Goal: Information Seeking & Learning: Learn about a topic

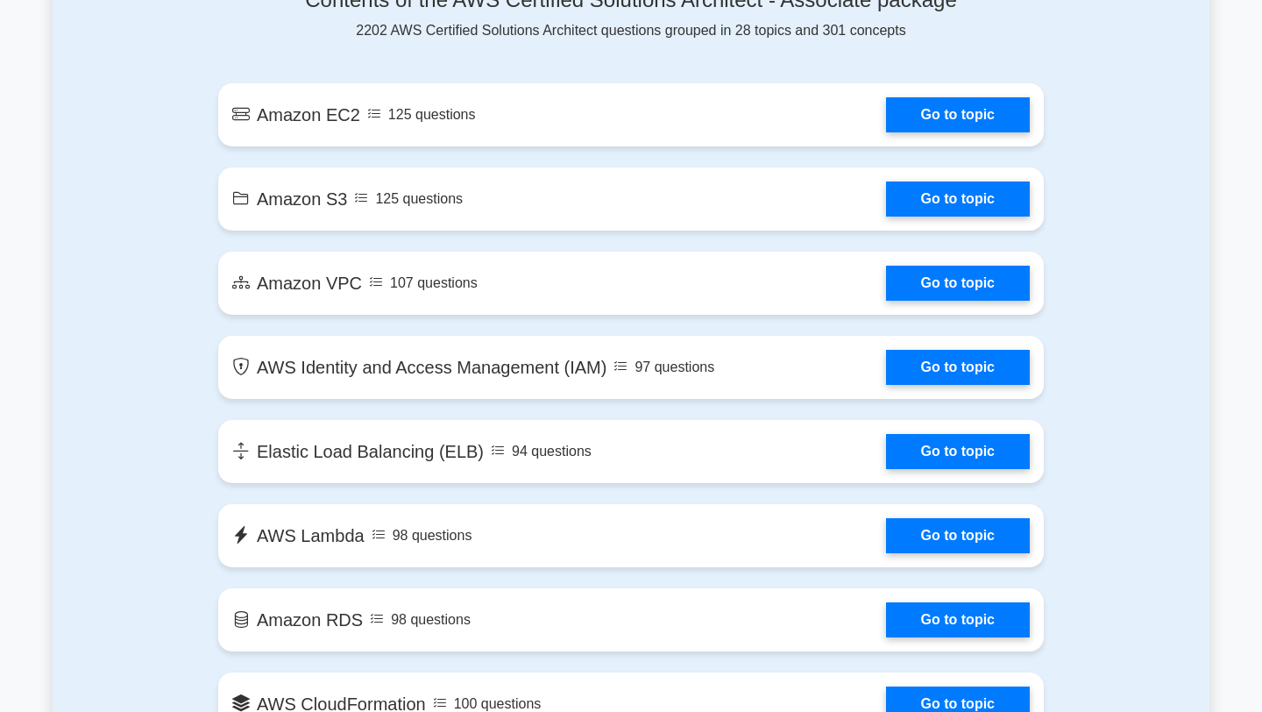
scroll to position [1061, 0]
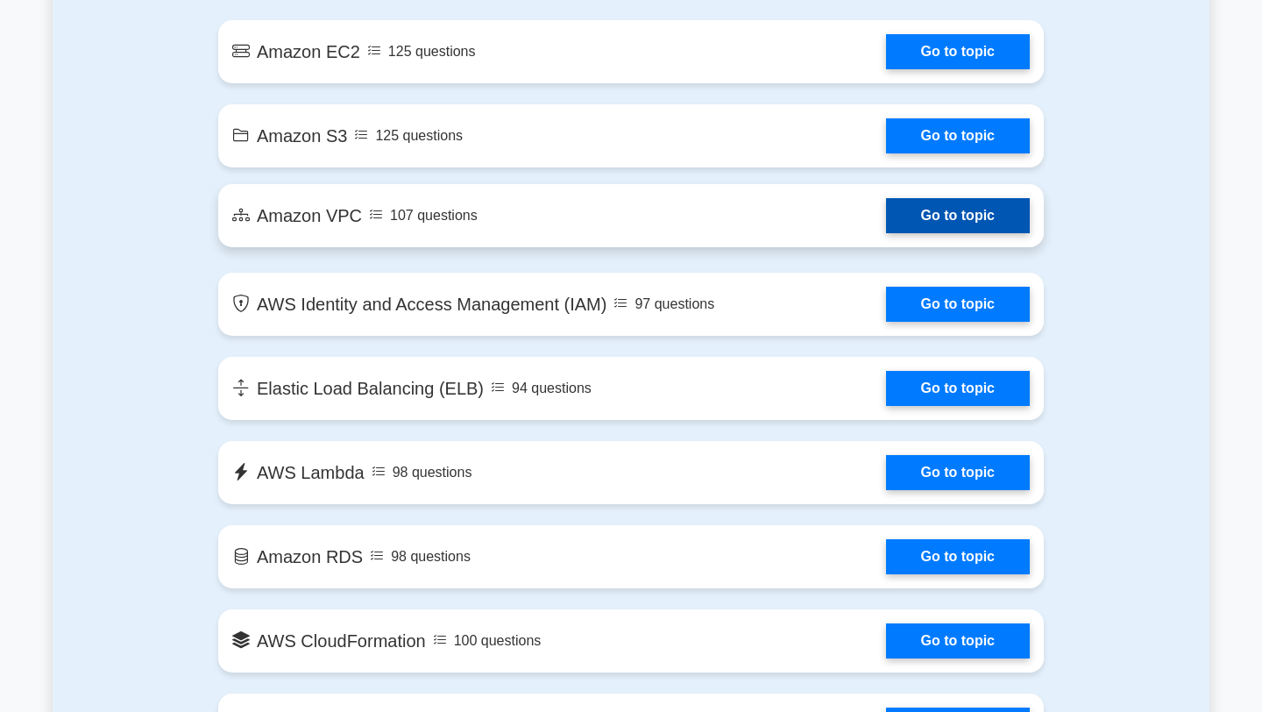
click at [586, 215] on link "Go to topic" at bounding box center [958, 215] width 144 height 35
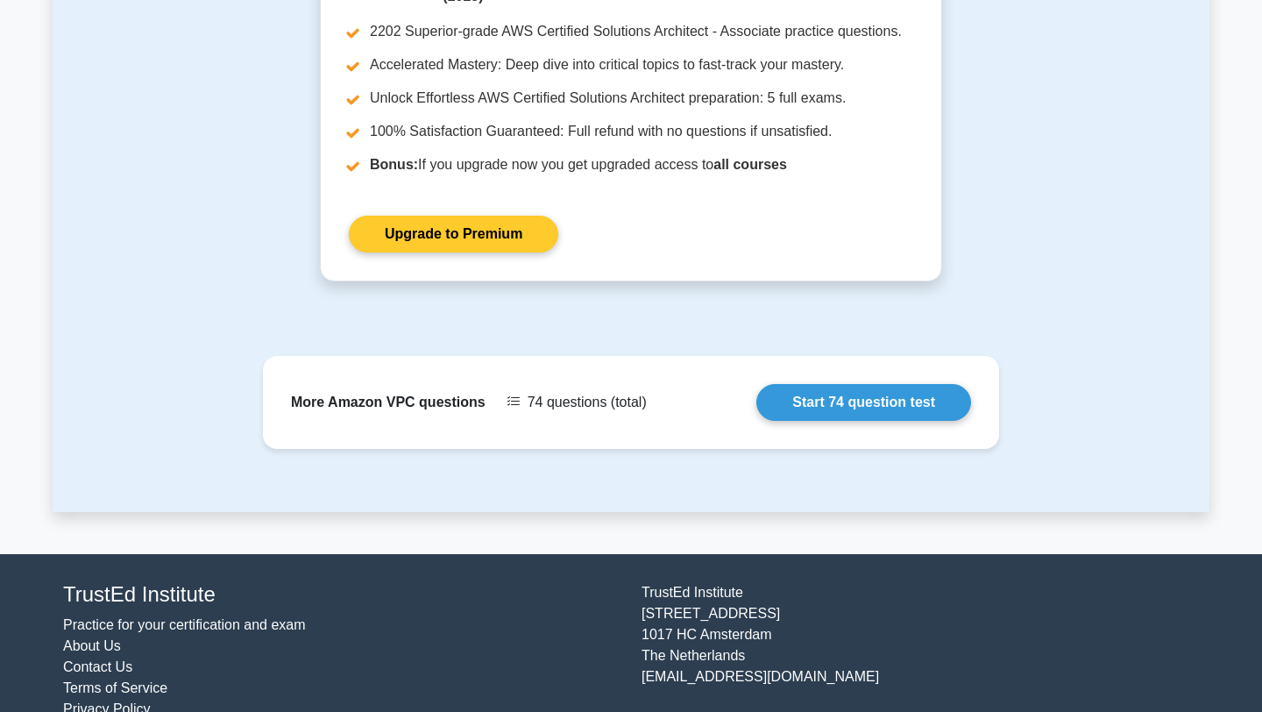
scroll to position [1952, 0]
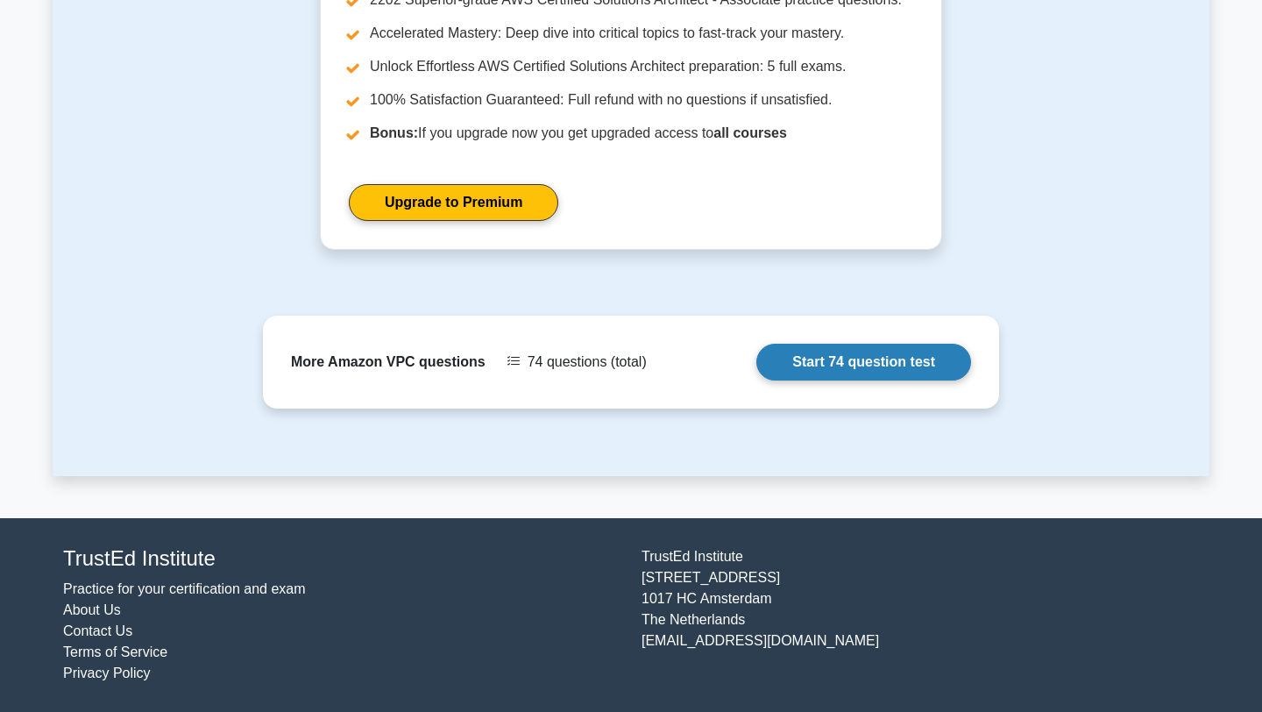
click at [853, 361] on link "Start 74 question test" at bounding box center [863, 362] width 215 height 37
click at [828, 373] on link "Start 74 question test" at bounding box center [863, 362] width 215 height 37
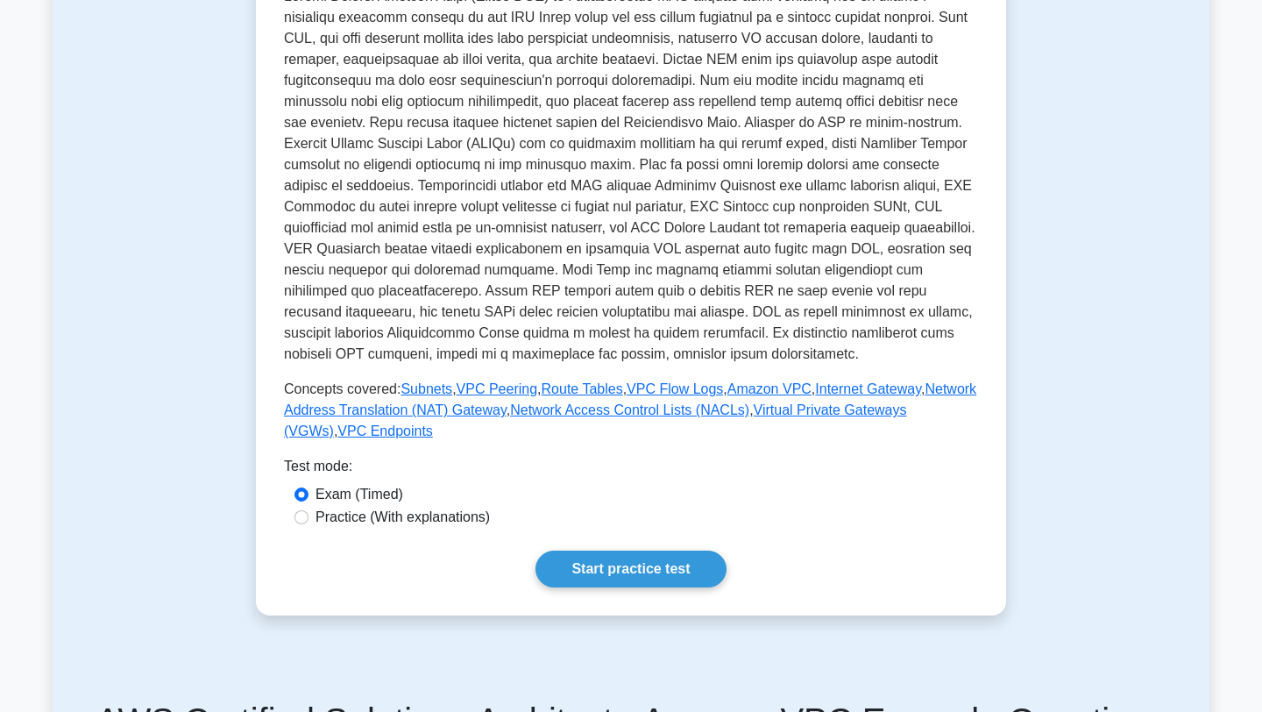
scroll to position [545, 0]
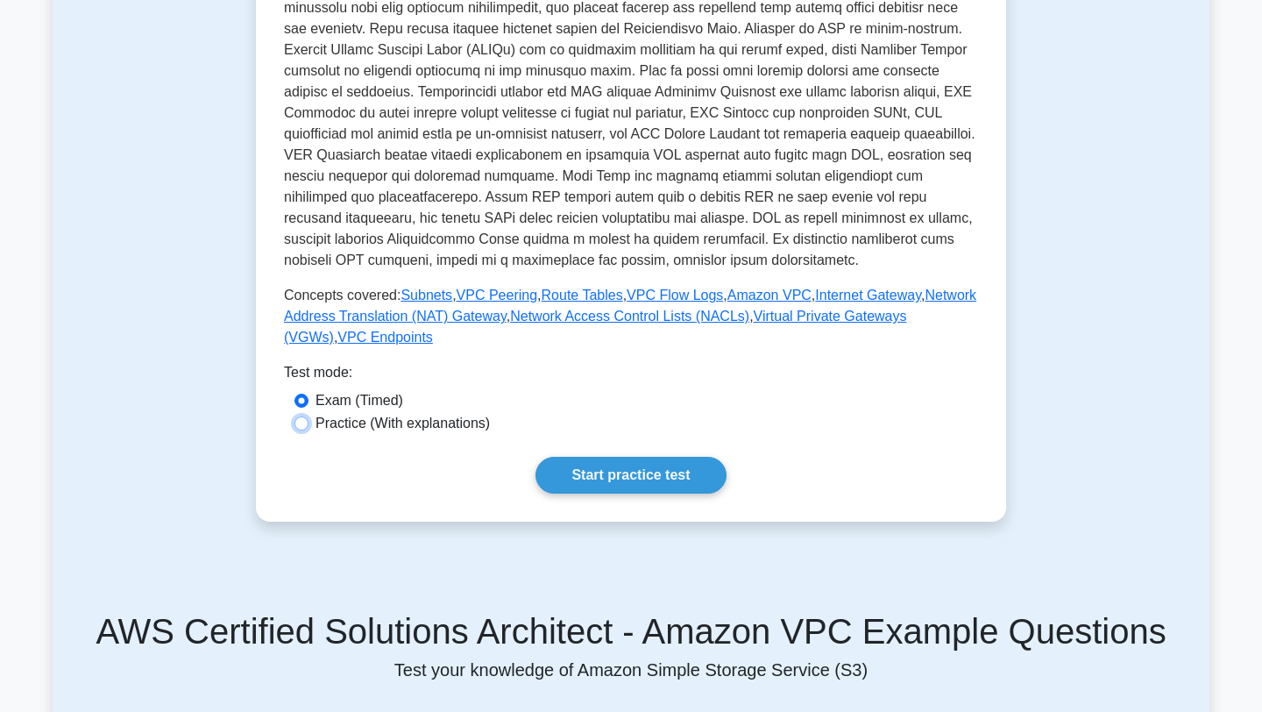
click at [304, 424] on input "Practice (With explanations)" at bounding box center [302, 423] width 14 height 14
radio input "true"
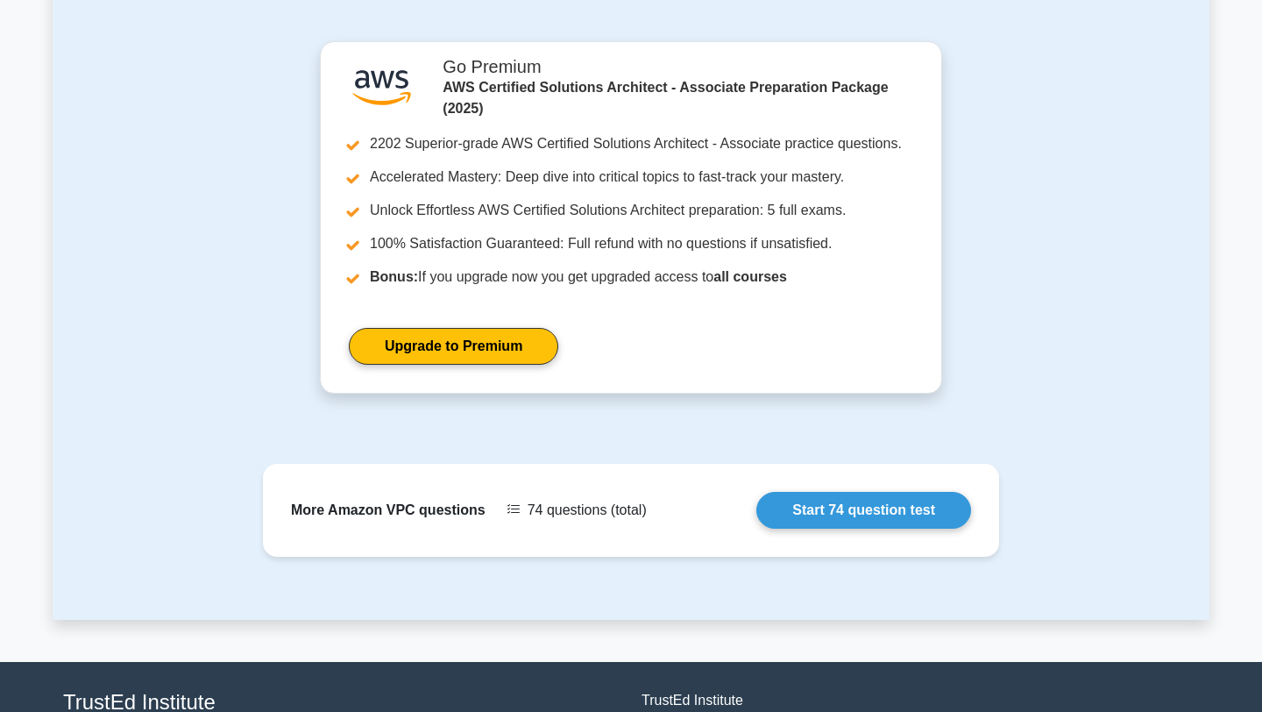
scroll to position [1952, 0]
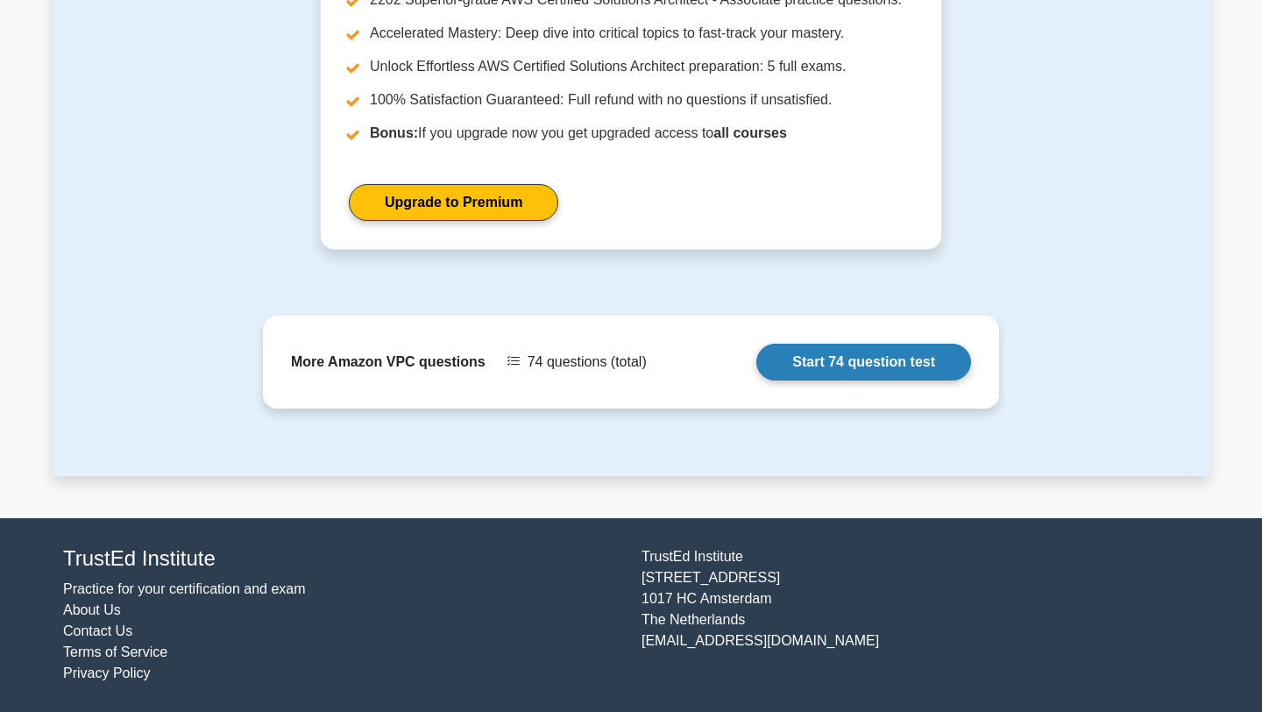
click at [833, 366] on link "Start 74 question test" at bounding box center [863, 362] width 215 height 37
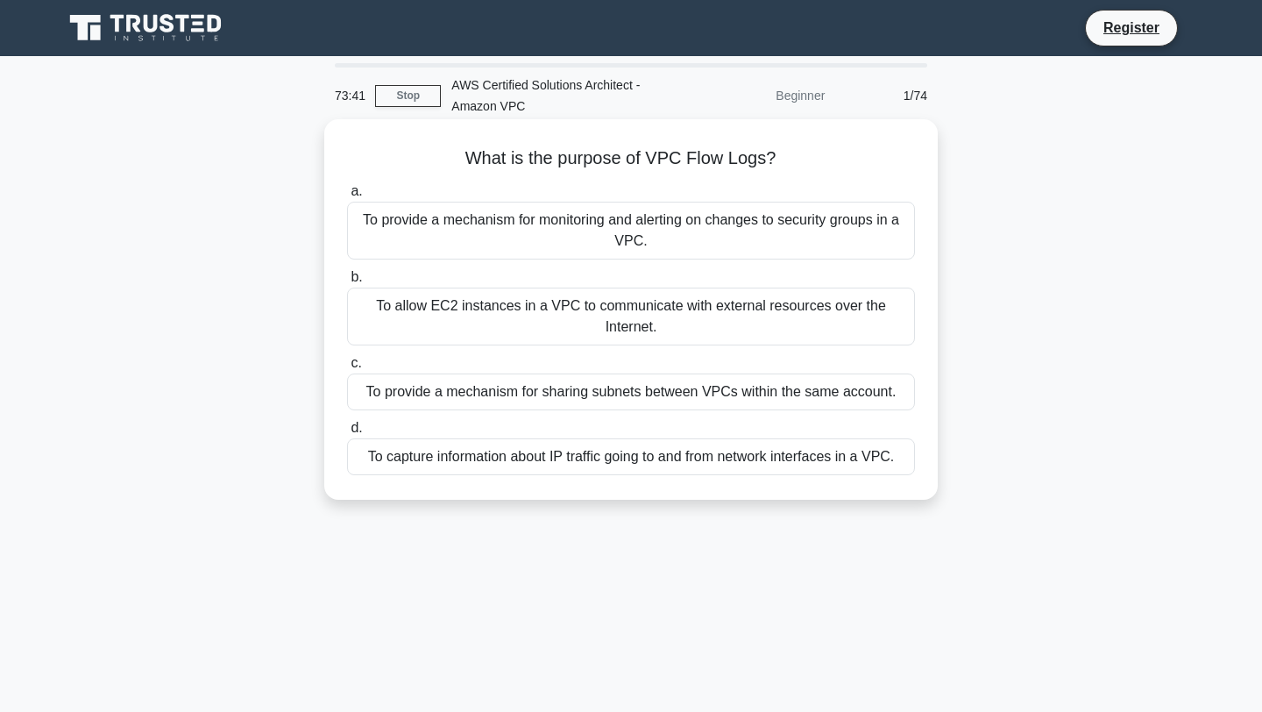
click at [631, 239] on div "To provide a mechanism for monitoring and alerting on changes to security group…" at bounding box center [631, 231] width 568 height 58
click at [347, 197] on input "a. To provide a mechanism for monitoring and alerting on changes to security gr…" at bounding box center [347, 191] width 0 height 11
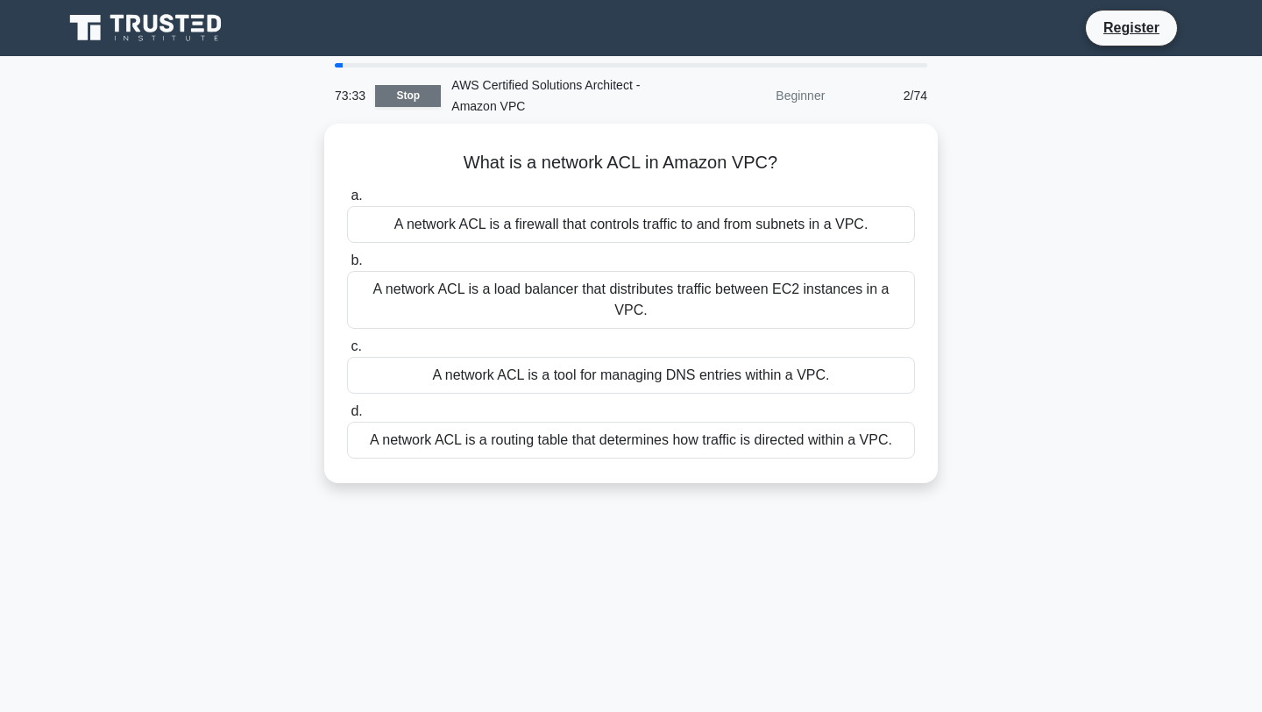
click at [430, 97] on link "Stop" at bounding box center [408, 96] width 66 height 22
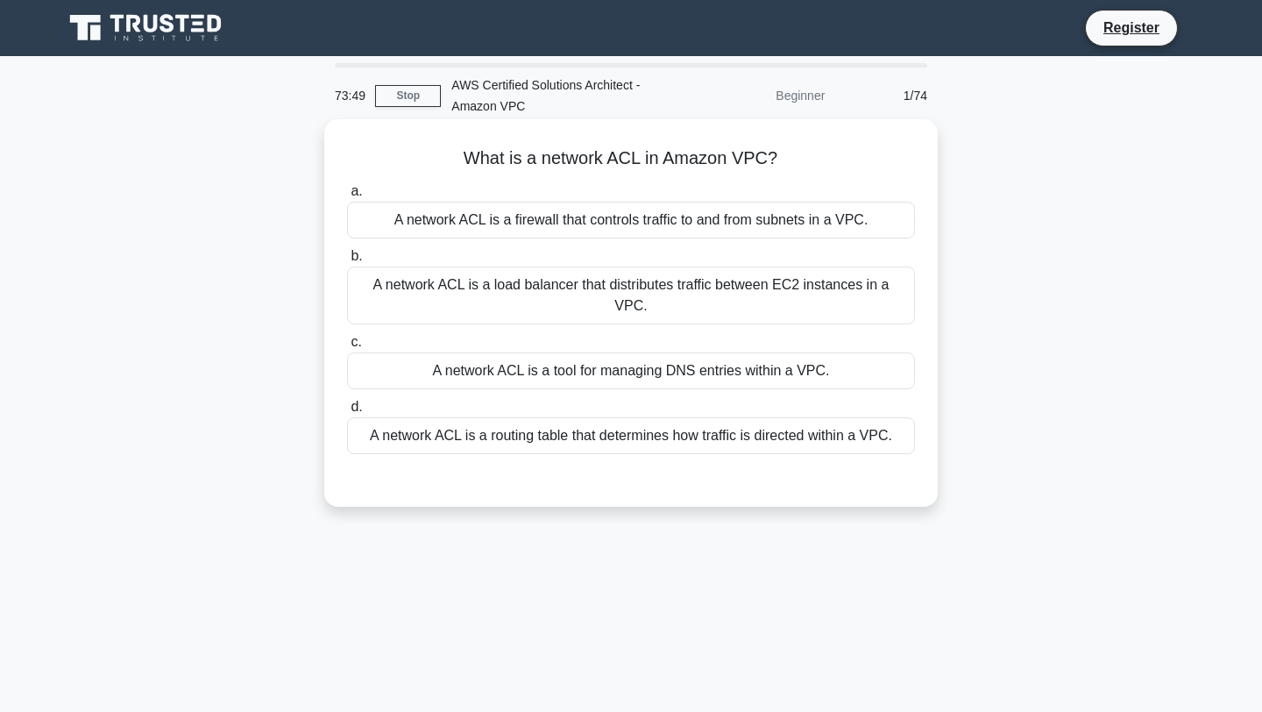
click at [571, 235] on div "A network ACL is a firewall that controls traffic to and from subnets in a VPC." at bounding box center [631, 220] width 568 height 37
click at [347, 197] on input "a. A network ACL is a firewall that controls traffic to and from subnets in a V…" at bounding box center [347, 191] width 0 height 11
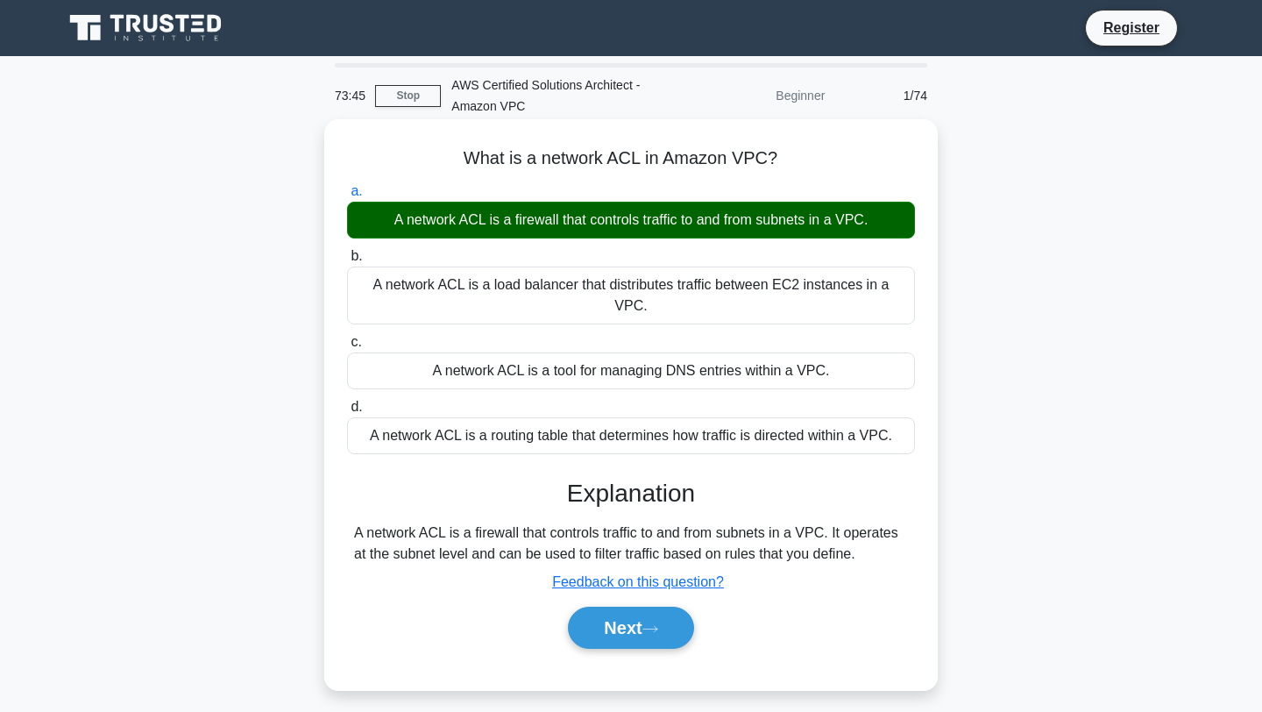
drag, startPoint x: 784, startPoint y: 157, endPoint x: 438, endPoint y: 165, distance: 345.4
click at [438, 165] on h5 "What is a network ACL in Amazon VPC? .spinner_0XTQ{transform-origin:center;anim…" at bounding box center [630, 158] width 571 height 23
copy h5 "What is a network ACL in Amazon VPC?"
drag, startPoint x: 904, startPoint y: 422, endPoint x: 355, endPoint y: 195, distance: 593.5
click at [355, 195] on div "a. A network ACL is a firewall that controls traffic to and from subnets in a V…" at bounding box center [631, 317] width 589 height 280
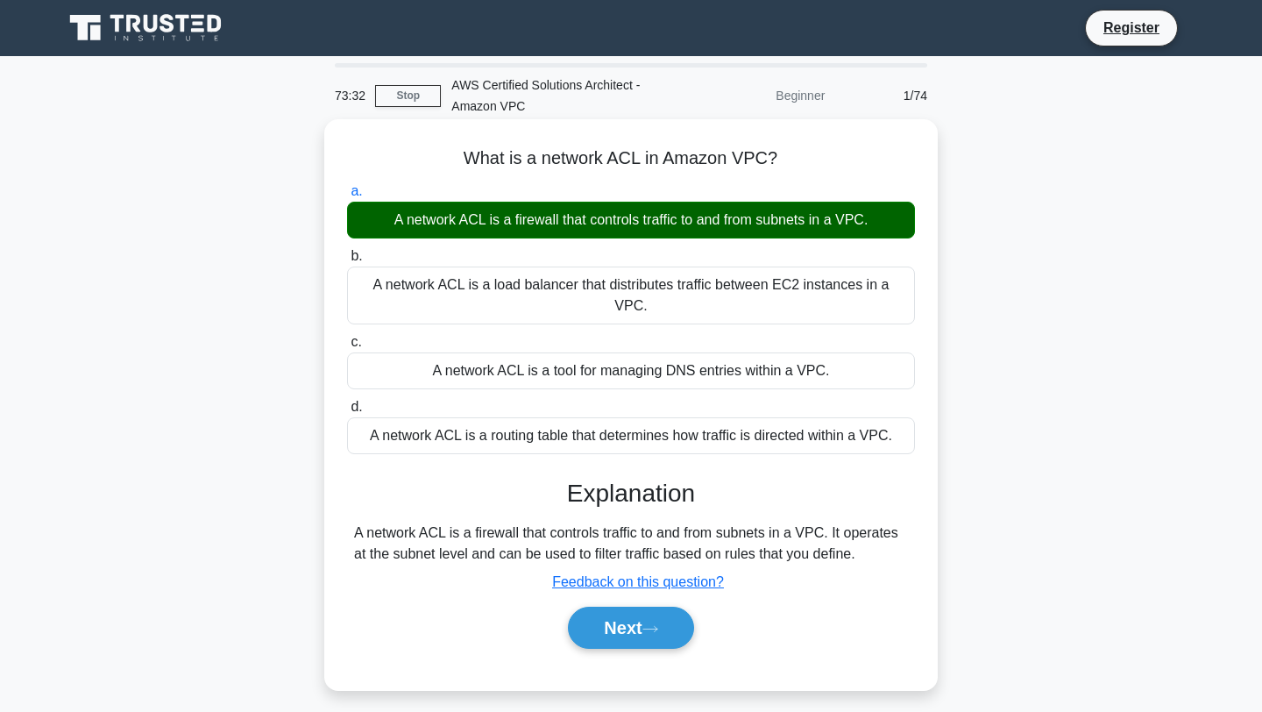
copy div "a. A network ACL is a firewall that controls traffic to and from subnets in a V…"
click at [619, 607] on button "Next" at bounding box center [630, 628] width 125 height 42
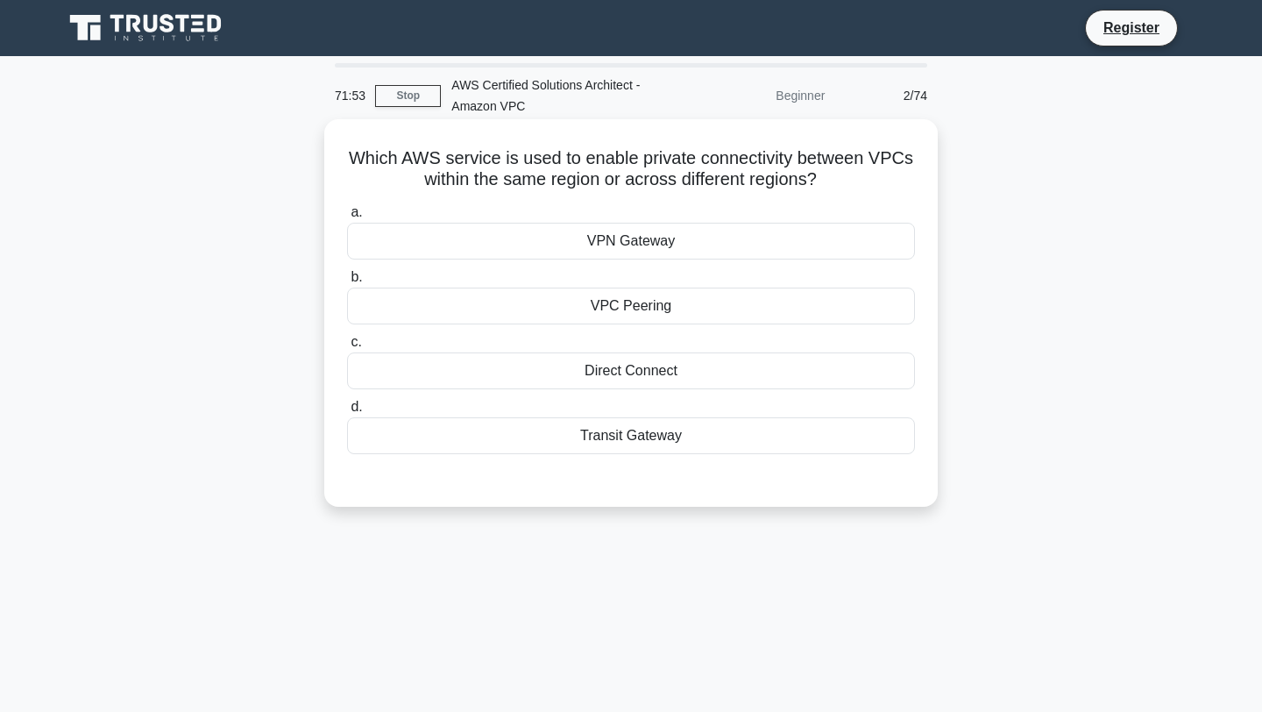
click at [635, 251] on div "VPN Gateway" at bounding box center [631, 241] width 568 height 37
click at [347, 218] on input "a. VPN Gateway" at bounding box center [347, 212] width 0 height 11
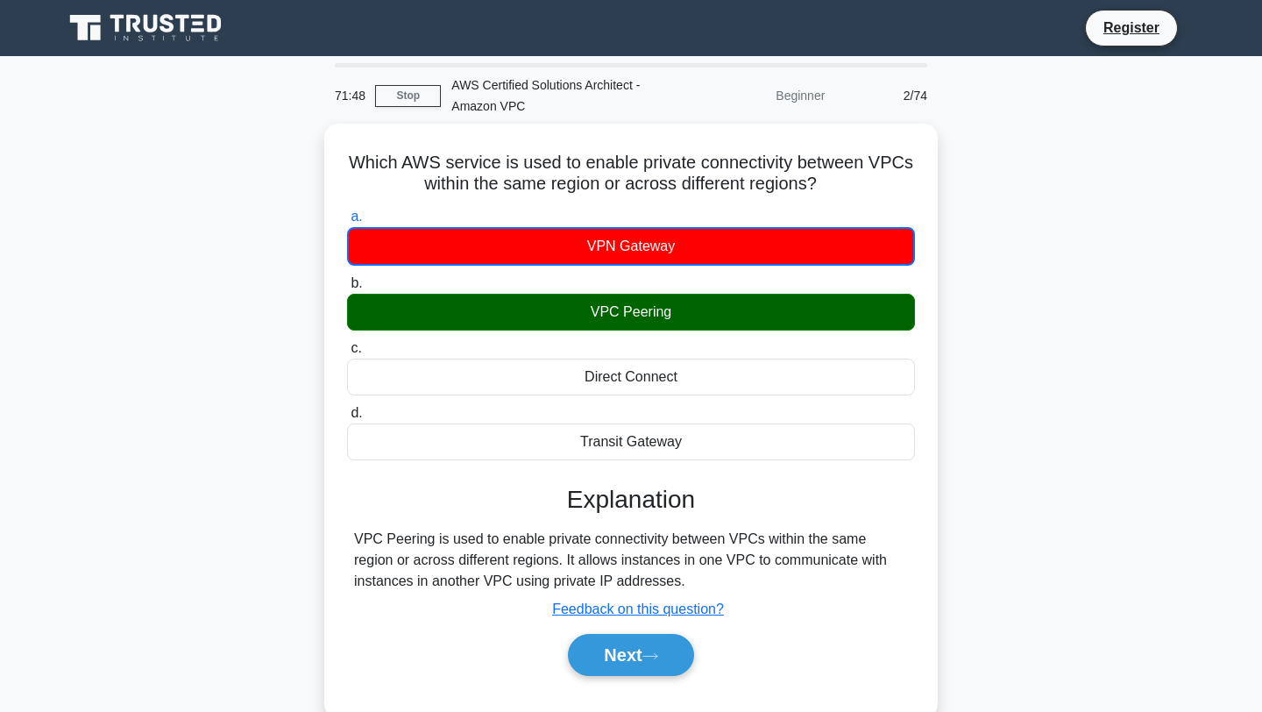
drag, startPoint x: 821, startPoint y: 184, endPoint x: 294, endPoint y: 166, distance: 528.0
click at [294, 166] on div "Which AWS service is used to enable private connectivity between VPCs within th…" at bounding box center [631, 431] width 1157 height 614
copy h5 "Which AWS service is used to enable private connectivity between VPCs within th…"
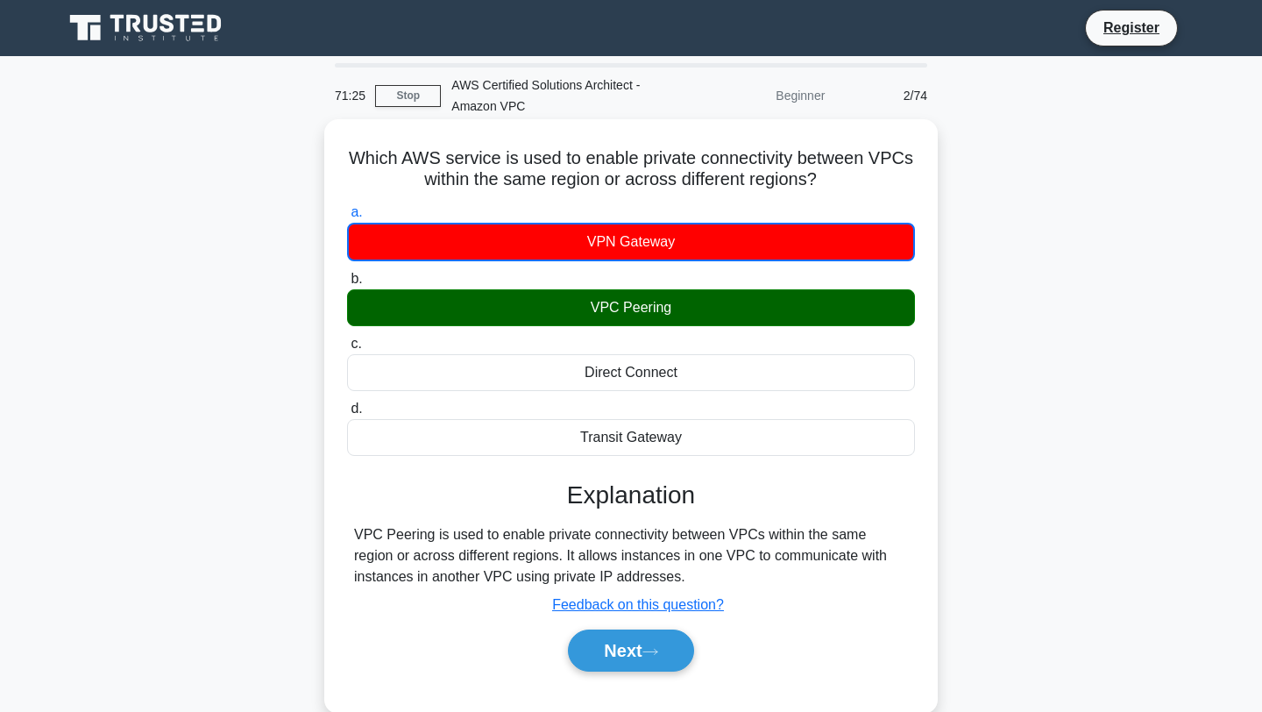
drag, startPoint x: 683, startPoint y: 441, endPoint x: 582, endPoint y: 240, distance: 224.6
click at [582, 240] on div "a. VPN Gateway b. VPC Peering c. d." at bounding box center [631, 328] width 589 height 261
copy div "VPN Gateway b. VPC Peering c. Direct Connect d. Transit Gateway"
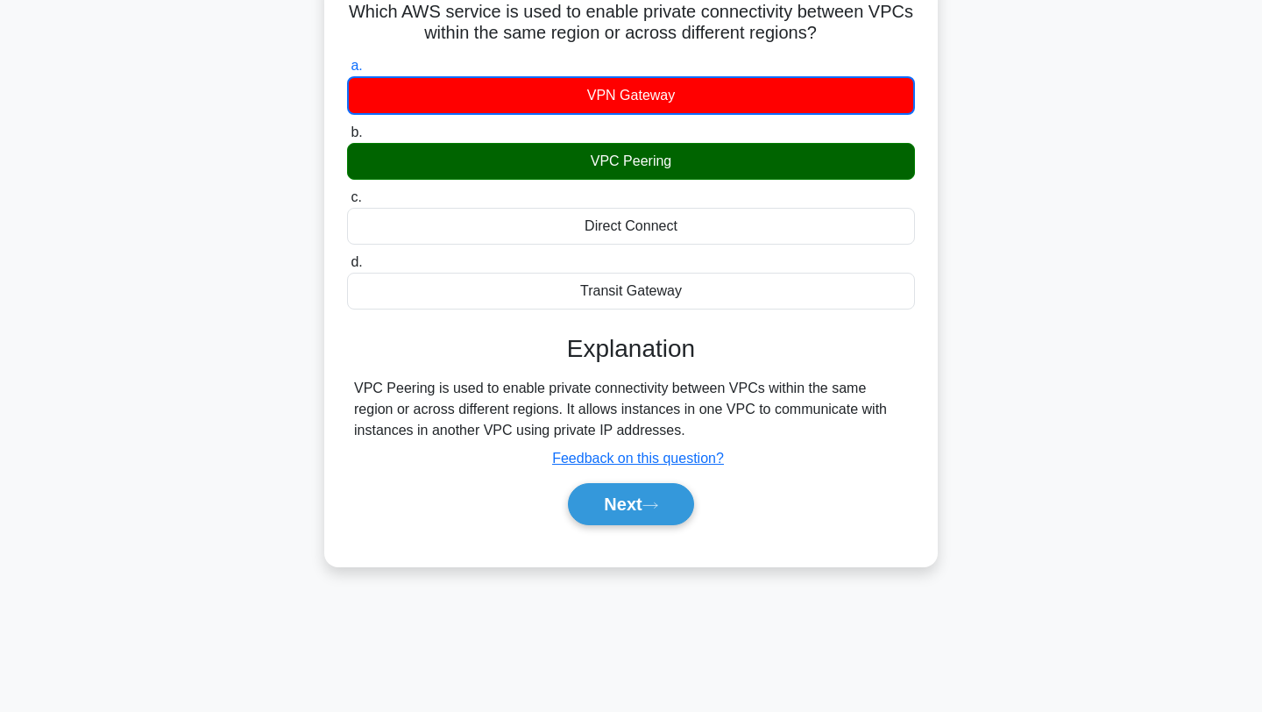
scroll to position [187, 0]
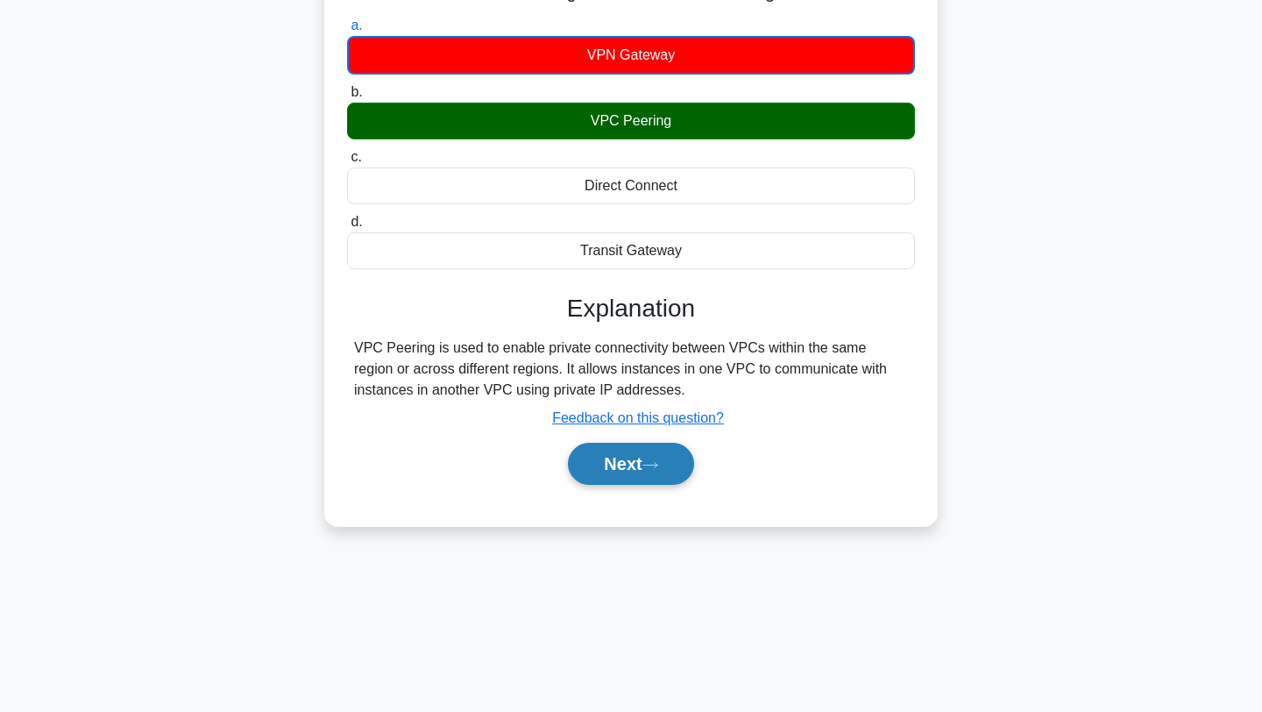
click at [635, 465] on button "Next" at bounding box center [630, 464] width 125 height 42
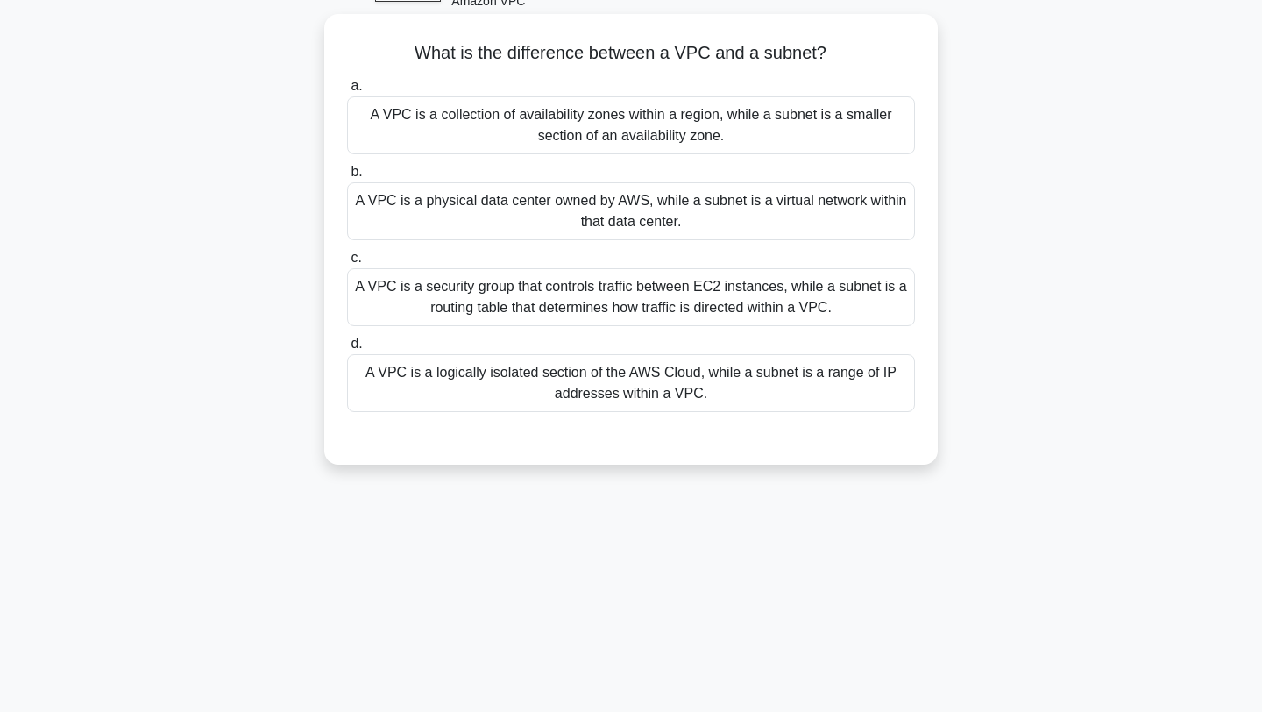
scroll to position [0, 0]
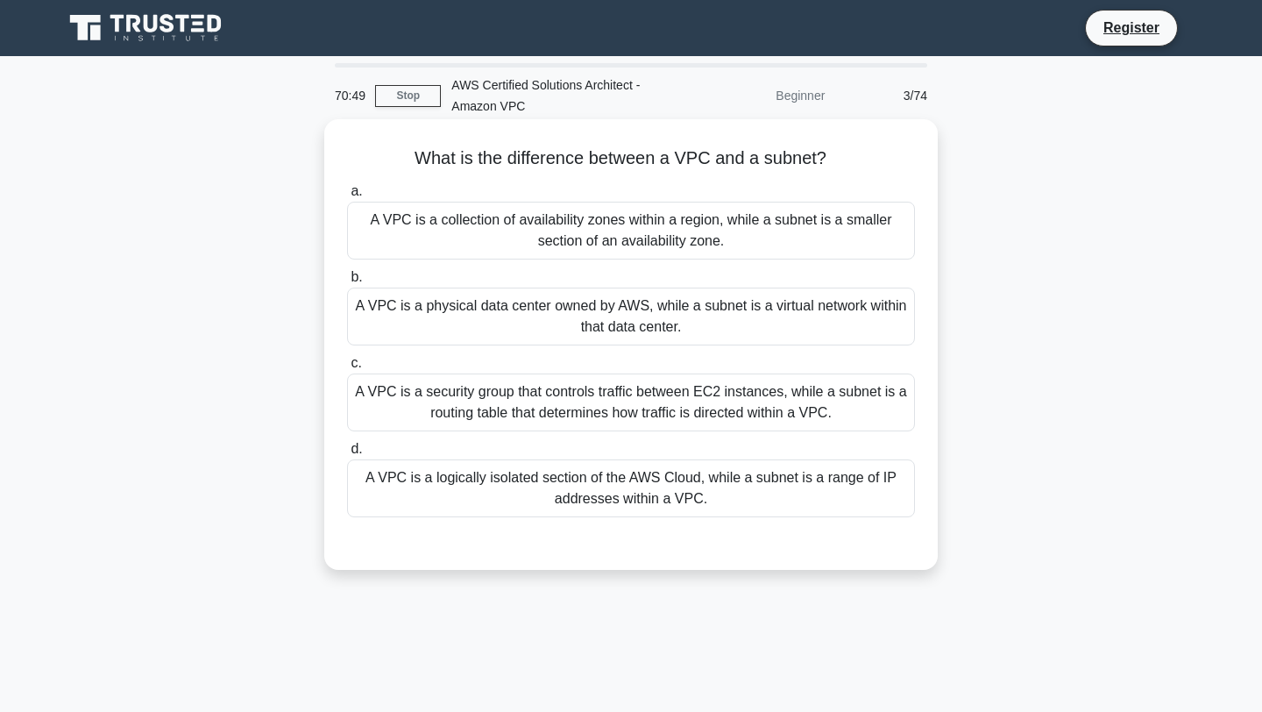
click at [658, 477] on div "A VPC is a logically isolated section of the AWS Cloud, while a subnet is a ran…" at bounding box center [631, 488] width 568 height 58
click at [347, 455] on input "d. A VPC is a logically isolated section of the AWS Cloud, while a subnet is a …" at bounding box center [347, 449] width 0 height 11
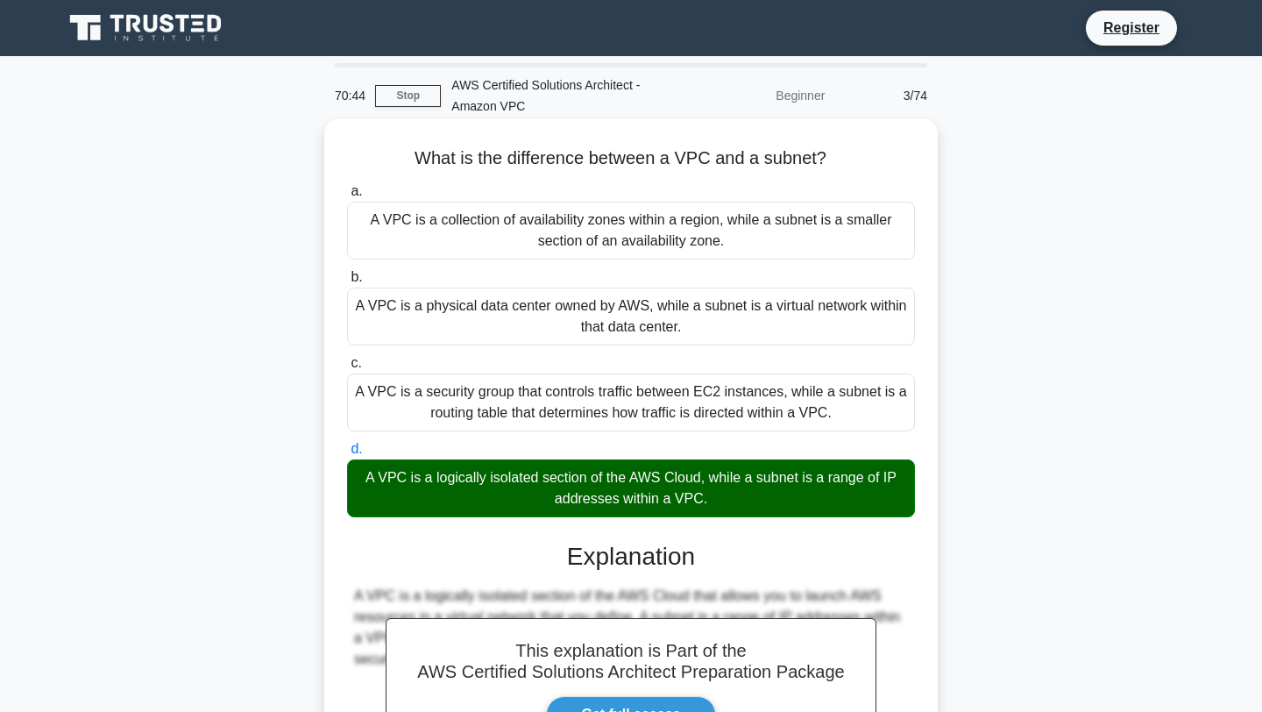
drag, startPoint x: 824, startPoint y: 159, endPoint x: 366, endPoint y: 156, distance: 457.5
click at [366, 156] on h5 "What is the difference between a VPC and a subnet? .spinner_0XTQ{transform-orig…" at bounding box center [630, 158] width 571 height 23
copy h5 "What is the difference between a VPC and a subnet?"
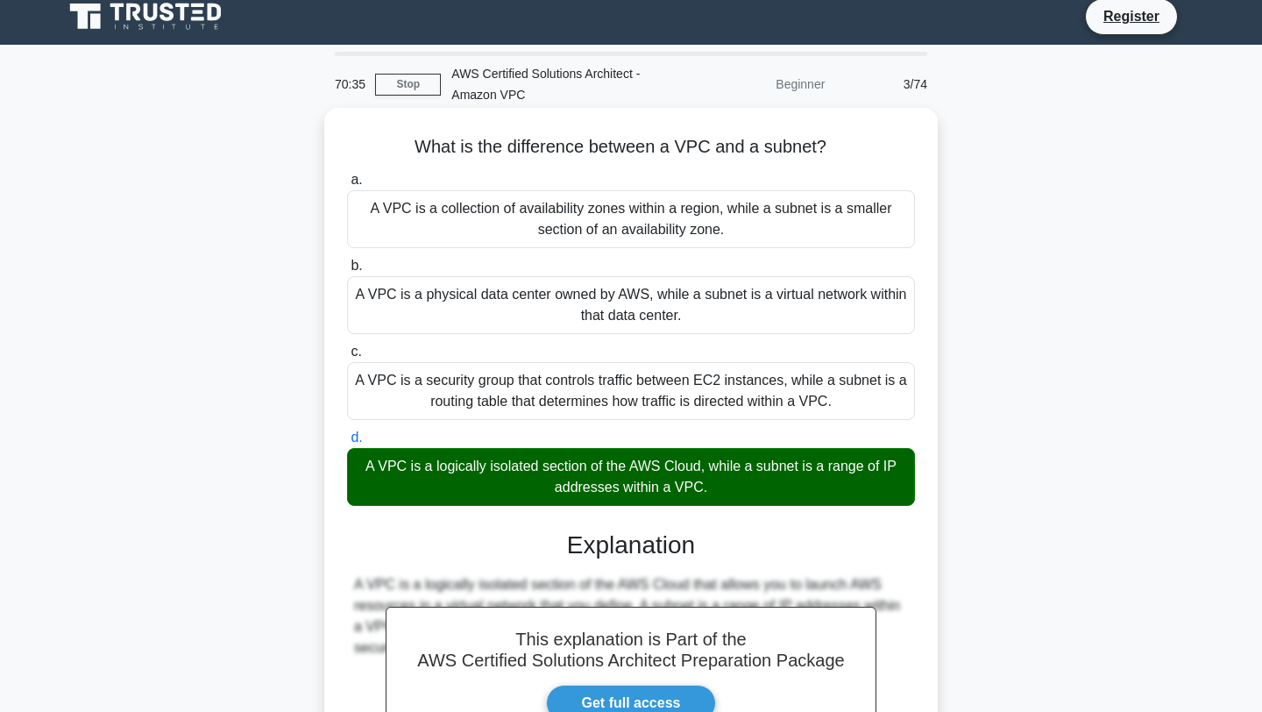
scroll to position [12, 0]
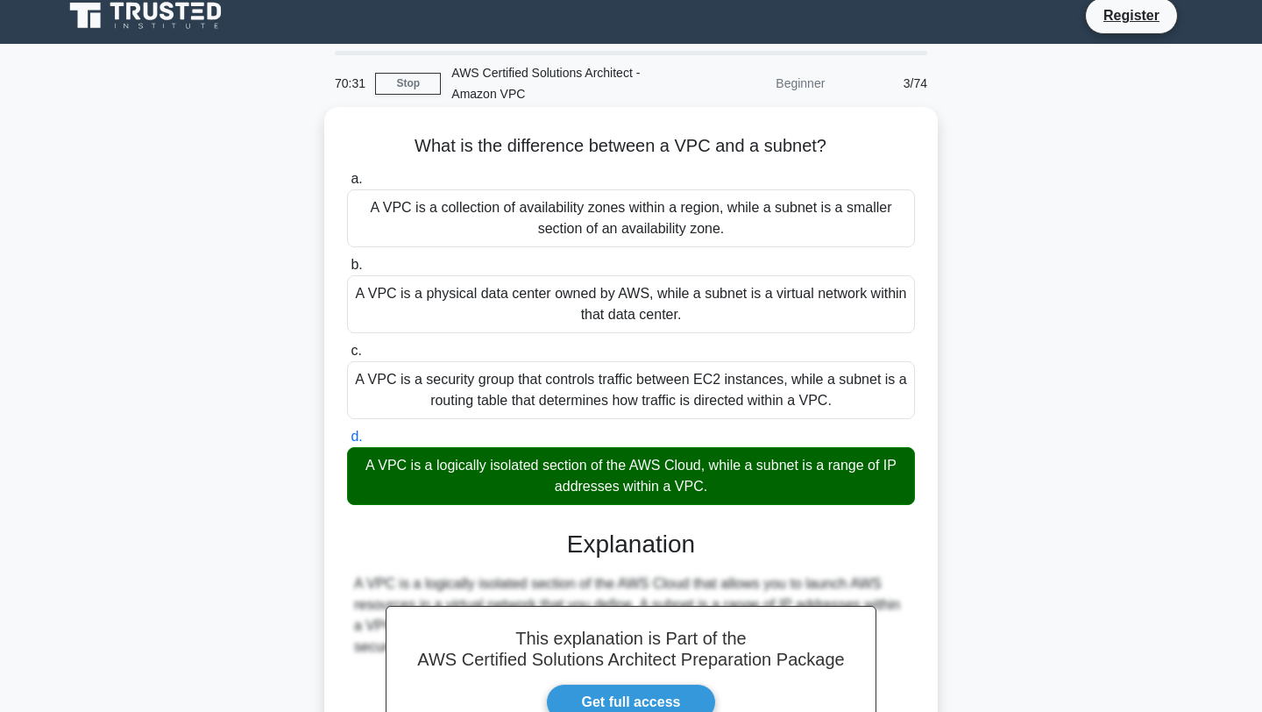
drag, startPoint x: 739, startPoint y: 498, endPoint x: 369, endPoint y: 209, distance: 469.0
click at [369, 209] on div "a. A VPC is a collection of availability zones within a region, while a subnet …" at bounding box center [631, 337] width 589 height 344
copy div "A VPC is a collection of availability zones within a region, while a subnet is …"
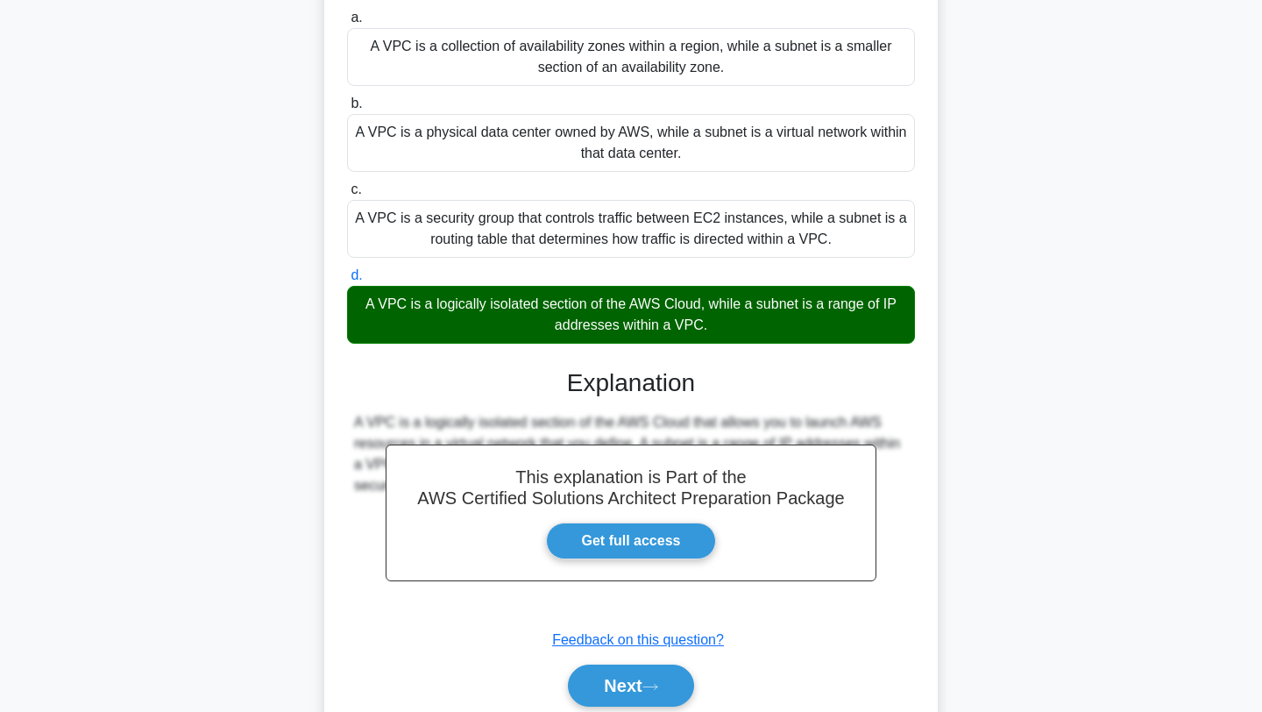
scroll to position [243, 0]
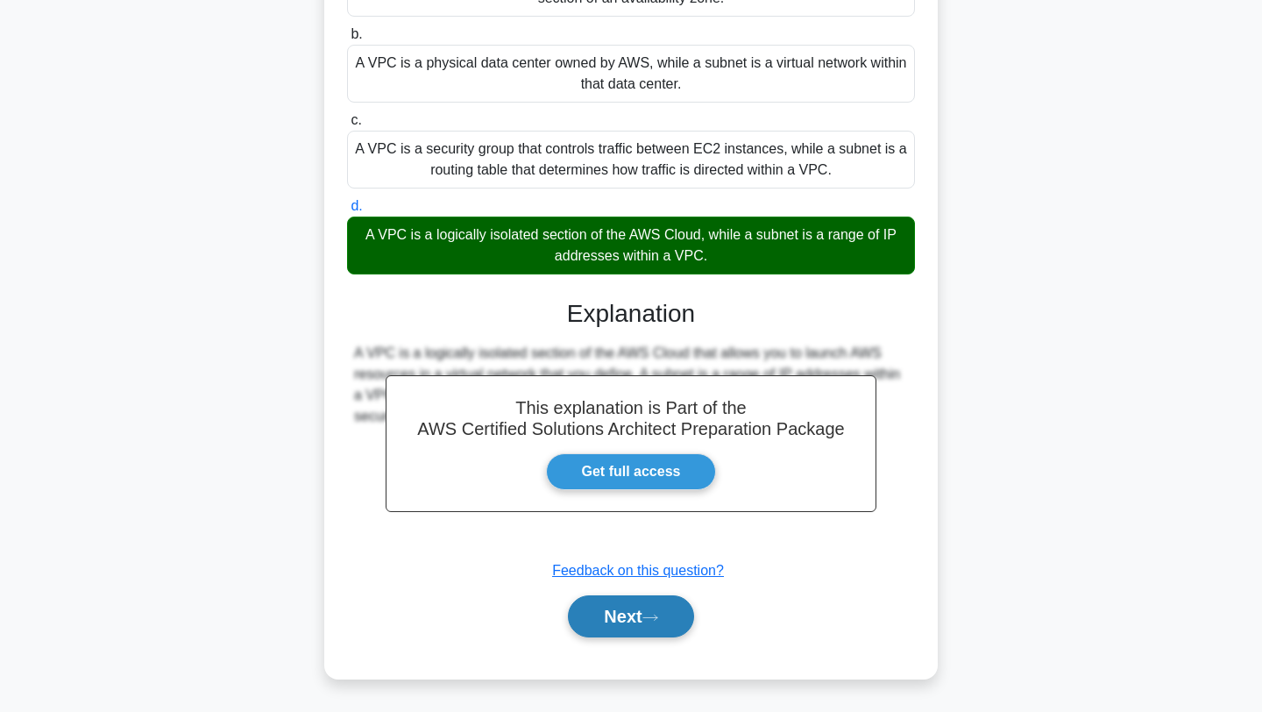
click at [625, 617] on button "Next" at bounding box center [630, 616] width 125 height 42
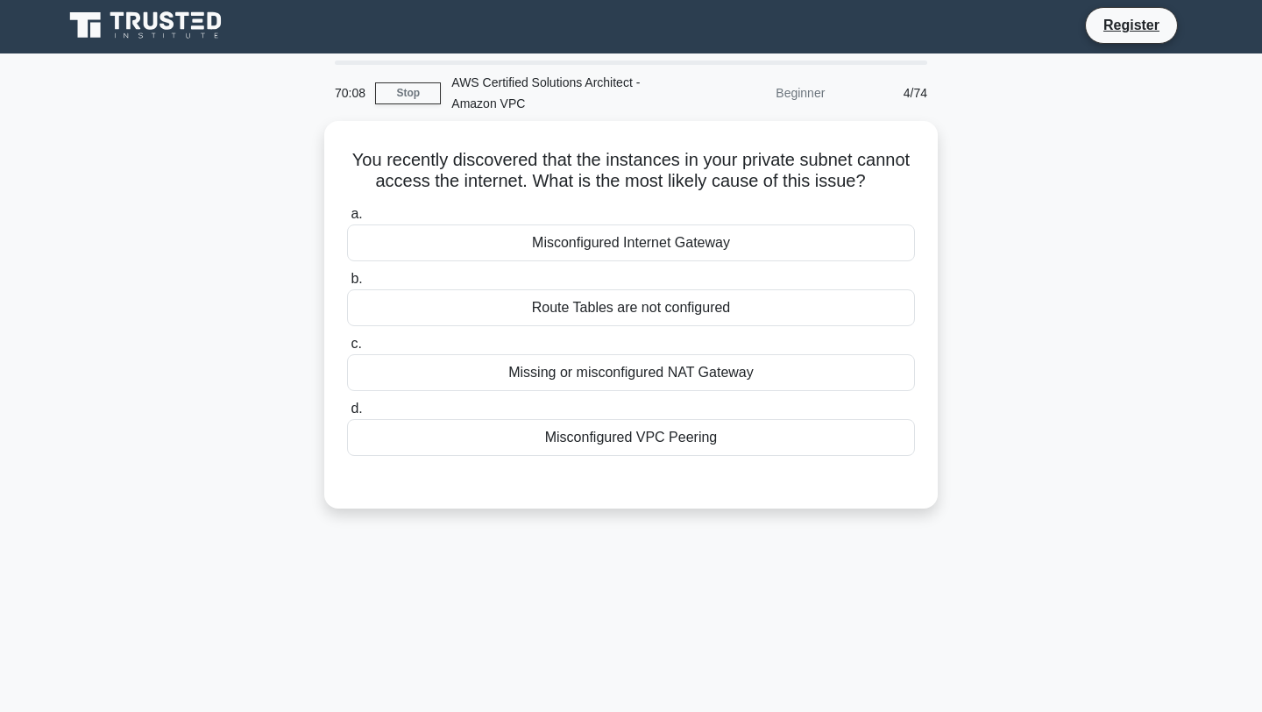
scroll to position [0, 0]
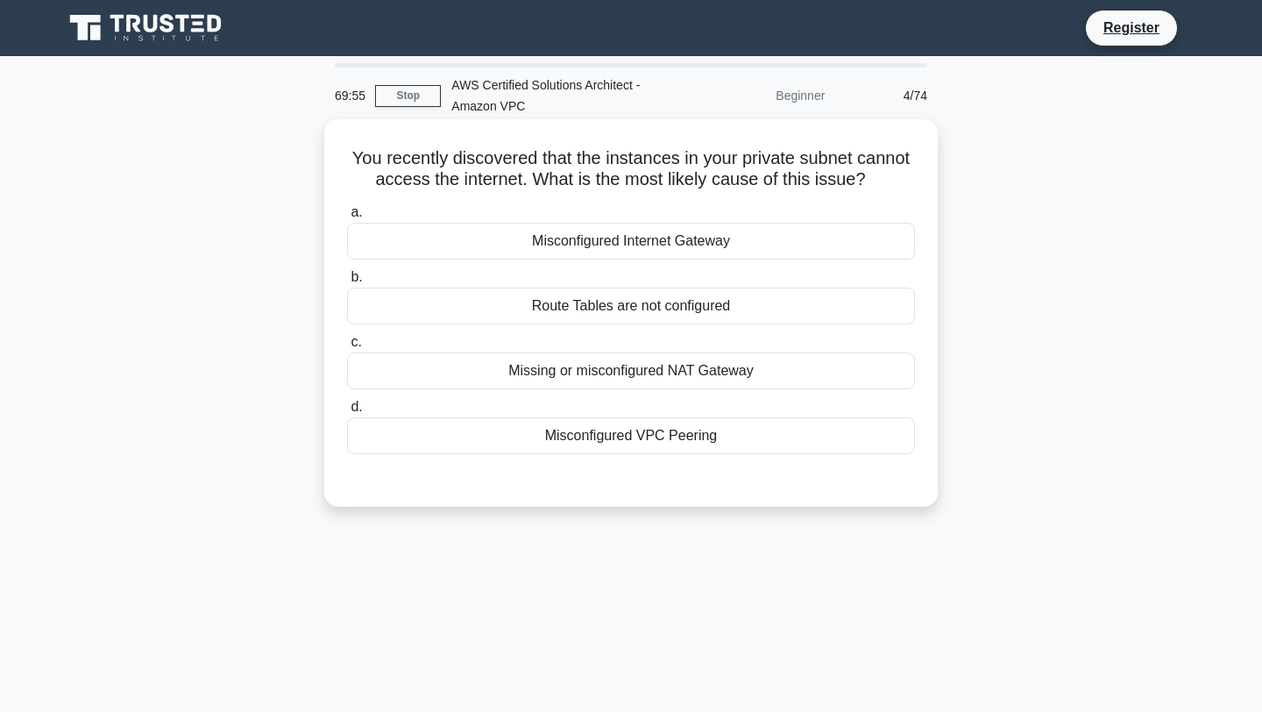
click at [683, 373] on div "Missing or misconfigured NAT Gateway" at bounding box center [631, 370] width 568 height 37
click at [347, 348] on input "c. Missing or misconfigured NAT Gateway" at bounding box center [347, 342] width 0 height 11
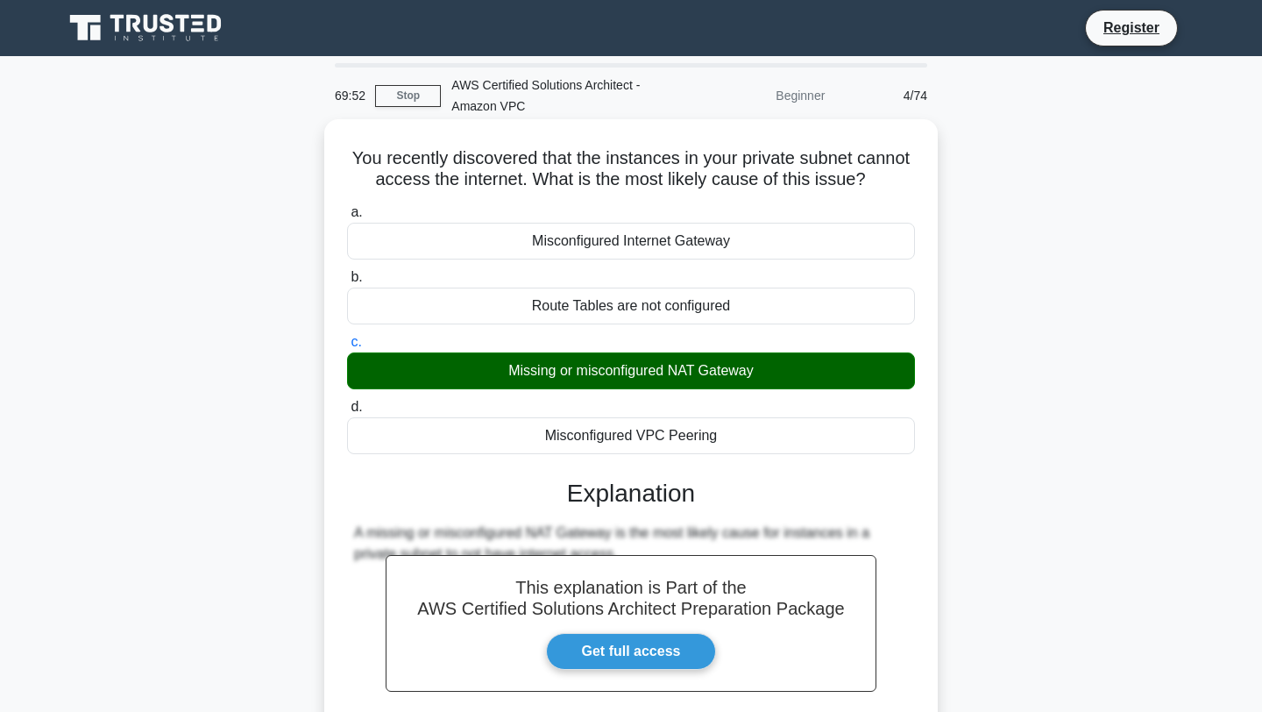
drag, startPoint x: 871, startPoint y: 192, endPoint x: 350, endPoint y: 161, distance: 522.4
click at [350, 161] on div "You recently discovered that the instances in your private subnet cannot access…" at bounding box center [631, 488] width 600 height 725
copy h5 "You recently discovered that the instances in your private subnet cannot access…"
drag, startPoint x: 724, startPoint y: 438, endPoint x: 530, endPoint y: 238, distance: 278.9
click at [530, 238] on div "a. Misconfigured Internet Gateway b. Route Tables are not configured c. d." at bounding box center [631, 327] width 589 height 259
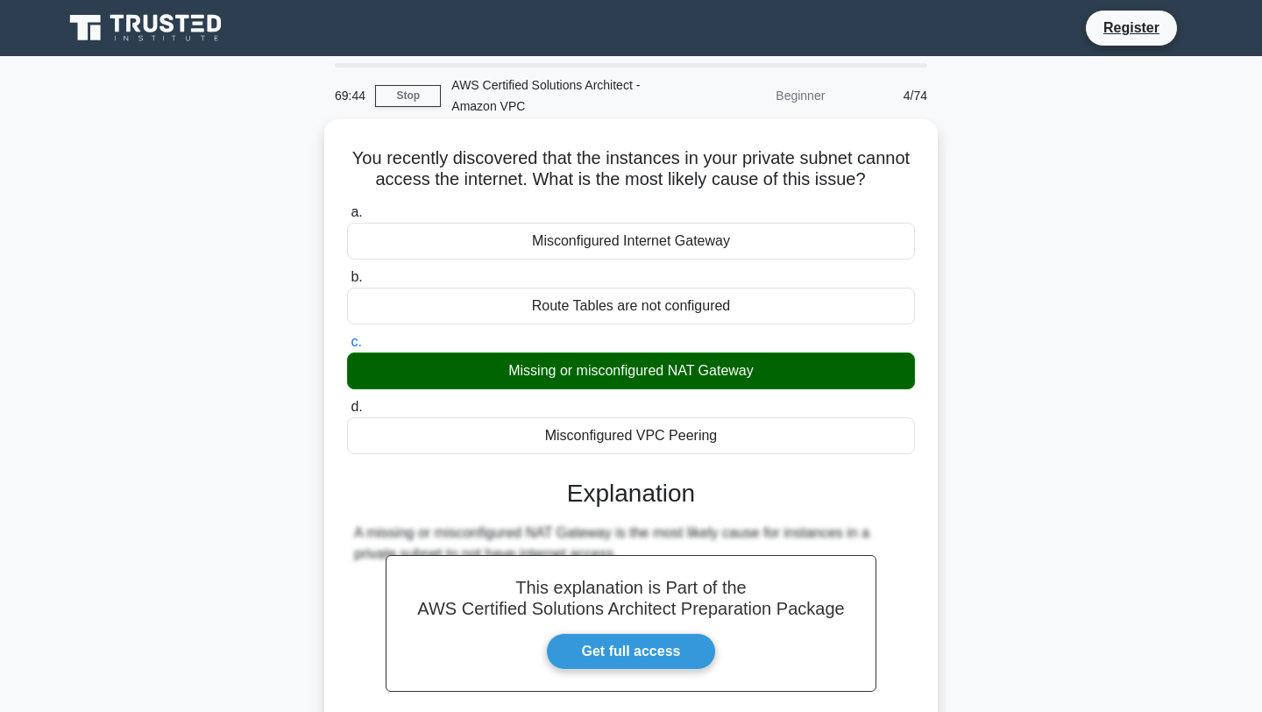
copy div "Misconfigured Internet Gateway b. Route Tables are not configured c. Missing or…"
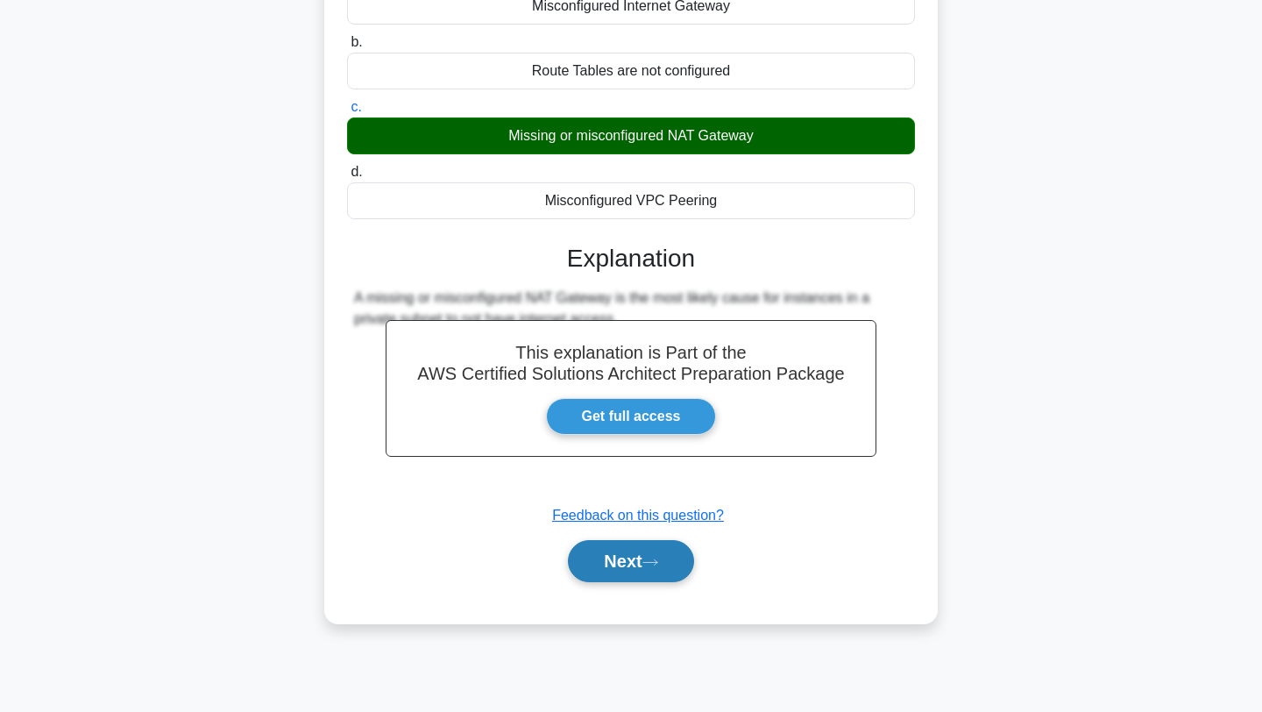
click at [637, 565] on button "Next" at bounding box center [630, 561] width 125 height 42
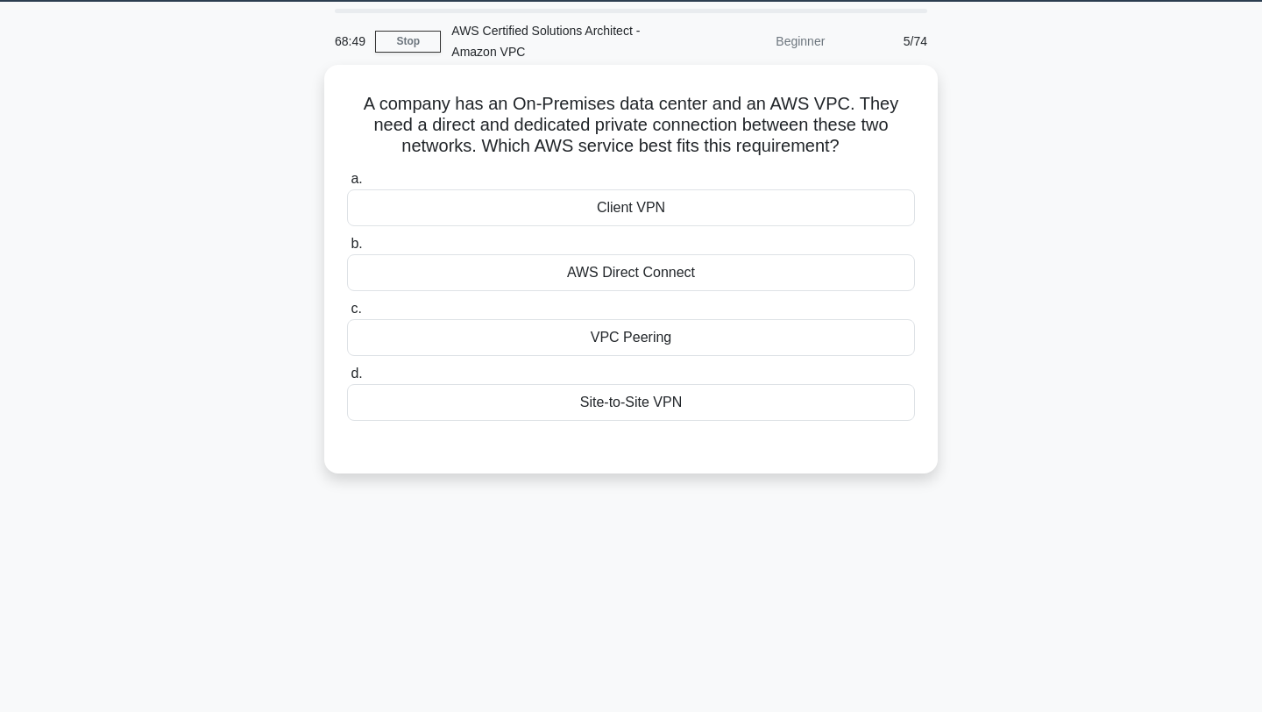
scroll to position [0, 0]
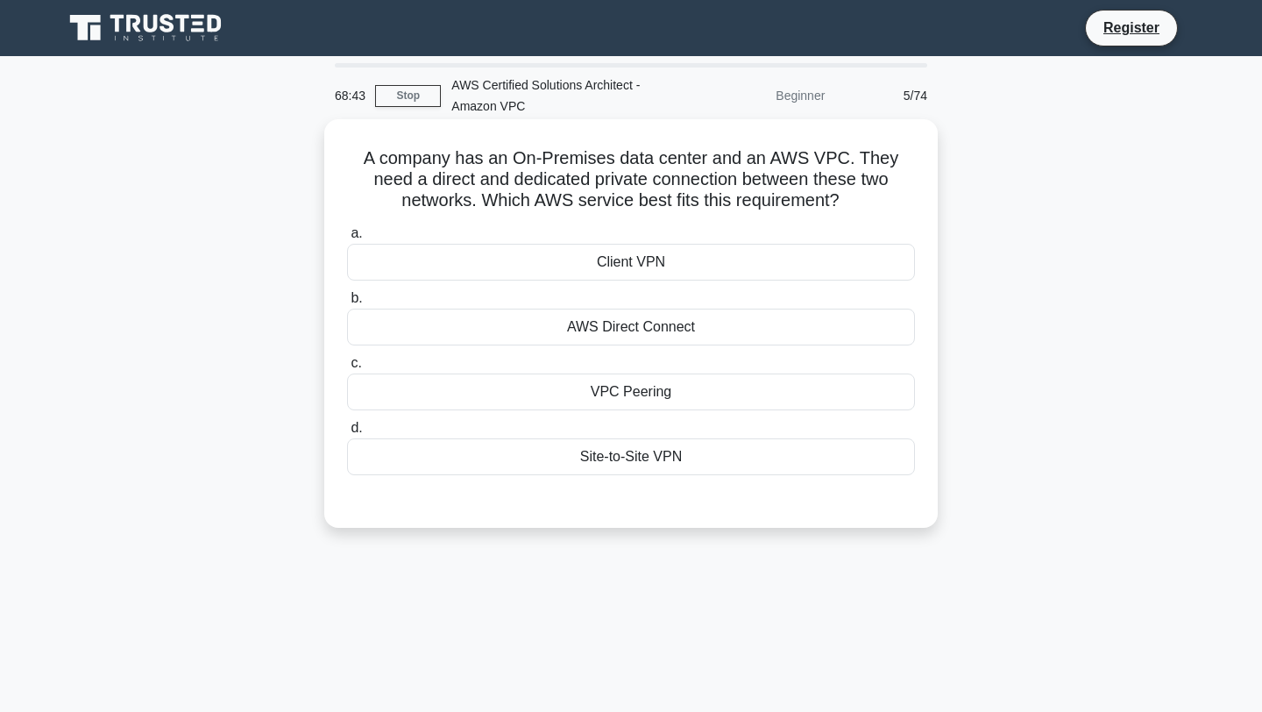
click at [697, 328] on div "AWS Direct Connect" at bounding box center [631, 327] width 568 height 37
click at [347, 304] on input "b. AWS Direct Connect" at bounding box center [347, 298] width 0 height 11
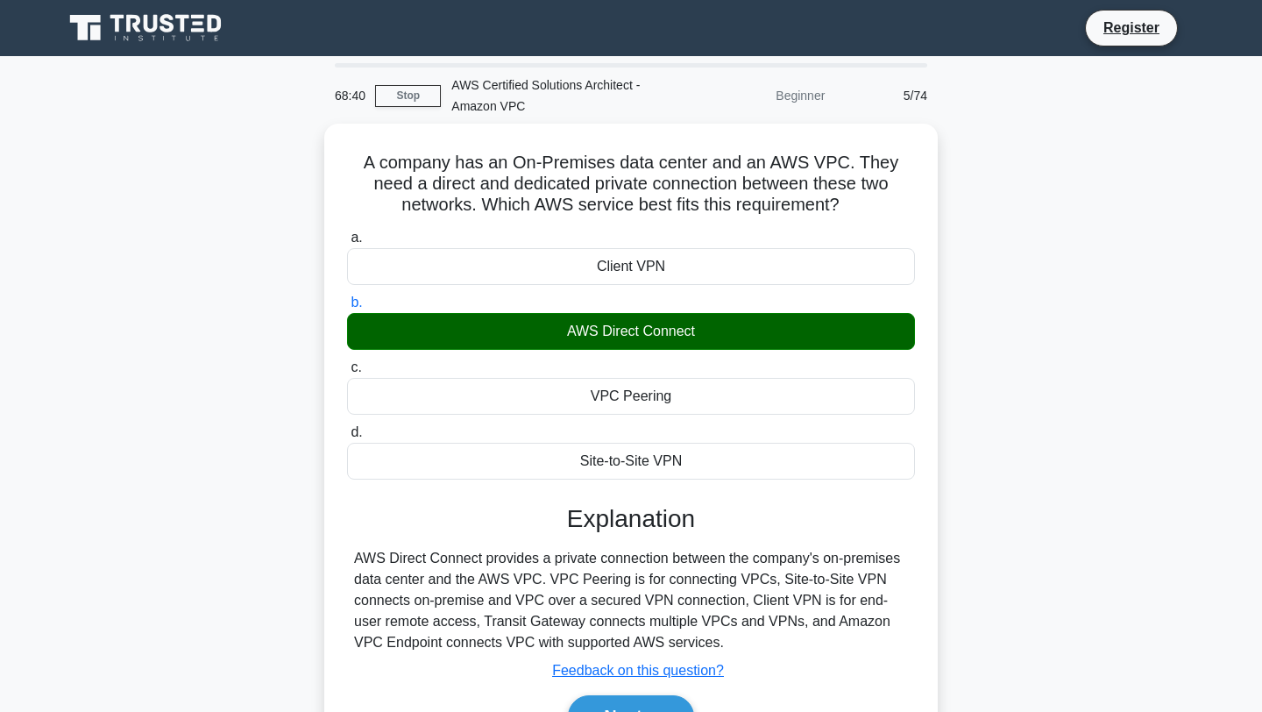
drag, startPoint x: 799, startPoint y: 202, endPoint x: 292, endPoint y: 160, distance: 509.2
click at [292, 160] on div "A company has an On-Premises data center and an AWS VPC. They need a direct and…" at bounding box center [631, 462] width 1157 height 676
copy h5 "A company has an On-Premises data center and an AWS VPC. They need a direct and…"
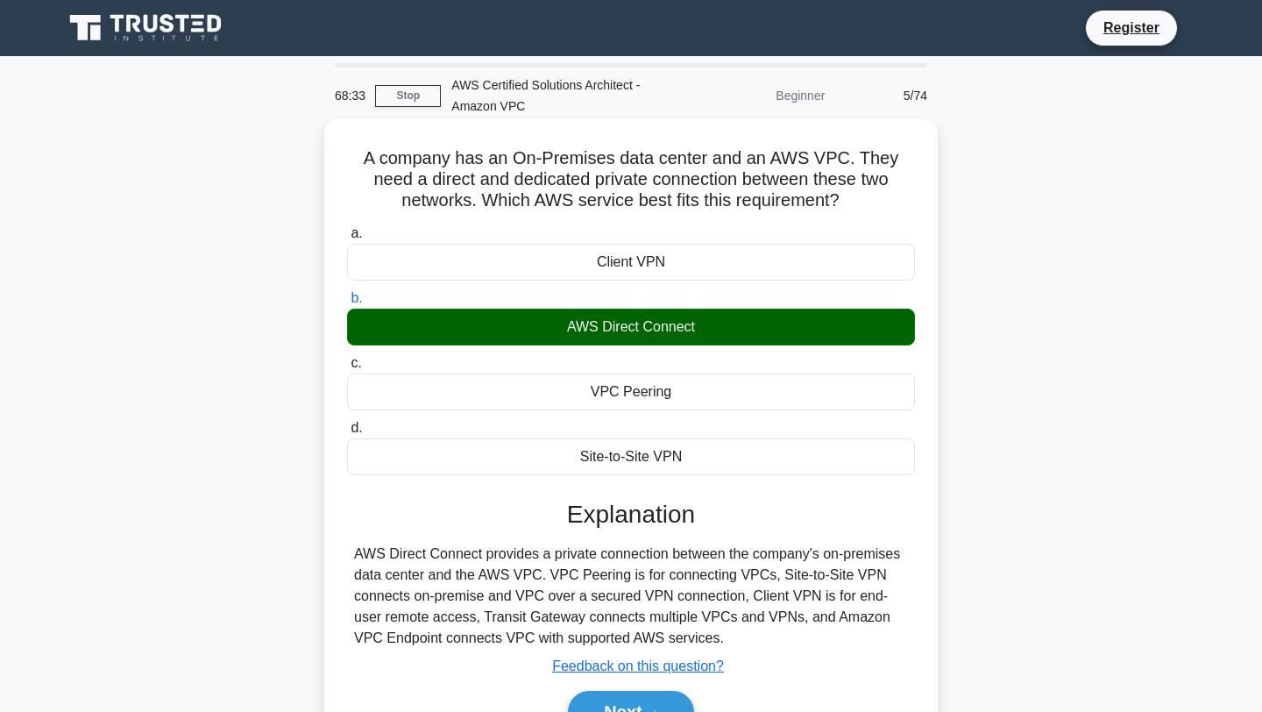
drag, startPoint x: 692, startPoint y: 458, endPoint x: 593, endPoint y: 260, distance: 221.5
click at [593, 260] on div "a. Client VPN b. AWS Direct Connect c. d." at bounding box center [631, 348] width 589 height 259
copy div "Client VPN b. AWS Direct Connect c. VPC Peering d. Site-to-Site VPN"
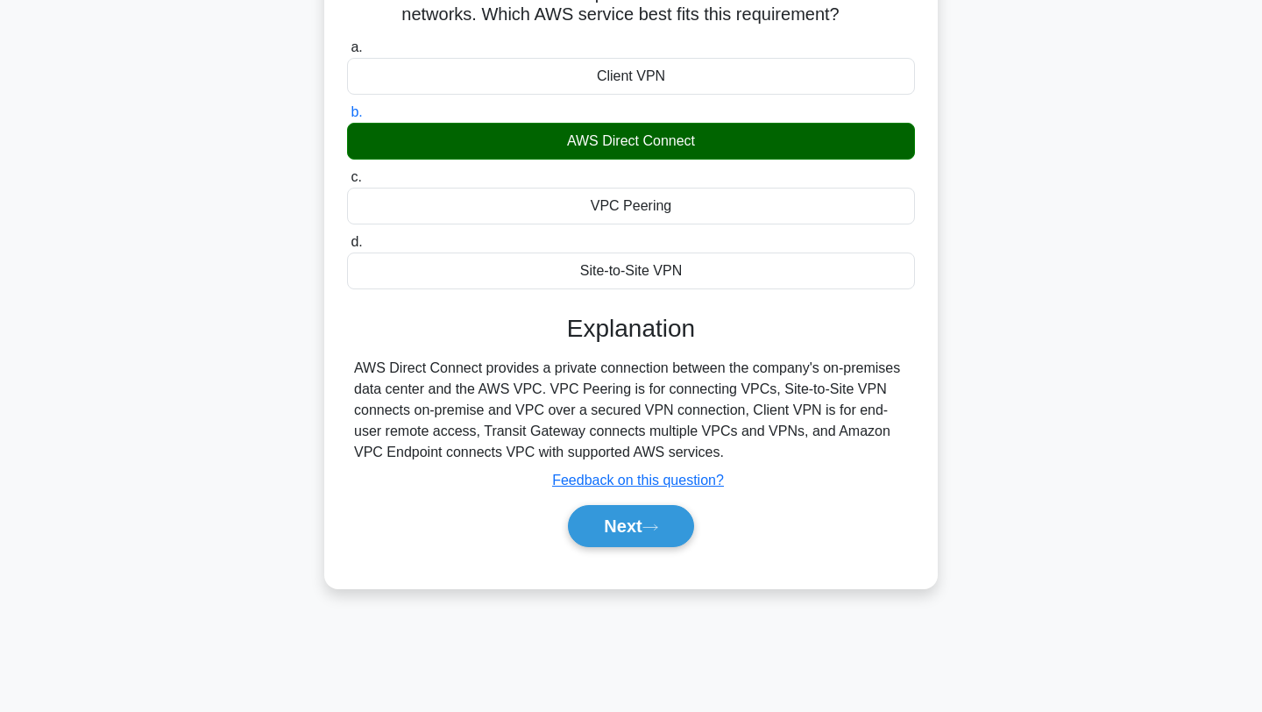
scroll to position [215, 0]
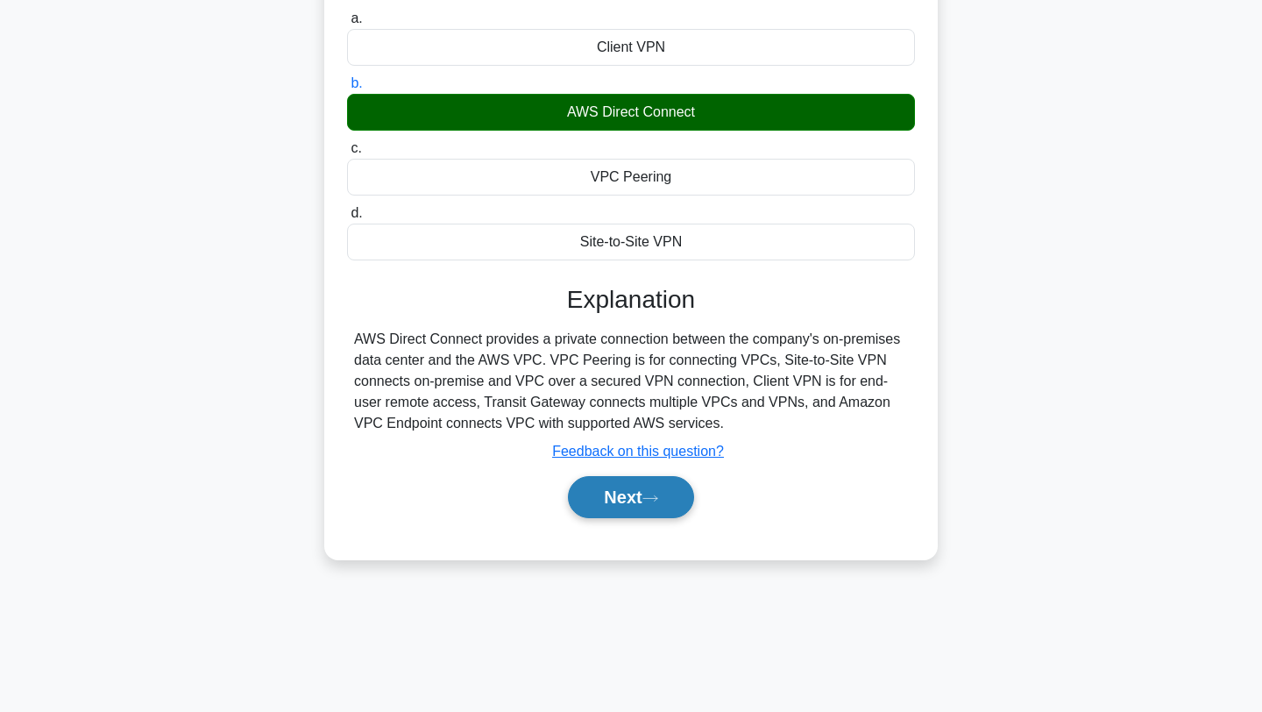
click at [609, 506] on button "Next" at bounding box center [630, 497] width 125 height 42
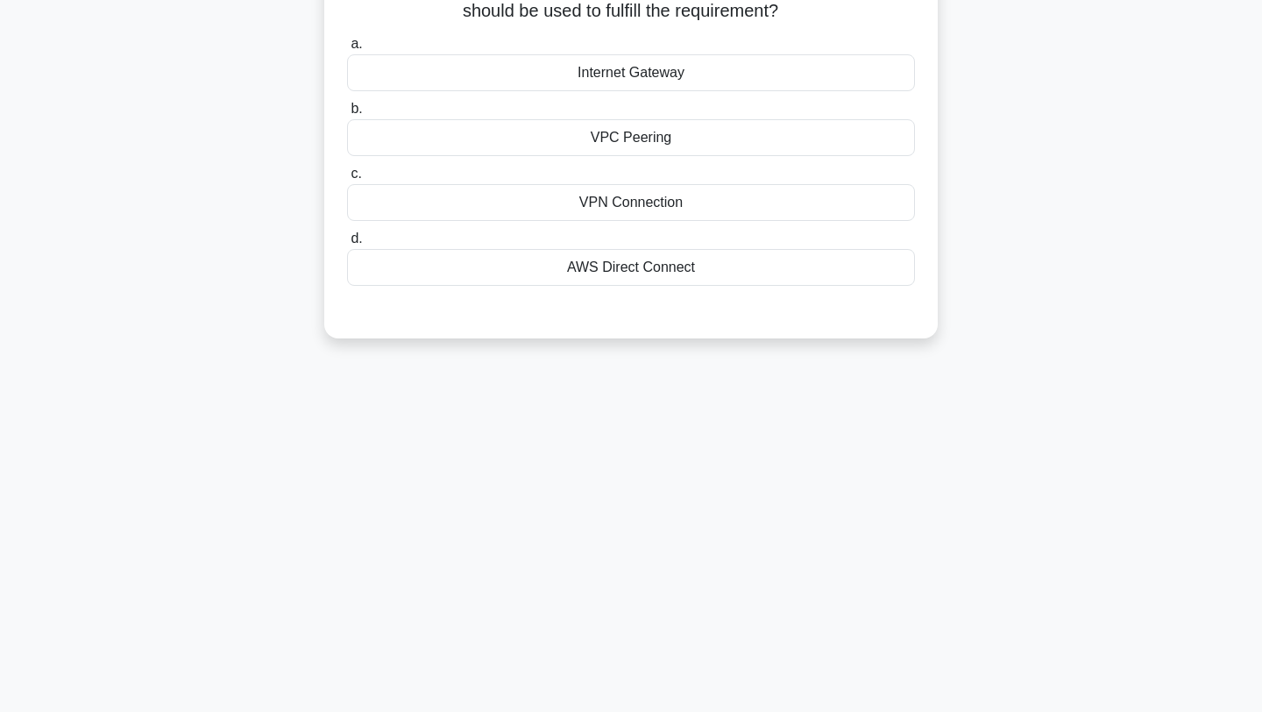
scroll to position [0, 0]
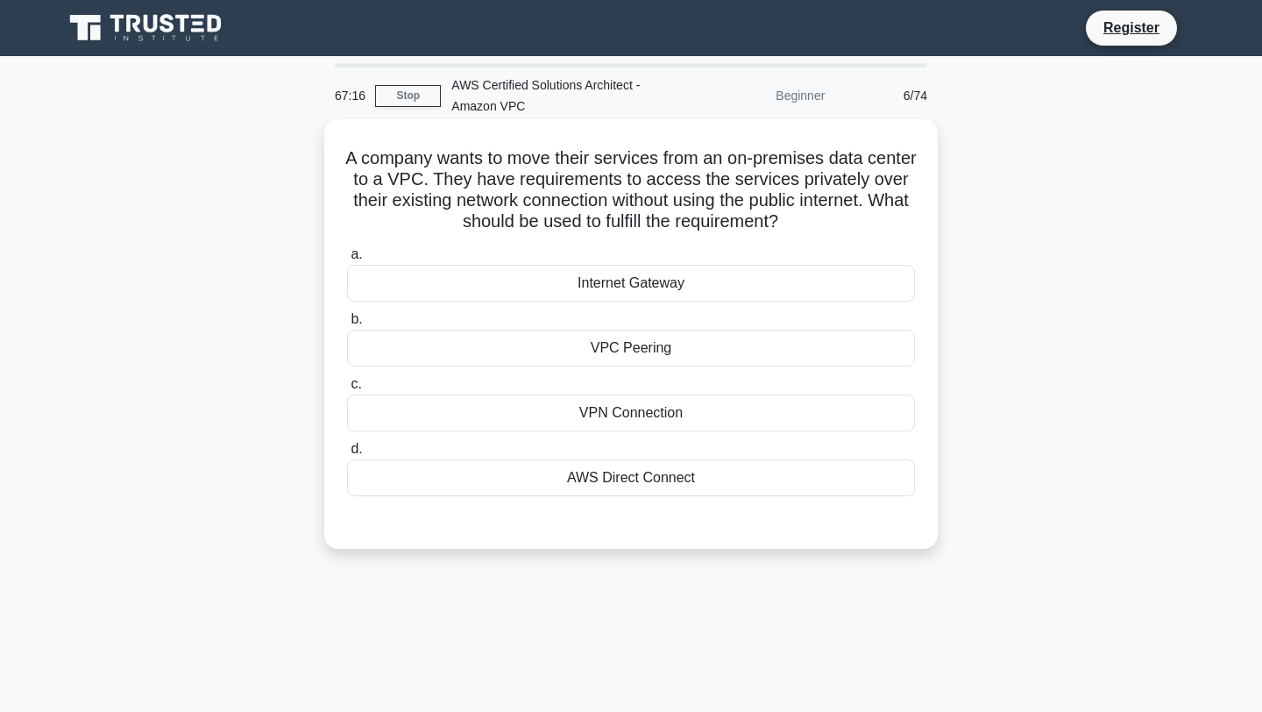
click at [635, 420] on div "VPN Connection" at bounding box center [631, 412] width 568 height 37
click at [347, 390] on input "c. VPN Connection" at bounding box center [347, 384] width 0 height 11
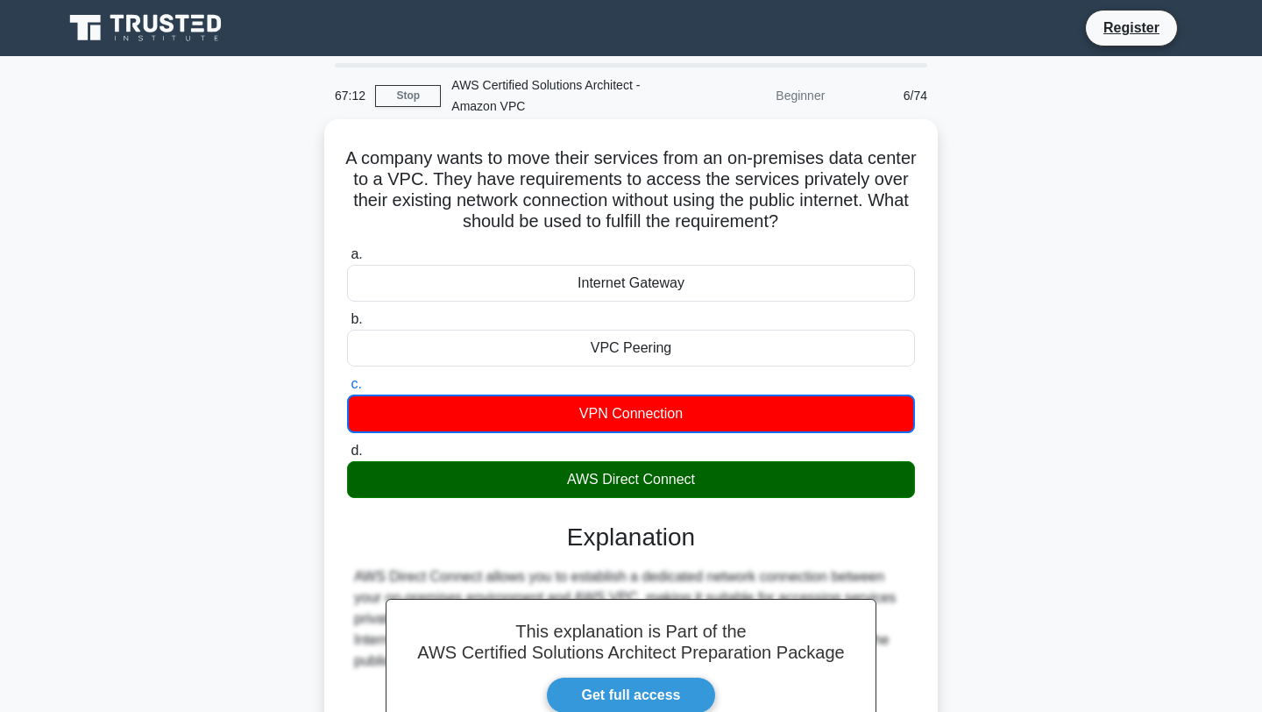
click at [738, 219] on h5 "A company wants to move their services from an on-premises data center to a VPC…" at bounding box center [630, 190] width 571 height 86
drag, startPoint x: 738, startPoint y: 219, endPoint x: 713, endPoint y: 216, distance: 24.7
click at [713, 216] on h5 "A company wants to move their services from an on-premises data center to a VPC…" at bounding box center [630, 190] width 571 height 86
drag, startPoint x: 785, startPoint y: 222, endPoint x: 333, endPoint y: 162, distance: 456.2
click at [333, 162] on div "A company wants to move their services from an on-premises data center to a VPC…" at bounding box center [631, 510] width 600 height 769
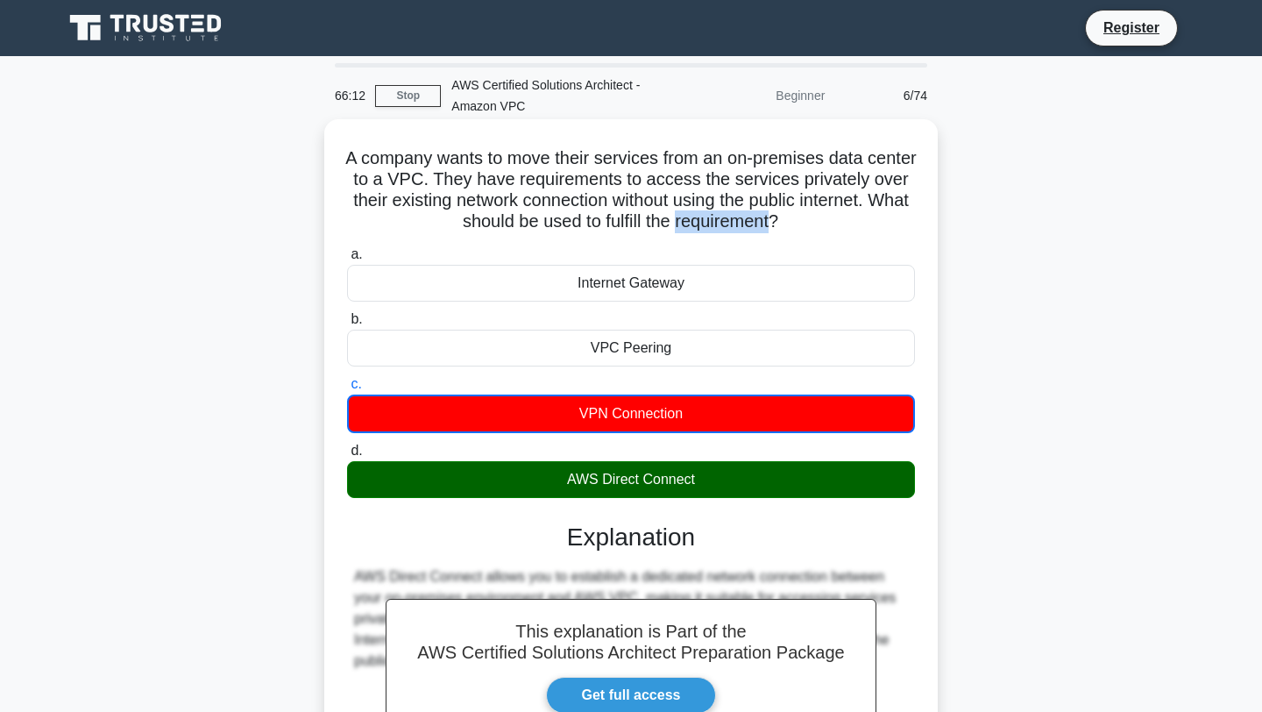
drag, startPoint x: 842, startPoint y: 495, endPoint x: 578, endPoint y: 279, distance: 341.3
click at [578, 279] on div "a. Internet Gateway b. VPC Peering c. d." at bounding box center [631, 370] width 589 height 261
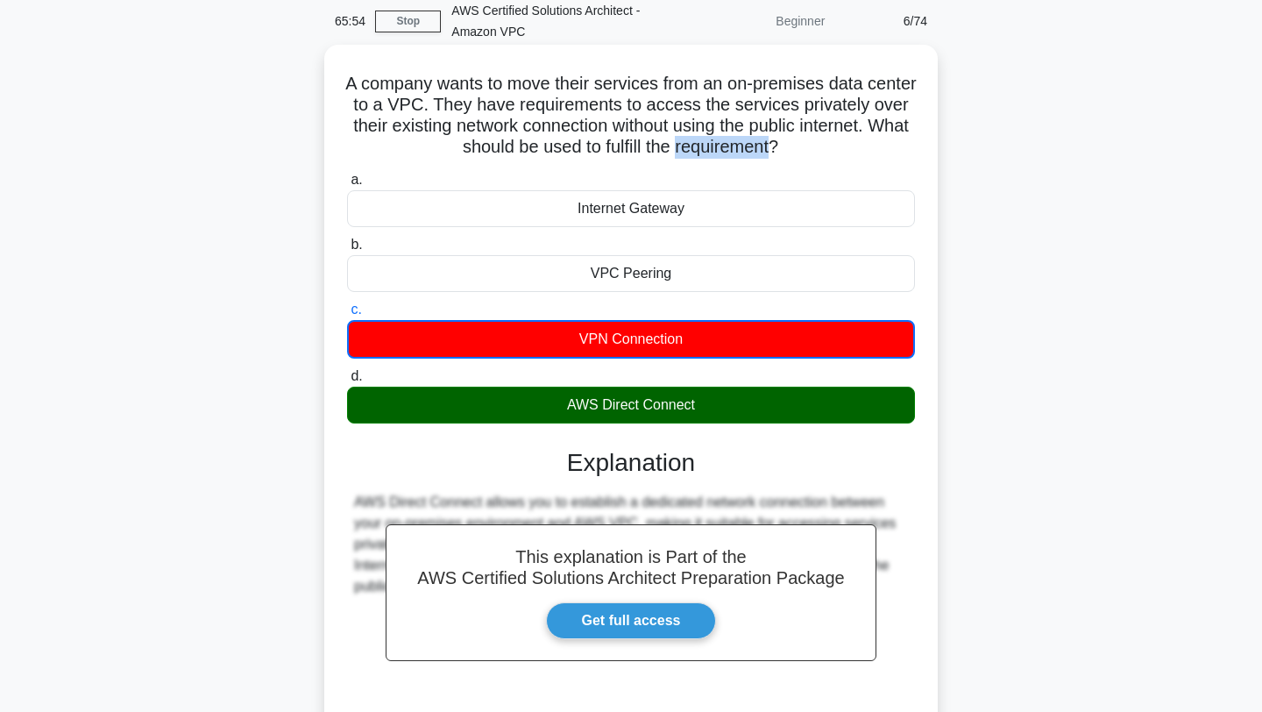
scroll to position [235, 0]
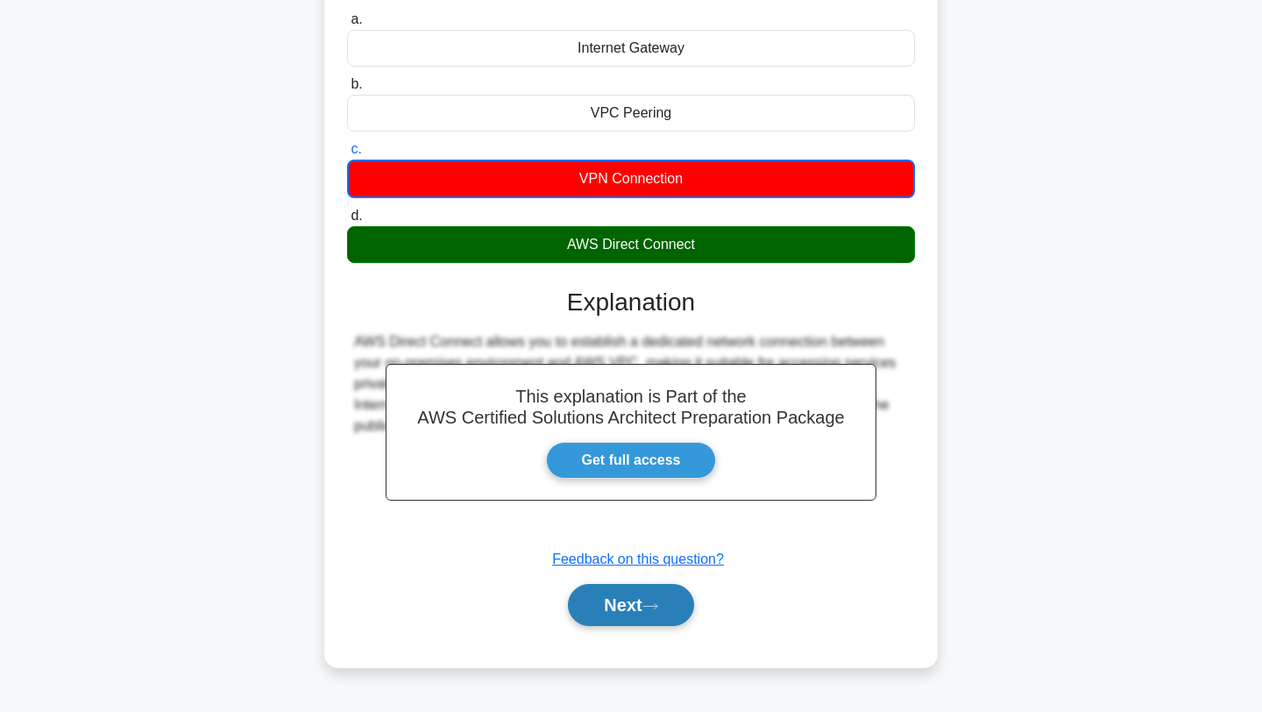
click at [612, 604] on button "Next" at bounding box center [630, 605] width 125 height 42
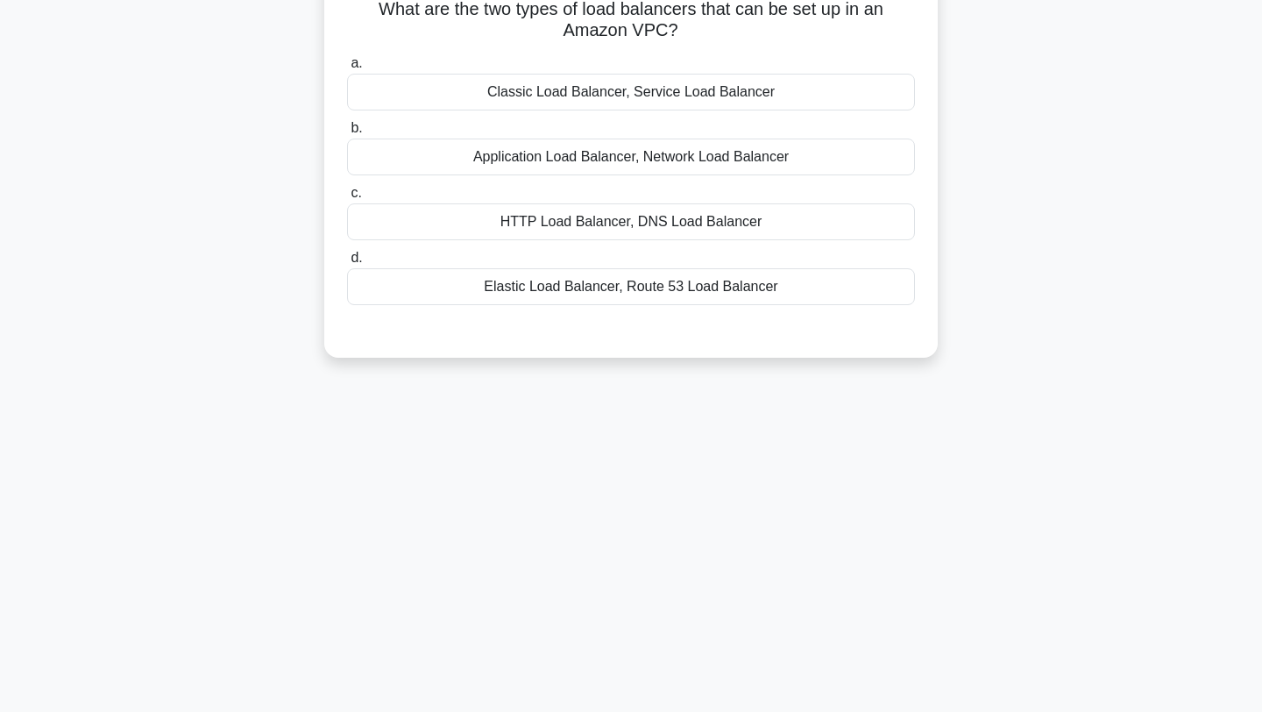
scroll to position [0, 0]
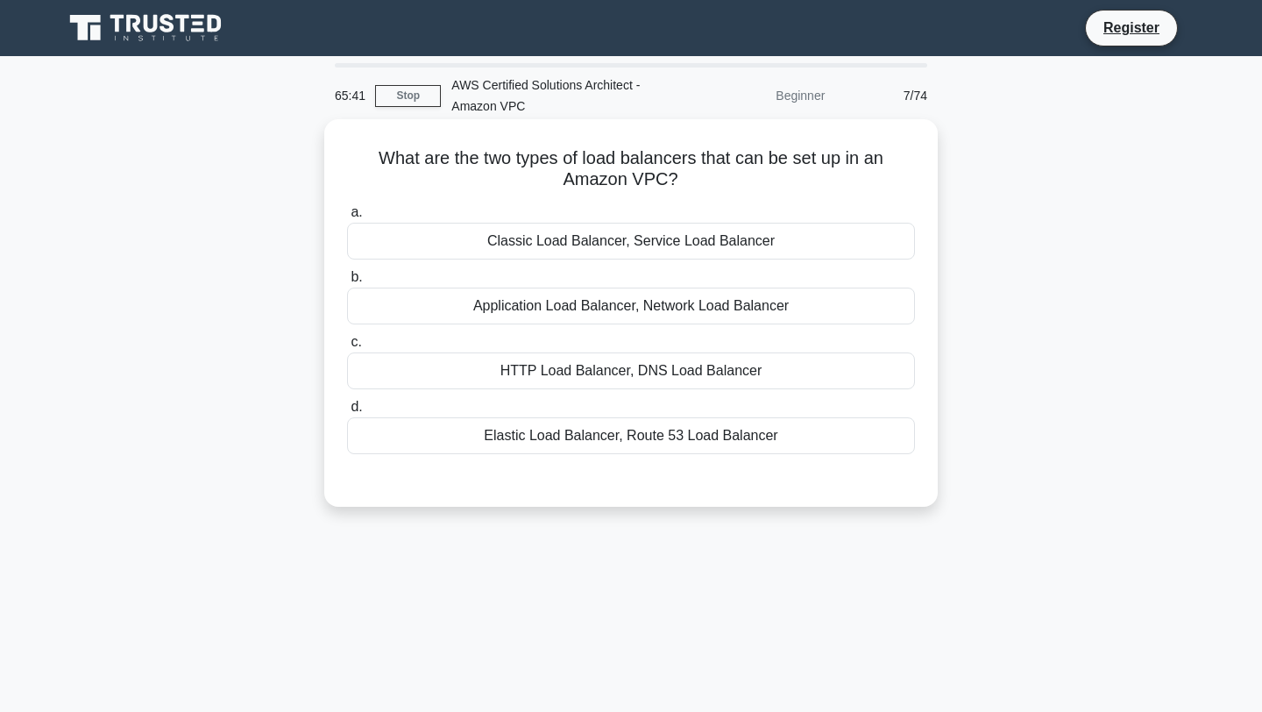
click at [666, 299] on div "Application Load Balancer, Network Load Balancer" at bounding box center [631, 305] width 568 height 37
click at [347, 283] on input "b. Application Load Balancer, Network Load Balancer" at bounding box center [347, 277] width 0 height 11
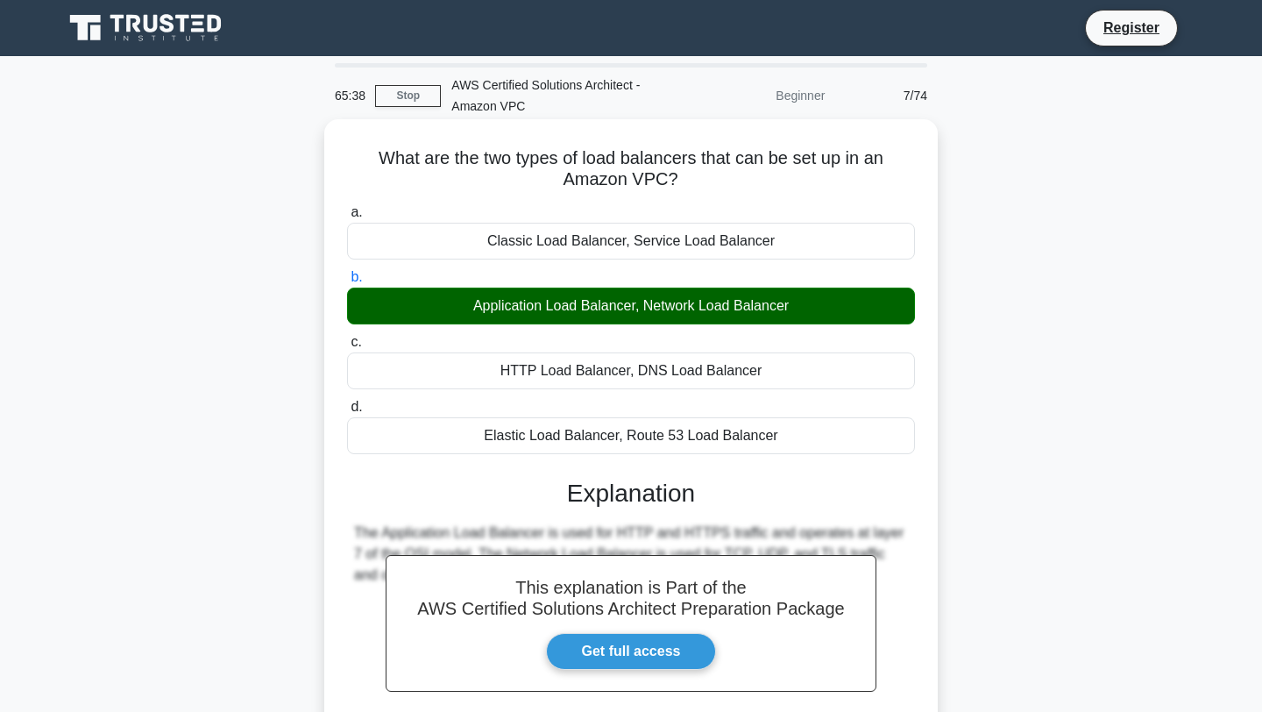
drag, startPoint x: 788, startPoint y: 442, endPoint x: 497, endPoint y: 236, distance: 356.5
click at [497, 236] on div "a. Classic Load Balancer, Service Load Balancer b. Application Load Balancer, N…" at bounding box center [631, 327] width 589 height 259
drag, startPoint x: 681, startPoint y: 186, endPoint x: 364, endPoint y: 155, distance: 318.8
click at [364, 155] on h5 "What are the two types of load balancers that can be set up in an Amazon VPC? .…" at bounding box center [630, 169] width 571 height 44
drag, startPoint x: 770, startPoint y: 440, endPoint x: 495, endPoint y: 236, distance: 342.0
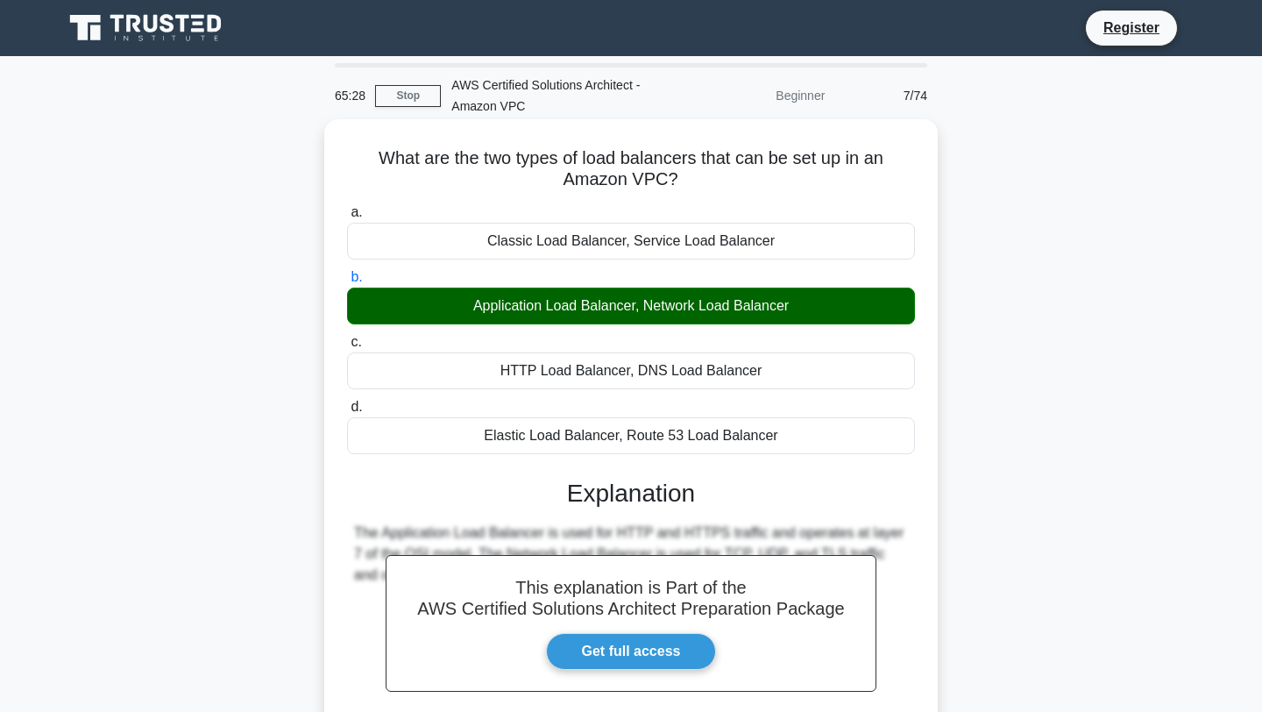
click at [495, 236] on div "a. Classic Load Balancer, Service Load Balancer b. Application Load Balancer, N…" at bounding box center [631, 327] width 589 height 259
click at [778, 438] on div "Elastic Load Balancer, Route 53 Load Balancer" at bounding box center [631, 435] width 568 height 37
click at [347, 413] on input "d. Elastic Load Balancer, Route 53 Load Balancer" at bounding box center [347, 406] width 0 height 11
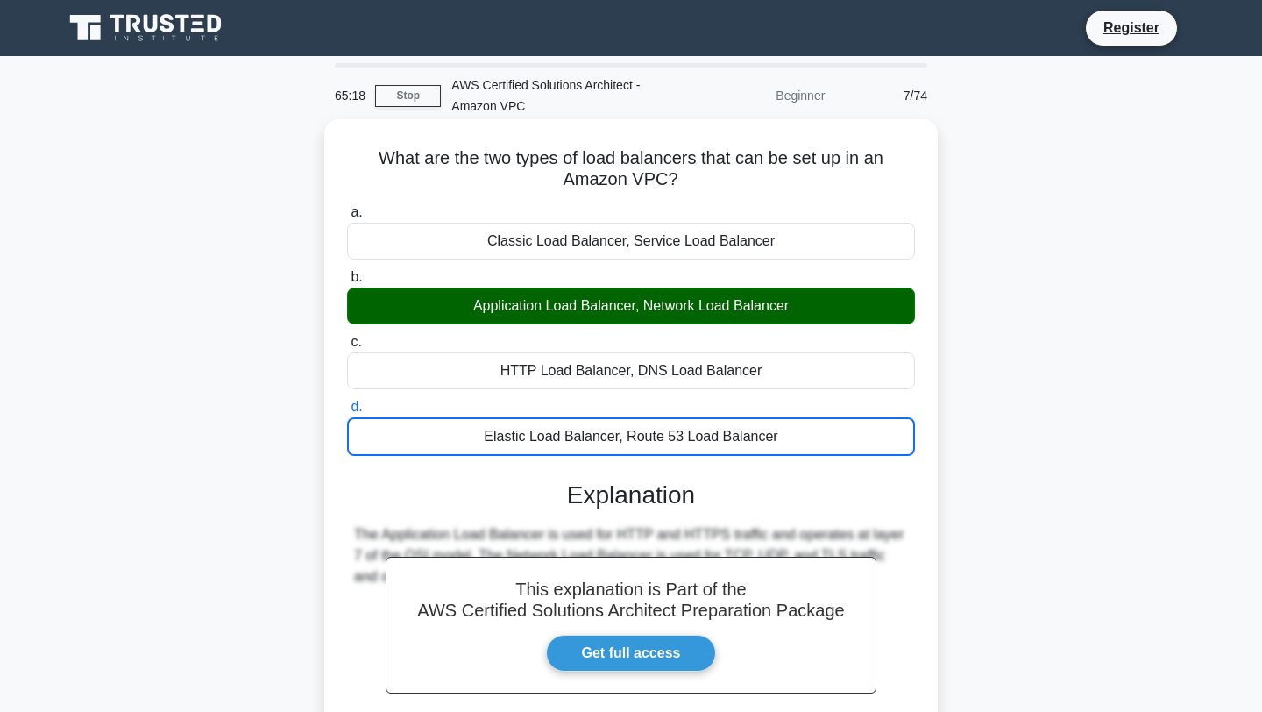
drag, startPoint x: 778, startPoint y: 438, endPoint x: 487, endPoint y: 232, distance: 356.5
click at [487, 232] on div "a. Classic Load Balancer, Service Load Balancer b. Application Load Balancer, N…" at bounding box center [631, 328] width 589 height 261
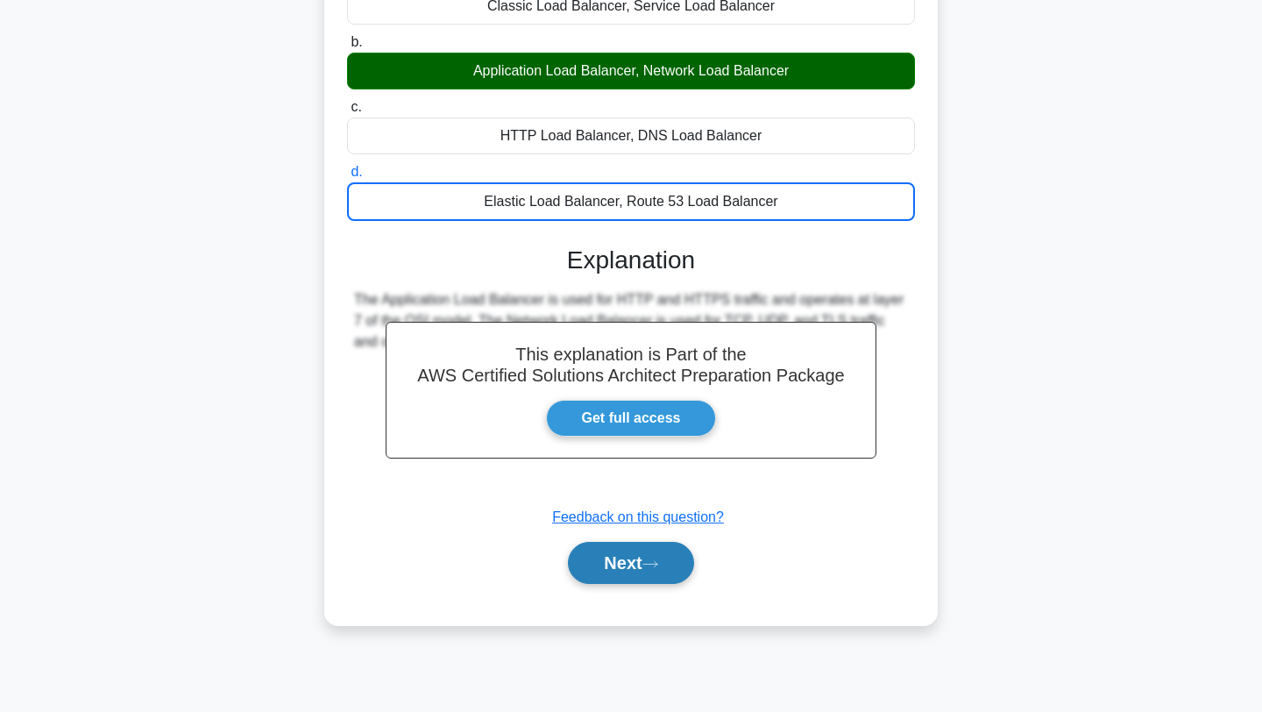
click at [629, 563] on button "Next" at bounding box center [630, 563] width 125 height 42
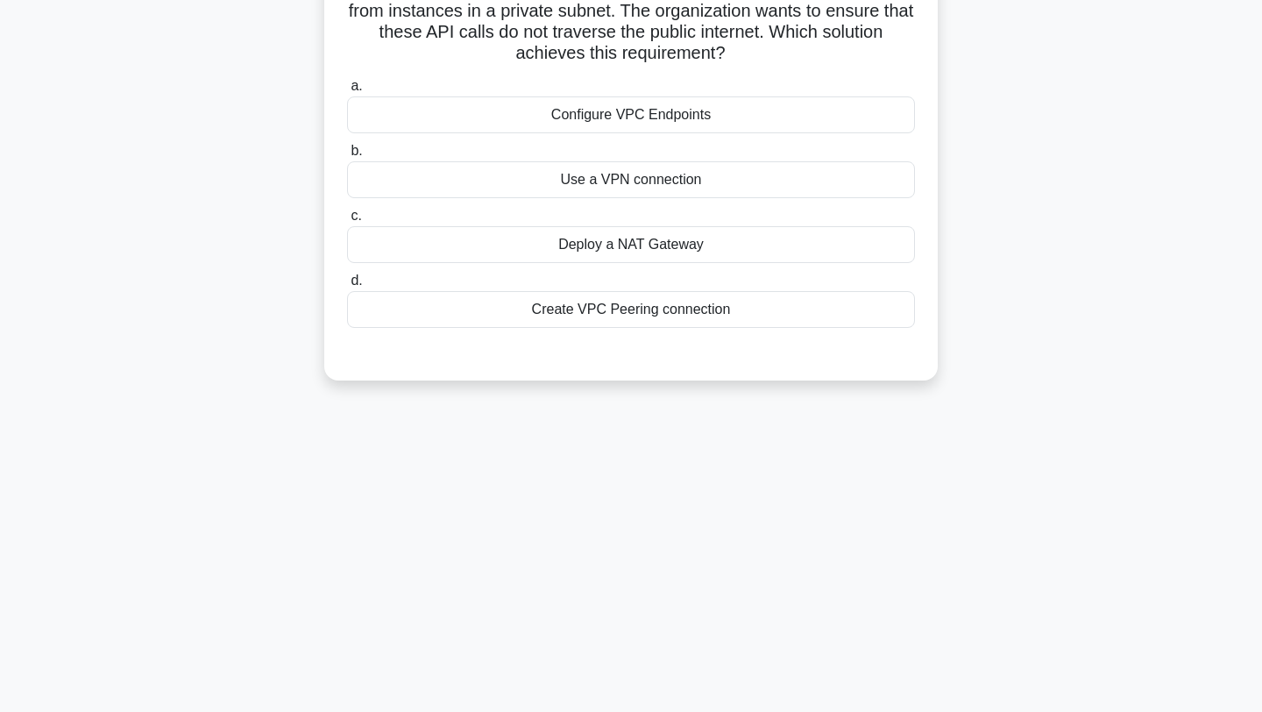
scroll to position [52, 0]
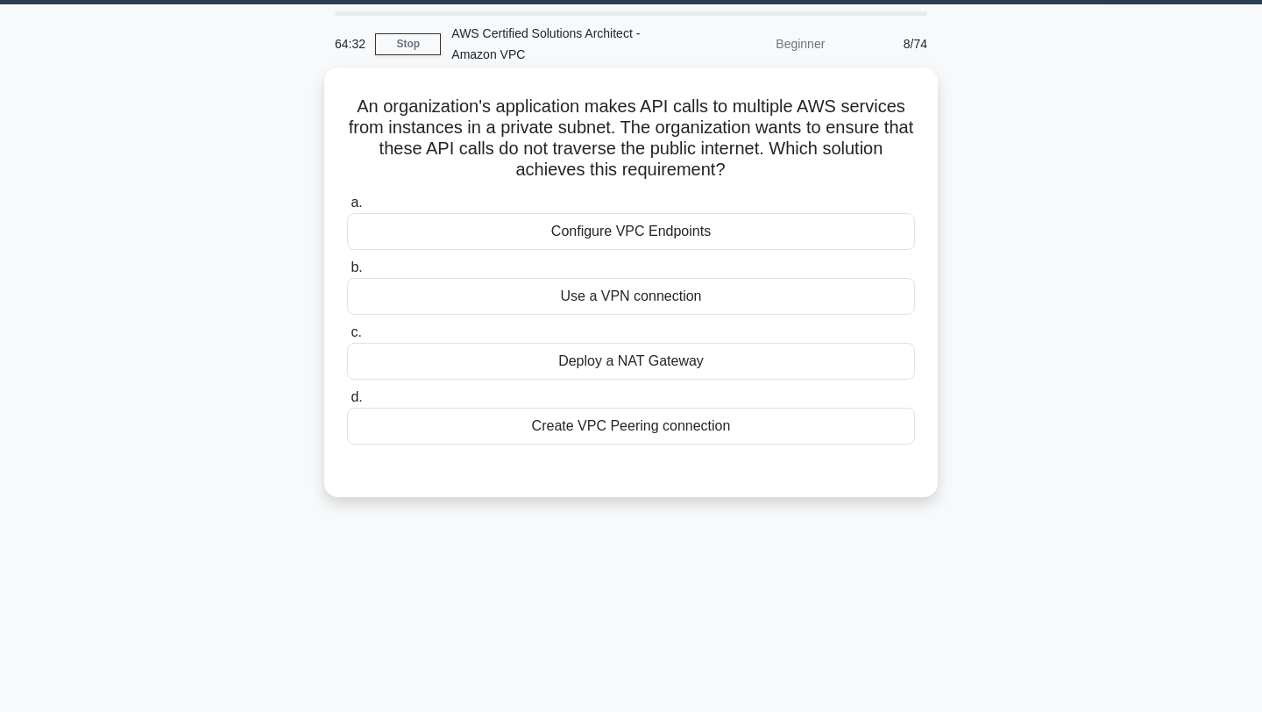
click at [690, 358] on div "Deploy a NAT Gateway" at bounding box center [631, 361] width 568 height 37
click at [347, 338] on input "c. Deploy a NAT Gateway" at bounding box center [347, 332] width 0 height 11
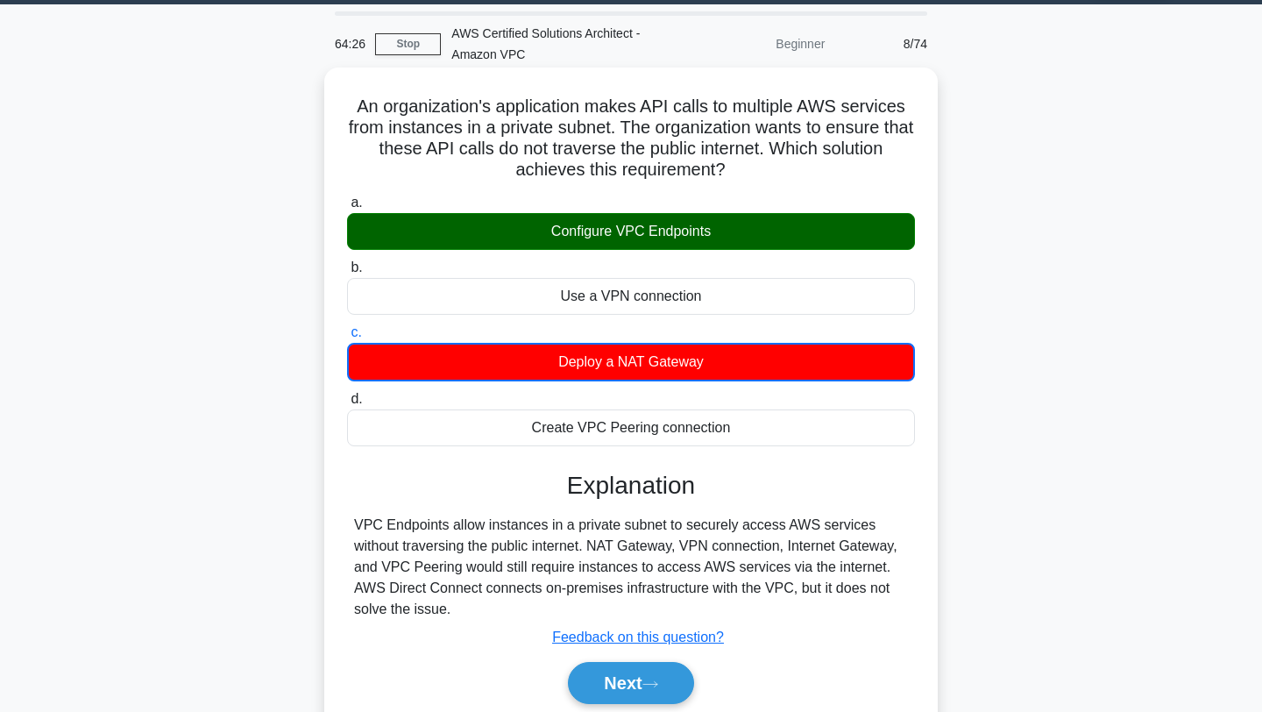
drag, startPoint x: 736, startPoint y: 170, endPoint x: 337, endPoint y: 108, distance: 403.6
click at [337, 108] on div "An organization's application makes API calls to multiple AWS services from ins…" at bounding box center [631, 407] width 600 height 664
drag, startPoint x: 730, startPoint y: 429, endPoint x: 554, endPoint y: 237, distance: 260.5
click at [554, 237] on div "a. Configure VPC Endpoints b. Use a VPN connection" at bounding box center [631, 318] width 589 height 261
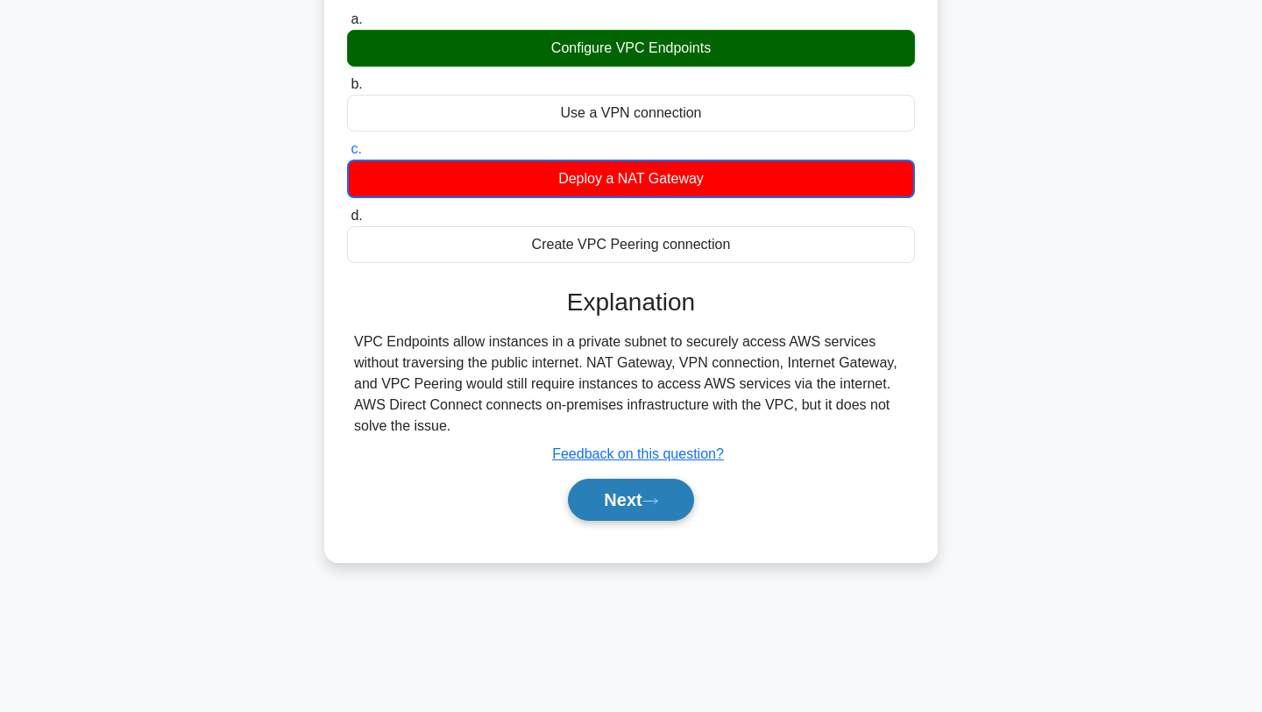
click at [638, 495] on button "Next" at bounding box center [630, 500] width 125 height 42
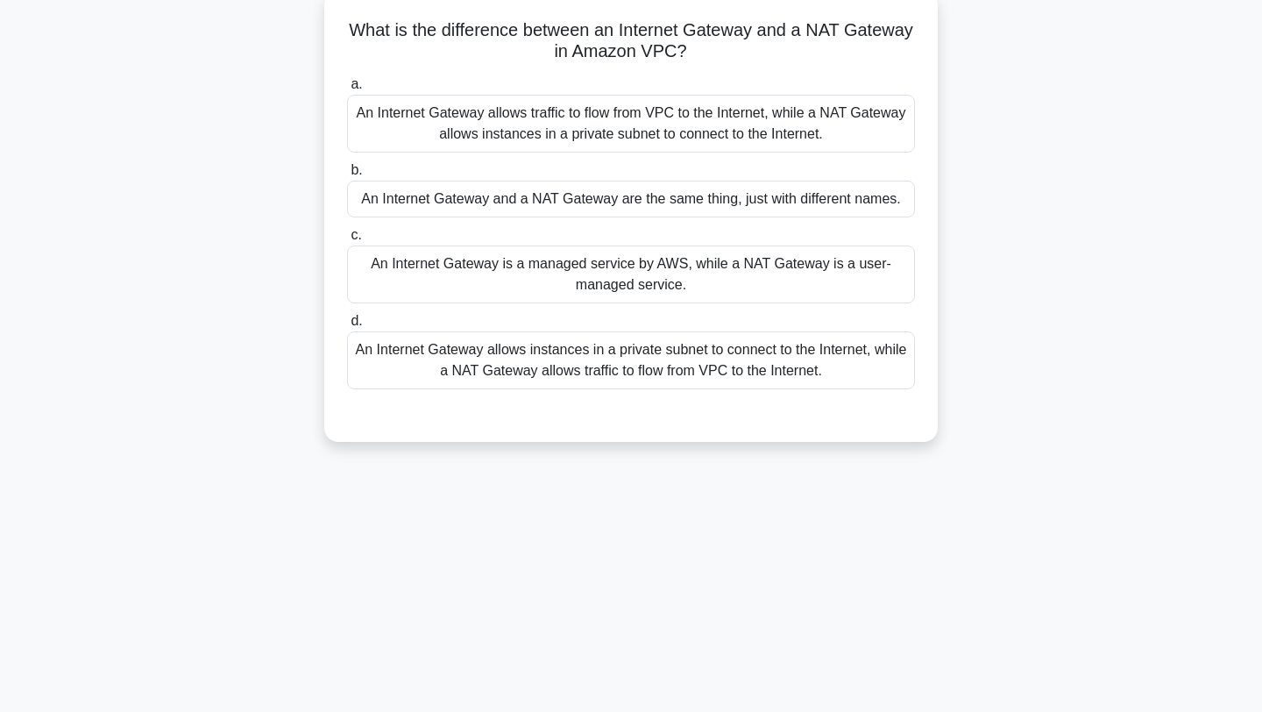
scroll to position [0, 0]
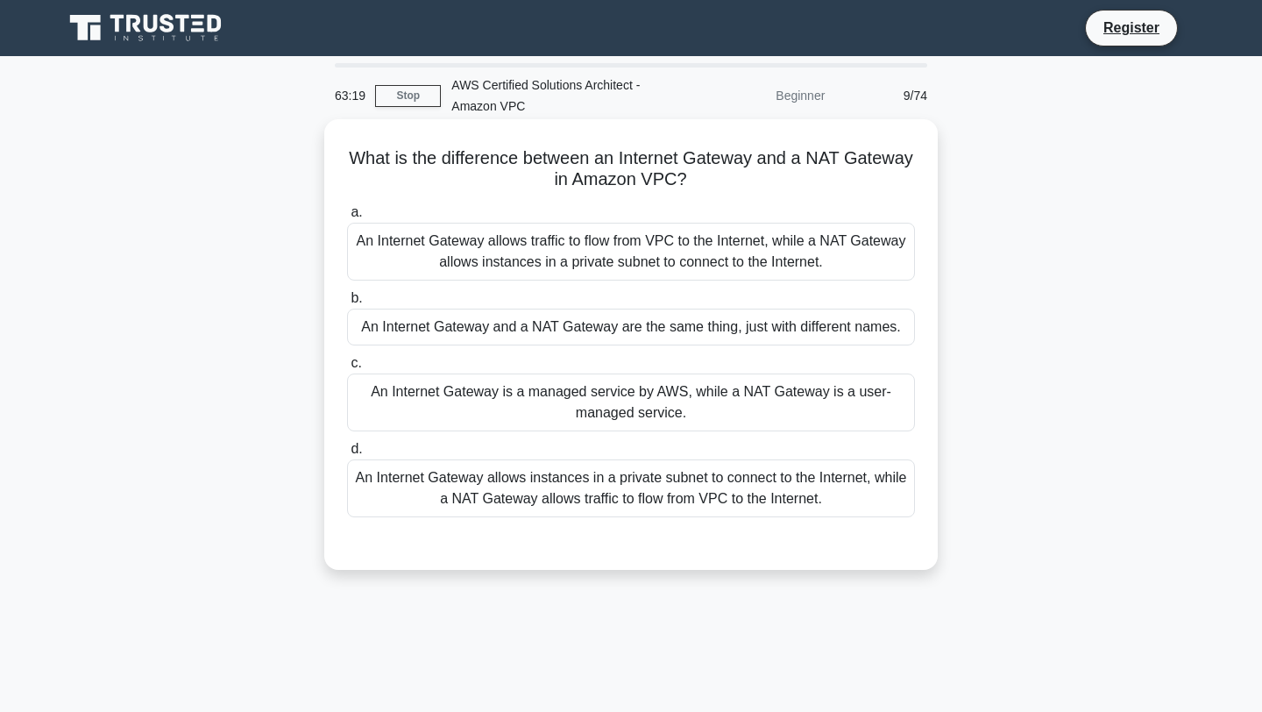
click at [725, 266] on div "An Internet Gateway allows traffic to flow from VPC to the Internet, while a NA…" at bounding box center [631, 252] width 568 height 58
click at [347, 218] on input "a. An Internet Gateway allows traffic to flow from VPC to the Internet, while a…" at bounding box center [347, 212] width 0 height 11
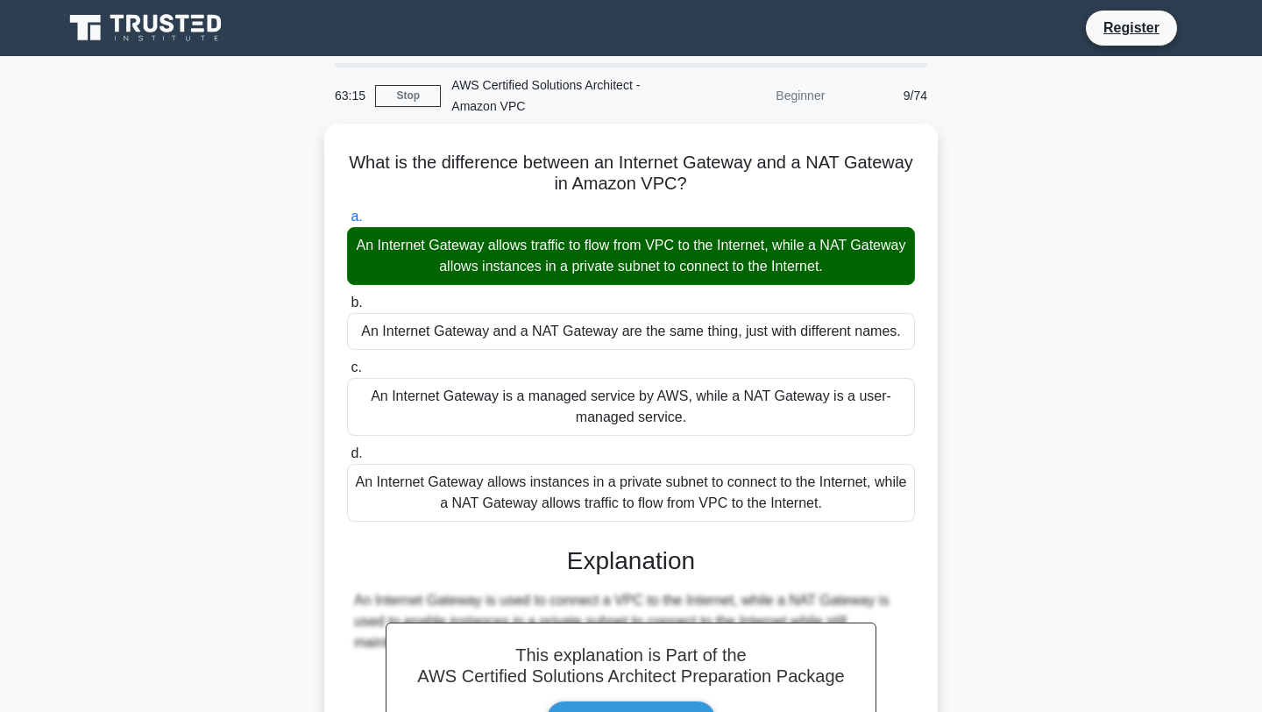
drag, startPoint x: 694, startPoint y: 190, endPoint x: 317, endPoint y: 169, distance: 377.5
click at [317, 169] on div "What is the difference between an Internet Gateway and a NAT Gateway in Amazon …" at bounding box center [631, 535] width 1157 height 823
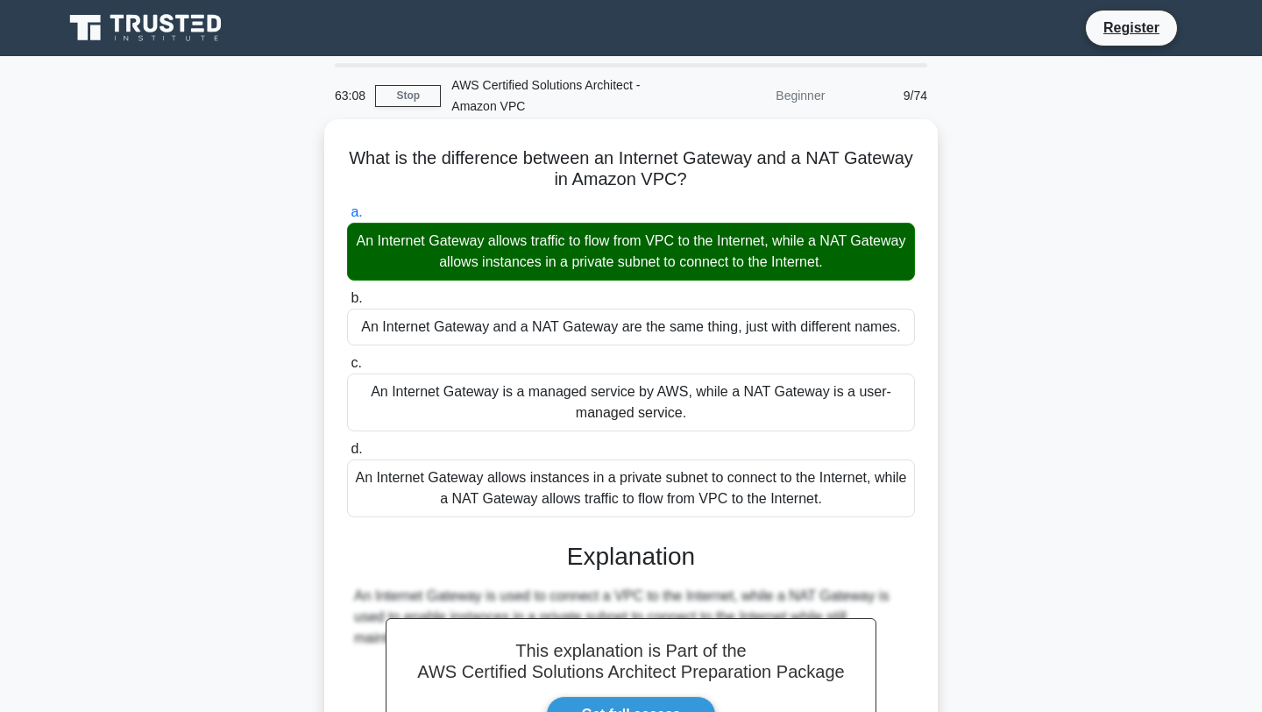
drag, startPoint x: 848, startPoint y: 506, endPoint x: 380, endPoint y: 241, distance: 538.5
click at [380, 241] on div "a. An Internet Gateway allows traffic to flow from VPC to the Internet, while a…" at bounding box center [631, 359] width 589 height 323
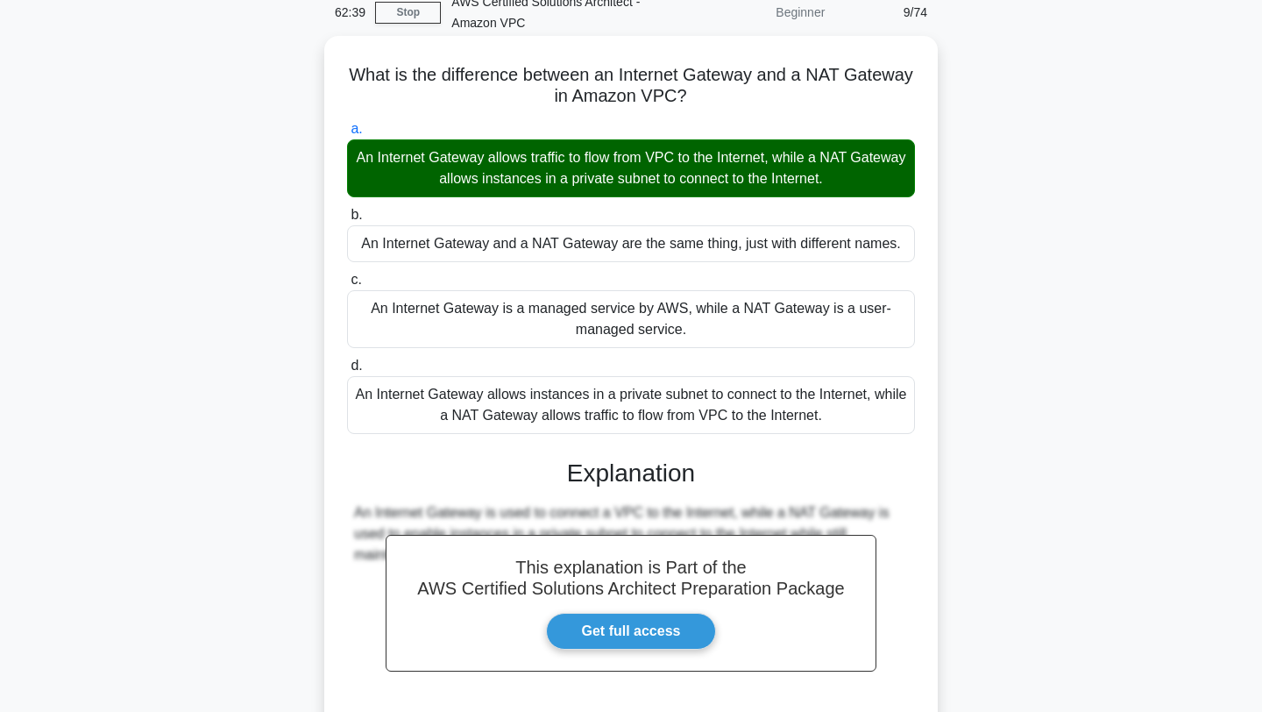
scroll to position [243, 0]
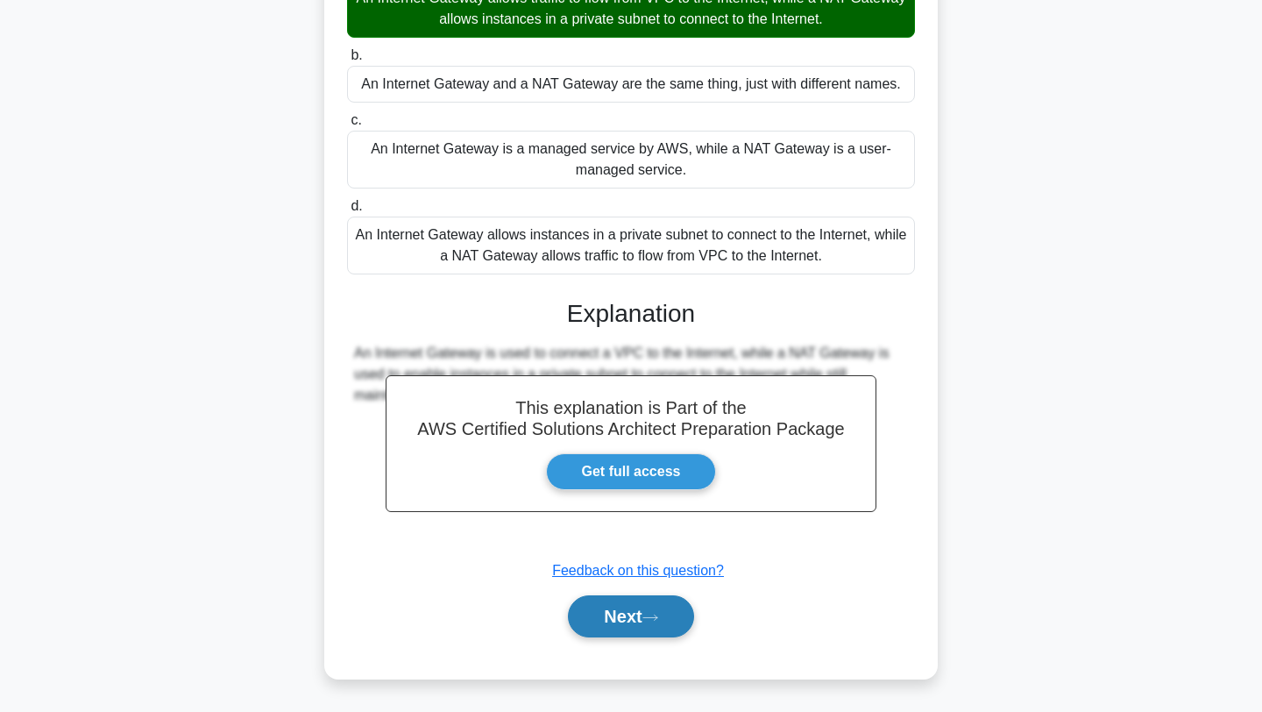
click at [599, 616] on button "Next" at bounding box center [630, 616] width 125 height 42
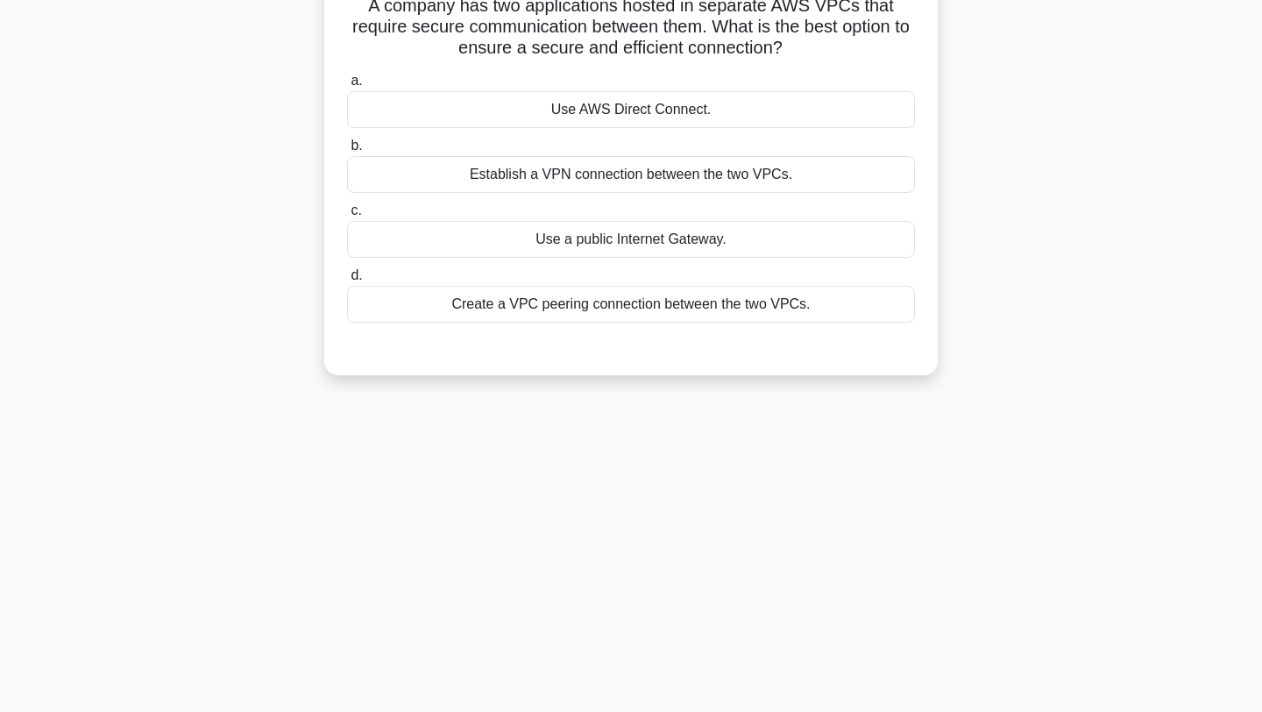
scroll to position [0, 0]
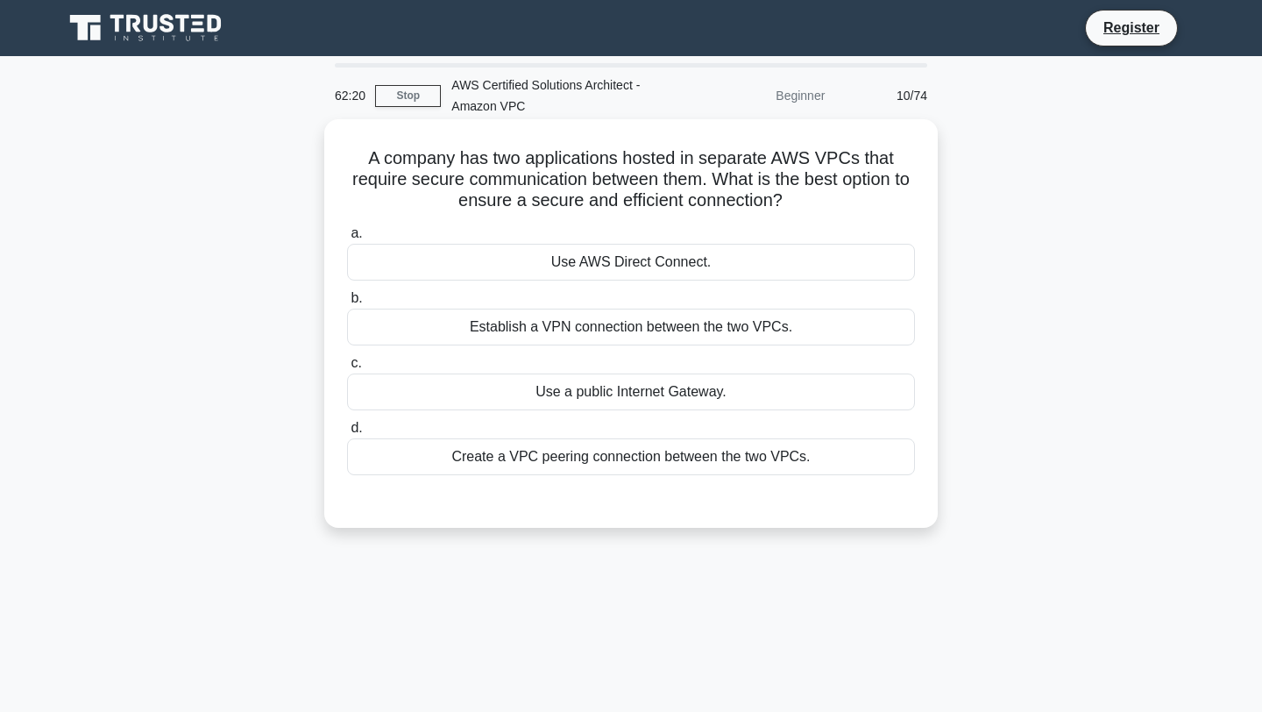
click at [614, 336] on div "Establish a VPN connection between the two VPCs." at bounding box center [631, 327] width 568 height 37
click at [347, 304] on input "b. Establish a VPN connection between the two VPCs." at bounding box center [347, 298] width 0 height 11
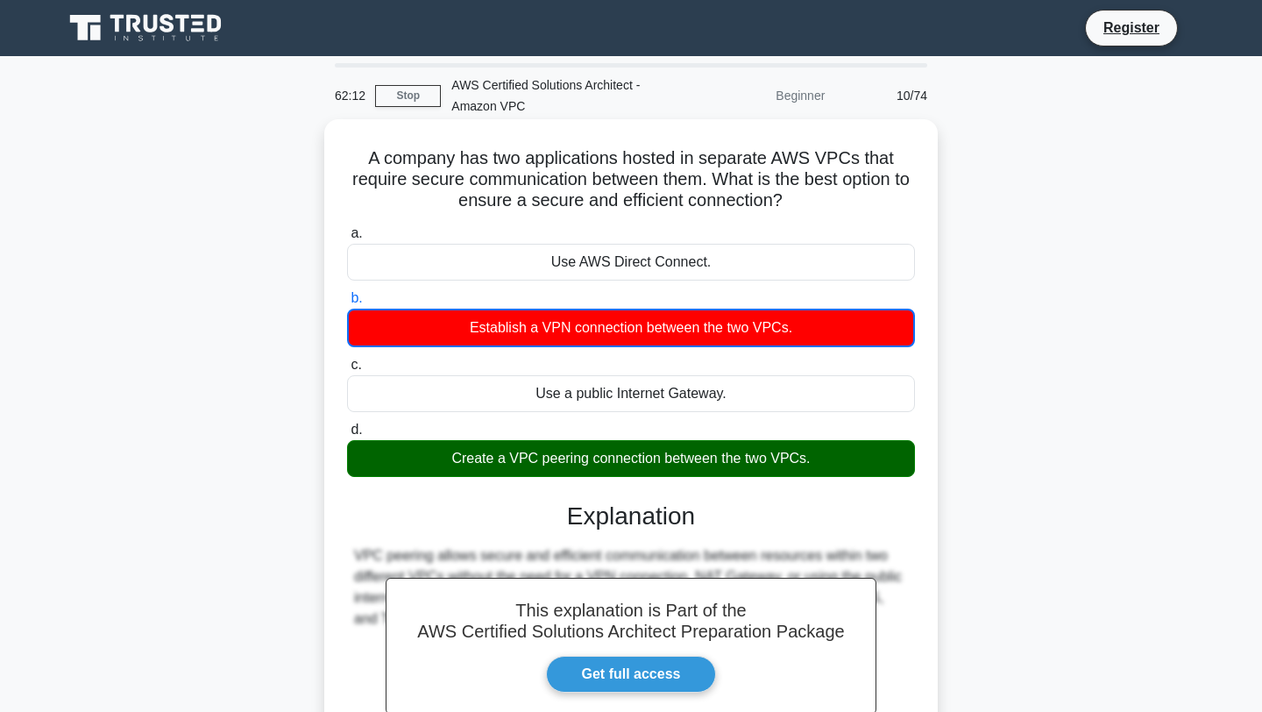
drag, startPoint x: 784, startPoint y: 198, endPoint x: 351, endPoint y: 166, distance: 434.2
click at [351, 166] on h5 "A company has two applications hosted in separate AWS VPCs that require secure …" at bounding box center [630, 179] width 571 height 65
drag, startPoint x: 809, startPoint y: 467, endPoint x: 543, endPoint y: 248, distance: 344.3
click at [543, 248] on div "a. Use AWS Direct Connect. b. Establish a VPN connection between the two VPCs. …" at bounding box center [631, 349] width 589 height 261
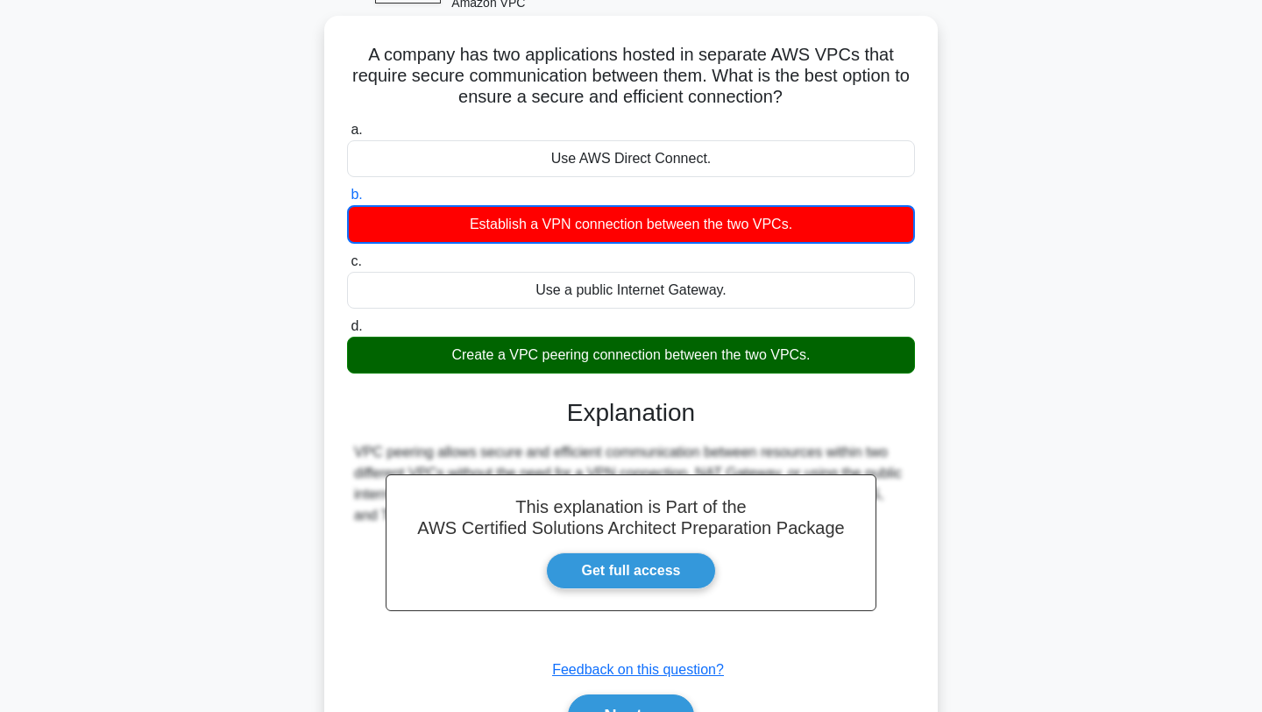
scroll to position [235, 0]
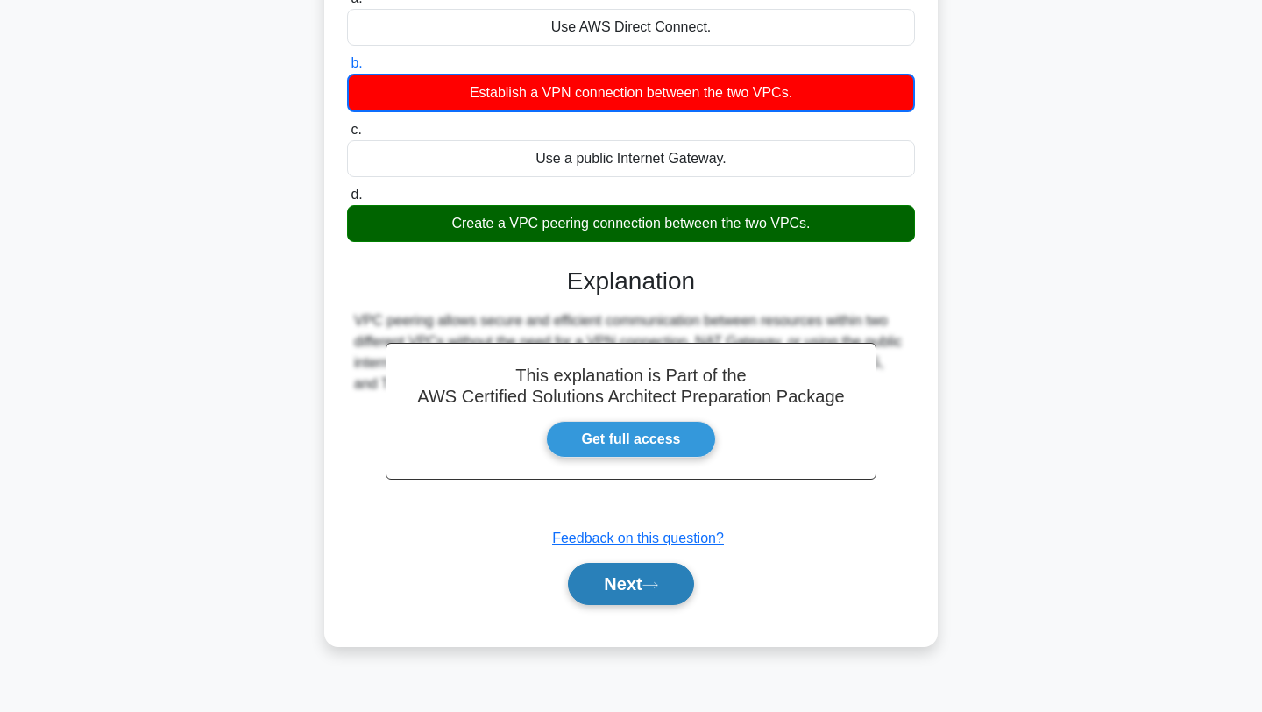
click at [604, 583] on button "Next" at bounding box center [630, 584] width 125 height 42
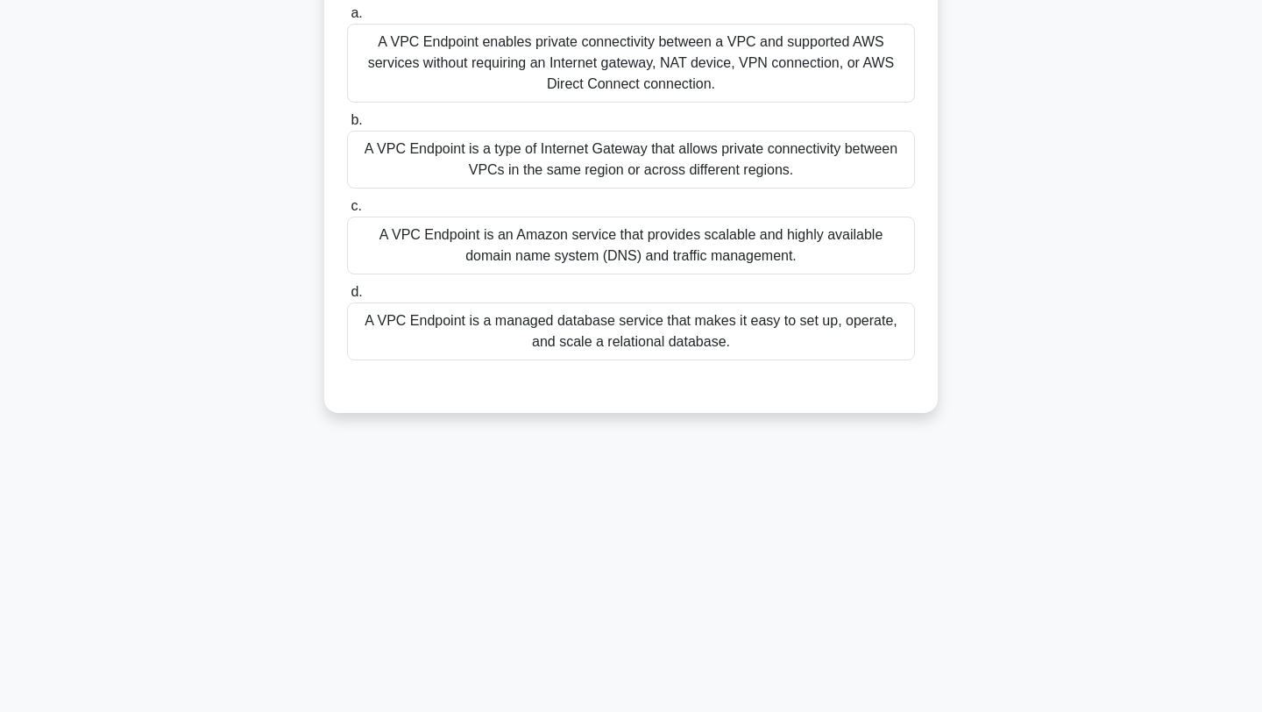
scroll to position [30, 0]
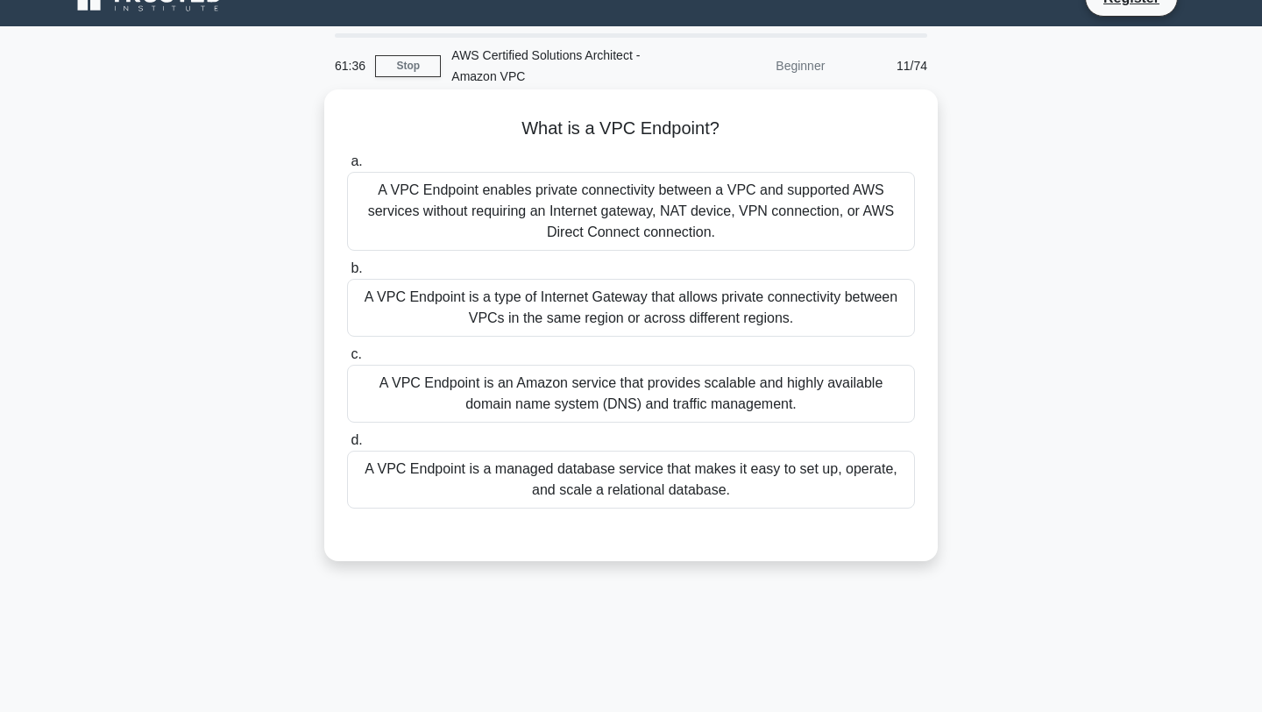
click at [613, 221] on div "A VPC Endpoint enables private connectivity between a VPC and supported AWS ser…" at bounding box center [631, 211] width 568 height 79
click at [347, 167] on input "a. A VPC Endpoint enables private connectivity between a VPC and supported AWS …" at bounding box center [347, 161] width 0 height 11
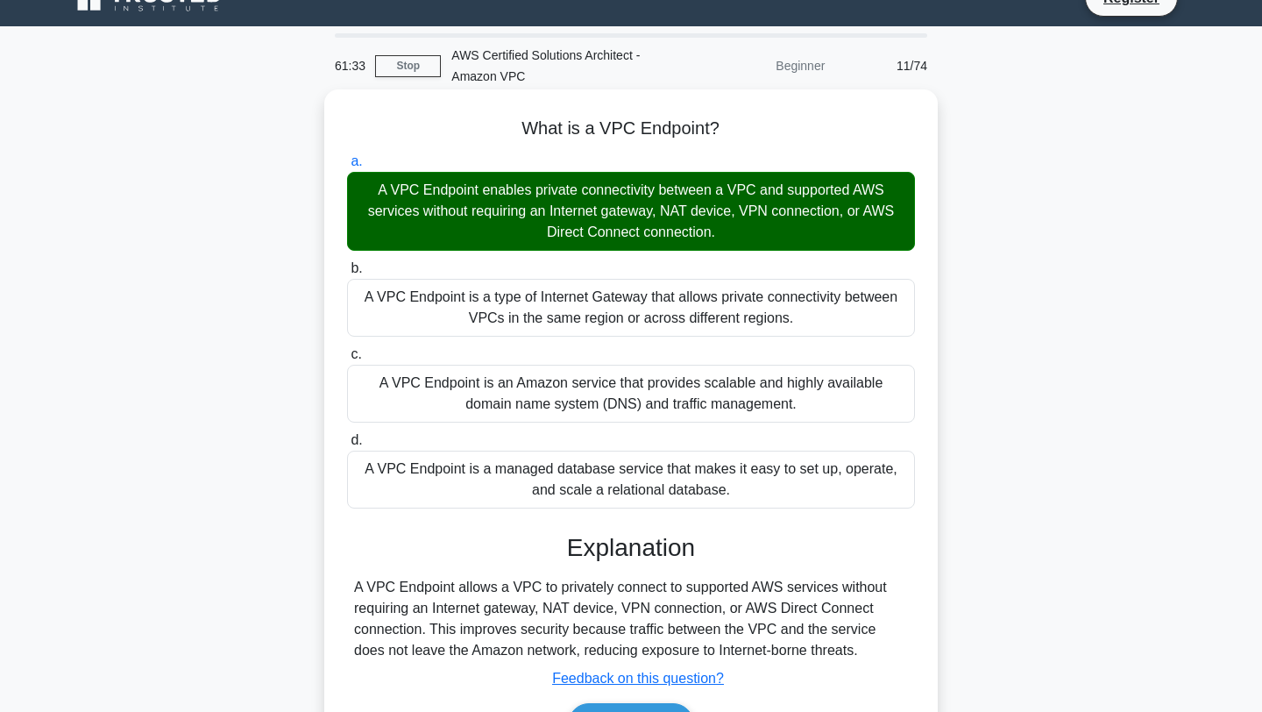
click at [525, 127] on h5 "What is a VPC Endpoint? .spinner_0XTQ{transform-origin:center;animation:spinner…" at bounding box center [630, 128] width 571 height 23
drag, startPoint x: 734, startPoint y: 504, endPoint x: 351, endPoint y: 196, distance: 491.3
click at [351, 196] on div "a. A VPC Endpoint enables private connectivity between a VPC and supported AWS …" at bounding box center [631, 329] width 589 height 365
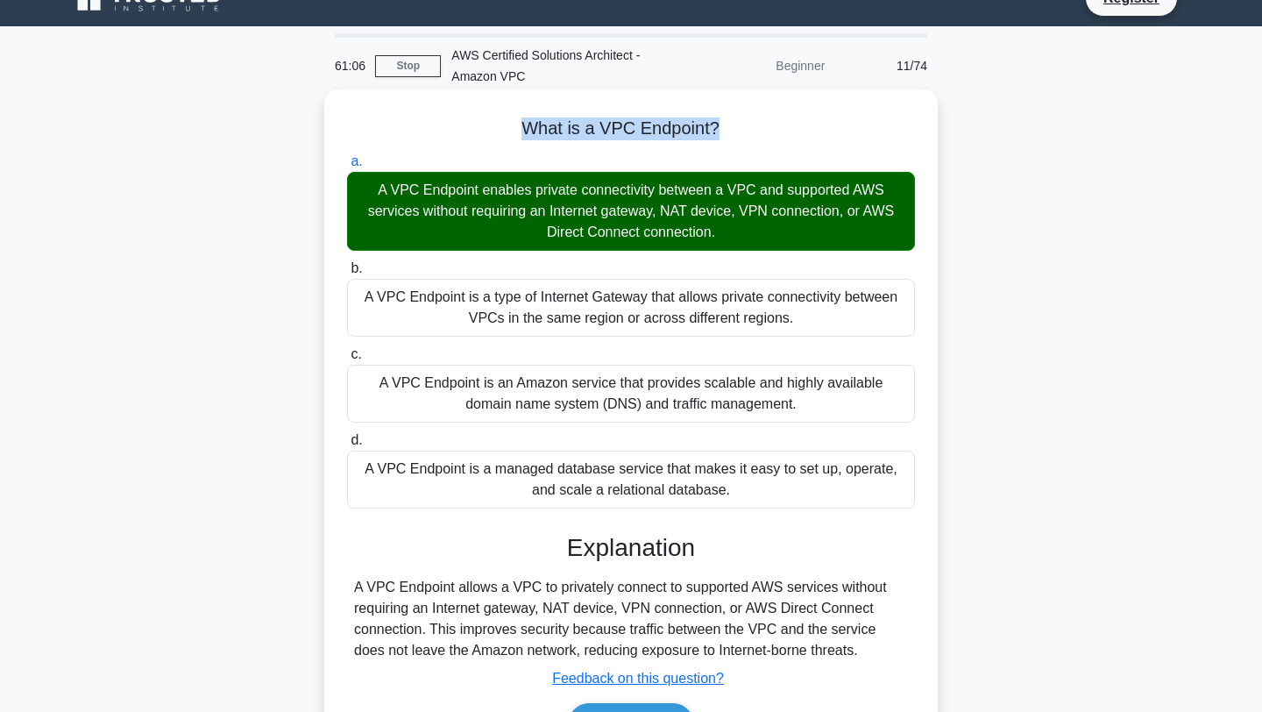
scroll to position [235, 0]
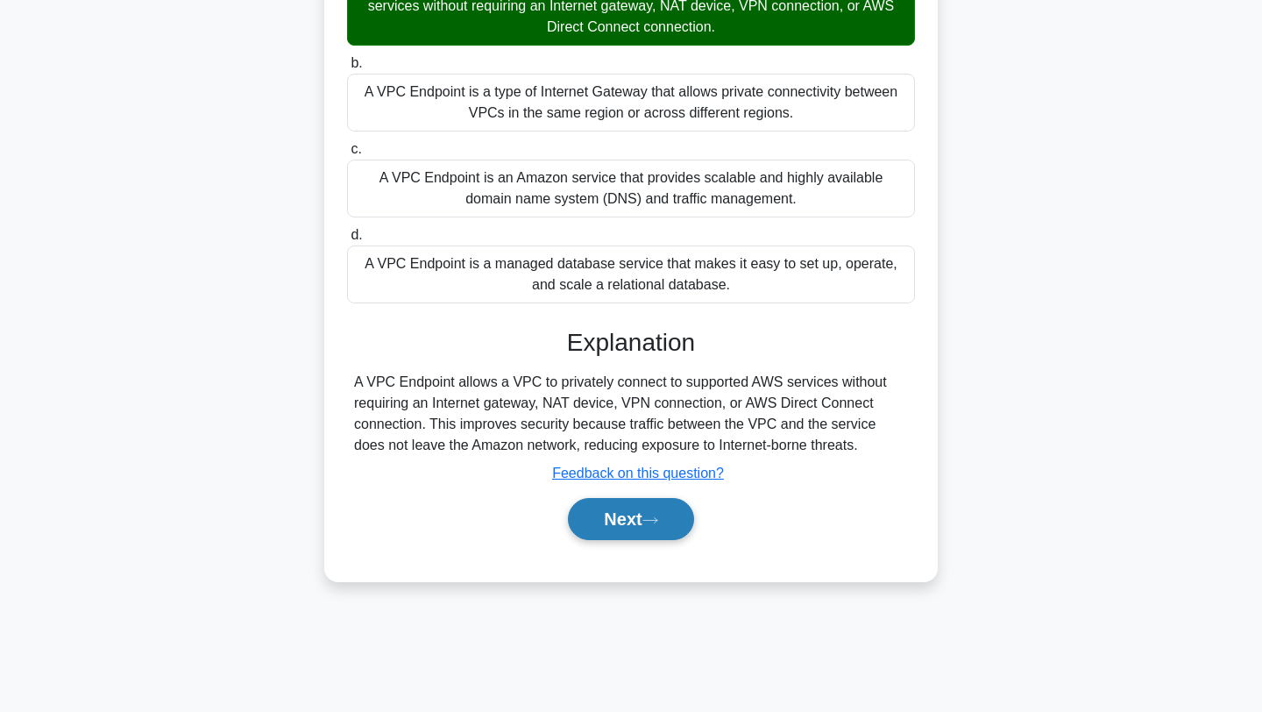
click at [605, 530] on button "Next" at bounding box center [630, 519] width 125 height 42
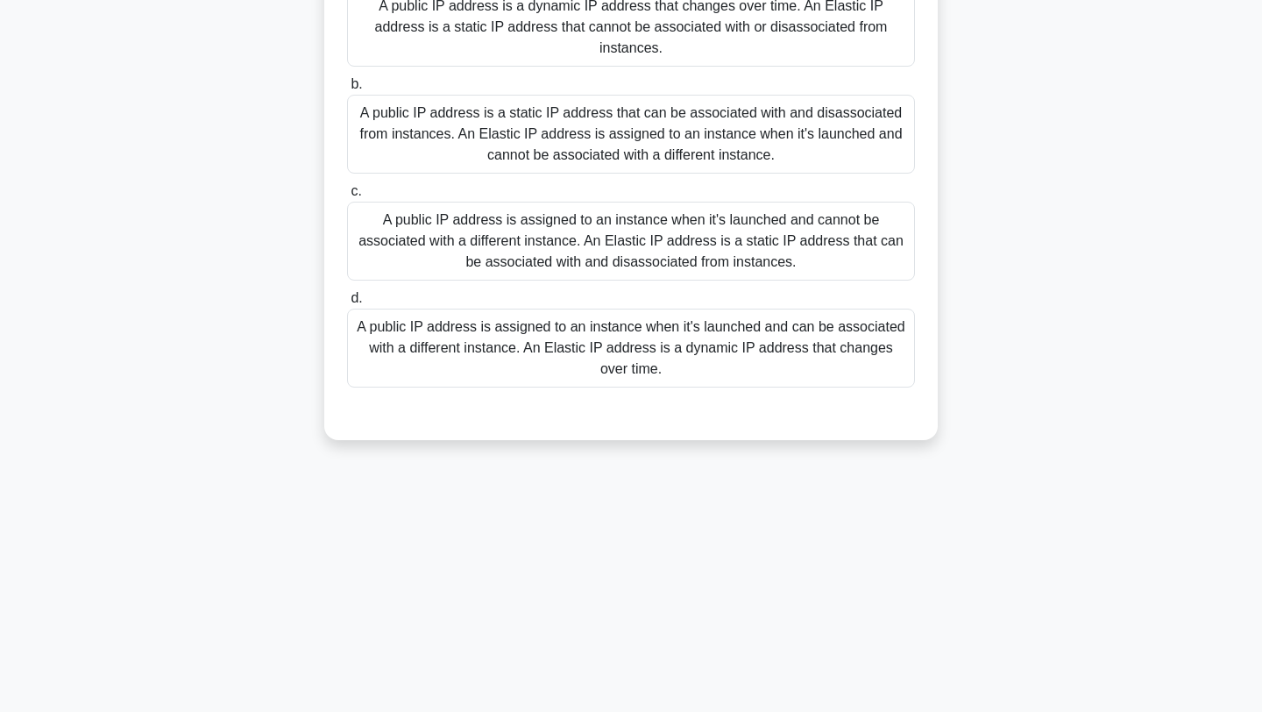
scroll to position [0, 0]
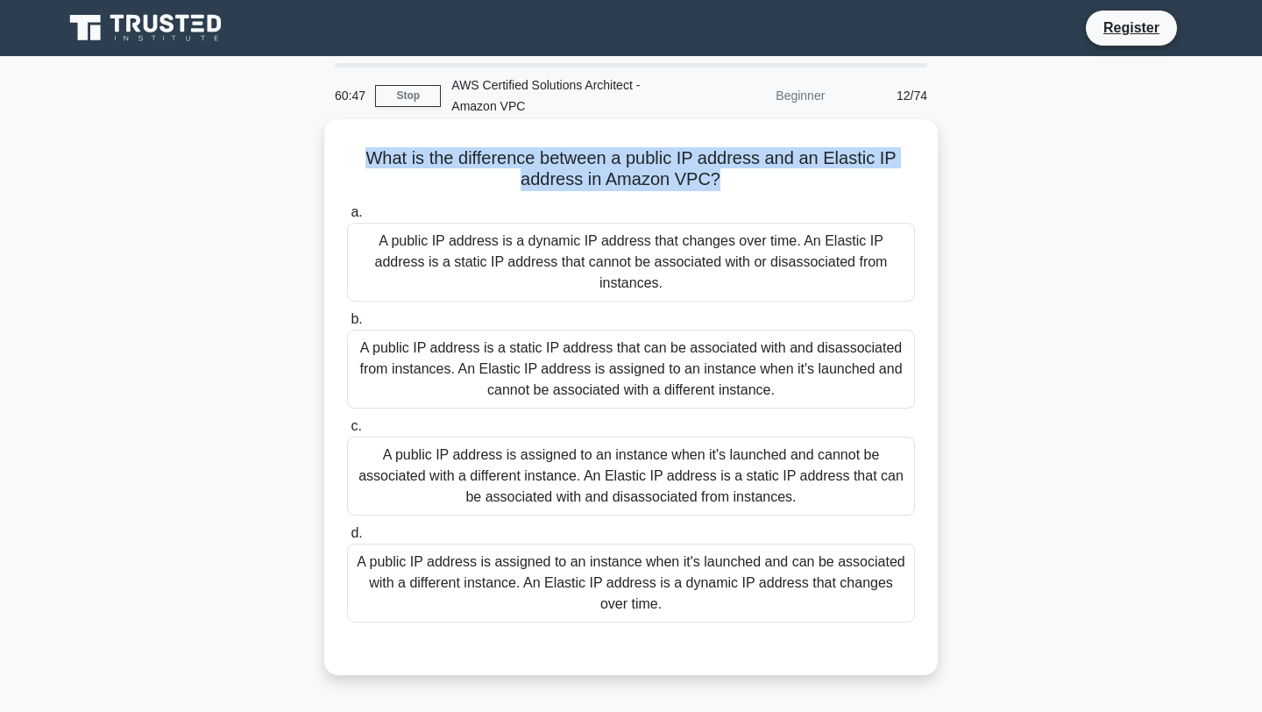
drag, startPoint x: 741, startPoint y: 200, endPoint x: 366, endPoint y: 154, distance: 377.9
click at [366, 154] on div "What is the difference between a public IP address and an Elastic IP address in…" at bounding box center [631, 397] width 600 height 542
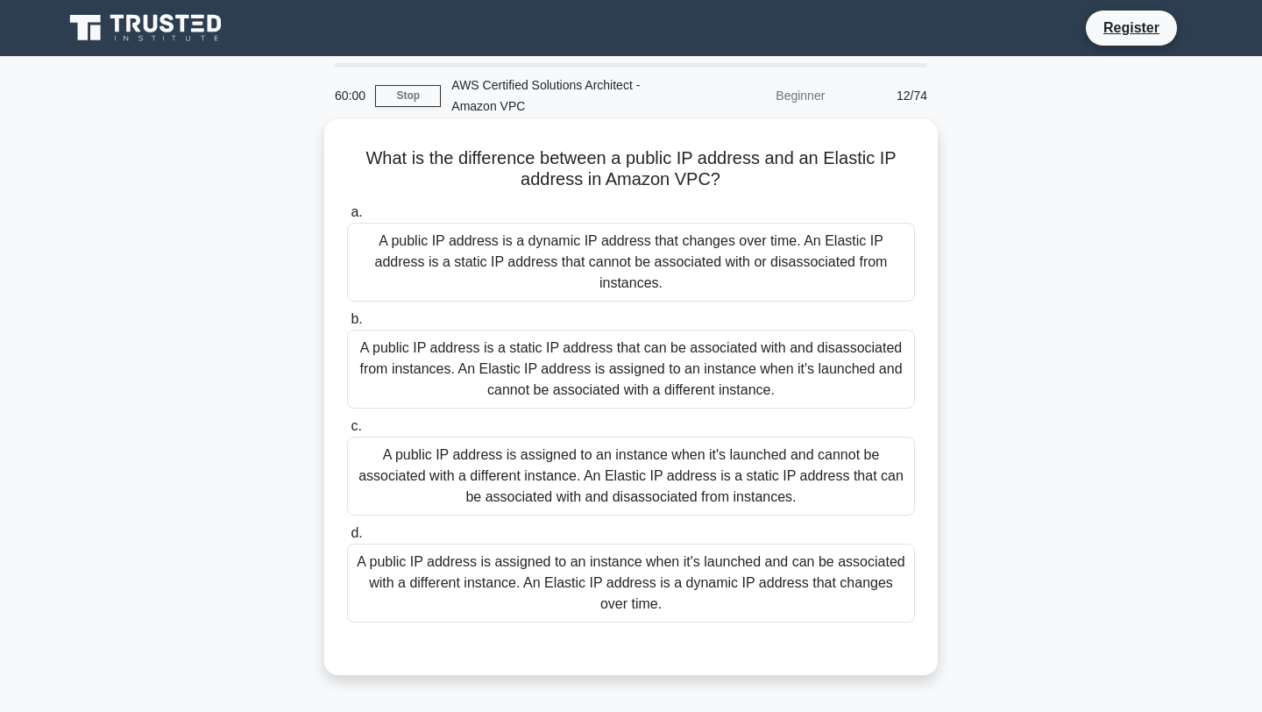
click at [613, 490] on div "A public IP address is assigned to an instance when it's launched and cannot be…" at bounding box center [631, 476] width 568 height 79
click at [347, 432] on input "c. A public IP address is assigned to an instance when it's launched and cannot…" at bounding box center [347, 426] width 0 height 11
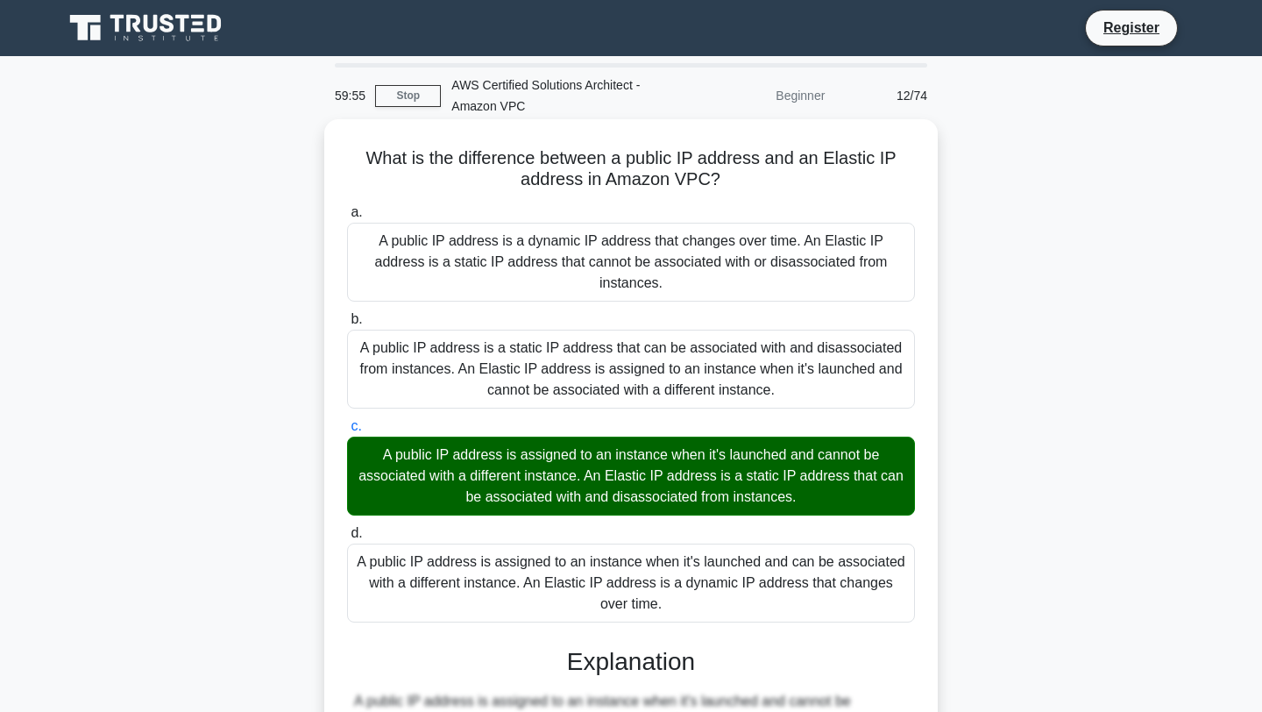
drag, startPoint x: 693, startPoint y: 611, endPoint x: 377, endPoint y: 244, distance: 484.8
click at [377, 244] on div "a. A public IP address is a dynamic IP address that changes over time. An Elast…" at bounding box center [631, 412] width 589 height 428
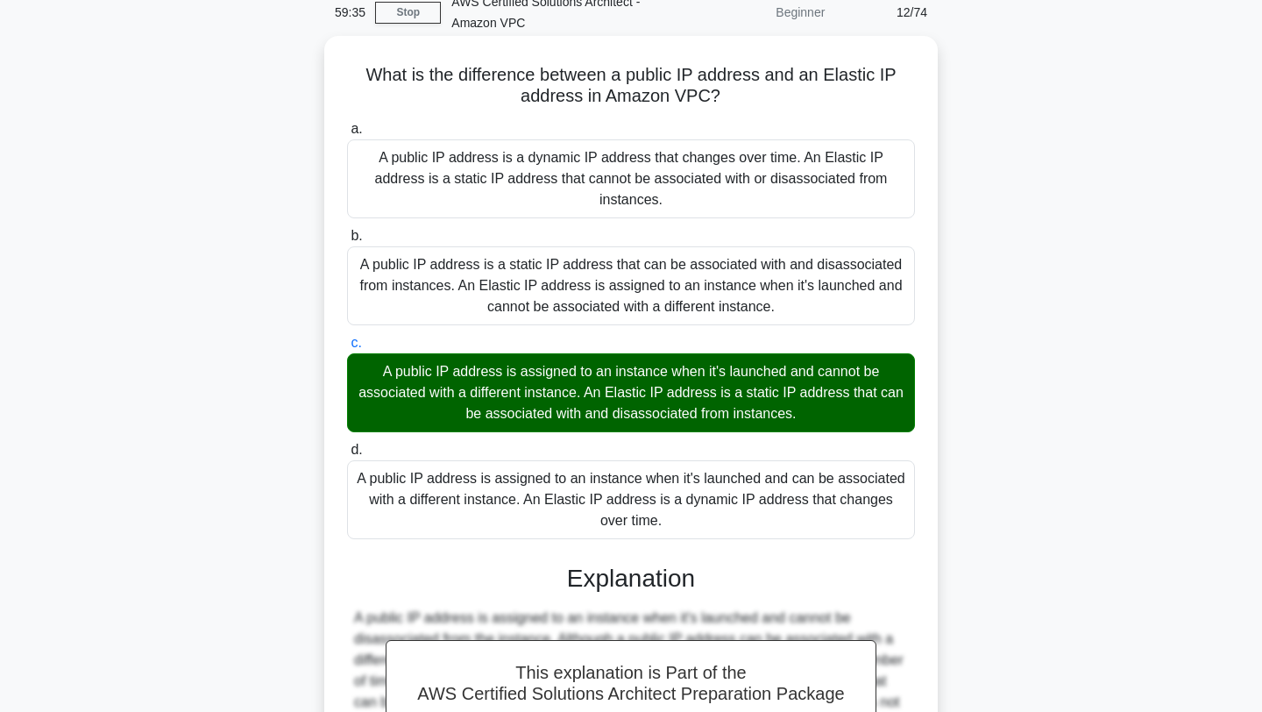
scroll to position [348, 0]
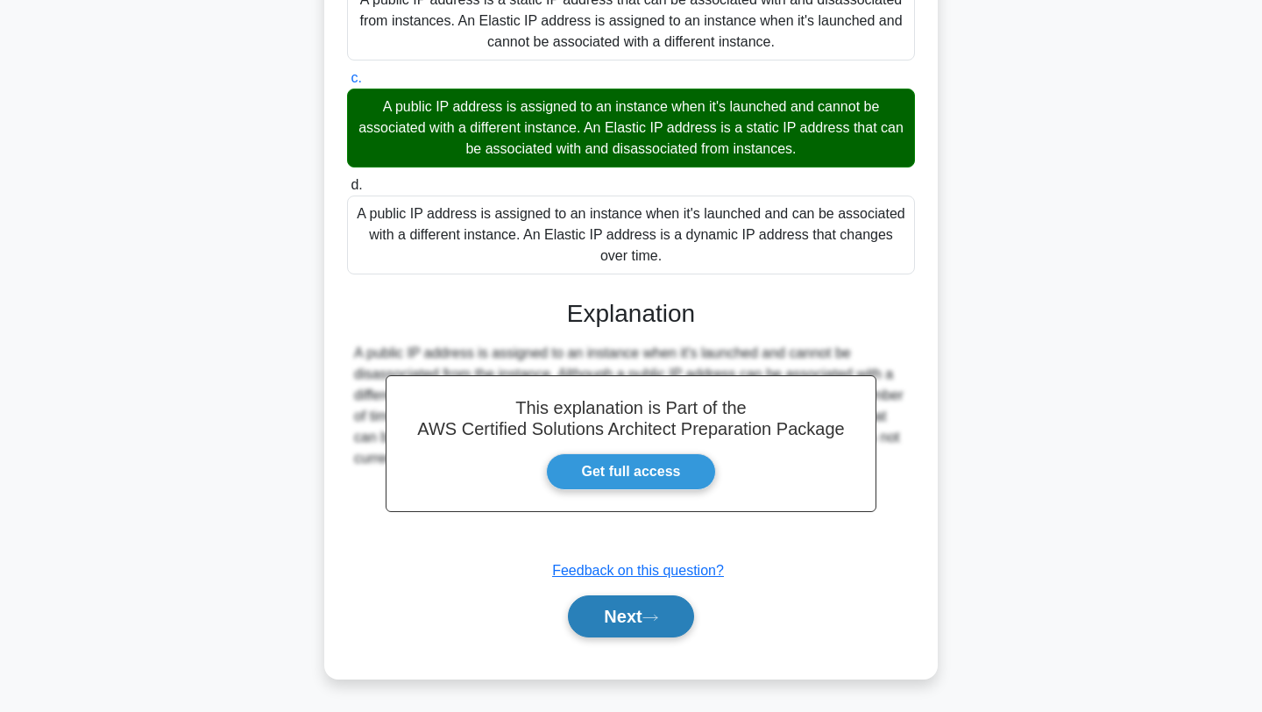
click at [637, 614] on button "Next" at bounding box center [630, 616] width 125 height 42
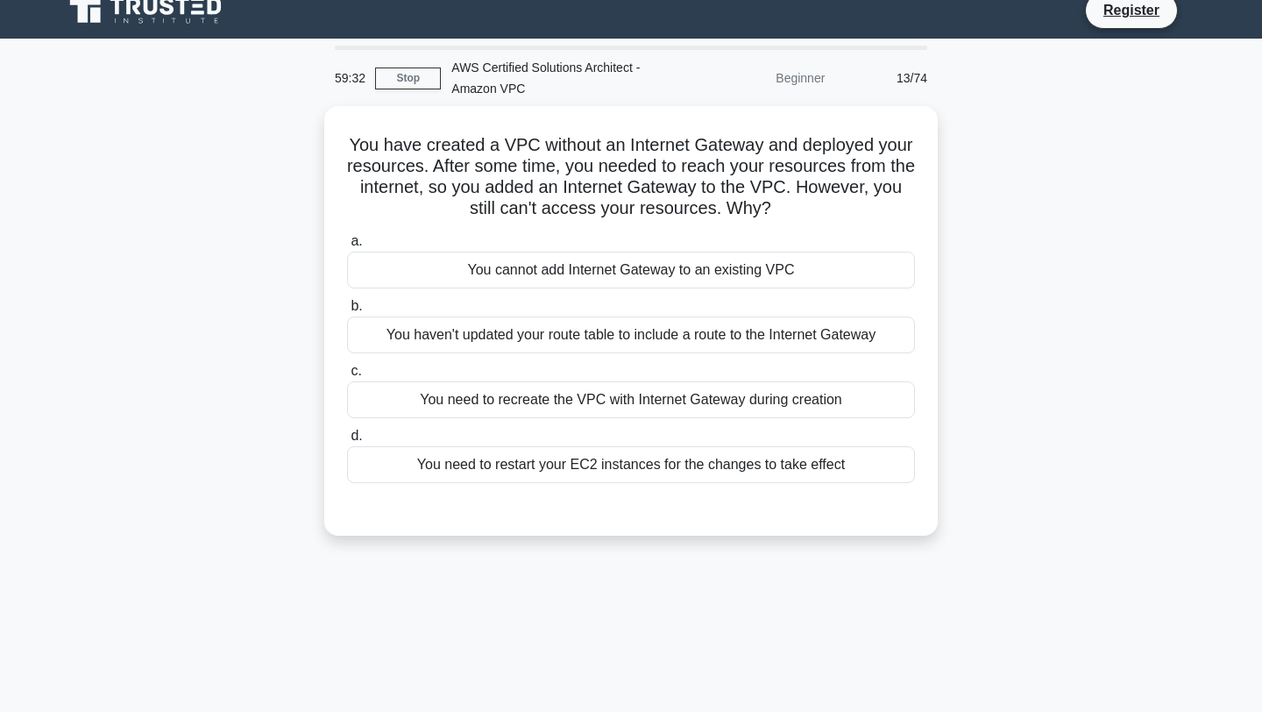
scroll to position [17, 0]
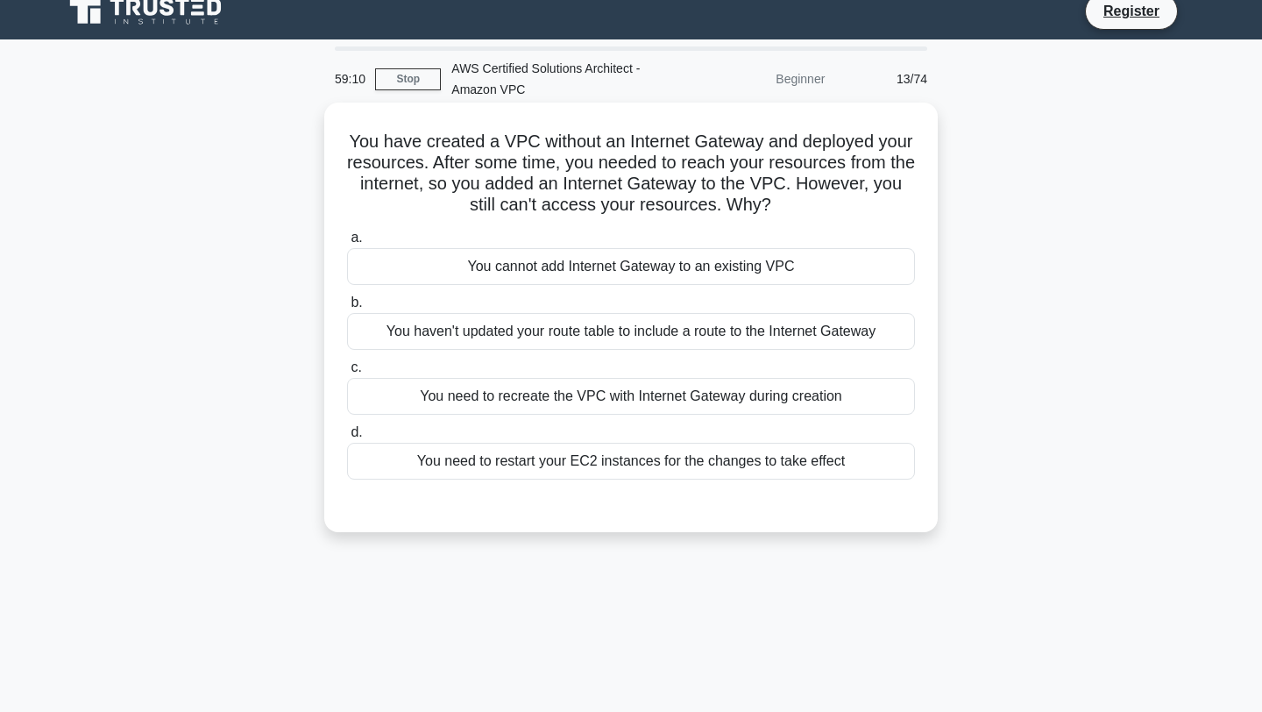
click at [645, 332] on div "You haven't updated your route table to include a route to the Internet Gateway" at bounding box center [631, 331] width 568 height 37
click at [347, 309] on input "b. You haven't updated your route table to include a route to the Internet Gate…" at bounding box center [347, 302] width 0 height 11
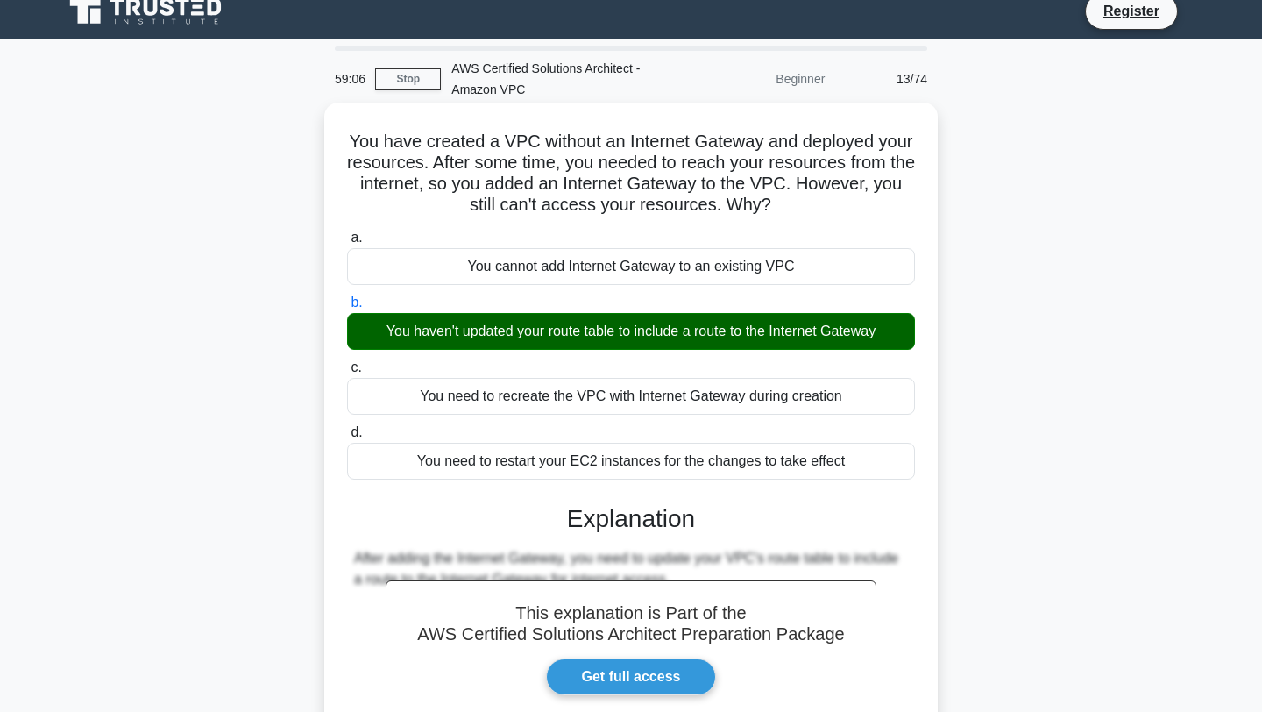
drag, startPoint x: 775, startPoint y: 205, endPoint x: 351, endPoint y: 145, distance: 427.7
click at [351, 145] on h5 "You have created a VPC without an Internet Gateway and deployed your resources.…" at bounding box center [630, 174] width 571 height 86
drag, startPoint x: 849, startPoint y: 466, endPoint x: 461, endPoint y: 266, distance: 436.7
click at [461, 266] on div "a. You cannot add Internet Gateway to an existing VPC b. You haven't updated yo…" at bounding box center [631, 353] width 589 height 259
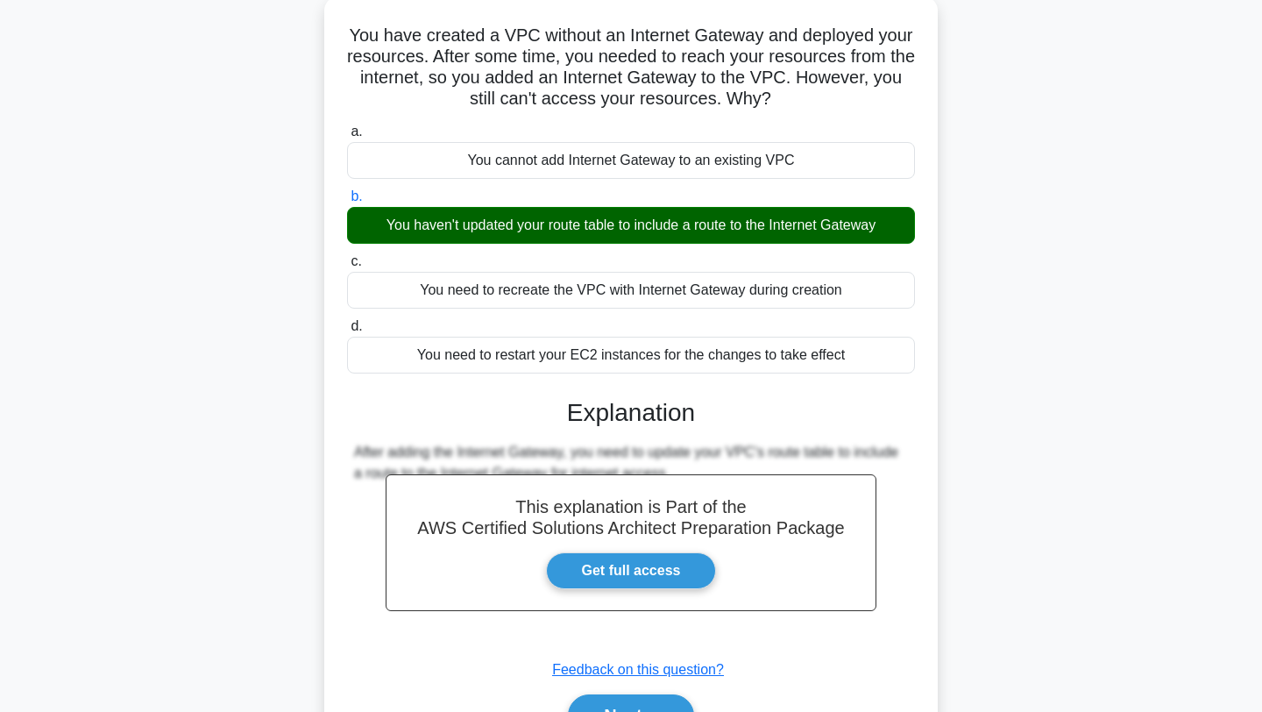
scroll to position [235, 0]
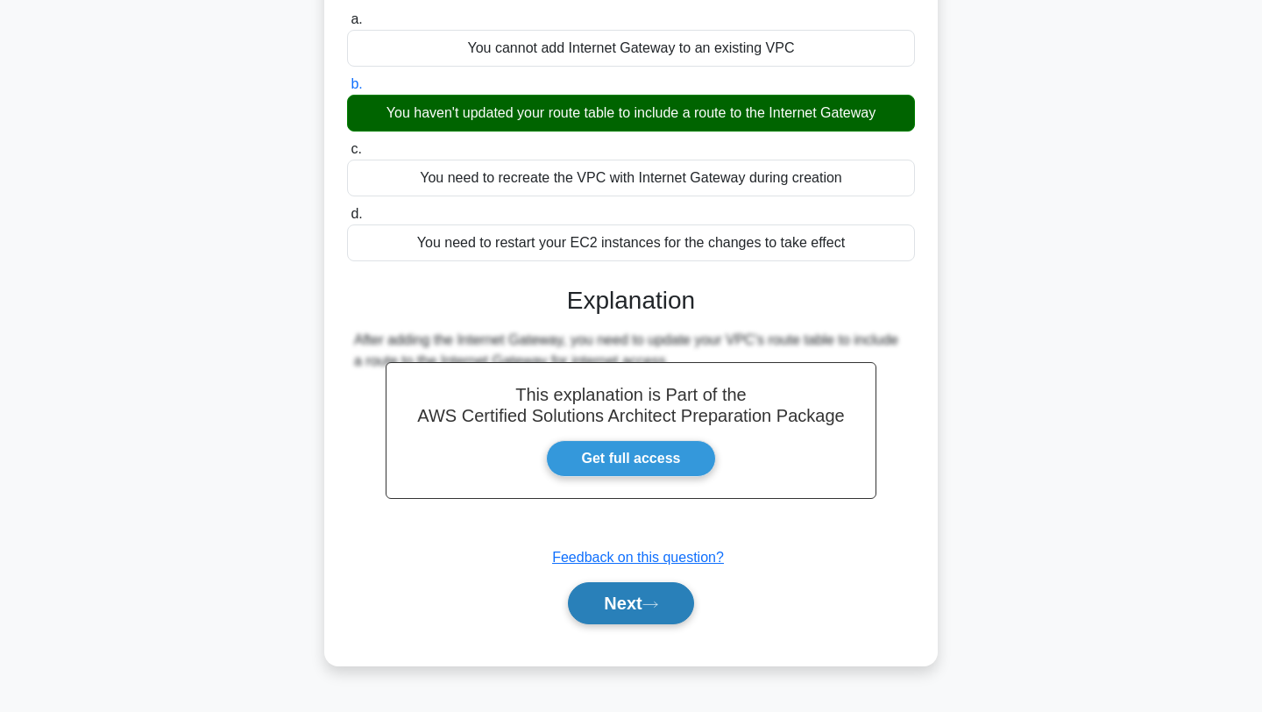
click at [621, 593] on button "Next" at bounding box center [630, 603] width 125 height 42
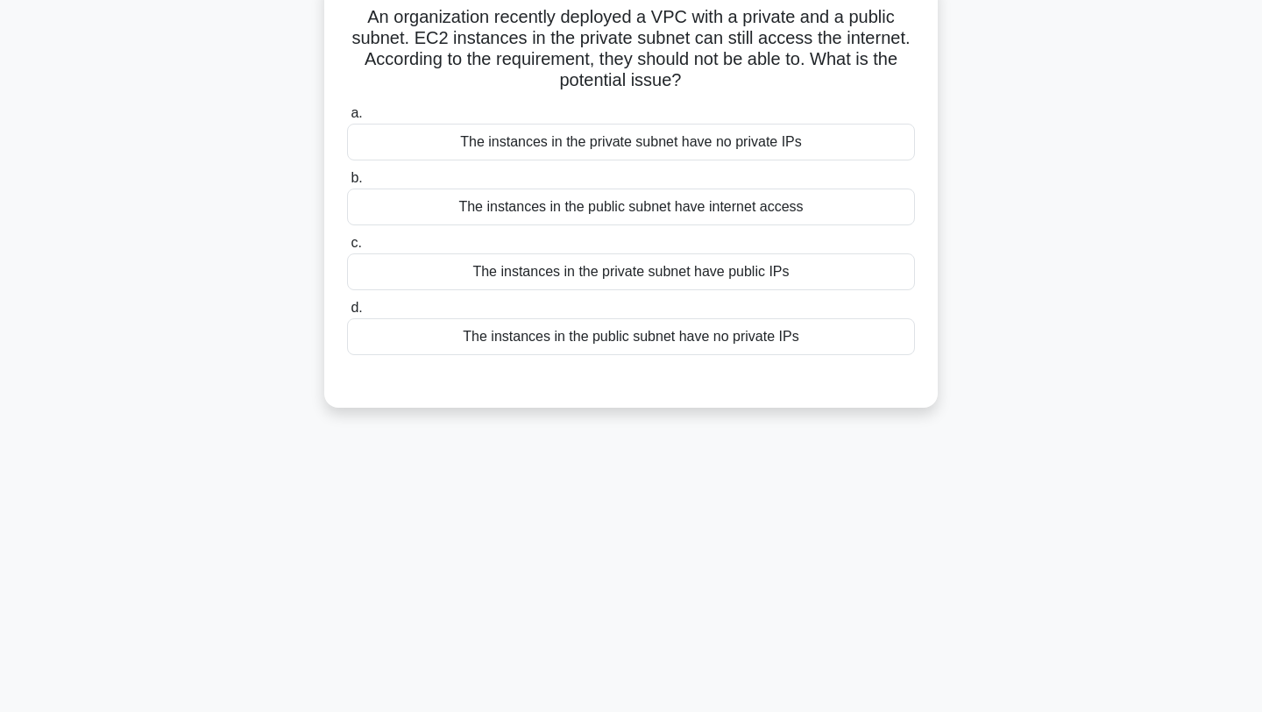
scroll to position [0, 0]
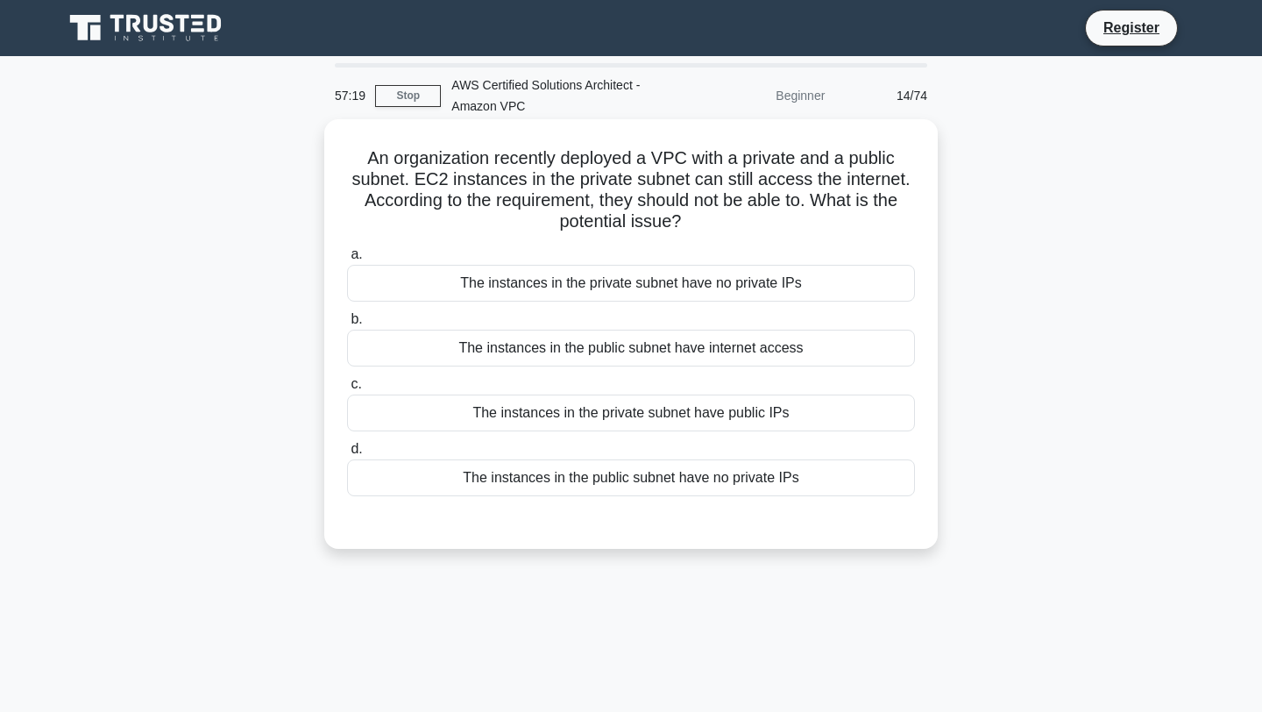
click at [685, 418] on div "The instances in the private subnet have public IPs" at bounding box center [631, 412] width 568 height 37
click at [347, 390] on input "c. The instances in the private subnet have public IPs" at bounding box center [347, 384] width 0 height 11
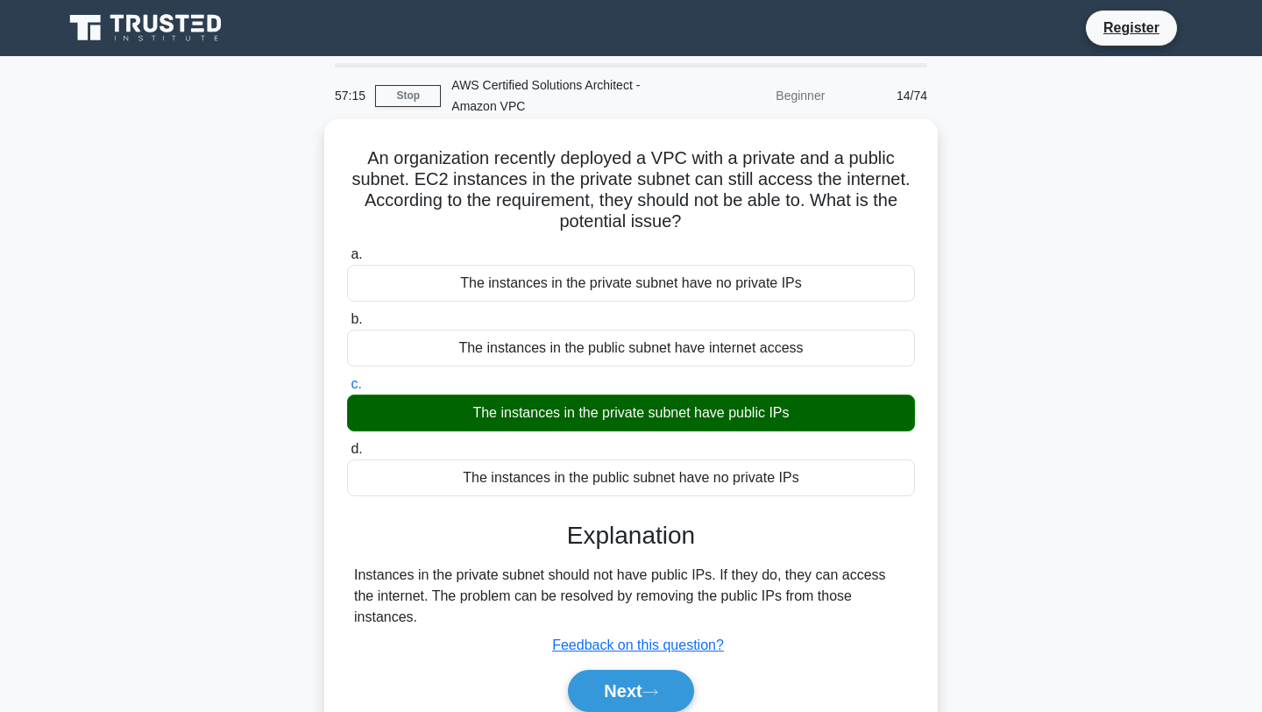
drag, startPoint x: 699, startPoint y: 229, endPoint x: 366, endPoint y: 141, distance: 344.4
click at [366, 141] on div "An organization recently deployed a VPC with a private and a public subnet. EC2…" at bounding box center [631, 436] width 600 height 620
drag, startPoint x: 811, startPoint y: 486, endPoint x: 461, endPoint y: 270, distance: 410.9
click at [461, 270] on div "a. The instances in the private subnet have no private IPs b. The instances in …" at bounding box center [631, 369] width 589 height 259
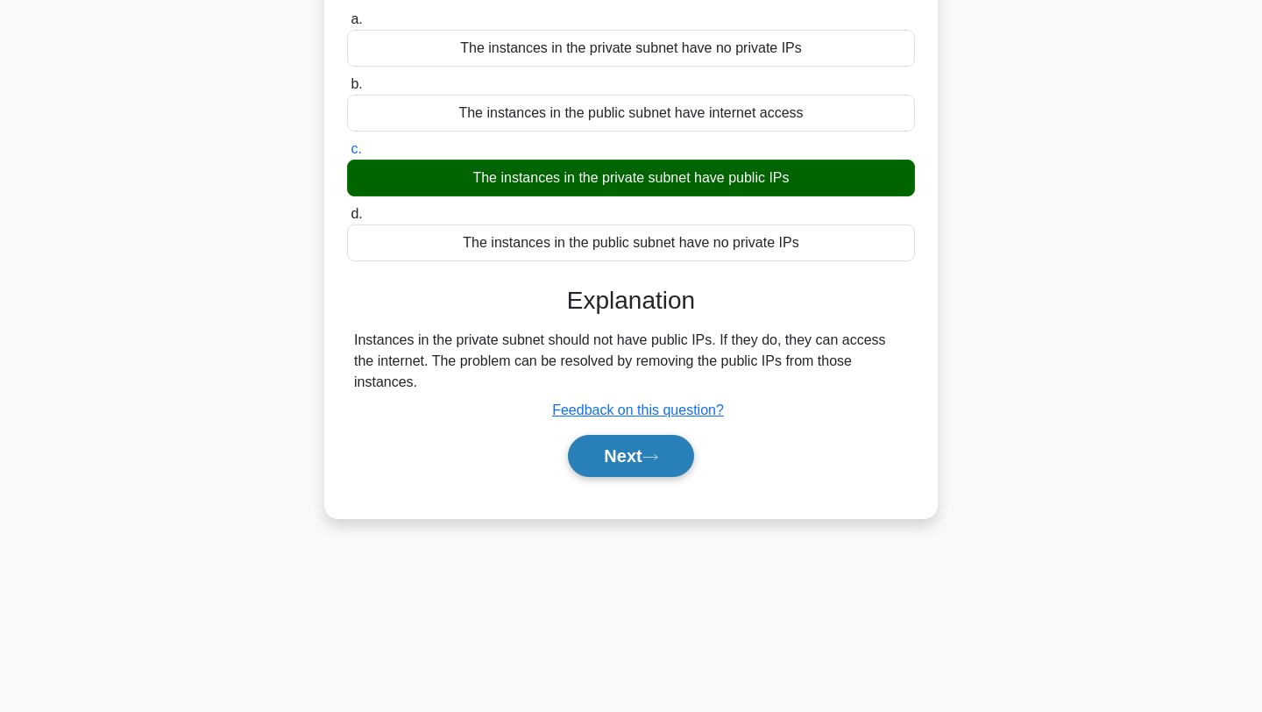
click at [607, 452] on button "Next" at bounding box center [630, 456] width 125 height 42
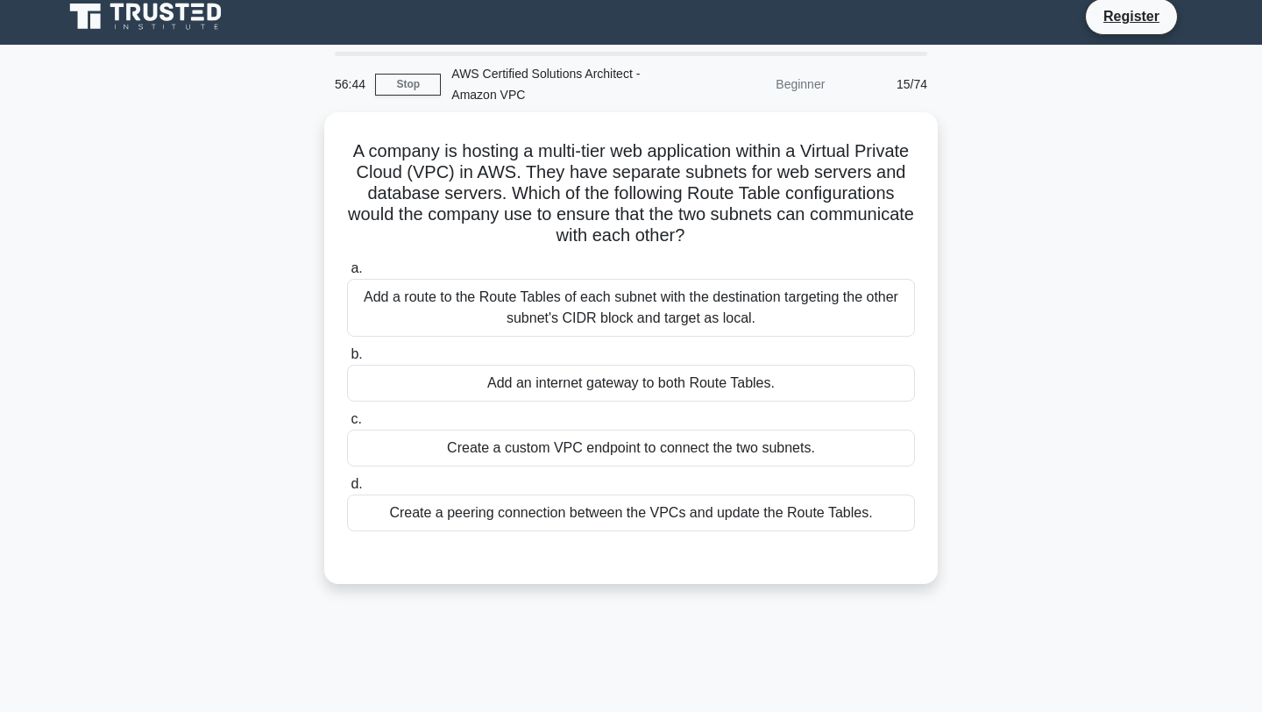
scroll to position [0, 0]
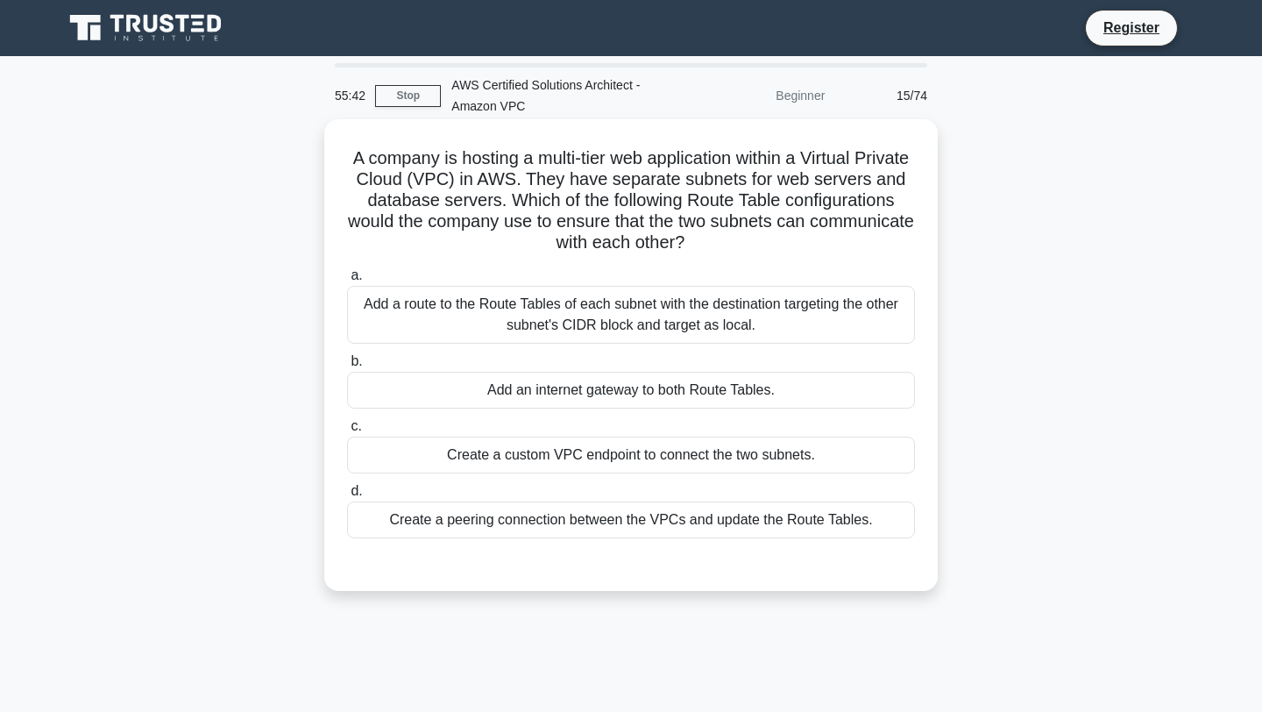
click at [680, 319] on div "Add a route to the Route Tables of each subnet with the destination targeting t…" at bounding box center [631, 315] width 568 height 58
click at [347, 281] on input "a. Add a route to the Route Tables of each subnet with the destination targetin…" at bounding box center [347, 275] width 0 height 11
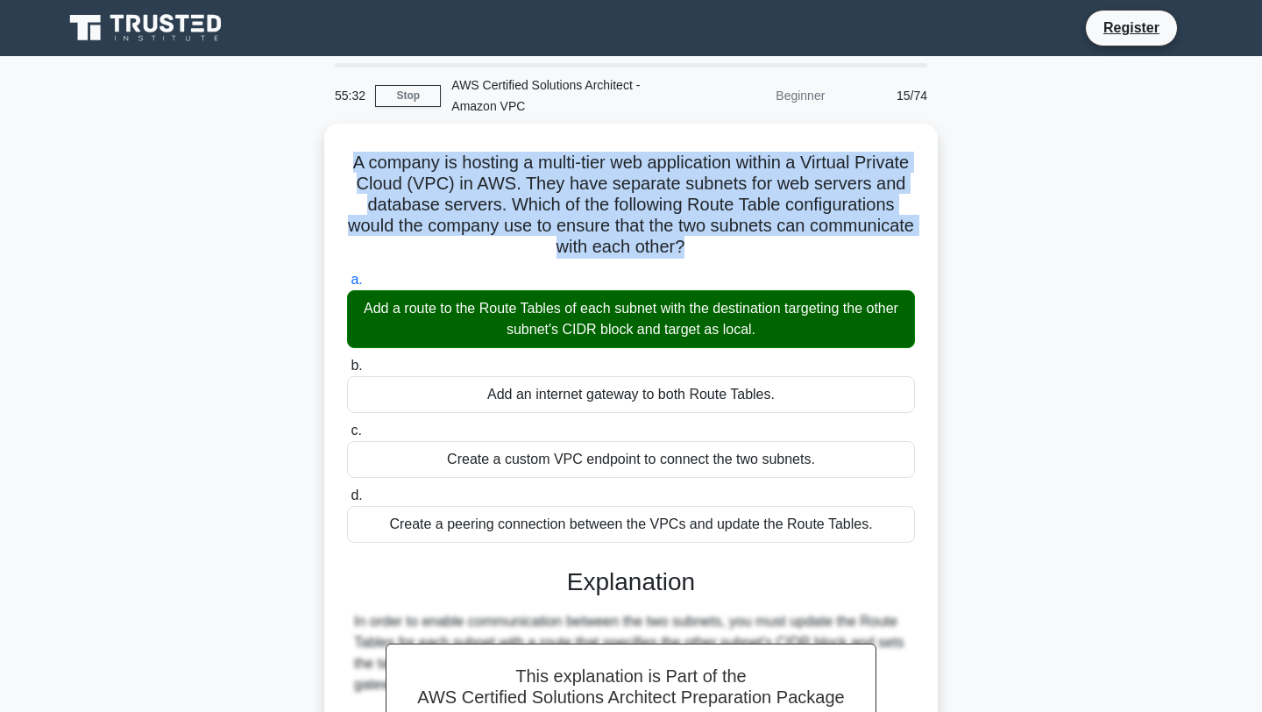
drag, startPoint x: 681, startPoint y: 241, endPoint x: 317, endPoint y: 153, distance: 374.4
click at [317, 153] on div "A company is hosting a multi-tier web application within a Virtual Private Clou…" at bounding box center [631, 546] width 1157 height 844
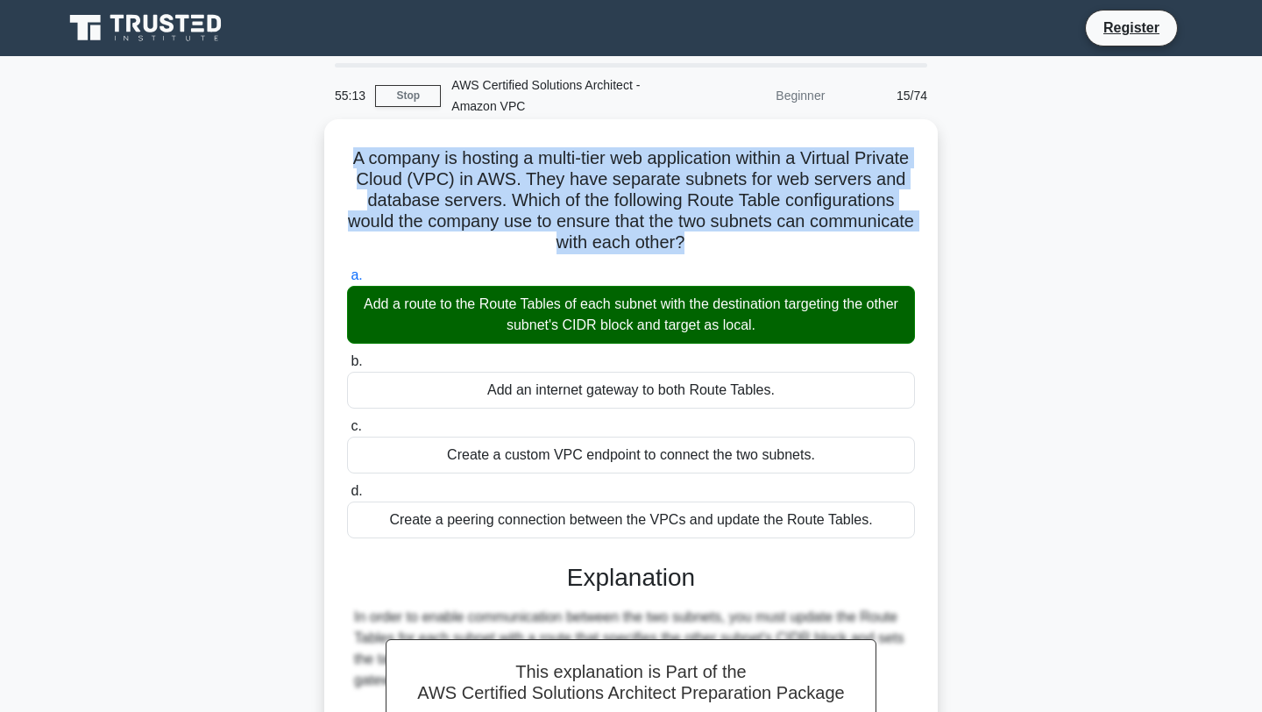
drag, startPoint x: 867, startPoint y: 524, endPoint x: 355, endPoint y: 296, distance: 560.3
click at [355, 296] on div "a. Add a route to the Route Tables of each subnet with the destination targetin…" at bounding box center [631, 401] width 589 height 280
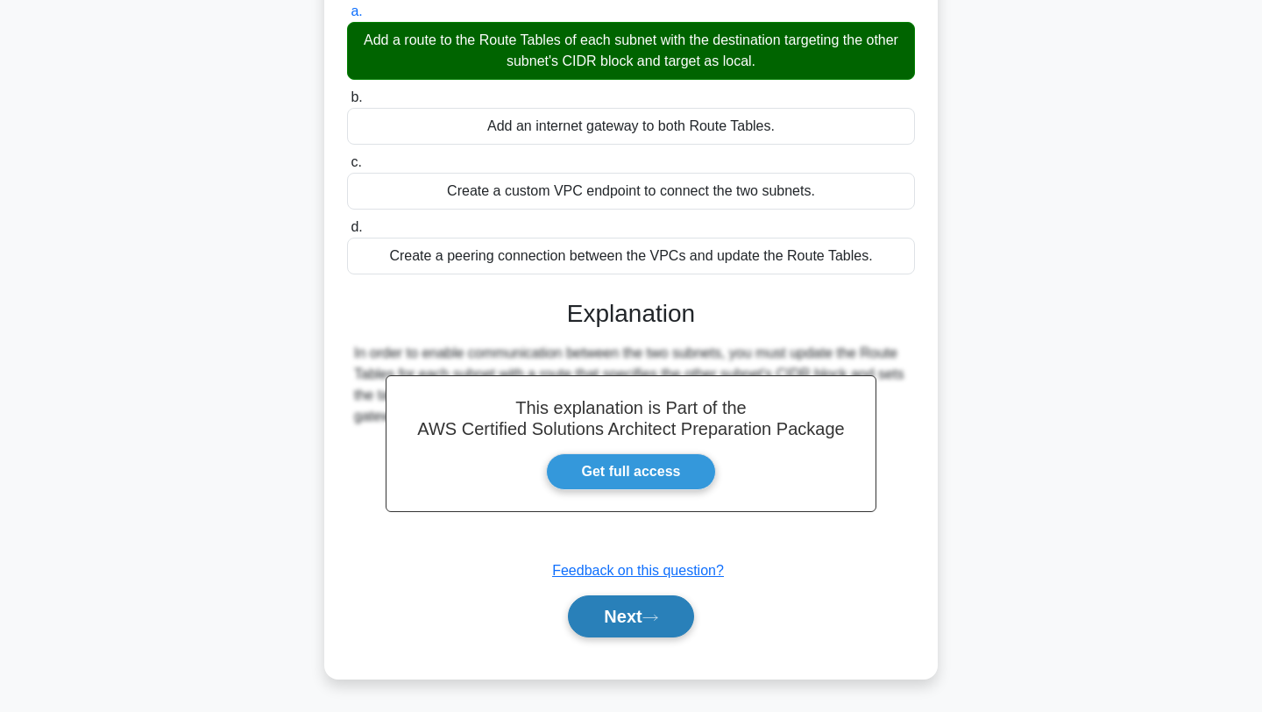
click at [626, 621] on button "Next" at bounding box center [630, 616] width 125 height 42
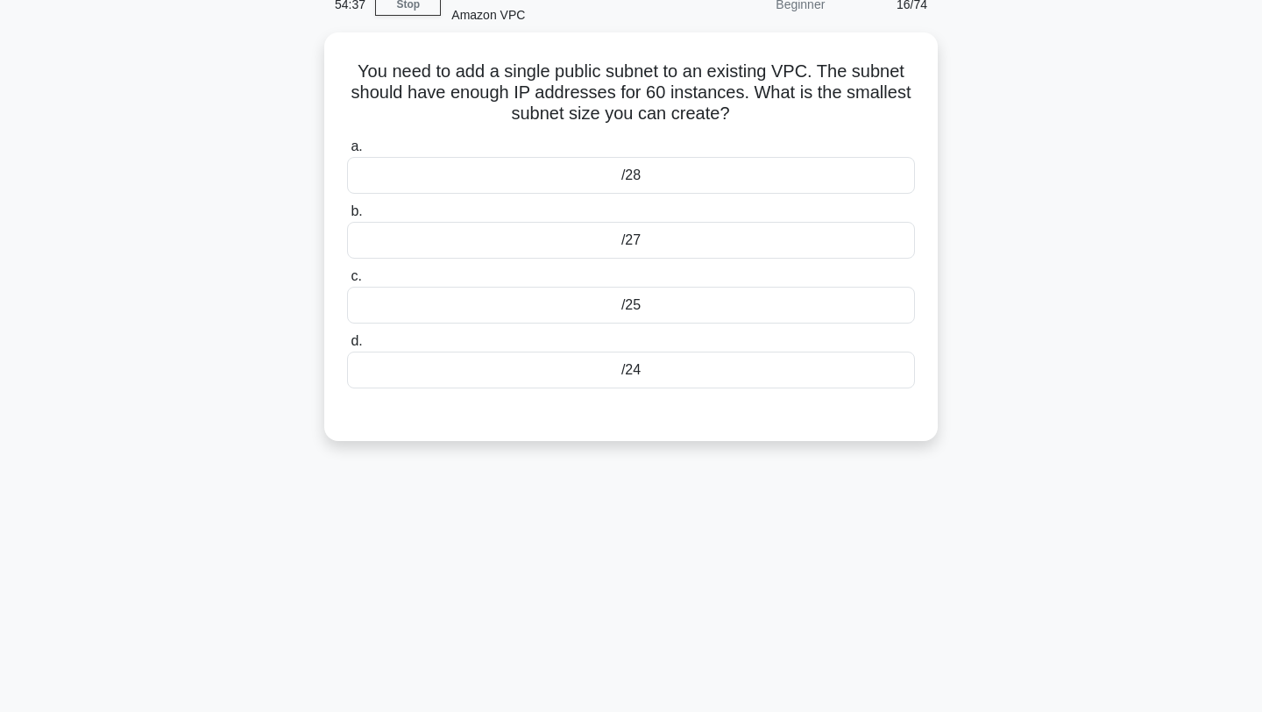
scroll to position [0, 0]
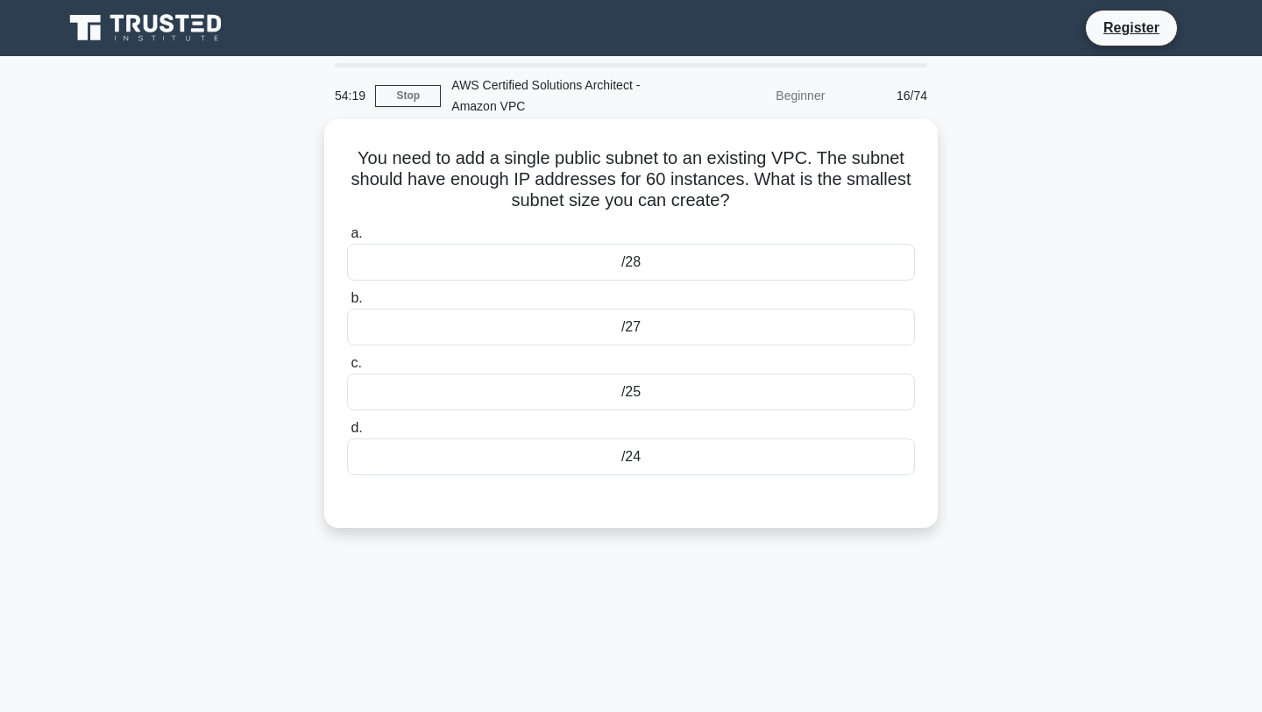
click at [653, 266] on div "/28" at bounding box center [631, 262] width 568 height 37
click at [347, 239] on input "a. /28" at bounding box center [347, 233] width 0 height 11
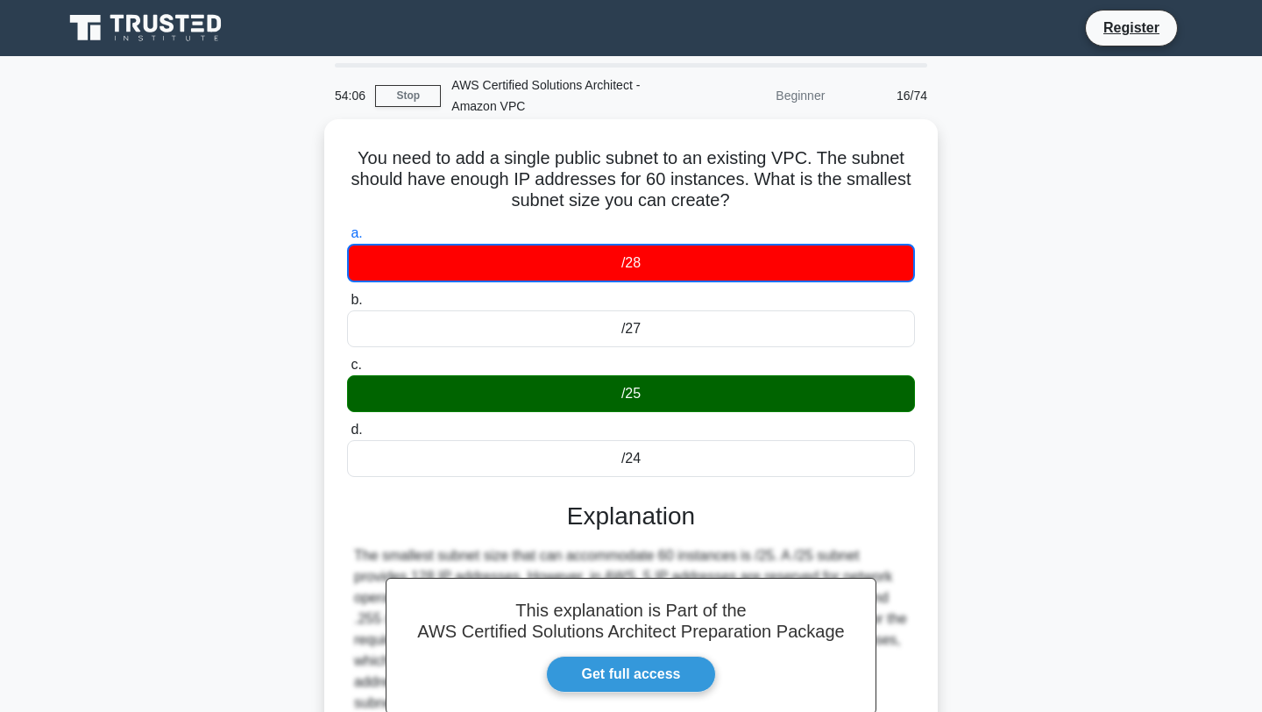
drag, startPoint x: 731, startPoint y: 202, endPoint x: 354, endPoint y: 159, distance: 379.4
click at [354, 159] on h5 "You need to add a single public subnet to an existing VPC. The subnet should ha…" at bounding box center [630, 179] width 571 height 65
drag, startPoint x: 657, startPoint y: 470, endPoint x: 570, endPoint y: 254, distance: 232.8
click at [570, 254] on div "a. /28 b. /27 c." at bounding box center [631, 349] width 589 height 261
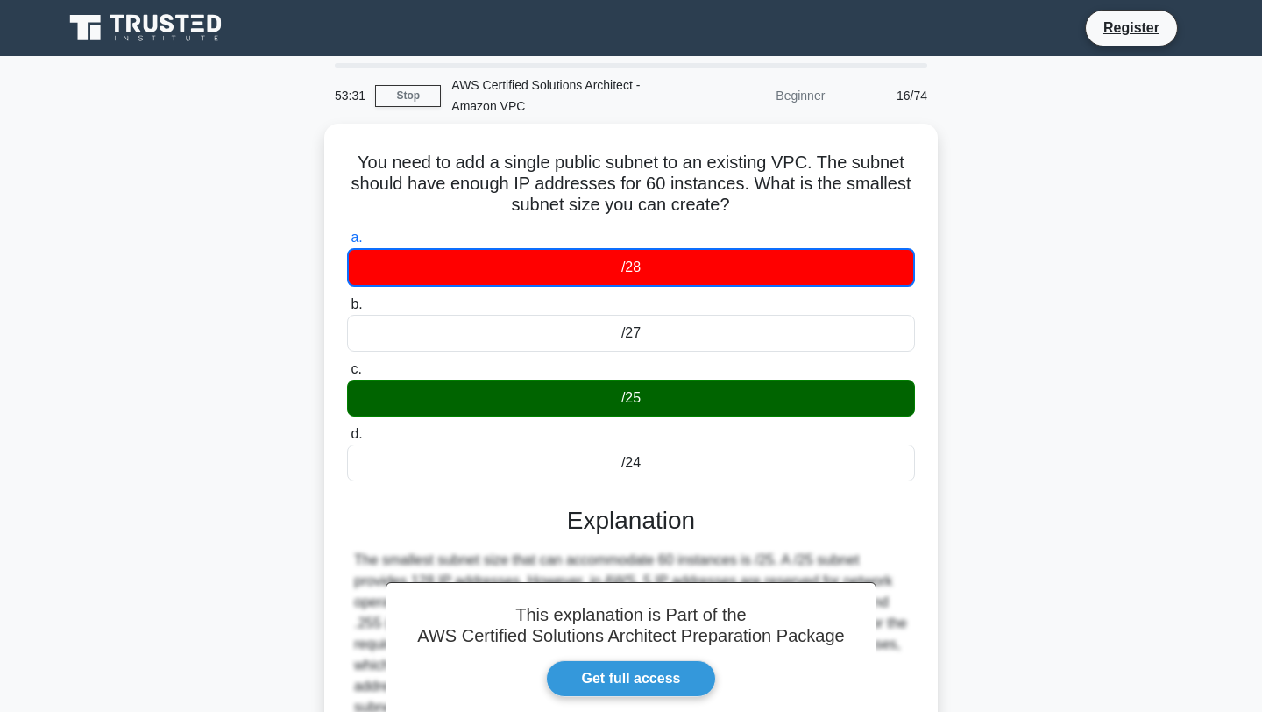
drag, startPoint x: 734, startPoint y: 206, endPoint x: 295, endPoint y: 165, distance: 440.2
click at [295, 165] on div "You need to add a single public subnet to an existing VPC. The subnet should ha…" at bounding box center [631, 515] width 1157 height 783
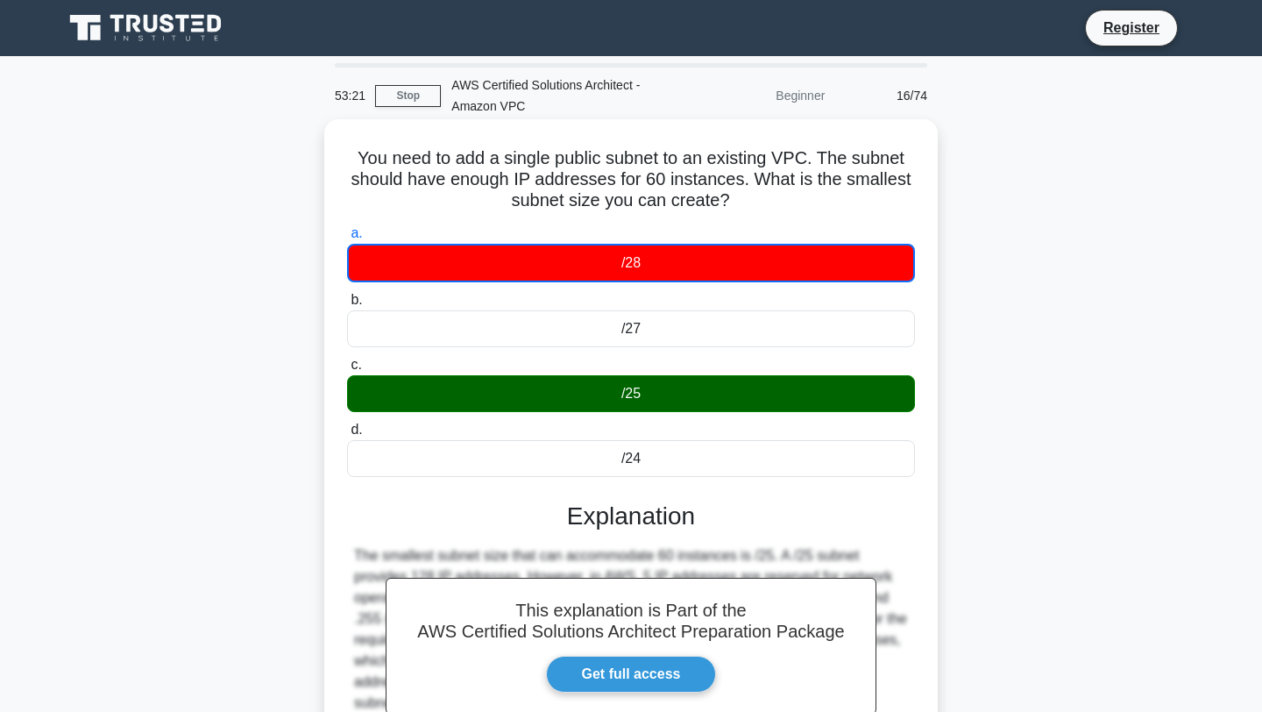
scroll to position [235, 0]
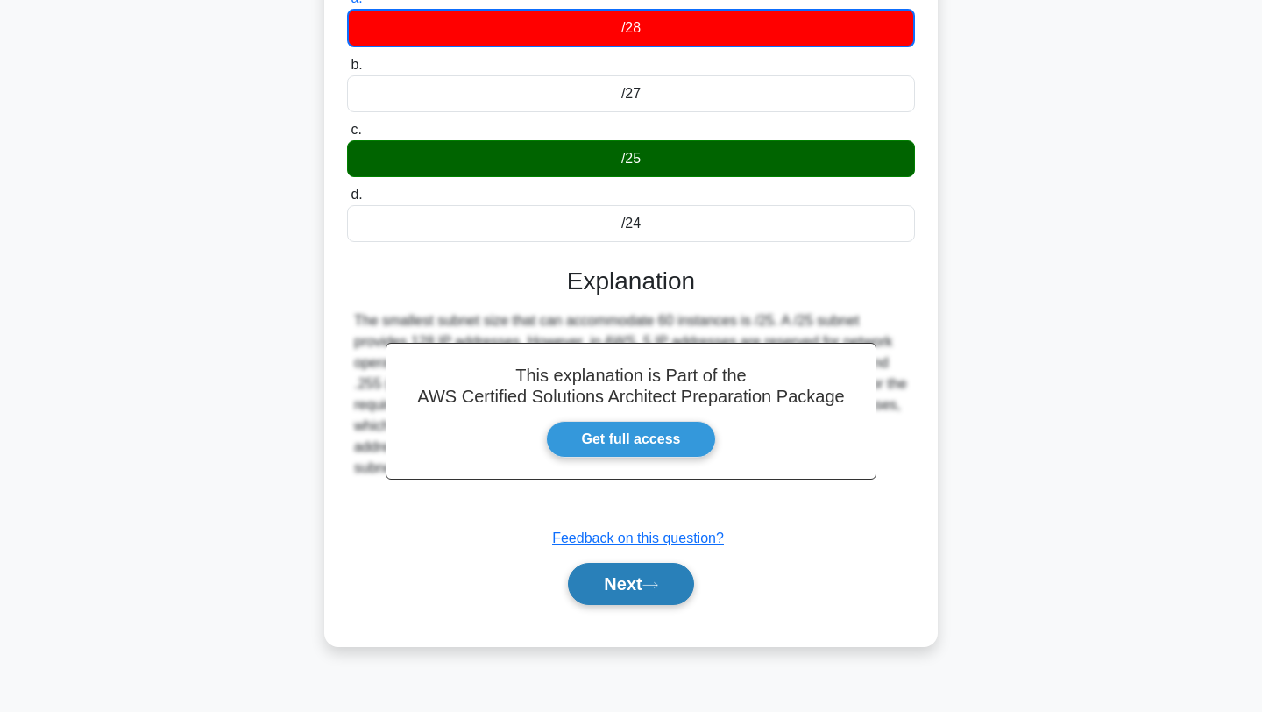
click at [626, 588] on button "Next" at bounding box center [630, 584] width 125 height 42
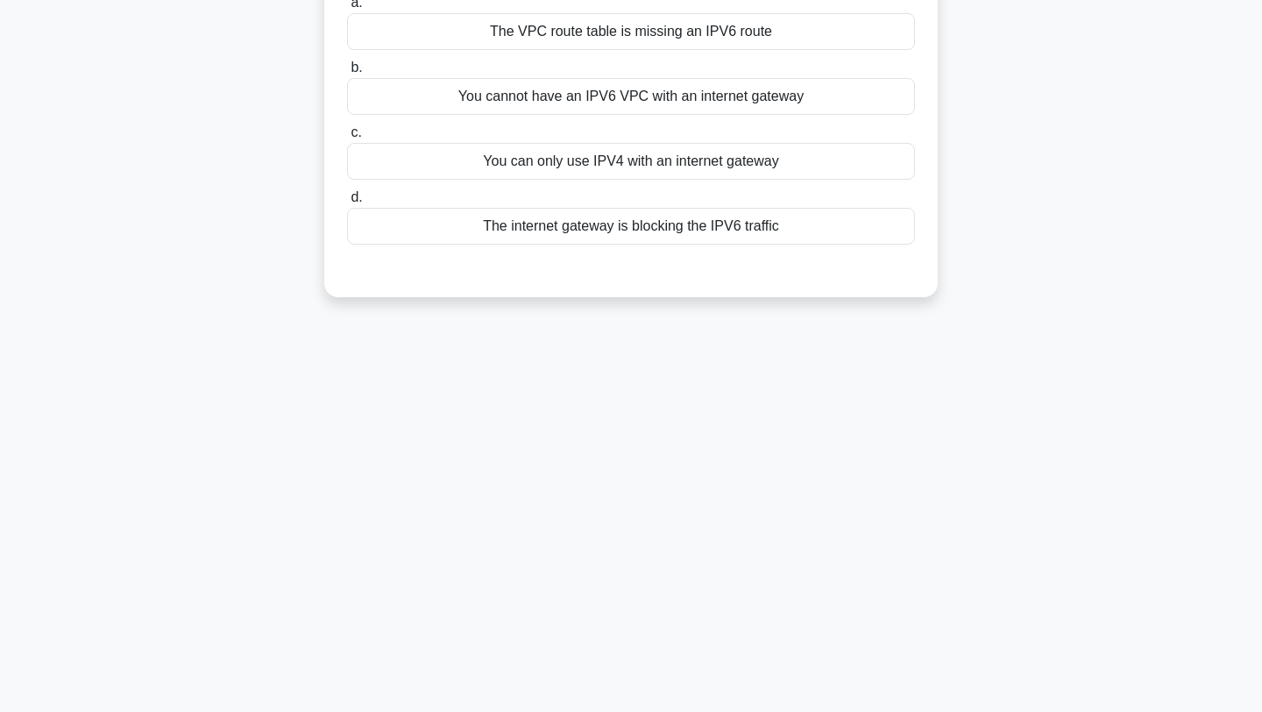
scroll to position [0, 0]
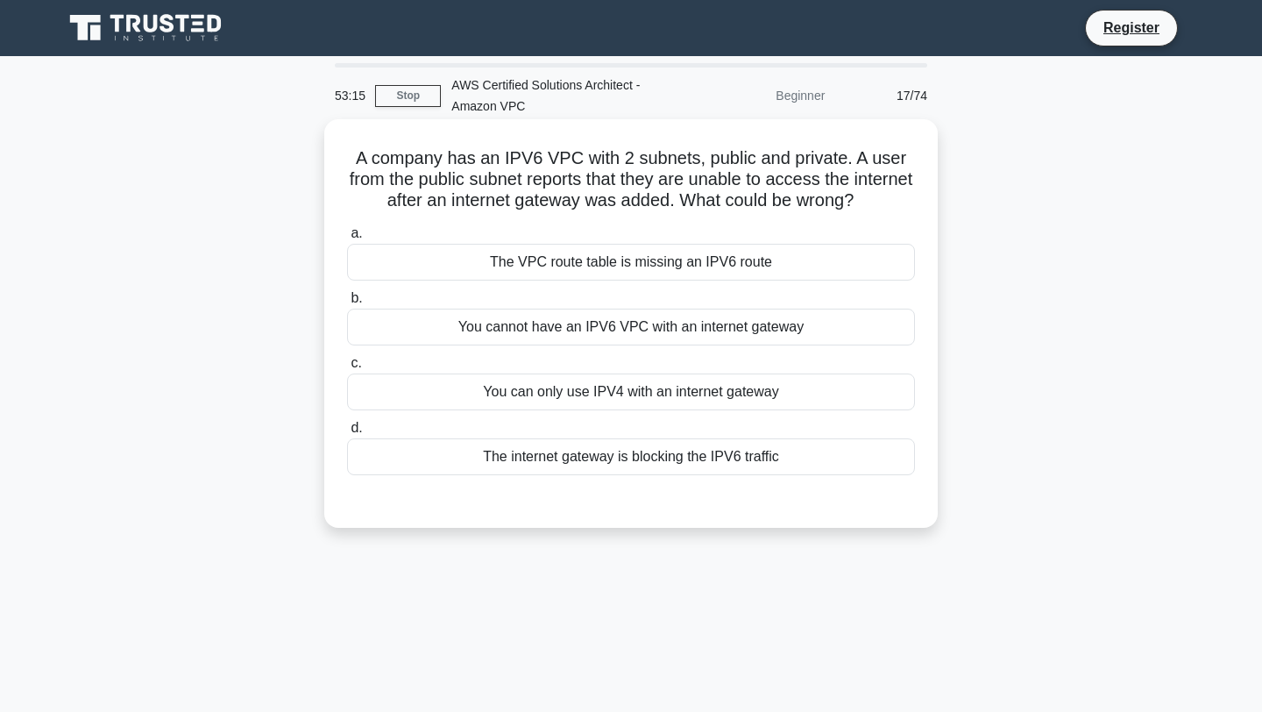
drag, startPoint x: 862, startPoint y: 206, endPoint x: 342, endPoint y: 157, distance: 522.1
click at [342, 157] on div "A company has an IPV6 VPC with 2 subnets, public and private. A user from the p…" at bounding box center [631, 323] width 600 height 394
click at [598, 333] on div "You cannot have an IPV6 VPC with an internet gateway" at bounding box center [631, 327] width 568 height 37
click at [347, 304] on input "b. You cannot have an IPV6 VPC with an internet gateway" at bounding box center [347, 298] width 0 height 11
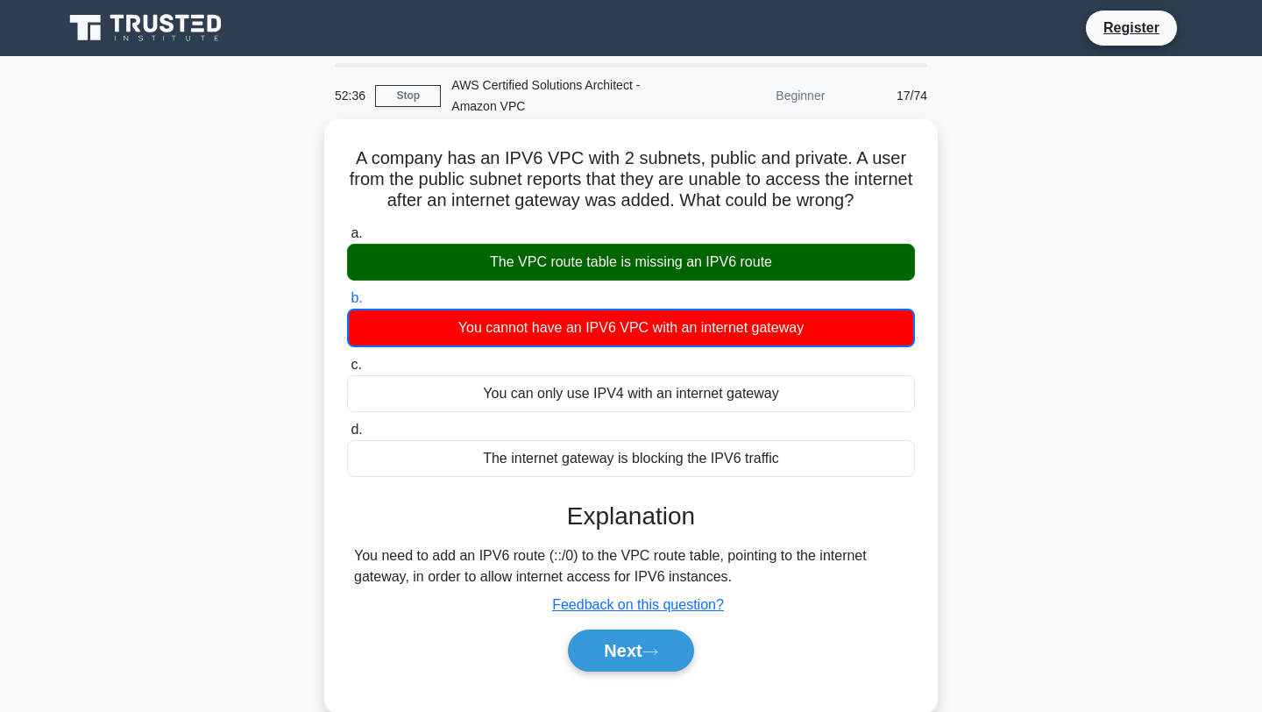
drag, startPoint x: 860, startPoint y: 207, endPoint x: 373, endPoint y: 138, distance: 491.4
click at [373, 138] on div "A company has an IPV6 VPC with 2 subnets, public and private. A user from the p…" at bounding box center [631, 415] width 600 height 579
drag, startPoint x: 800, startPoint y: 472, endPoint x: 484, endPoint y: 264, distance: 378.5
click at [484, 264] on div "a. The VPC route table is missing an IPV6 route b. You cannot have an IPV6 VPC …" at bounding box center [631, 349] width 589 height 261
click at [639, 648] on button "Next" at bounding box center [630, 650] width 125 height 42
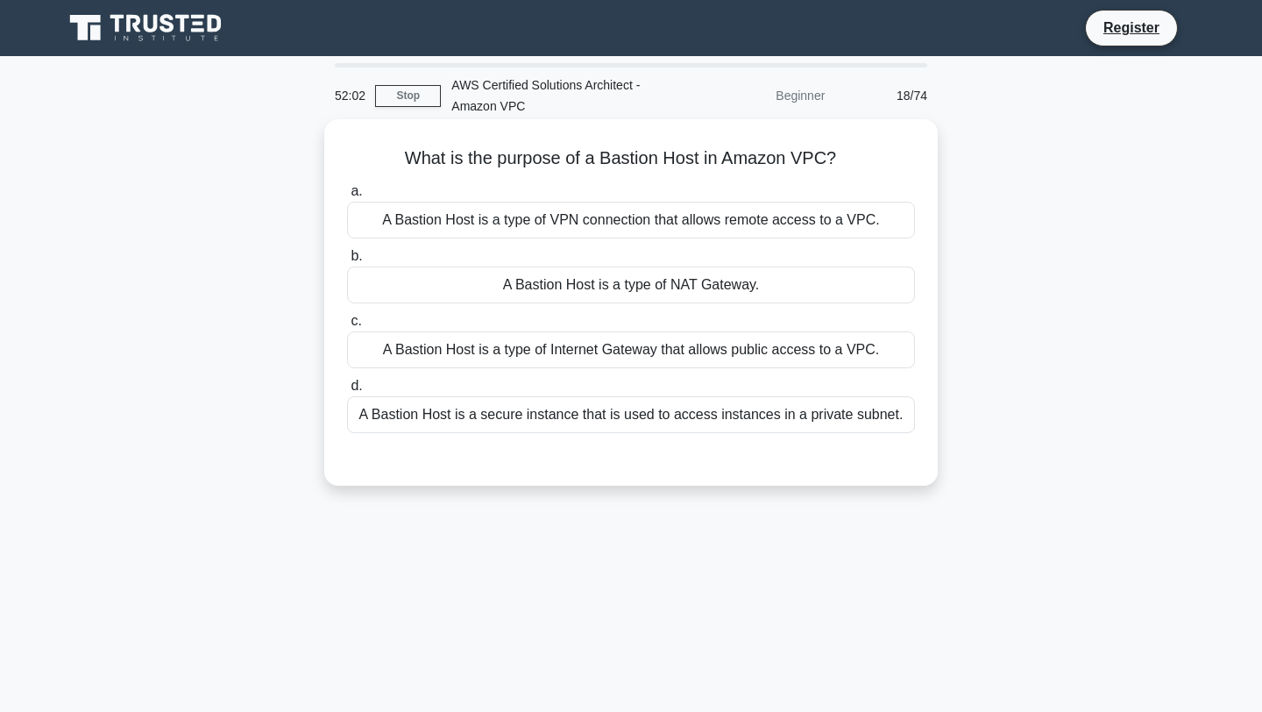
click at [653, 153] on h5 "What is the purpose of a Bastion Host in Amazon VPC? .spinner_0XTQ{transform-or…" at bounding box center [630, 158] width 571 height 23
click at [580, 420] on div "A Bastion Host is a secure instance that is used to access instances in a priva…" at bounding box center [631, 414] width 568 height 37
click at [347, 392] on input "d. A Bastion Host is a secure instance that is used to access instances in a pr…" at bounding box center [347, 385] width 0 height 11
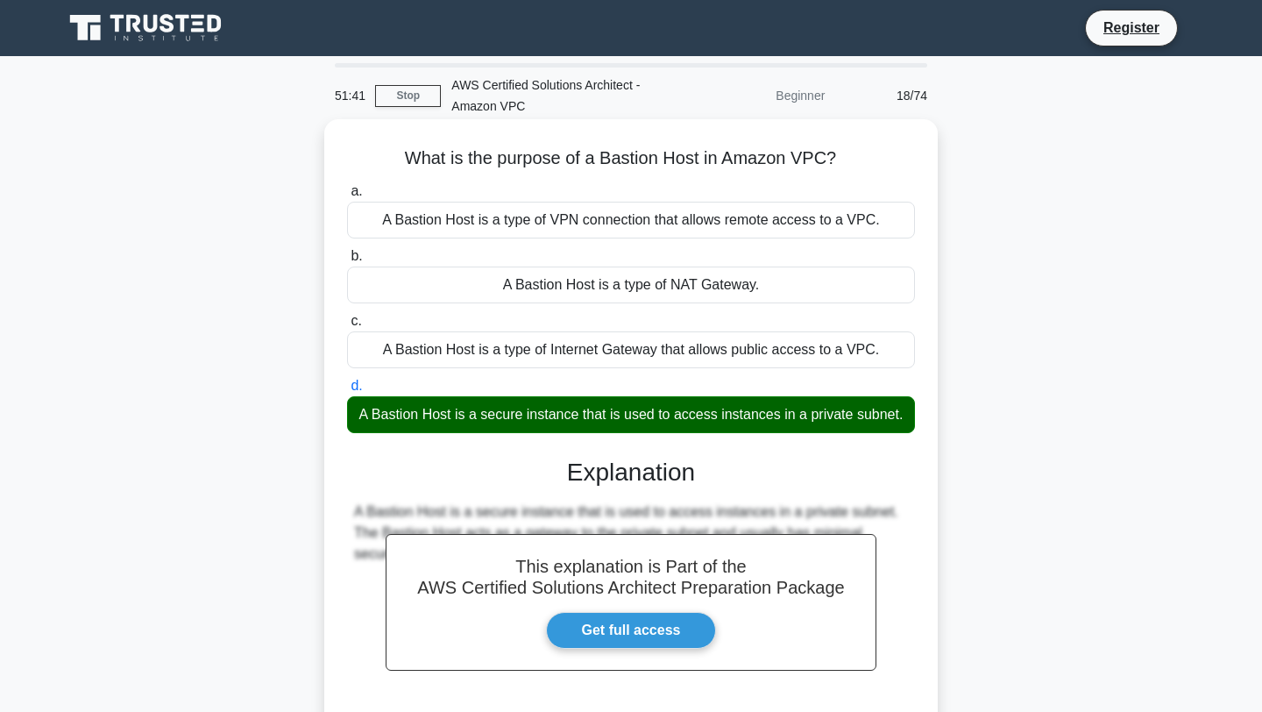
drag, startPoint x: 899, startPoint y: 421, endPoint x: 373, endPoint y: 219, distance: 563.2
click at [373, 219] on div "a. A Bastion Host is a type of VPN connection that allows remote access to a VP…" at bounding box center [631, 306] width 589 height 259
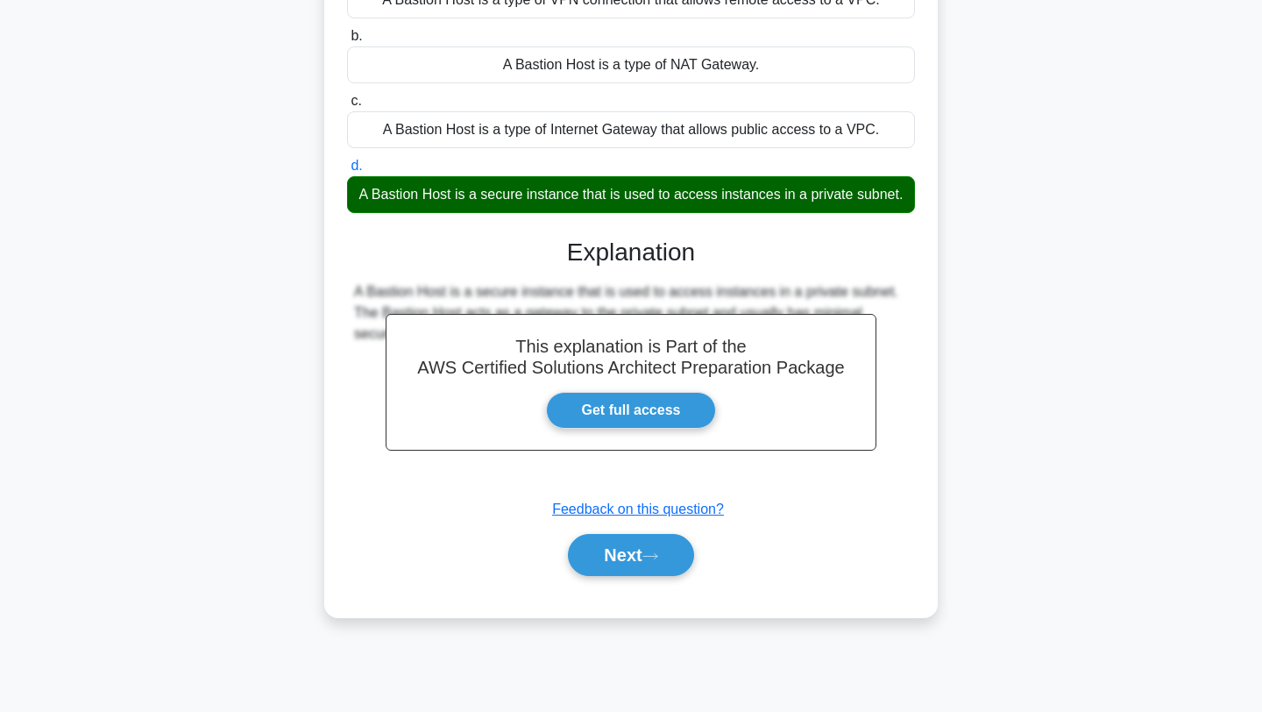
scroll to position [235, 0]
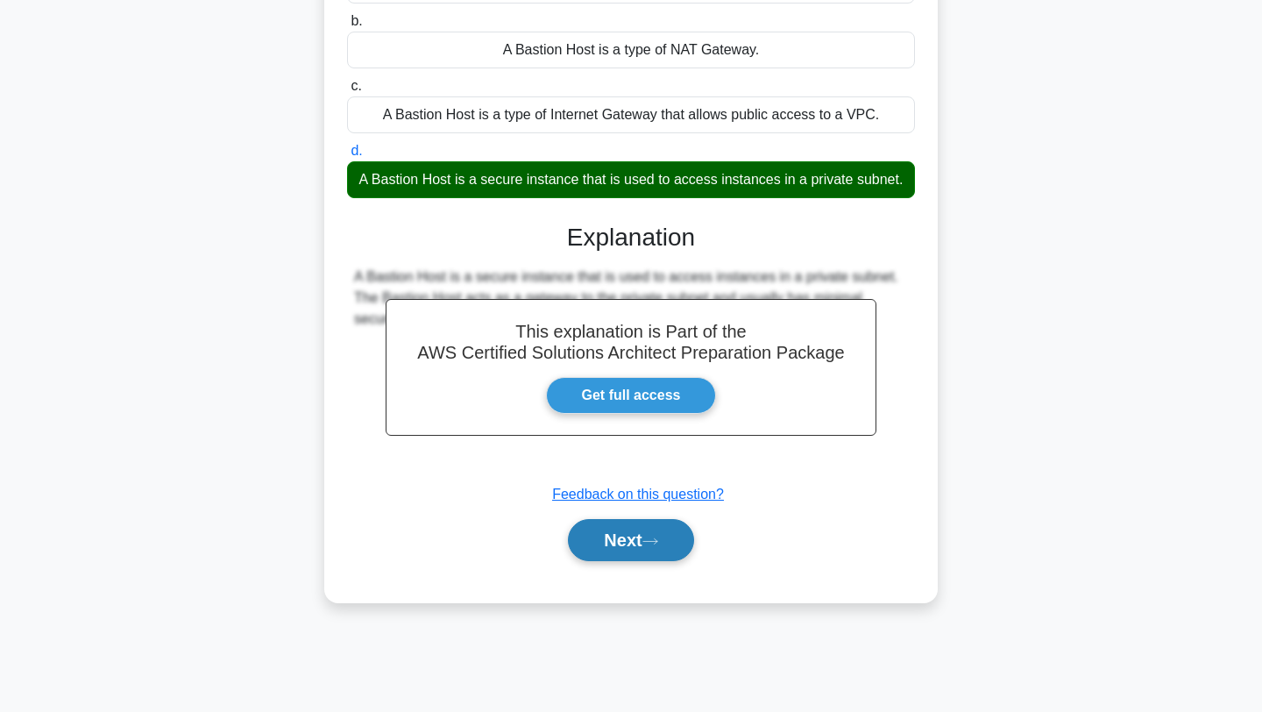
click at [598, 529] on button "Next" at bounding box center [630, 540] width 125 height 42
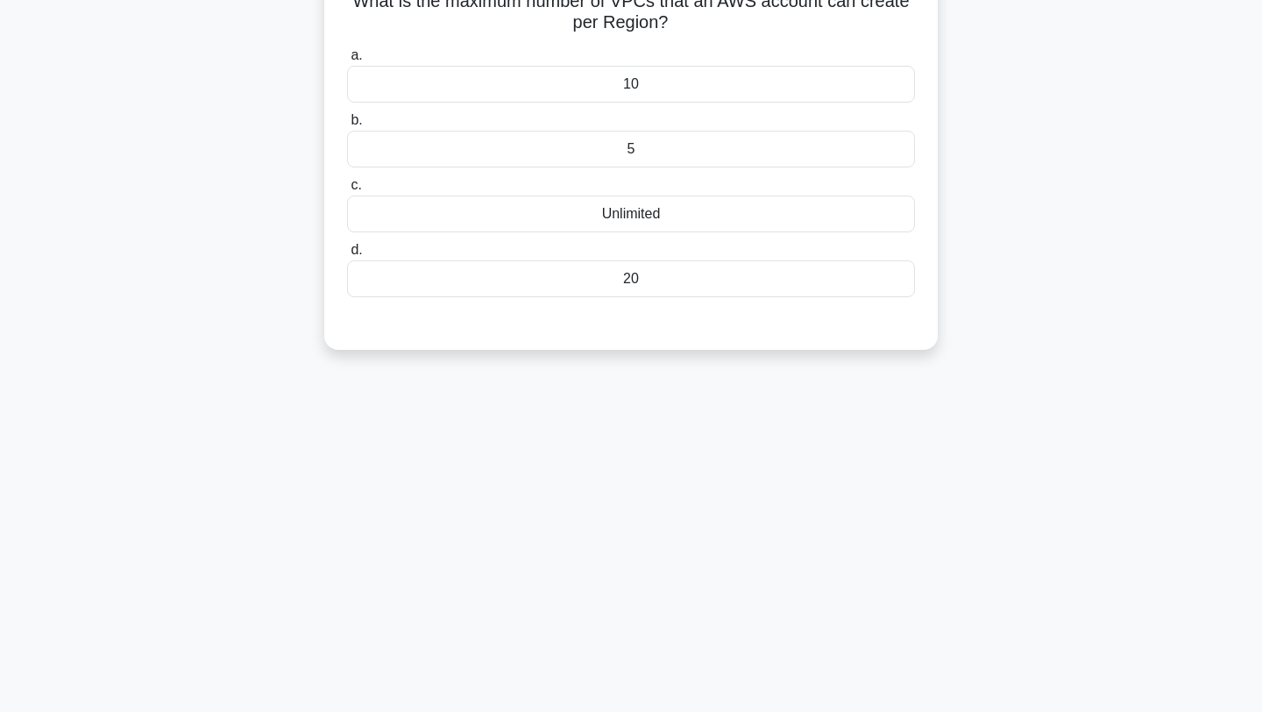
scroll to position [0, 0]
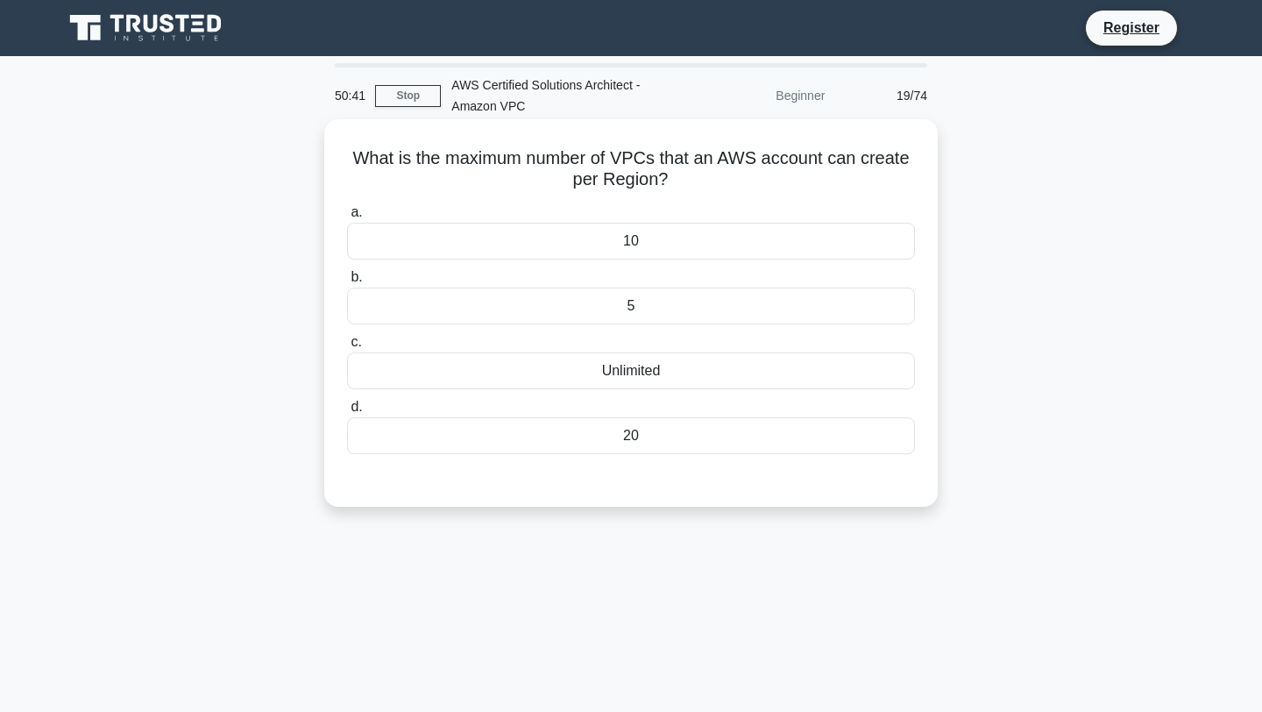
drag, startPoint x: 689, startPoint y: 174, endPoint x: 356, endPoint y: 160, distance: 333.4
click at [356, 160] on h5 "What is the maximum number of VPCs that an AWS account can create per Region? .…" at bounding box center [630, 169] width 571 height 44
drag, startPoint x: 653, startPoint y: 436, endPoint x: 600, endPoint y: 233, distance: 209.4
click at [600, 233] on div "a. 10 b. 5 c. d." at bounding box center [631, 327] width 589 height 259
click at [542, 316] on div "5" at bounding box center [631, 305] width 568 height 37
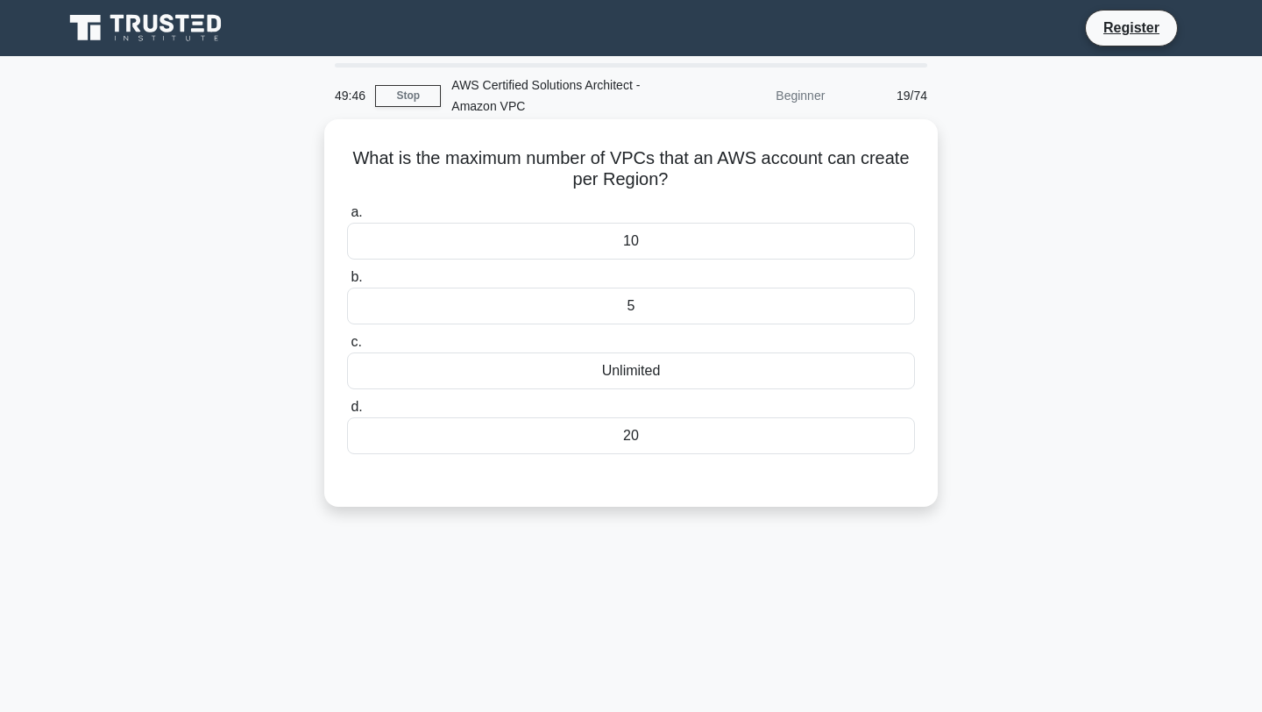
click at [347, 283] on input "b. 5" at bounding box center [347, 277] width 0 height 11
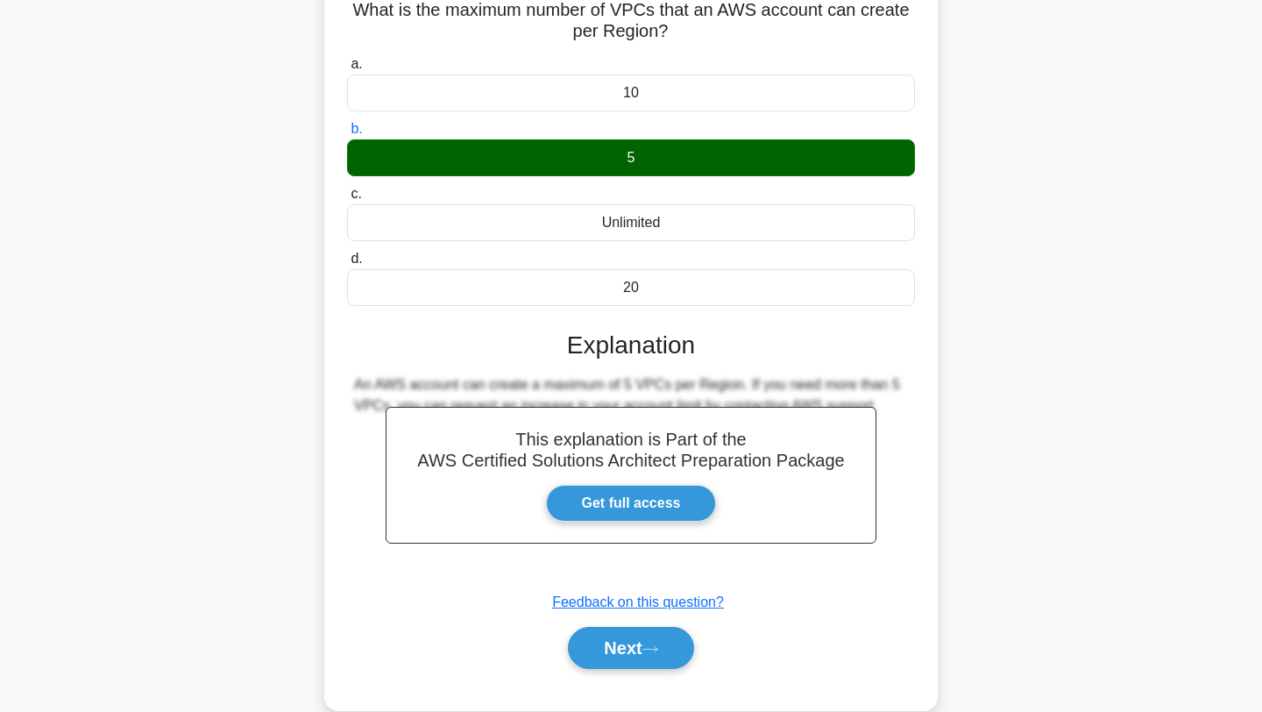
scroll to position [235, 0]
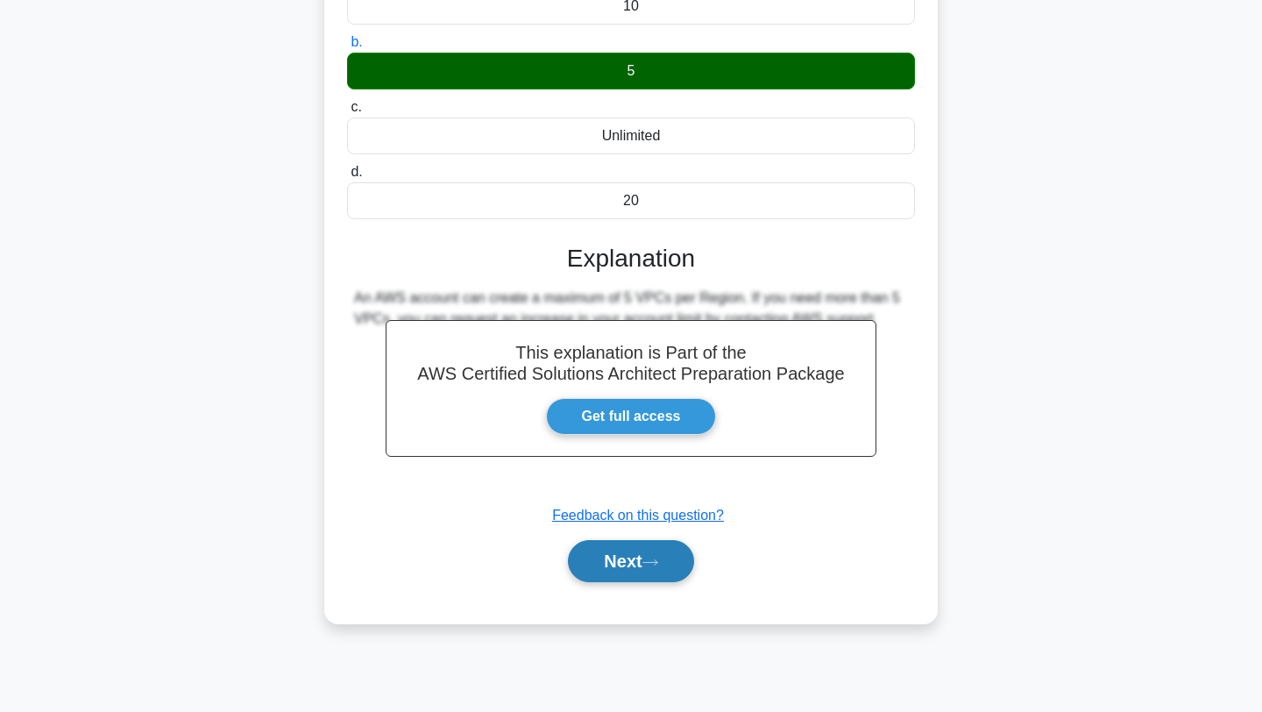
click at [572, 564] on button "Next" at bounding box center [630, 561] width 125 height 42
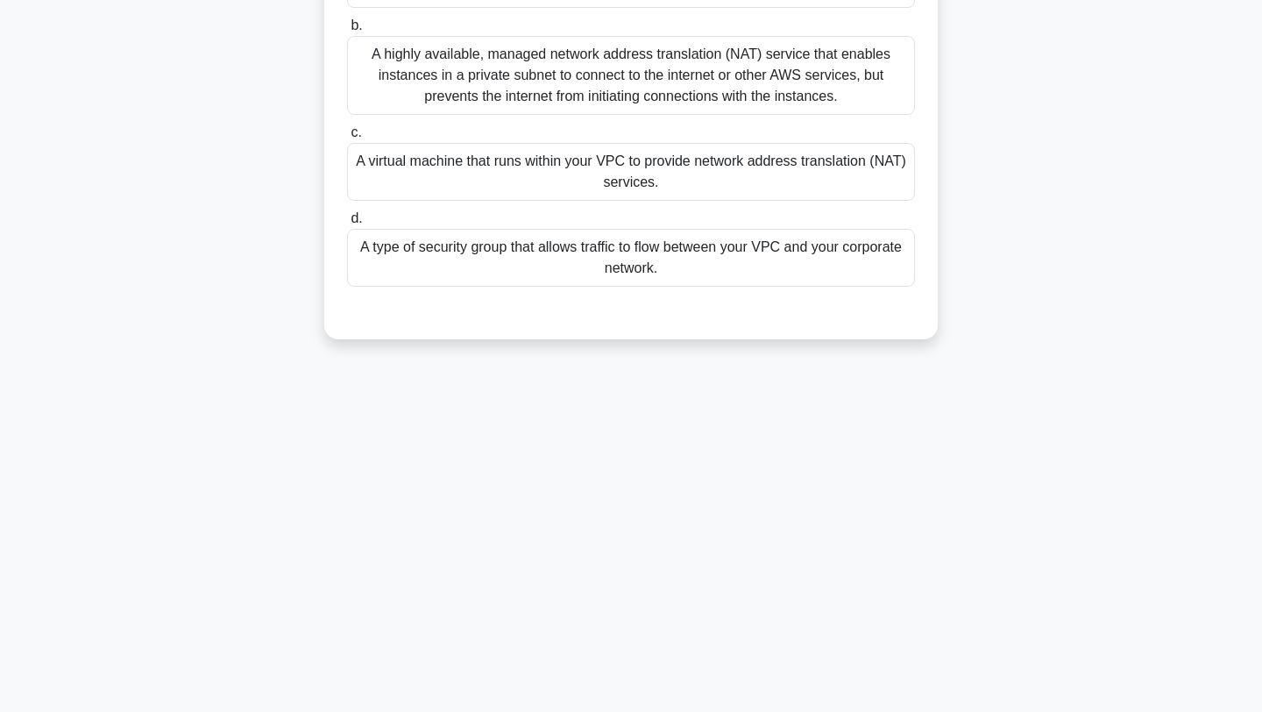
scroll to position [12, 0]
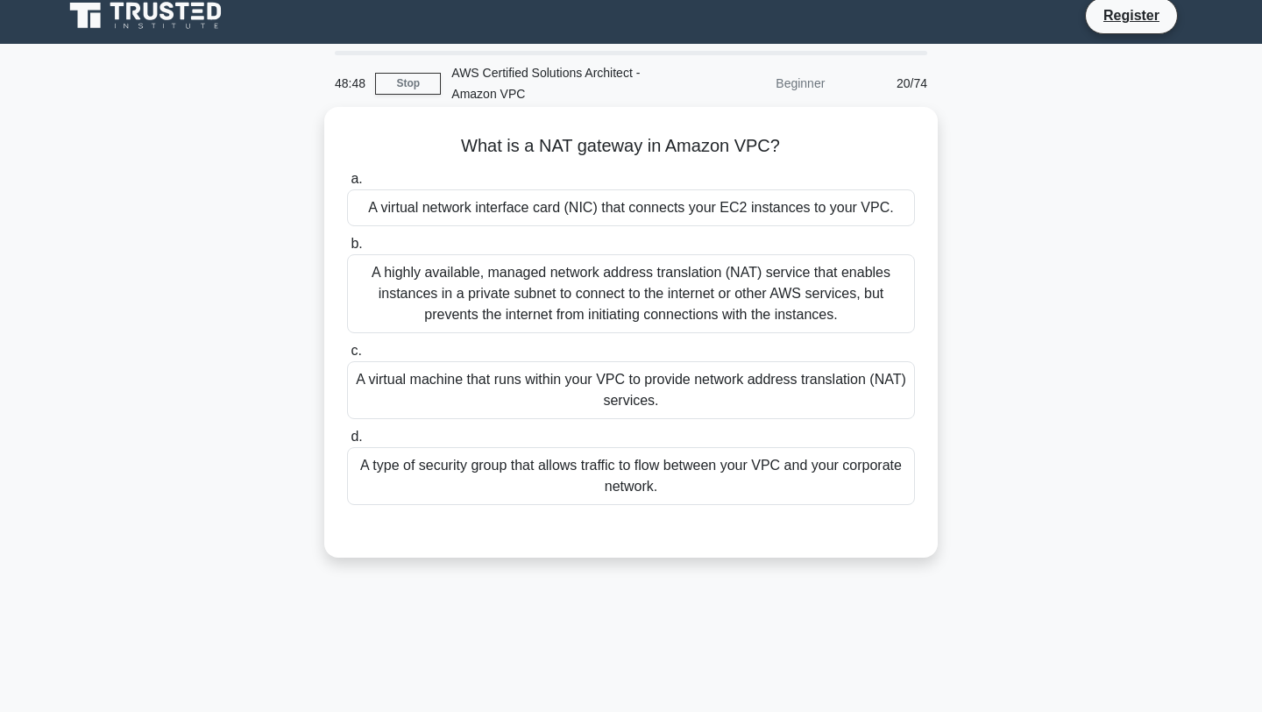
click at [644, 147] on h5 "What is a NAT gateway in Amazon VPC? .spinner_0XTQ{transform-origin:center;anim…" at bounding box center [630, 146] width 571 height 23
click at [525, 309] on div "A highly available, managed network address translation (NAT) service that enab…" at bounding box center [631, 293] width 568 height 79
click at [347, 250] on input "b. A highly available, managed network address translation (NAT) service that e…" at bounding box center [347, 243] width 0 height 11
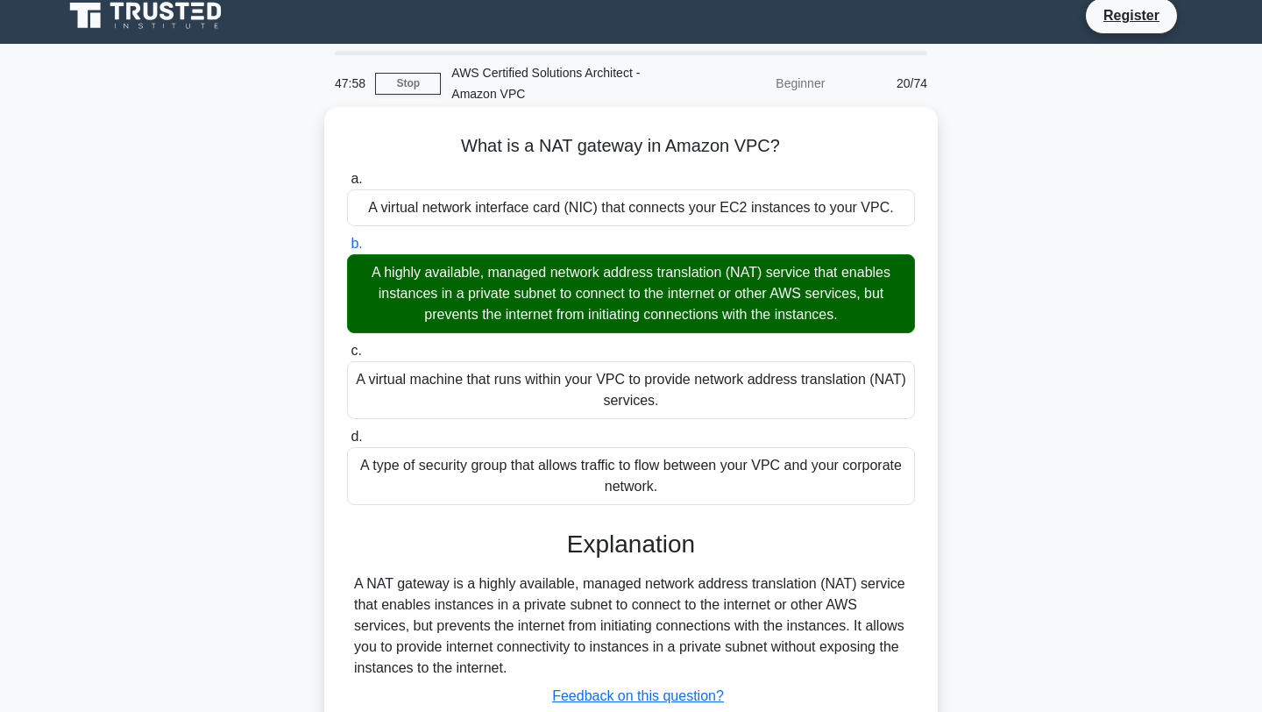
drag, startPoint x: 691, startPoint y: 484, endPoint x: 366, endPoint y: 207, distance: 427.2
click at [366, 207] on div "a. A virtual network interface card (NIC) that connects your EC2 instances to y…" at bounding box center [631, 337] width 589 height 344
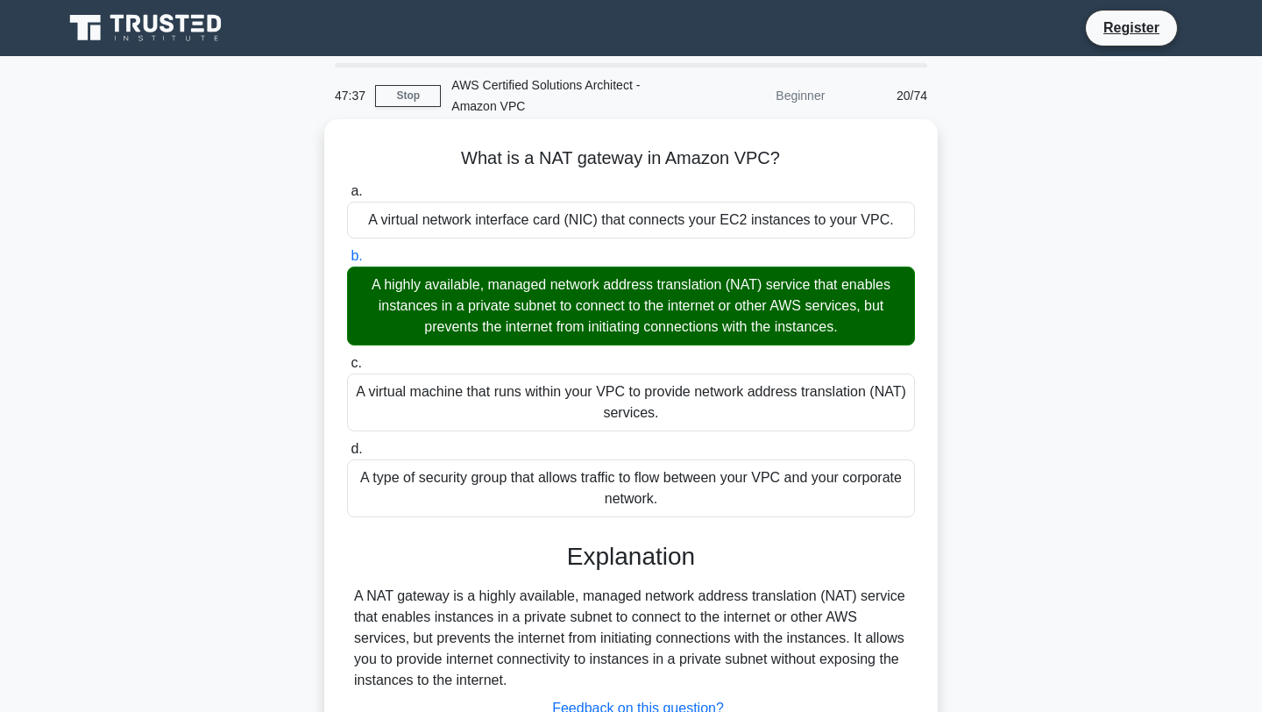
click at [550, 155] on h5 "What is a NAT gateway in Amazon VPC? .spinner_0XTQ{transform-origin:center;anim…" at bounding box center [630, 158] width 571 height 23
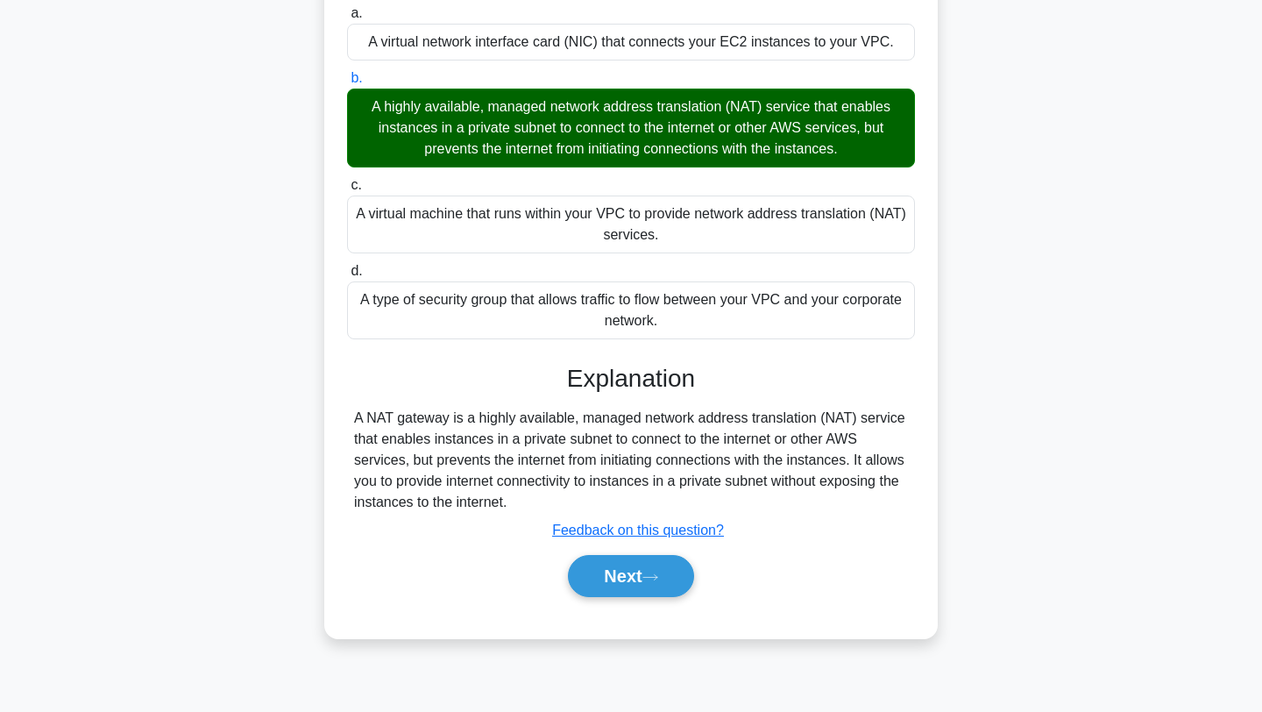
scroll to position [235, 0]
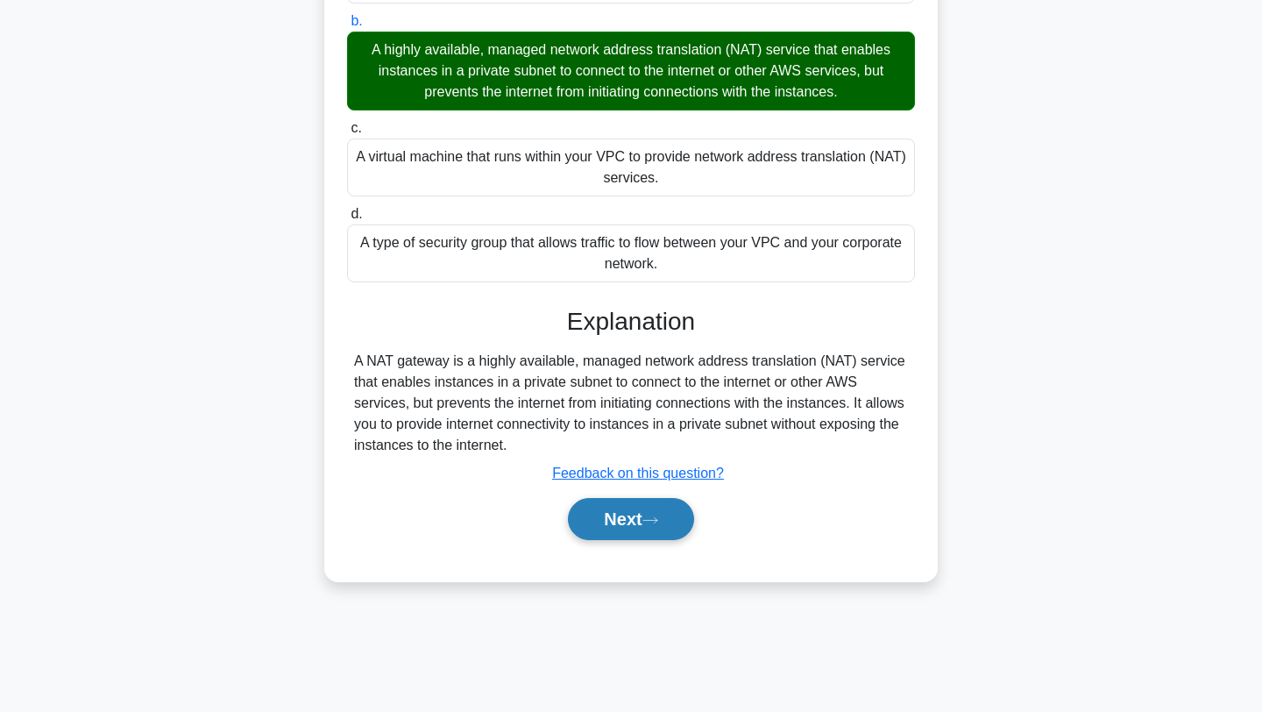
click at [588, 504] on button "Next" at bounding box center [630, 519] width 125 height 42
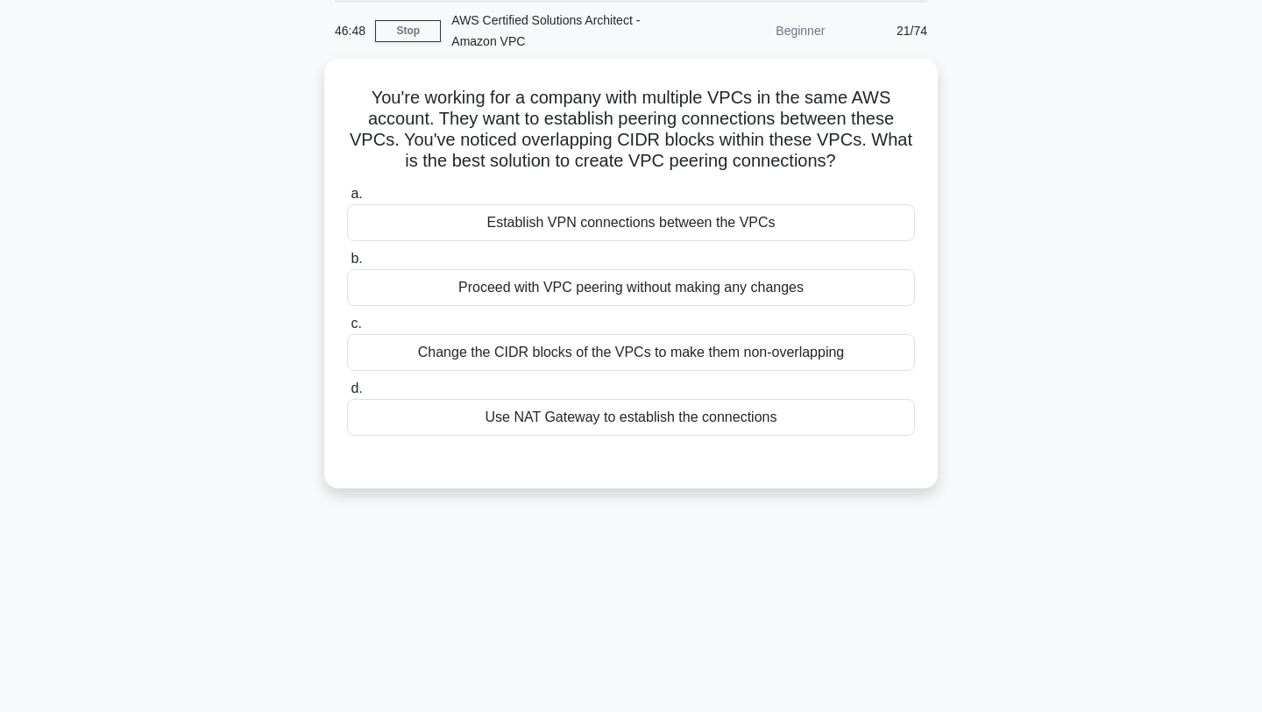
scroll to position [25, 0]
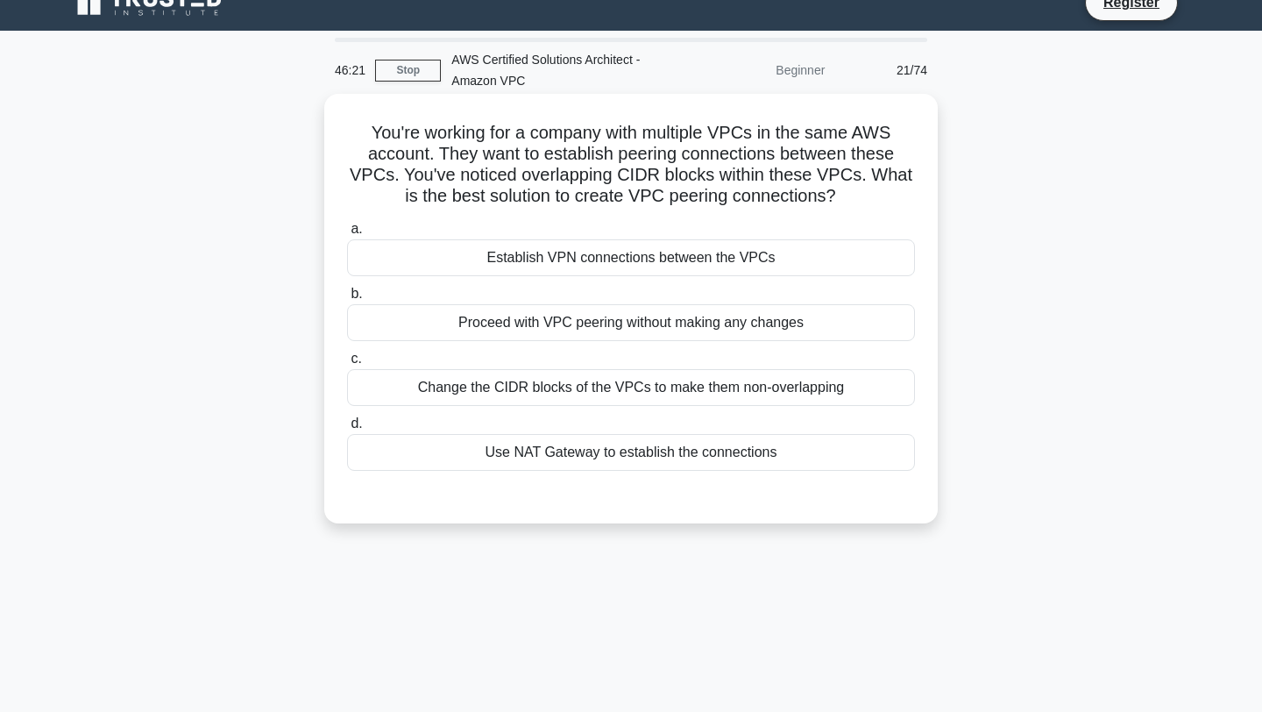
click at [583, 316] on div "Proceed with VPC peering without making any changes" at bounding box center [631, 322] width 568 height 37
click at [347, 300] on input "b. Proceed with VPC peering without making any changes" at bounding box center [347, 293] width 0 height 11
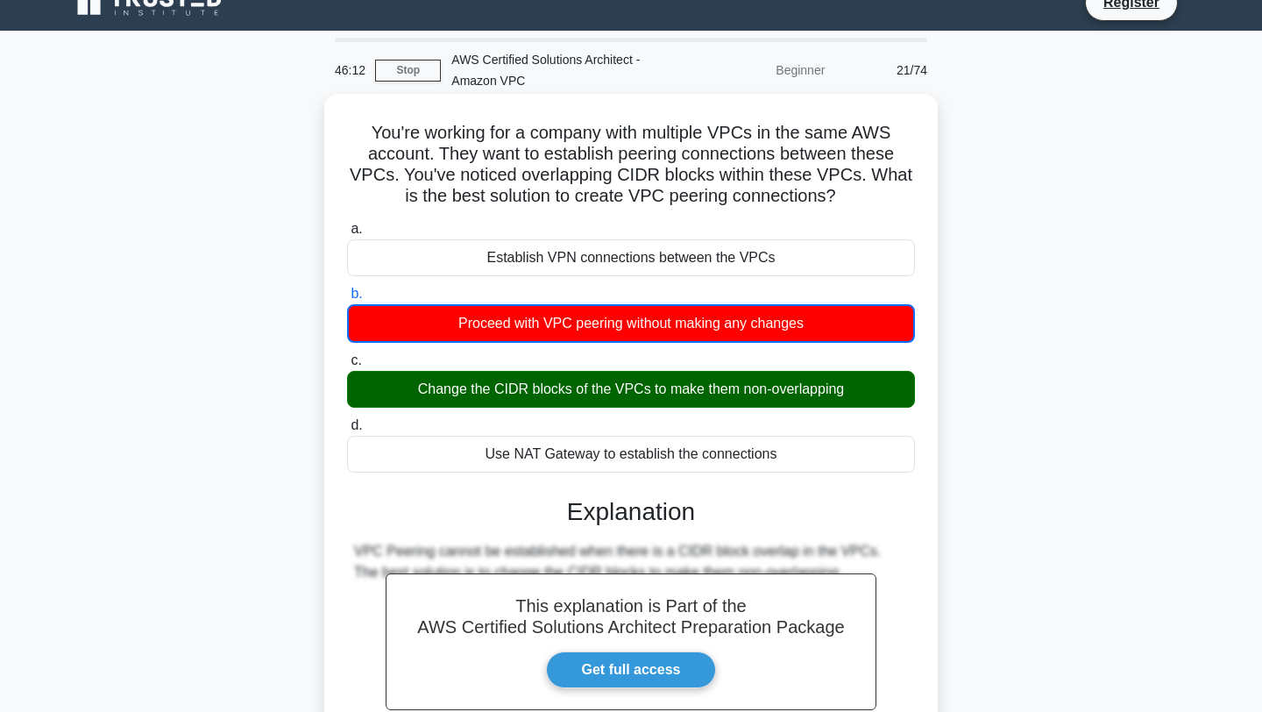
drag, startPoint x: 825, startPoint y: 192, endPoint x: 363, endPoint y: 138, distance: 465.0
click at [363, 138] on h5 "You're working for a company with multiple VPCs in the same AWS account. They w…" at bounding box center [630, 165] width 571 height 86
drag, startPoint x: 777, startPoint y: 457, endPoint x: 472, endPoint y: 244, distance: 372.7
click at [472, 244] on div "a. Establish VPN connections between the VPCs b. Proceed with VPC peering witho…" at bounding box center [631, 345] width 589 height 261
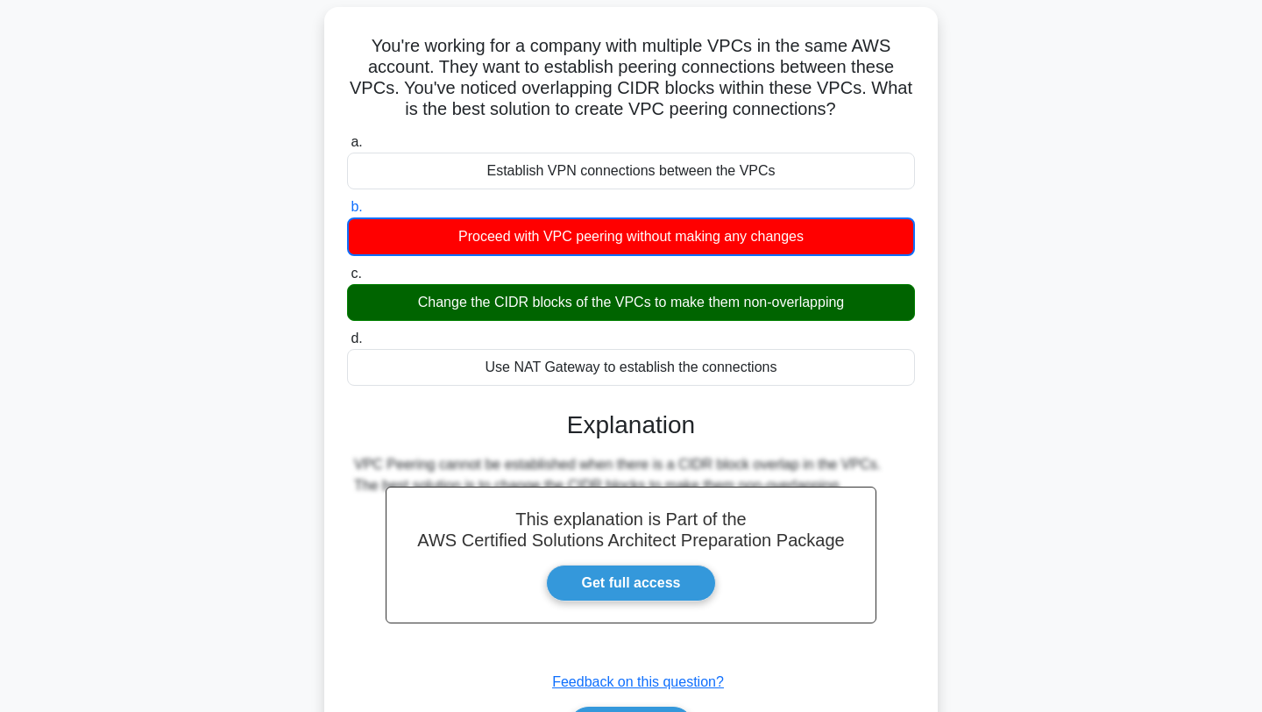
scroll to position [235, 0]
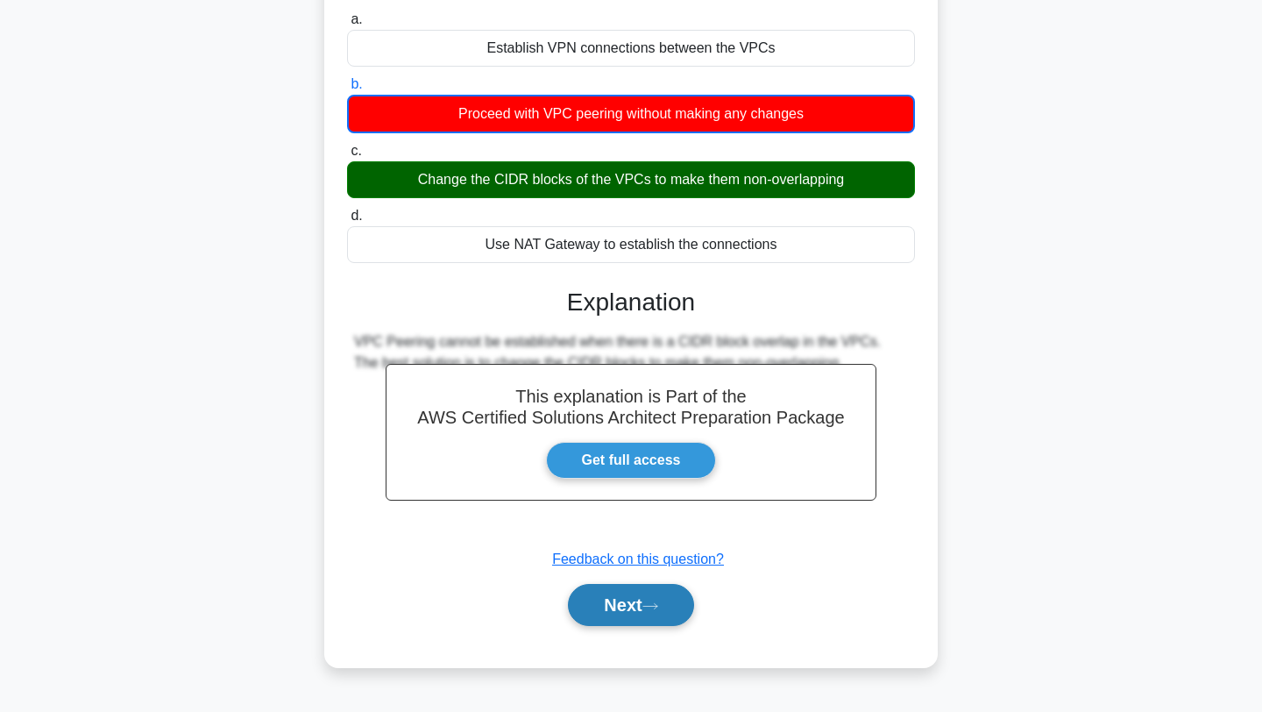
click at [614, 601] on button "Next" at bounding box center [630, 605] width 125 height 42
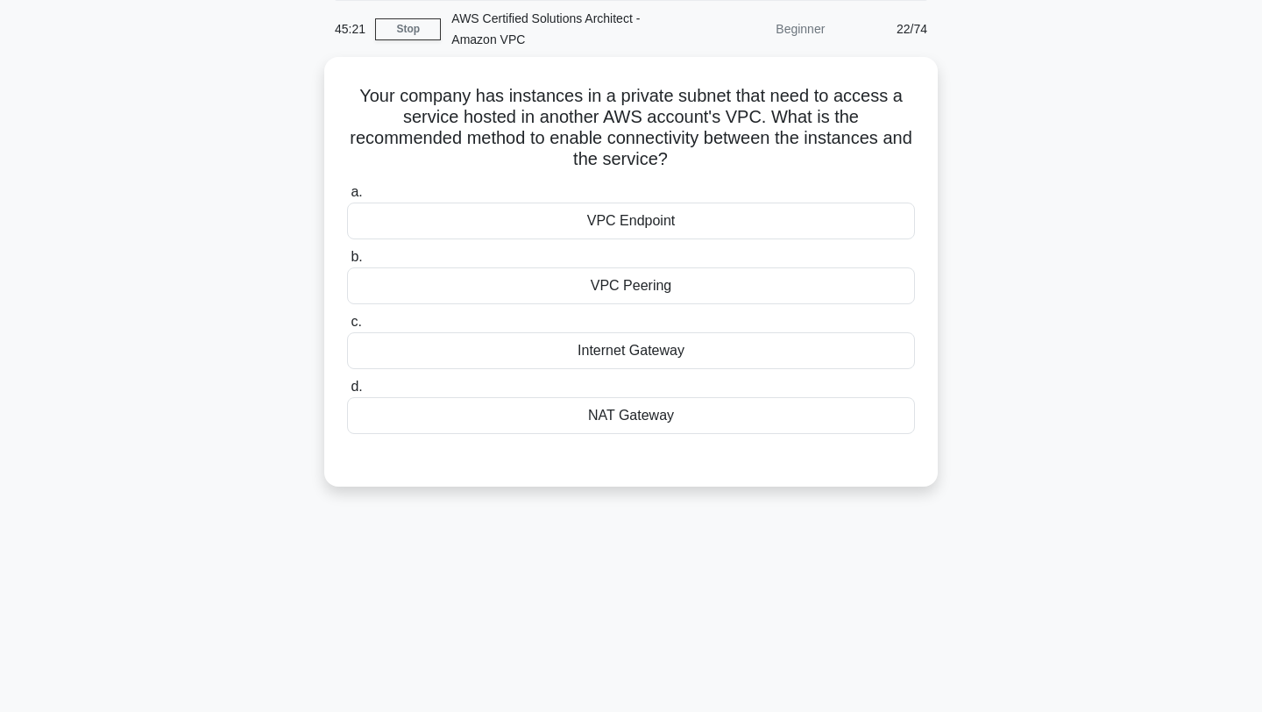
scroll to position [0, 0]
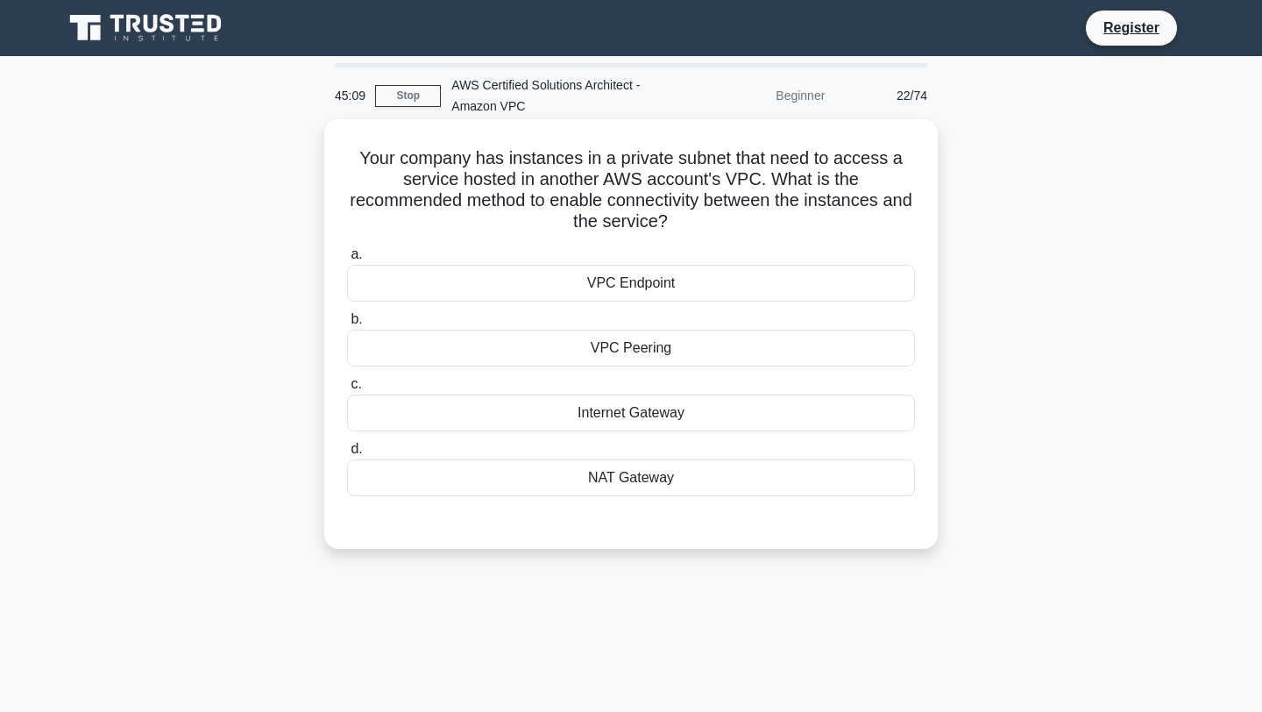
click at [652, 330] on div "VPC Peering" at bounding box center [631, 348] width 568 height 37
click at [347, 323] on input "b. VPC Peering" at bounding box center [347, 319] width 0 height 11
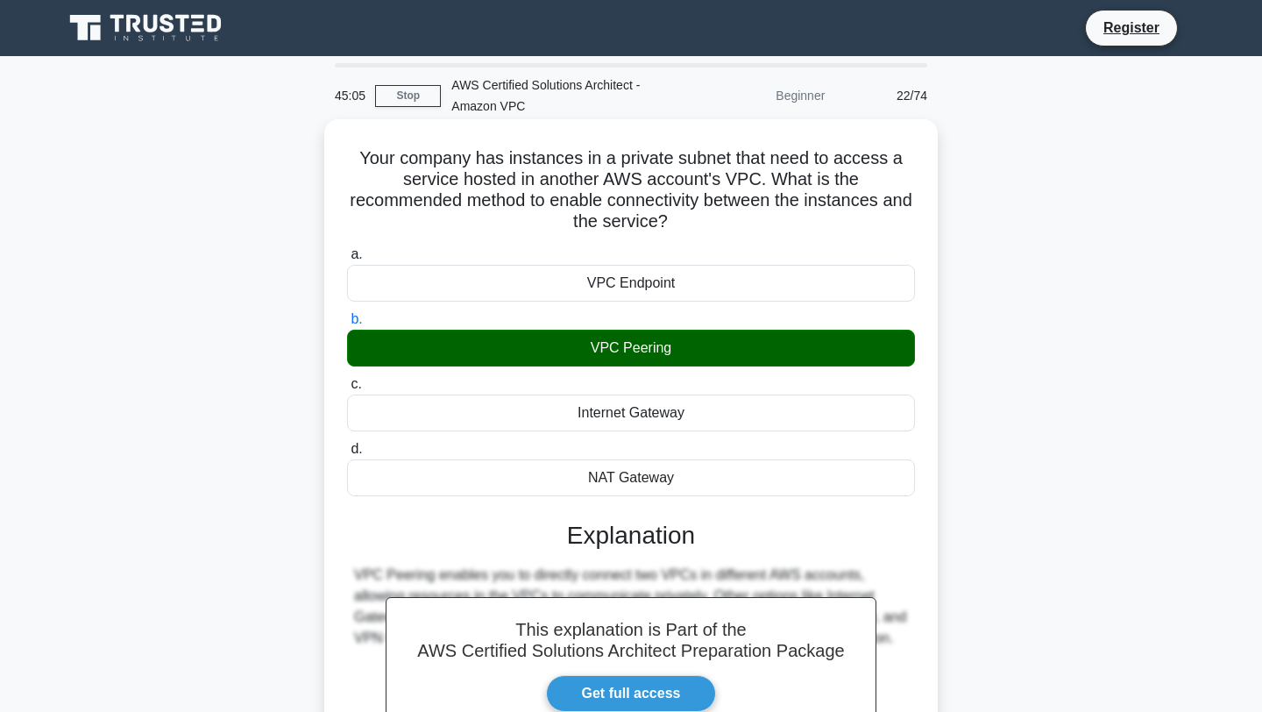
drag, startPoint x: 901, startPoint y: 202, endPoint x: 330, endPoint y: 157, distance: 573.3
click at [330, 157] on div "Your company has instances in a private subnet that need to access a service ho…" at bounding box center [631, 509] width 614 height 781
drag, startPoint x: 684, startPoint y: 466, endPoint x: 579, endPoint y: 247, distance: 242.7
click at [579, 247] on div "a. VPC Endpoint b. VPC Peering c. d." at bounding box center [631, 369] width 589 height 259
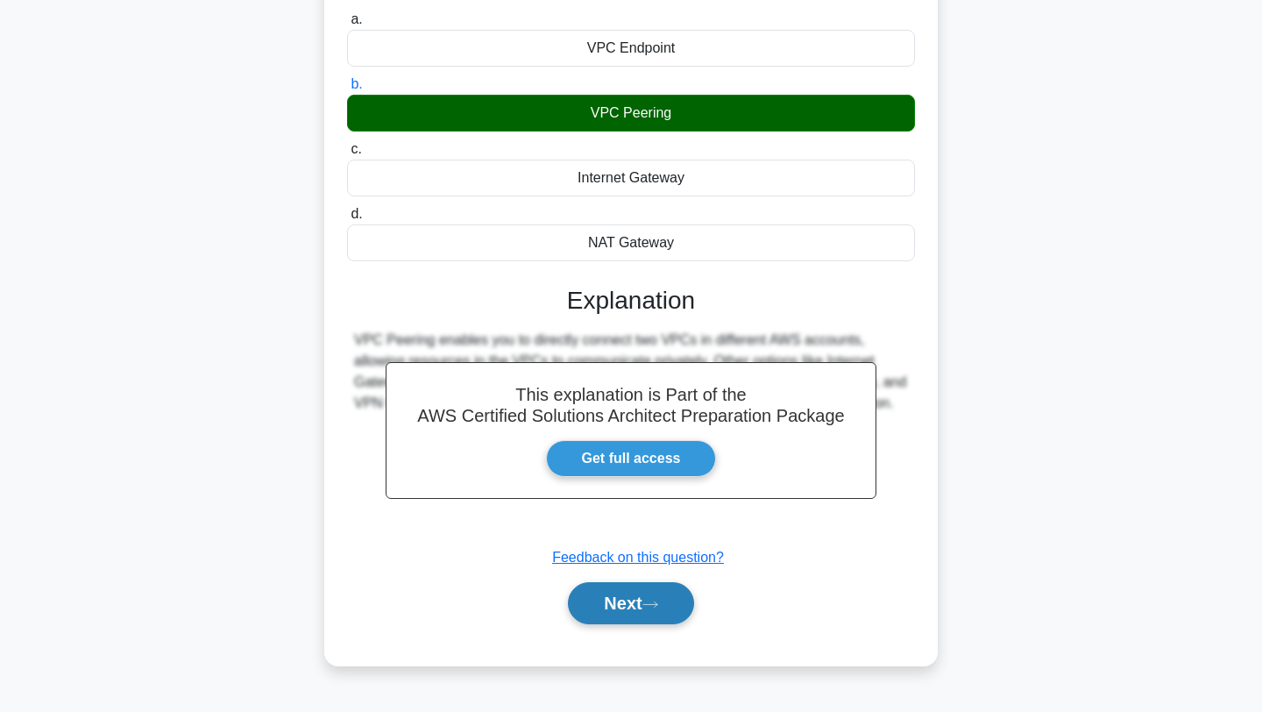
click at [621, 591] on button "Next" at bounding box center [630, 603] width 125 height 42
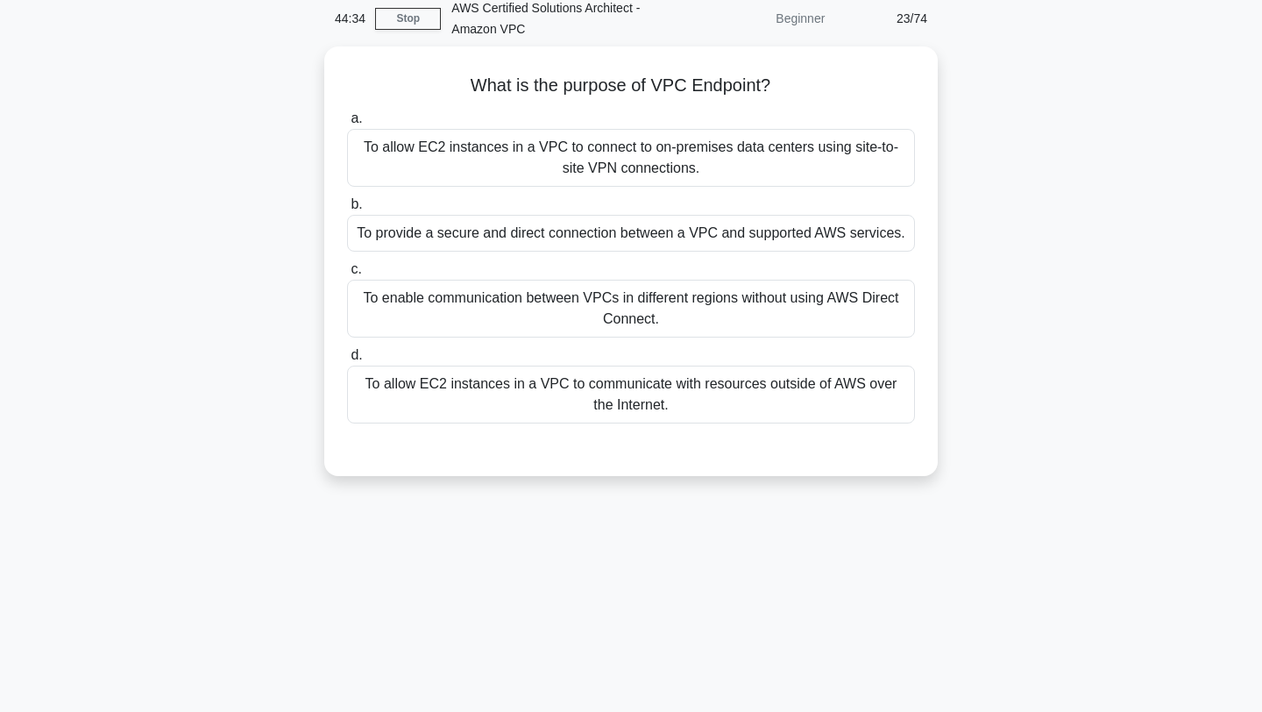
scroll to position [57, 0]
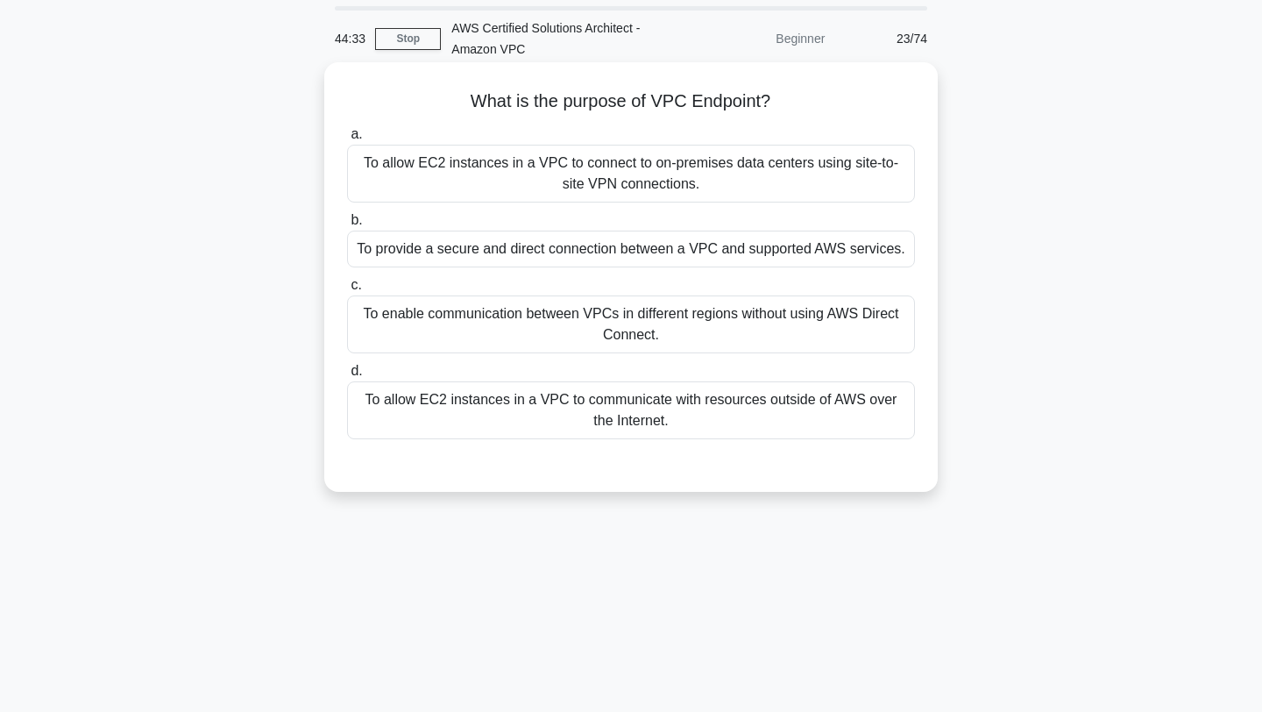
click at [660, 105] on h5 "What is the purpose of VPC Endpoint? .spinner_0XTQ{transform-origin:center;anim…" at bounding box center [630, 101] width 571 height 23
click at [655, 253] on div "To provide a secure and direct connection between a VPC and supported AWS servi…" at bounding box center [631, 249] width 568 height 37
click at [347, 226] on input "b. To provide a secure and direct connection between a VPC and supported AWS se…" at bounding box center [347, 220] width 0 height 11
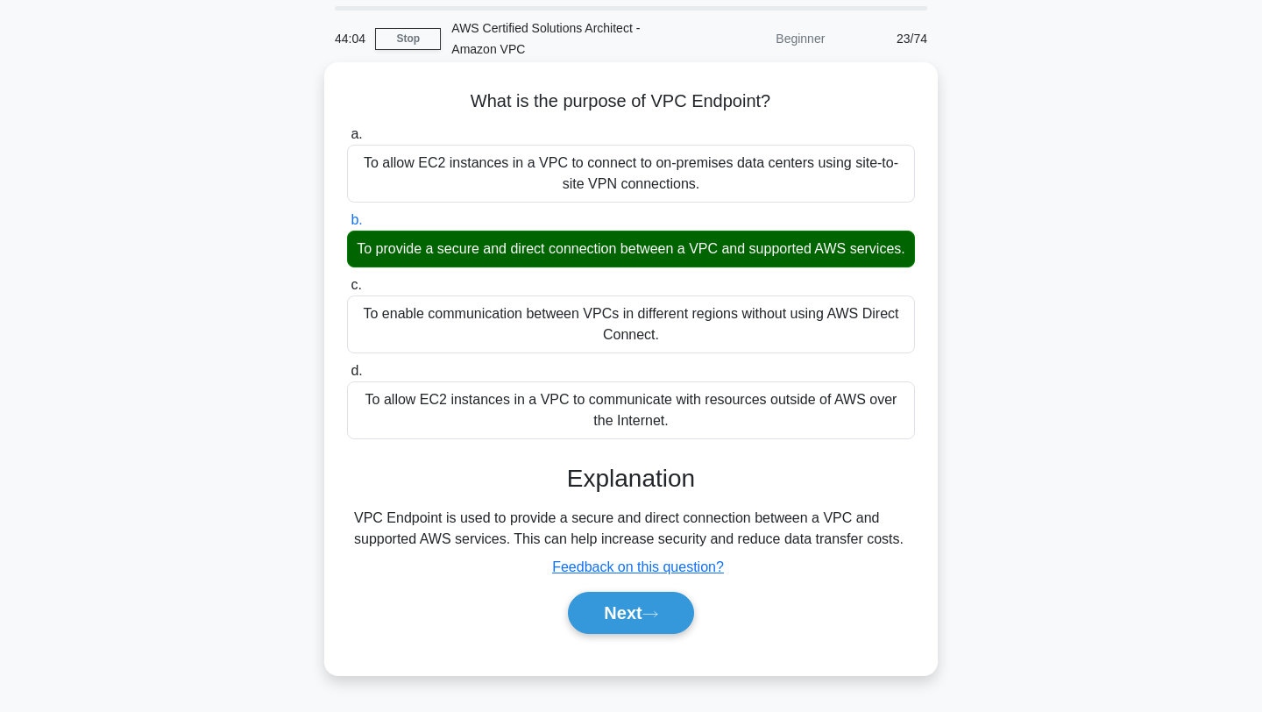
drag, startPoint x: 685, startPoint y: 435, endPoint x: 358, endPoint y: 157, distance: 429.7
click at [358, 157] on div "a. To allow EC2 instances in a VPC to connect to on-premises data centers using…" at bounding box center [631, 281] width 589 height 323
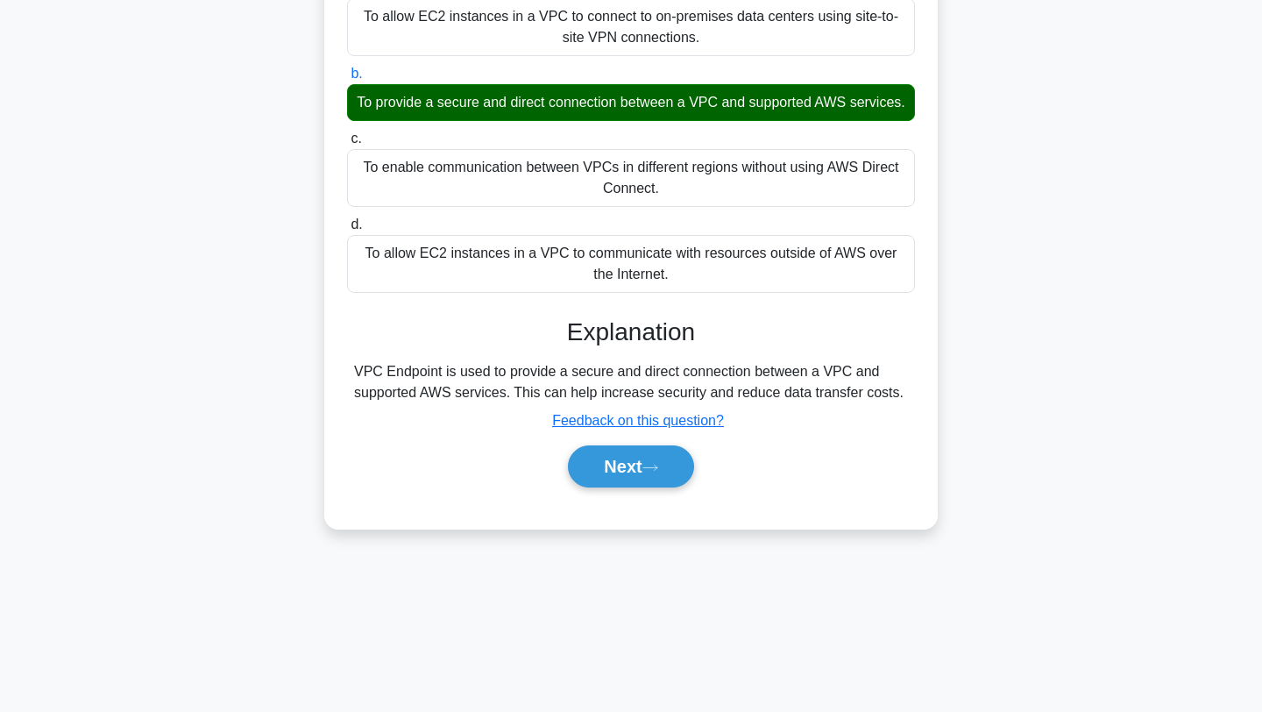
scroll to position [235, 0]
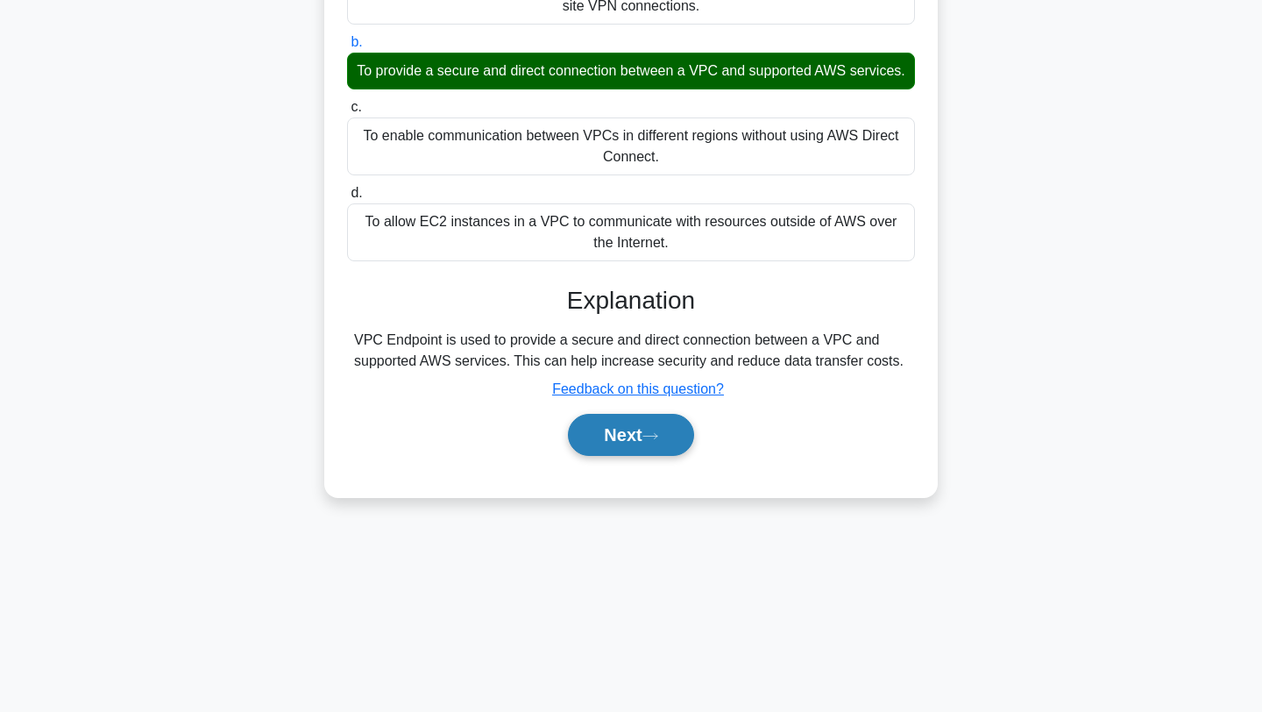
click at [638, 440] on button "Next" at bounding box center [630, 435] width 125 height 42
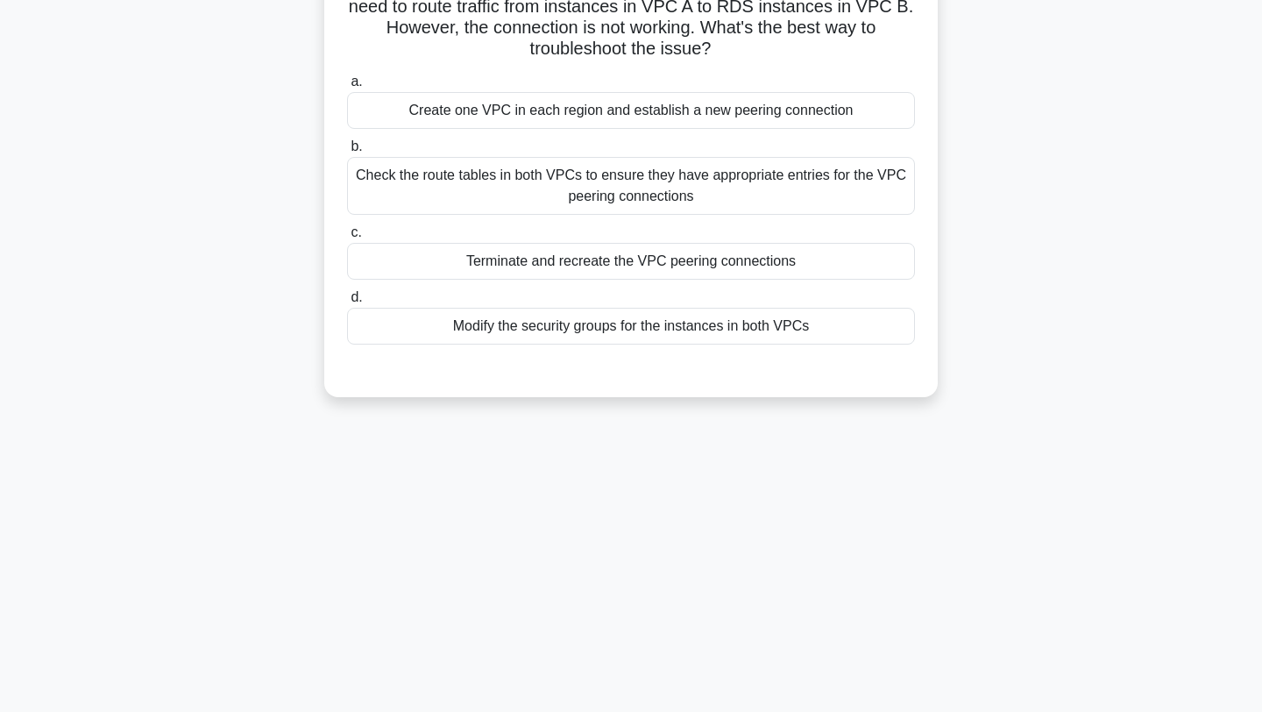
scroll to position [30, 0]
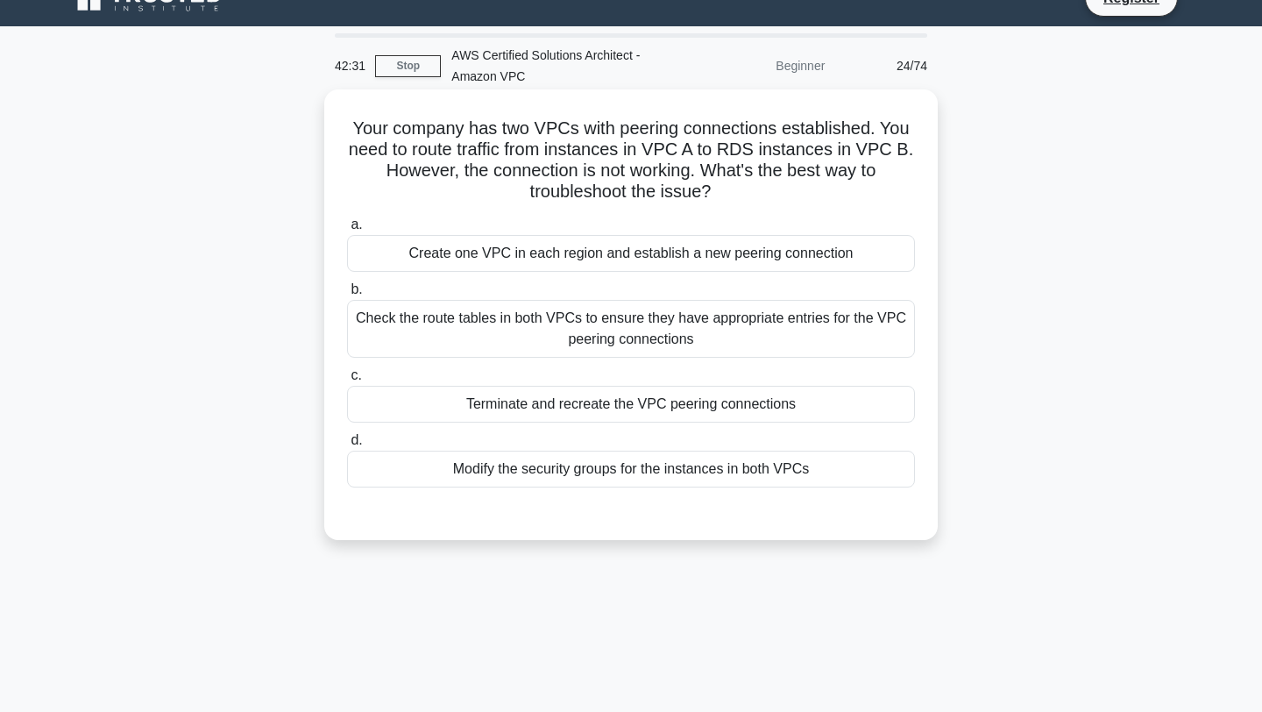
click at [578, 335] on div "Check the route tables in both VPCs to ensure they have appropriate entries for…" at bounding box center [631, 329] width 568 height 58
click at [347, 295] on input "b. Check the route tables in both VPCs to ensure they have appropriate entries …" at bounding box center [347, 289] width 0 height 11
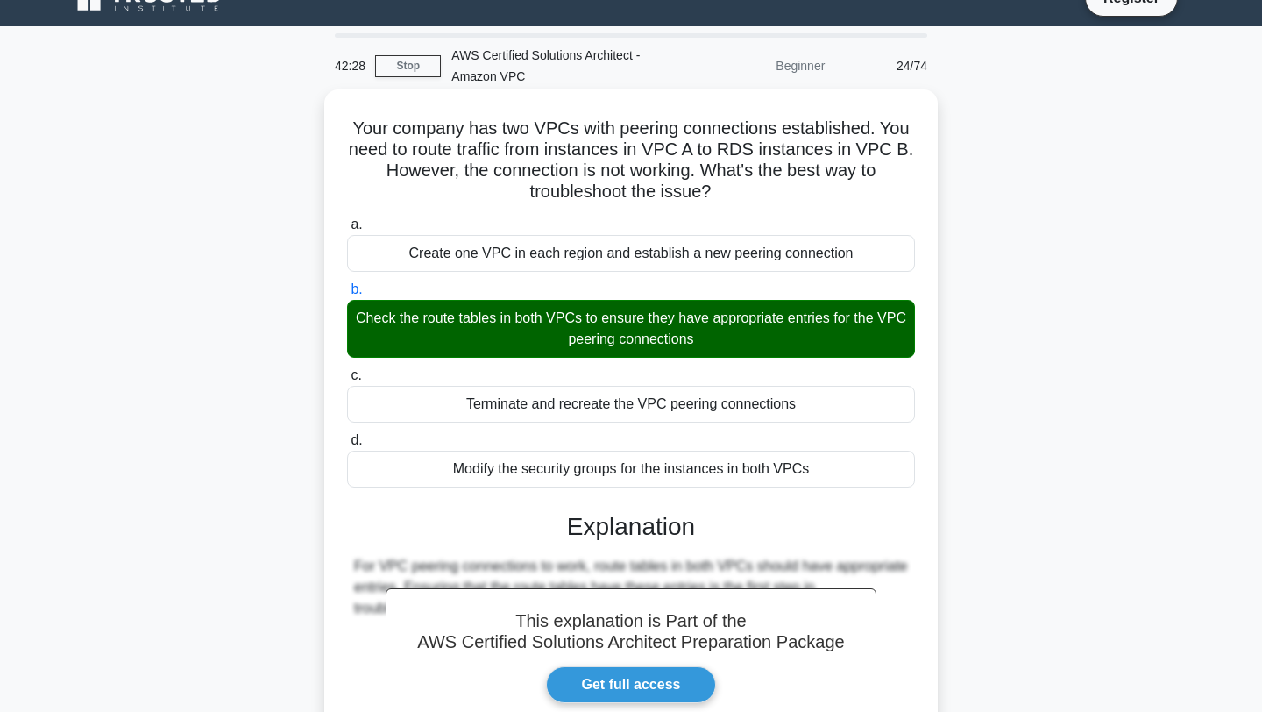
drag, startPoint x: 726, startPoint y: 205, endPoint x: 341, endPoint y: 134, distance: 391.3
click at [341, 134] on div "Your company has two VPCs with peering connections established. You need to rou…" at bounding box center [631, 490] width 600 height 788
drag, startPoint x: 827, startPoint y: 470, endPoint x: 405, endPoint y: 243, distance: 478.8
click at [405, 243] on div "a. Create one VPC in each region and establish a new peering connection b. Chec…" at bounding box center [631, 350] width 589 height 280
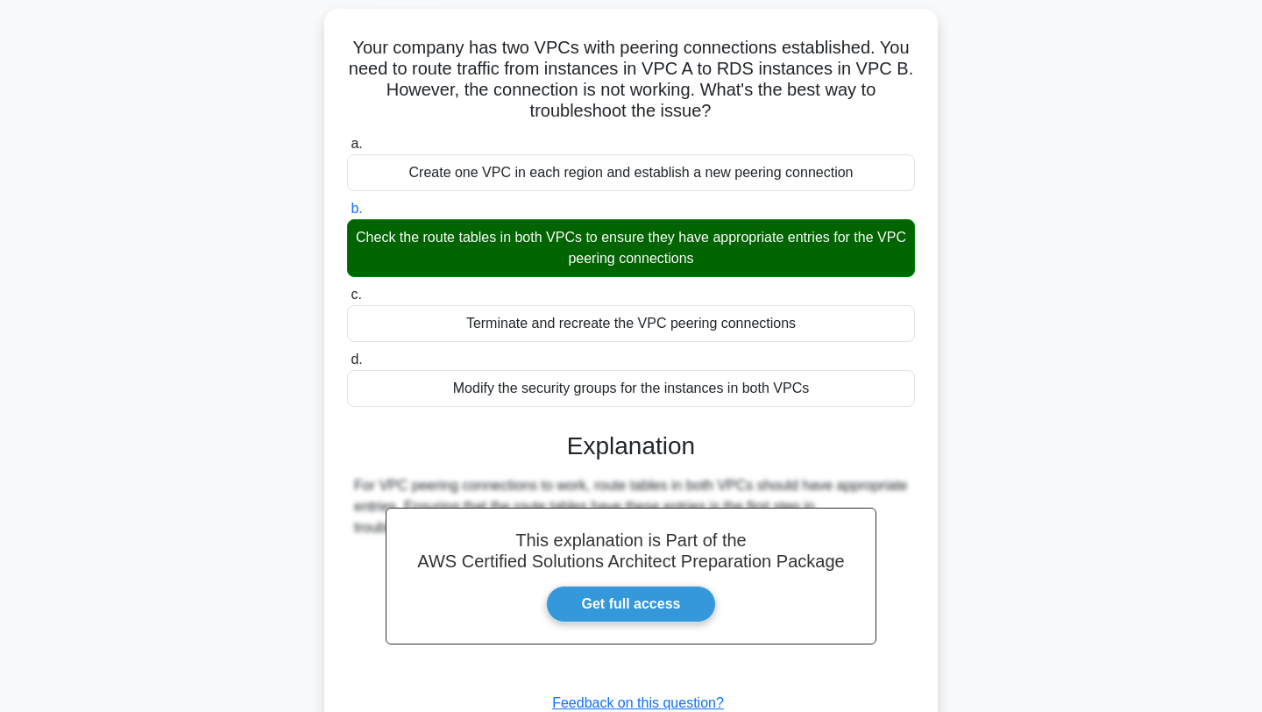
scroll to position [243, 0]
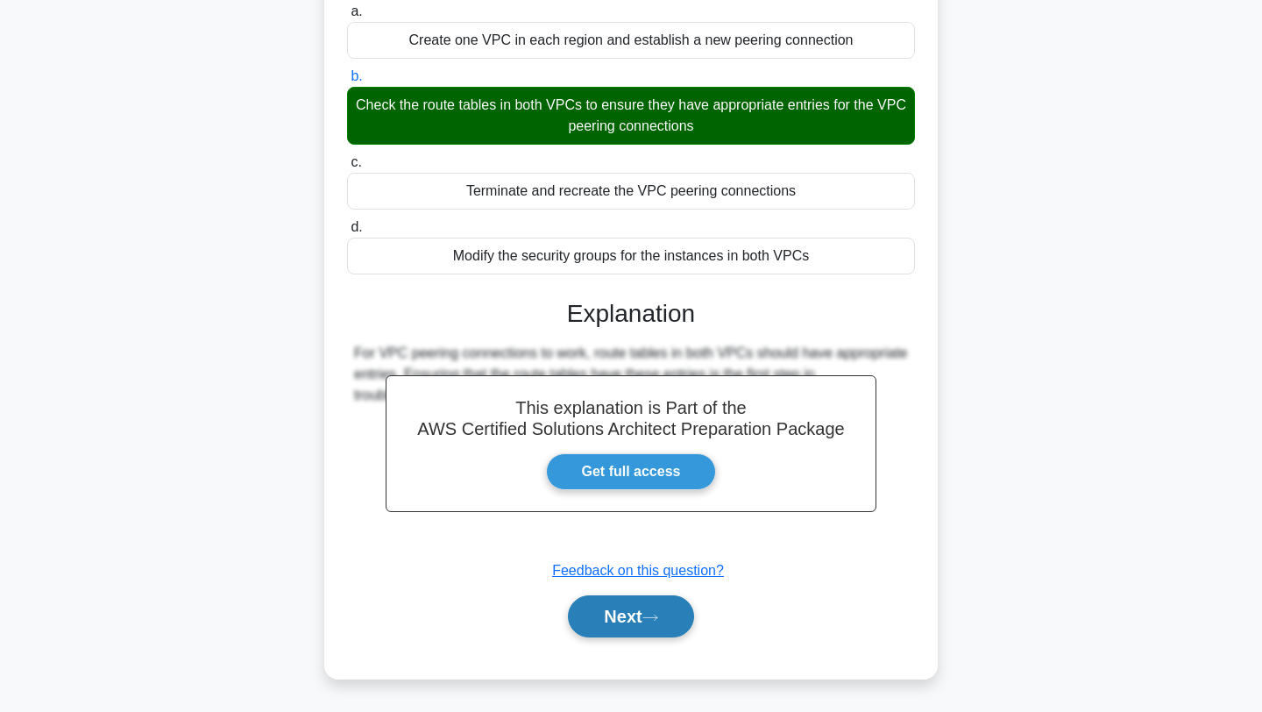
click at [617, 626] on button "Next" at bounding box center [630, 616] width 125 height 42
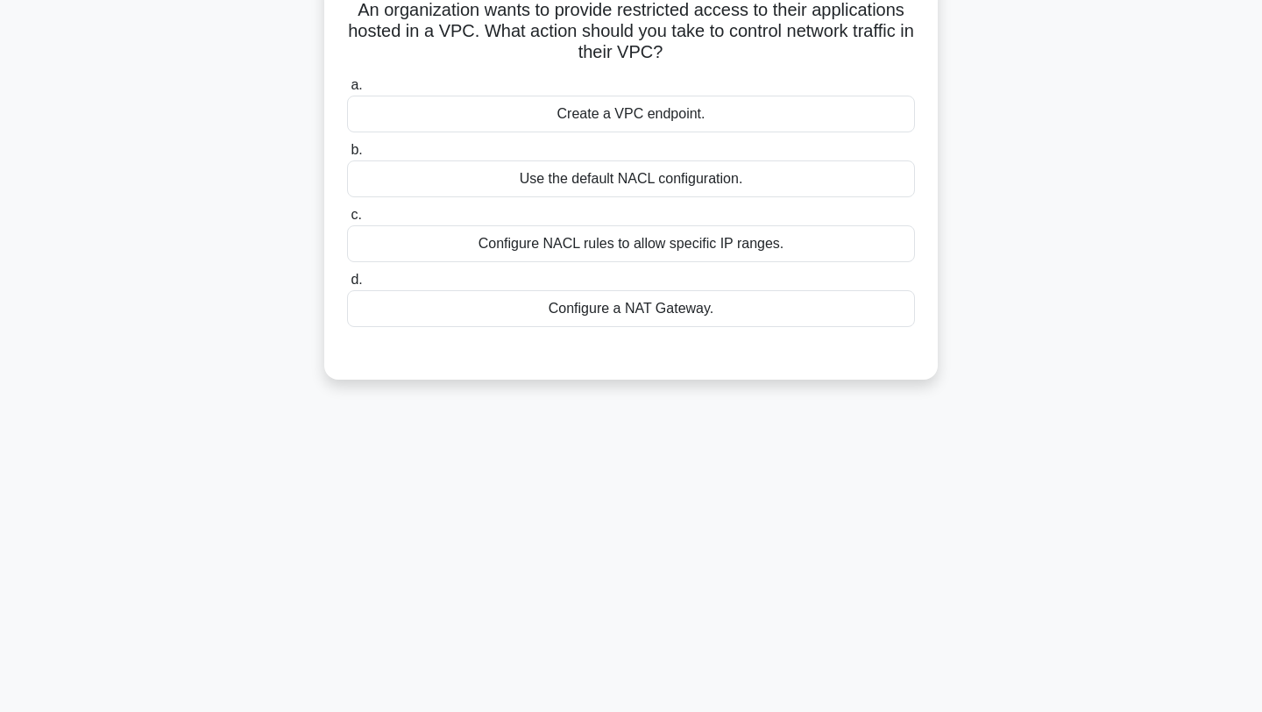
scroll to position [0, 0]
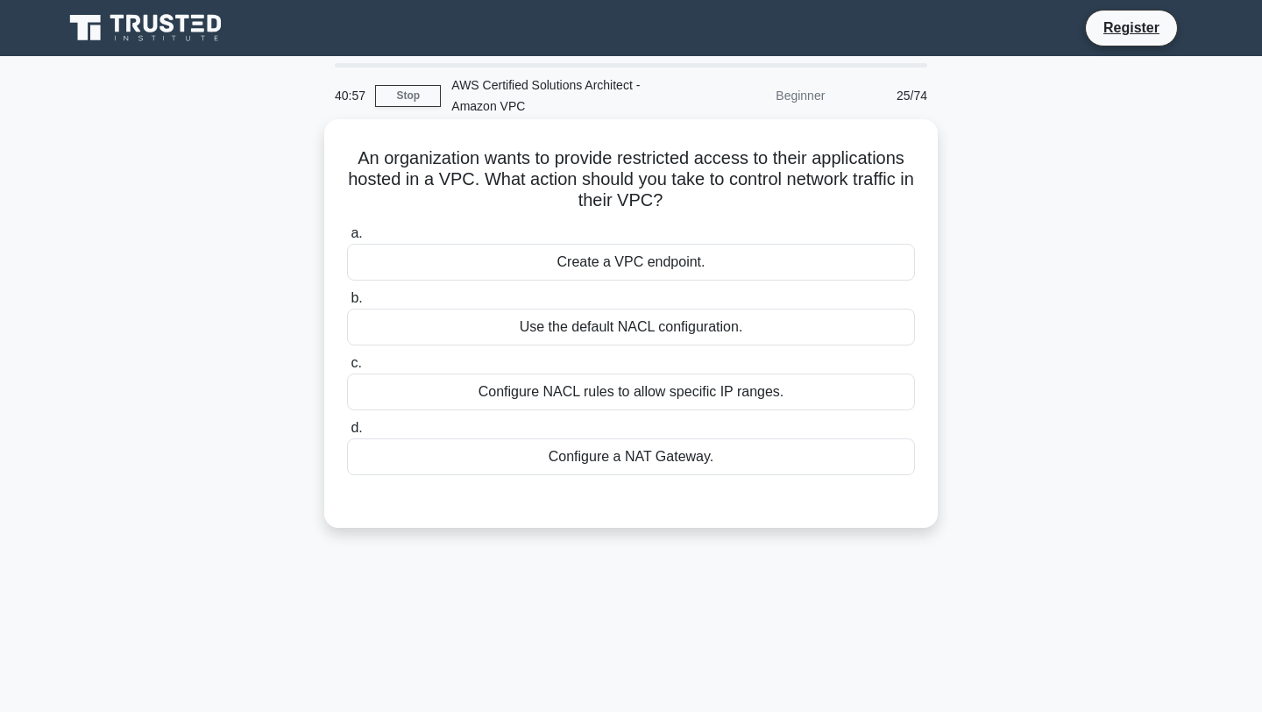
click at [632, 382] on div "Configure NACL rules to allow specific IP ranges." at bounding box center [631, 391] width 568 height 37
click at [347, 369] on input "c. Configure NACL rules to allow specific IP ranges." at bounding box center [347, 363] width 0 height 11
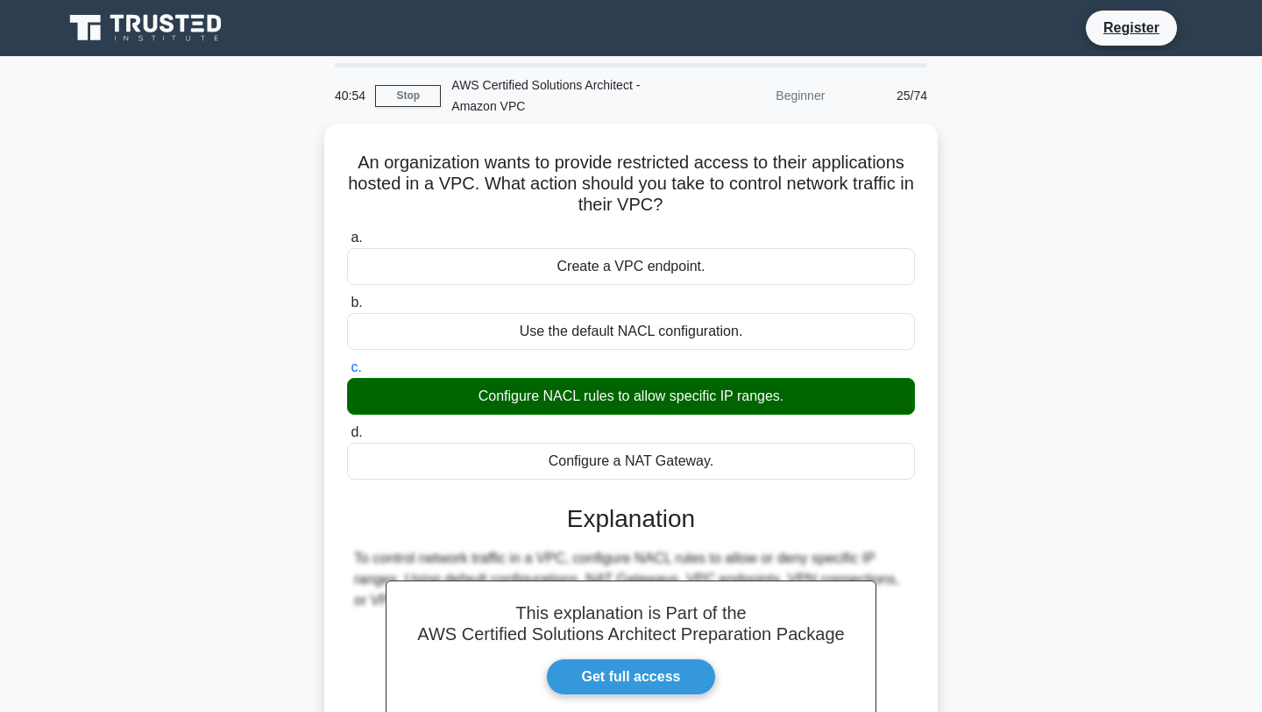
drag, startPoint x: 676, startPoint y: 216, endPoint x: 322, endPoint y: 161, distance: 358.3
click at [322, 161] on div "An organization wants to provide restricted access to their applications hosted…" at bounding box center [631, 514] width 1157 height 781
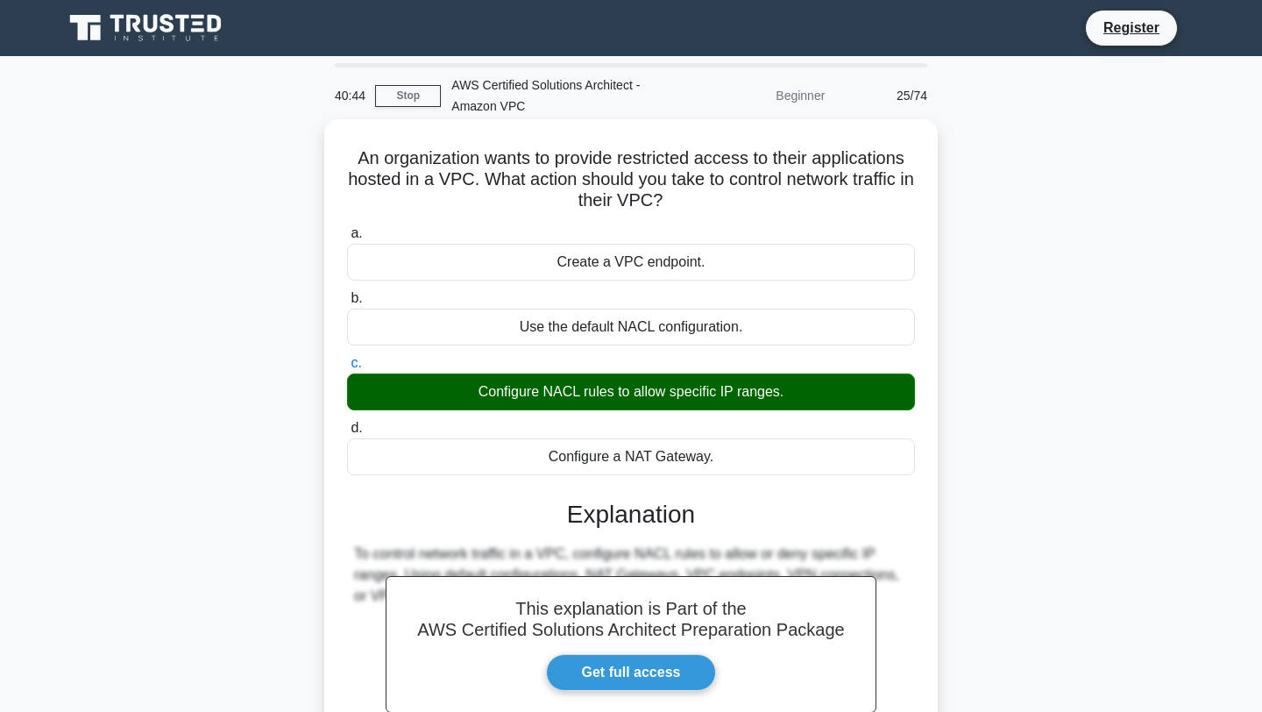
drag, startPoint x: 718, startPoint y: 460, endPoint x: 552, endPoint y: 263, distance: 257.6
click at [552, 263] on div "a. Create a VPC endpoint. b. Use the default NACL configuration. c. d." at bounding box center [631, 348] width 589 height 259
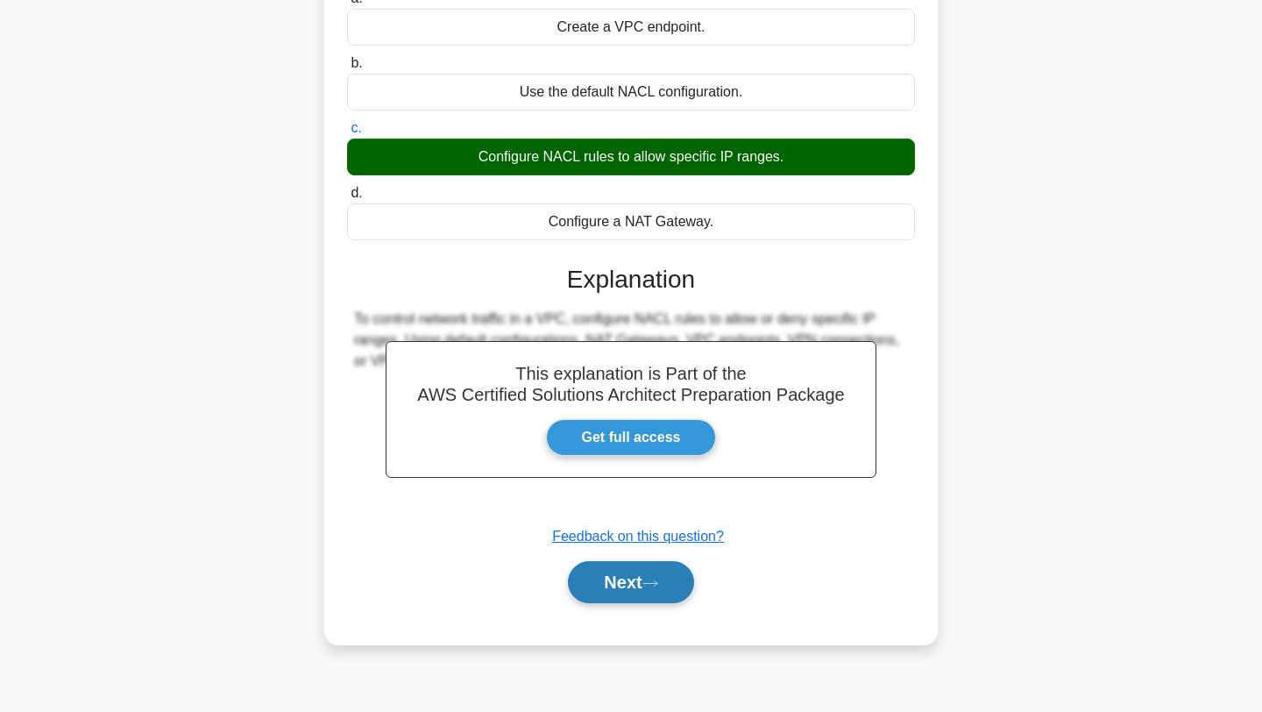
click at [649, 578] on button "Next" at bounding box center [630, 582] width 125 height 42
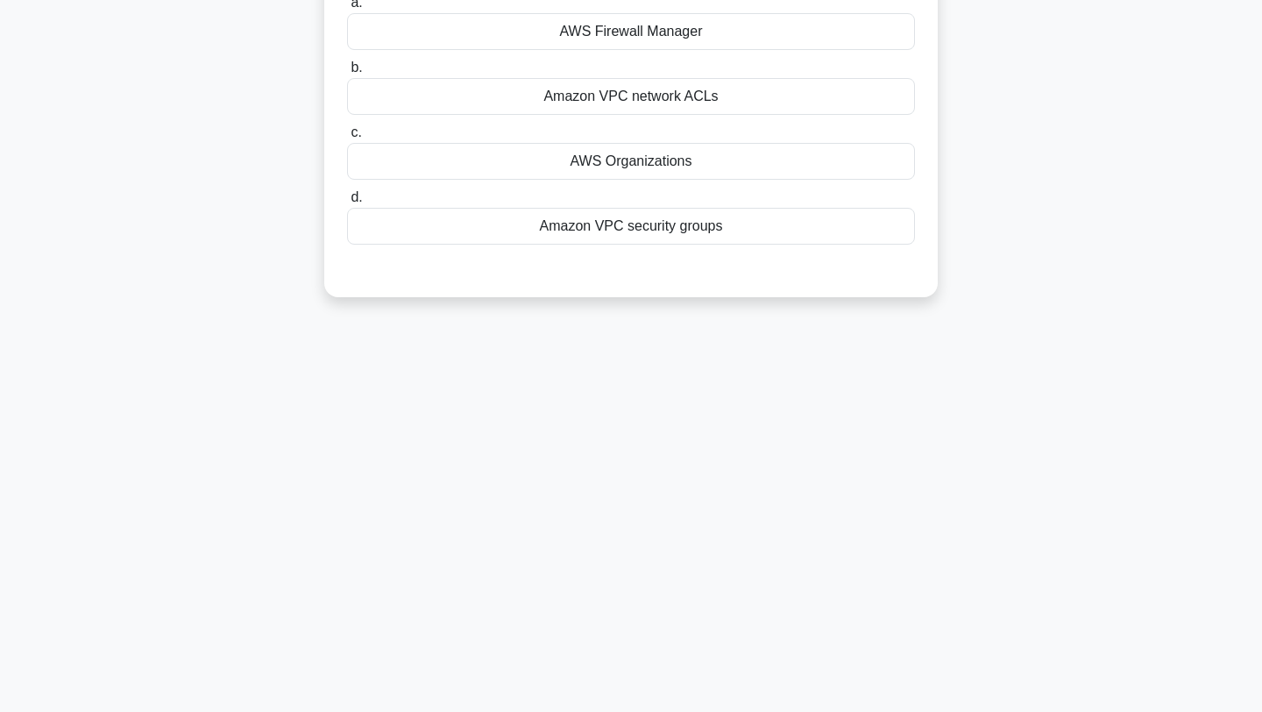
scroll to position [0, 0]
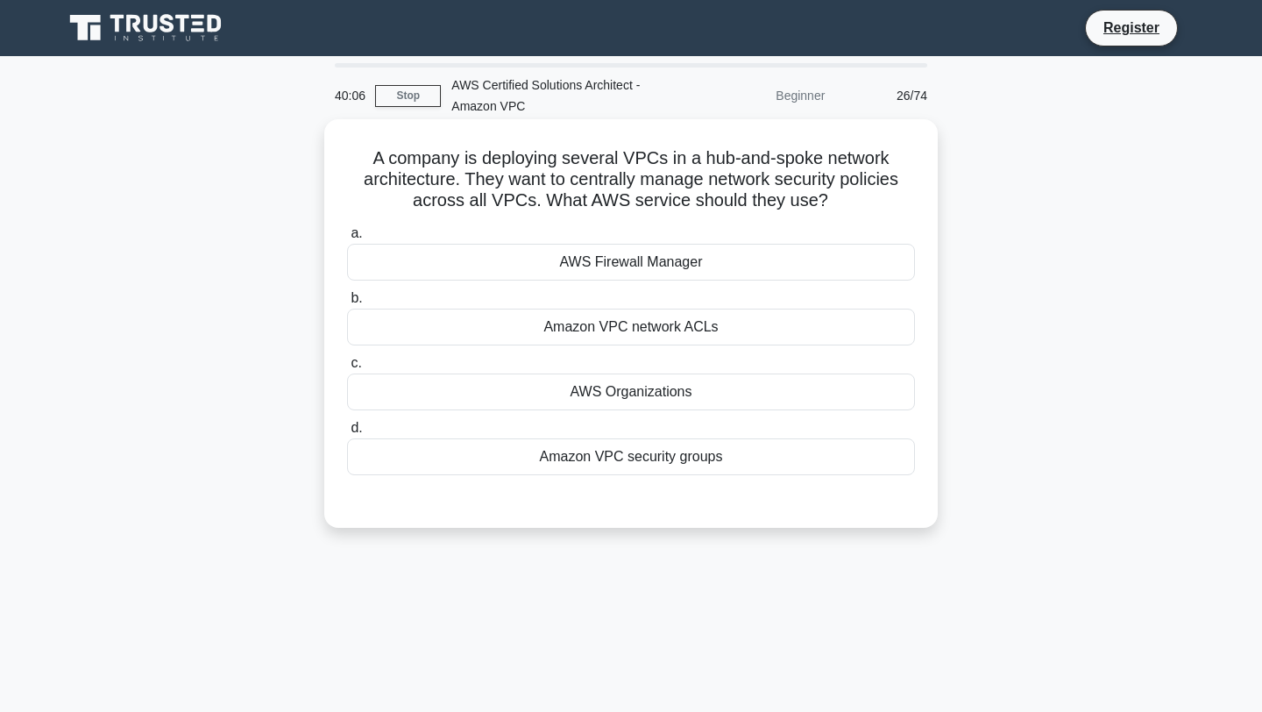
click at [628, 463] on div "Amazon VPC security groups" at bounding box center [631, 456] width 568 height 37
click at [347, 434] on input "d. Amazon VPC security groups" at bounding box center [347, 427] width 0 height 11
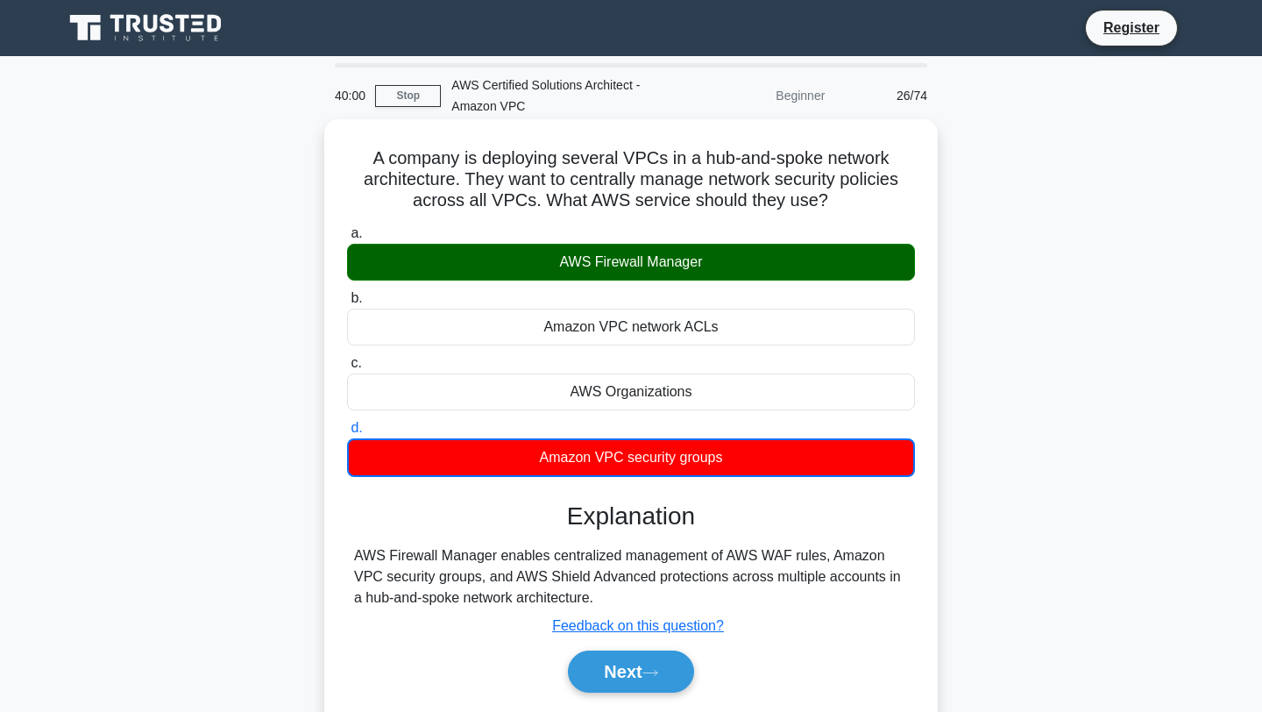
drag, startPoint x: 833, startPoint y: 196, endPoint x: 346, endPoint y: 138, distance: 489.9
click at [346, 138] on div "A company is deploying several VPCs in a hub-and-spoke network architecture. Th…" at bounding box center [631, 426] width 600 height 600
drag, startPoint x: 725, startPoint y: 461, endPoint x: 549, endPoint y: 263, distance: 265.1
click at [549, 263] on div "a. AWS Firewall Manager b. Amazon VPC network ACLs" at bounding box center [631, 349] width 589 height 261
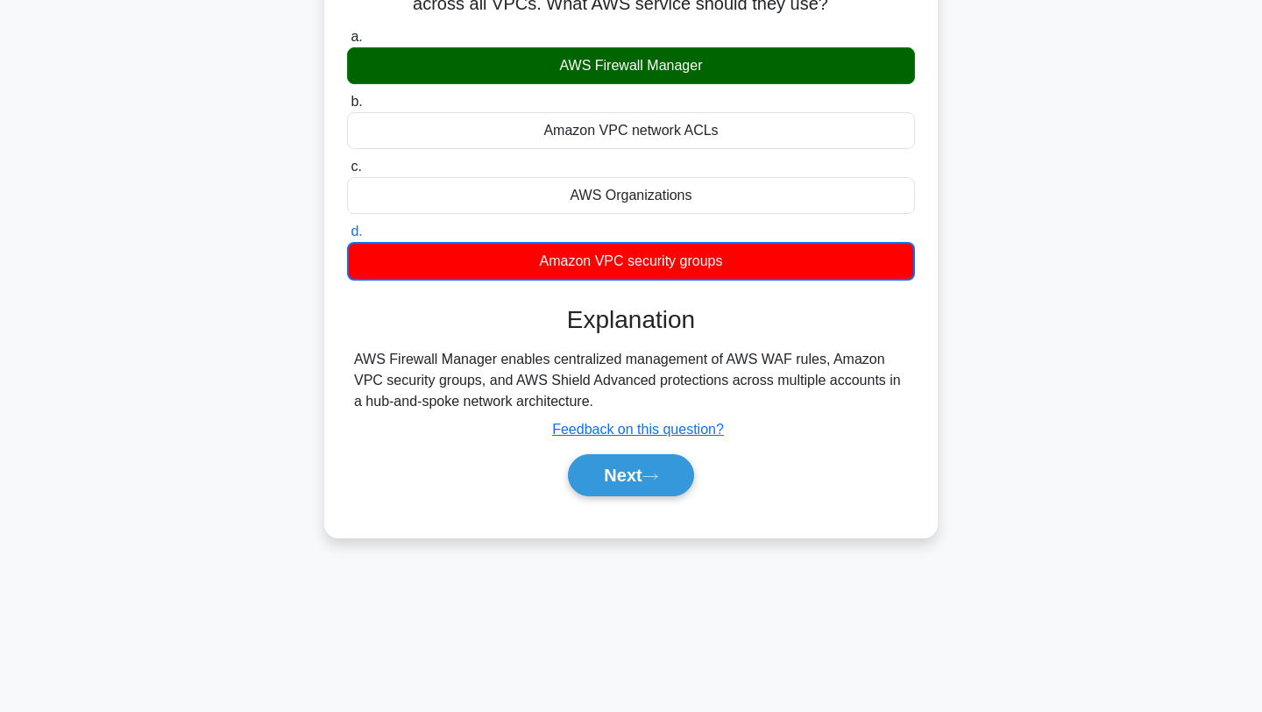
scroll to position [233, 0]
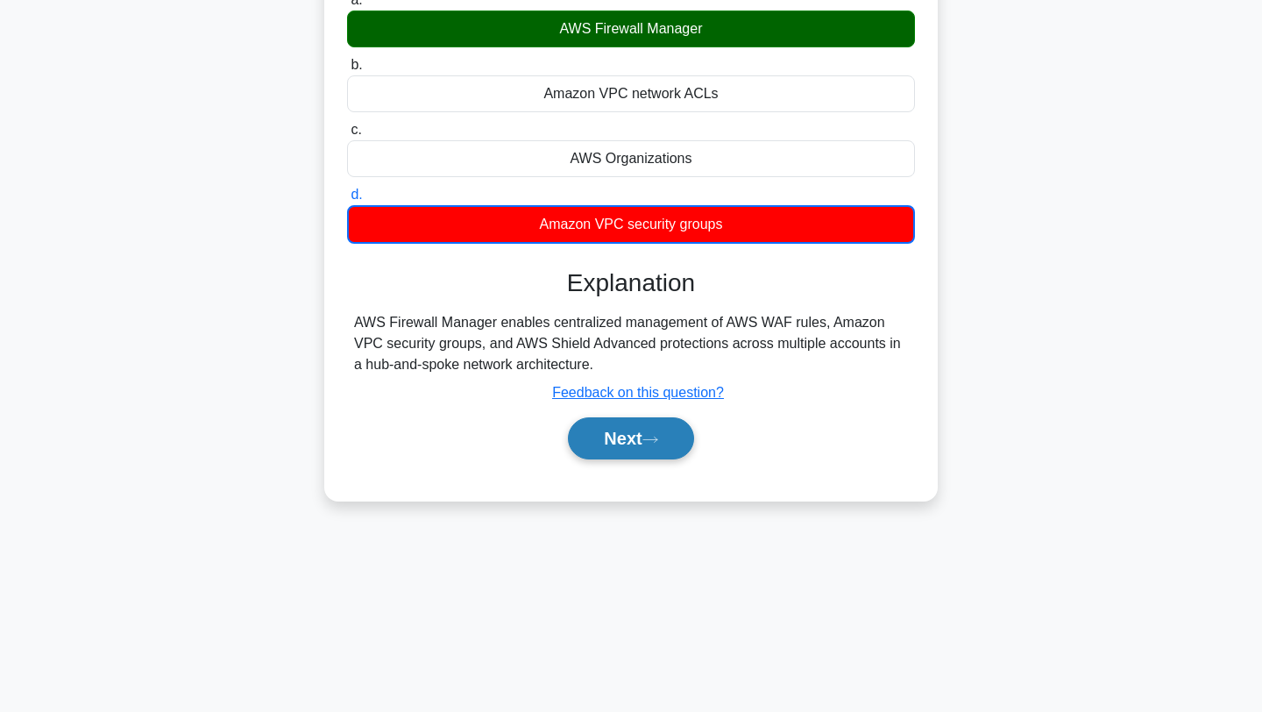
click at [621, 443] on button "Next" at bounding box center [630, 438] width 125 height 42
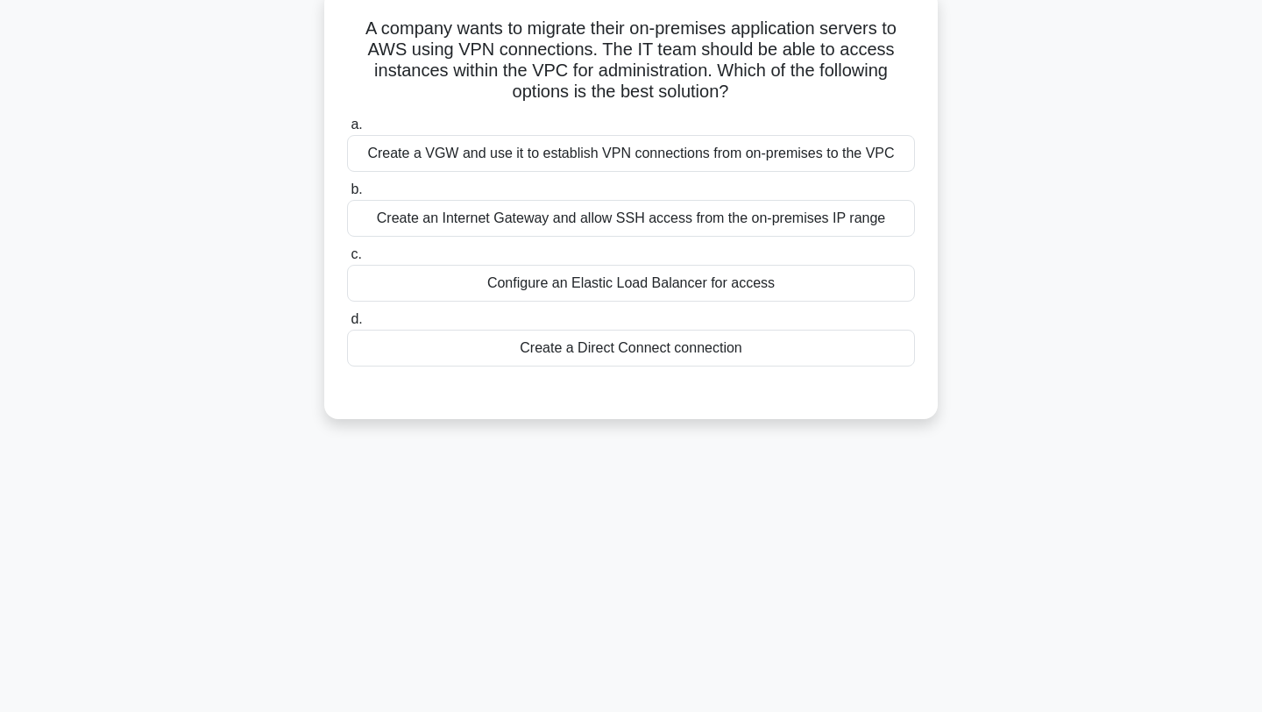
scroll to position [51, 0]
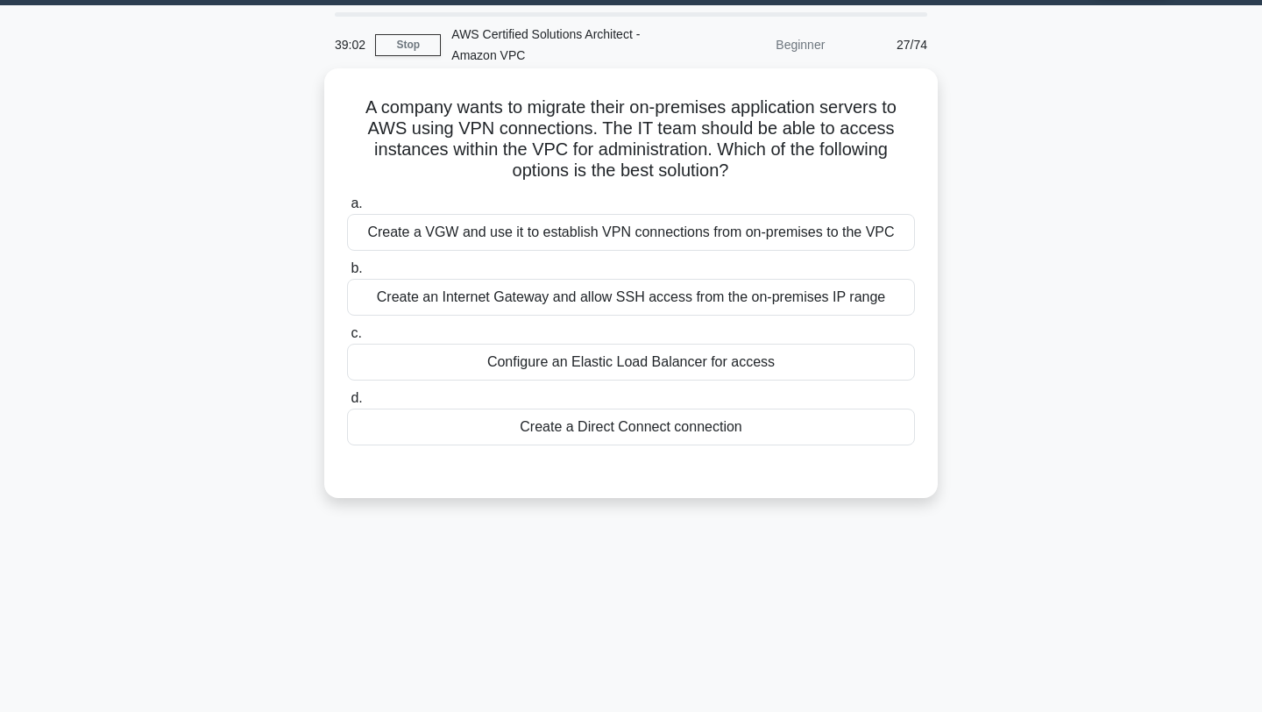
click at [627, 432] on div "Create a Direct Connect connection" at bounding box center [631, 426] width 568 height 37
click at [347, 404] on input "d. Create a Direct Connect connection" at bounding box center [347, 398] width 0 height 11
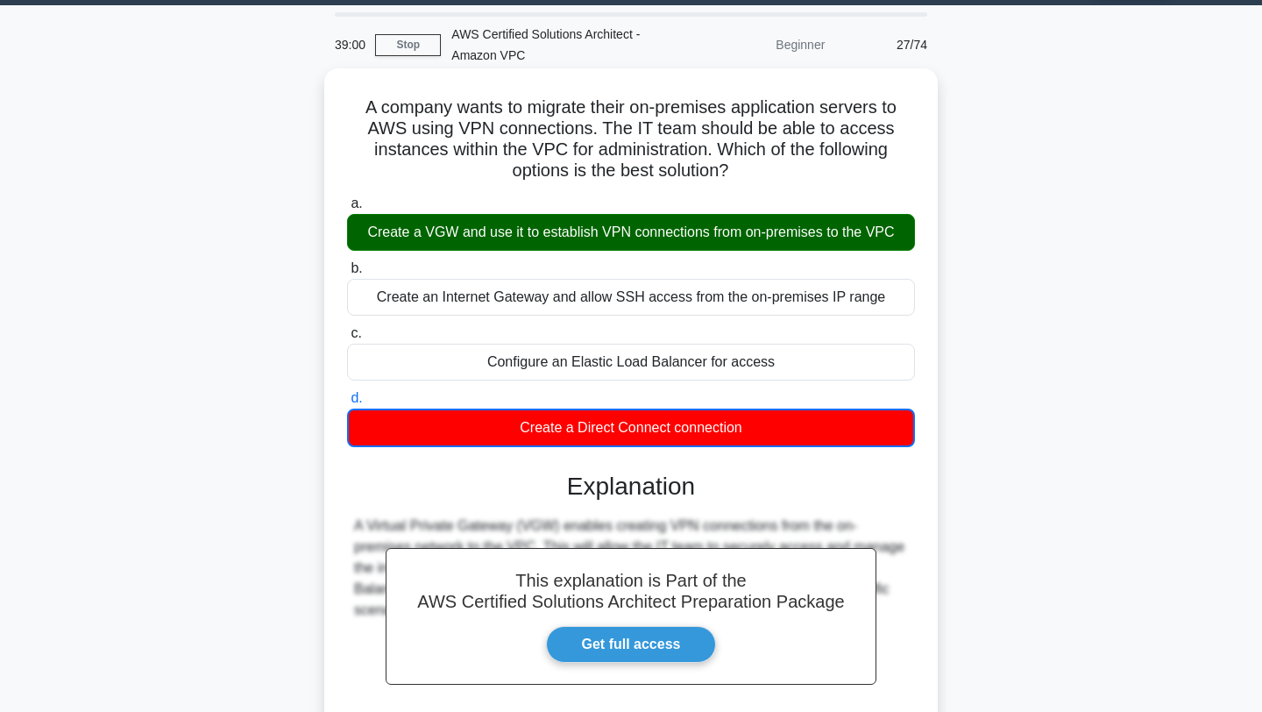
click at [723, 233] on div "Create a VGW and use it to establish VPN connections from on-premises to the VPC" at bounding box center [631, 232] width 568 height 37
click at [347, 209] on input "a. Create a VGW and use it to establish VPN connections from on-premises to the…" at bounding box center [347, 203] width 0 height 11
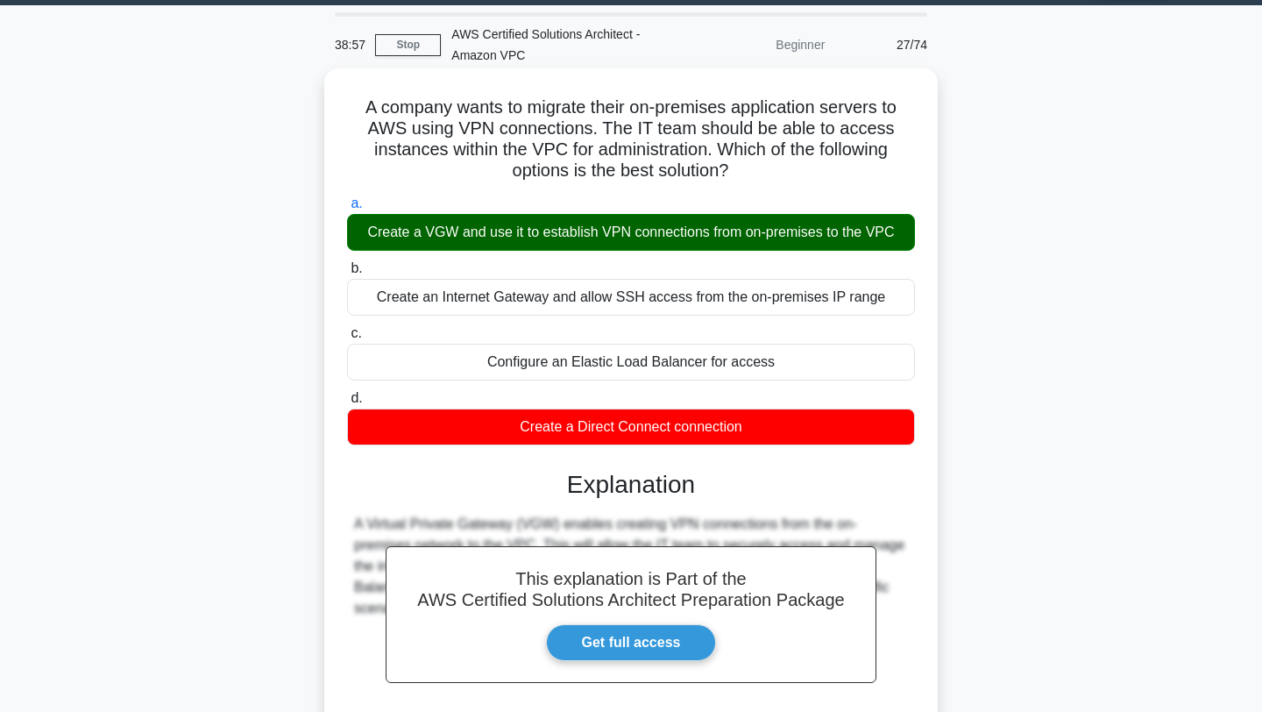
drag, startPoint x: 740, startPoint y: 176, endPoint x: 330, endPoint y: 86, distance: 420.0
click at [330, 86] on div "A company wants to migrate their on-premises application servers to AWS using V…" at bounding box center [631, 458] width 614 height 781
drag, startPoint x: 738, startPoint y: 429, endPoint x: 372, endPoint y: 235, distance: 414.4
click at [372, 235] on div "a. Create a VGW and use it to establish VPN connections from on-premises to the…" at bounding box center [631, 318] width 589 height 259
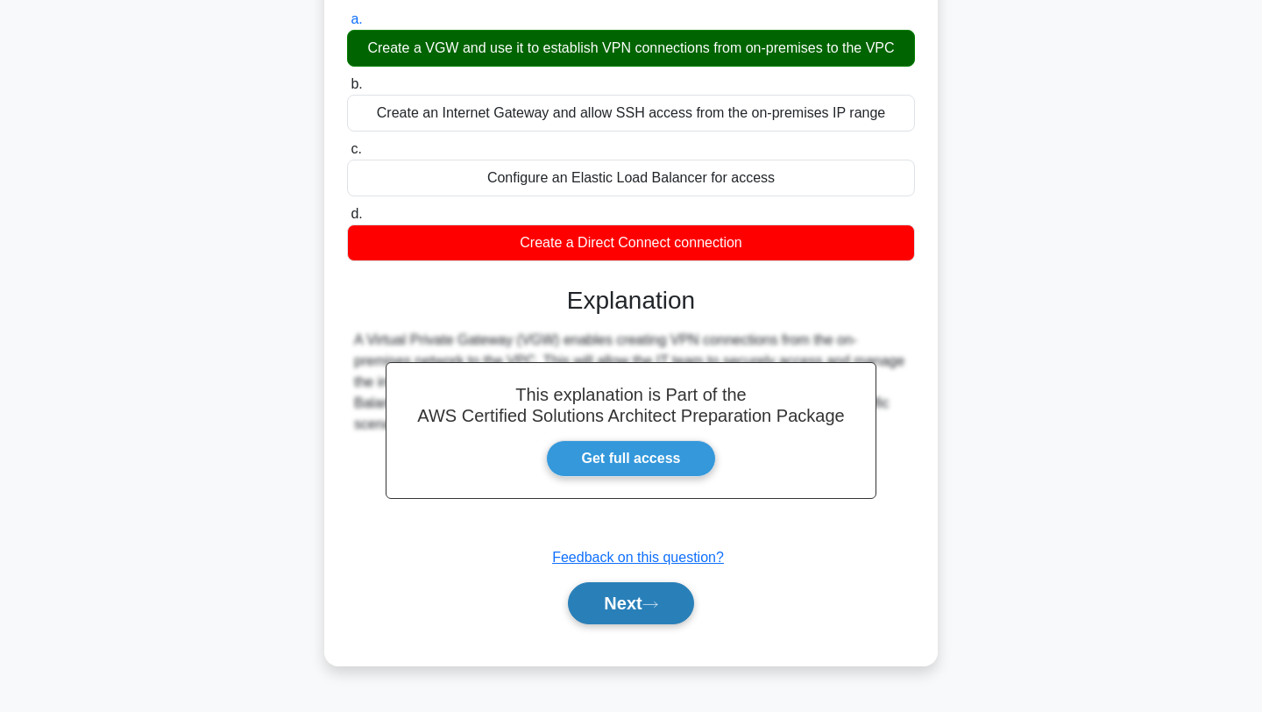
click at [620, 606] on button "Next" at bounding box center [630, 603] width 125 height 42
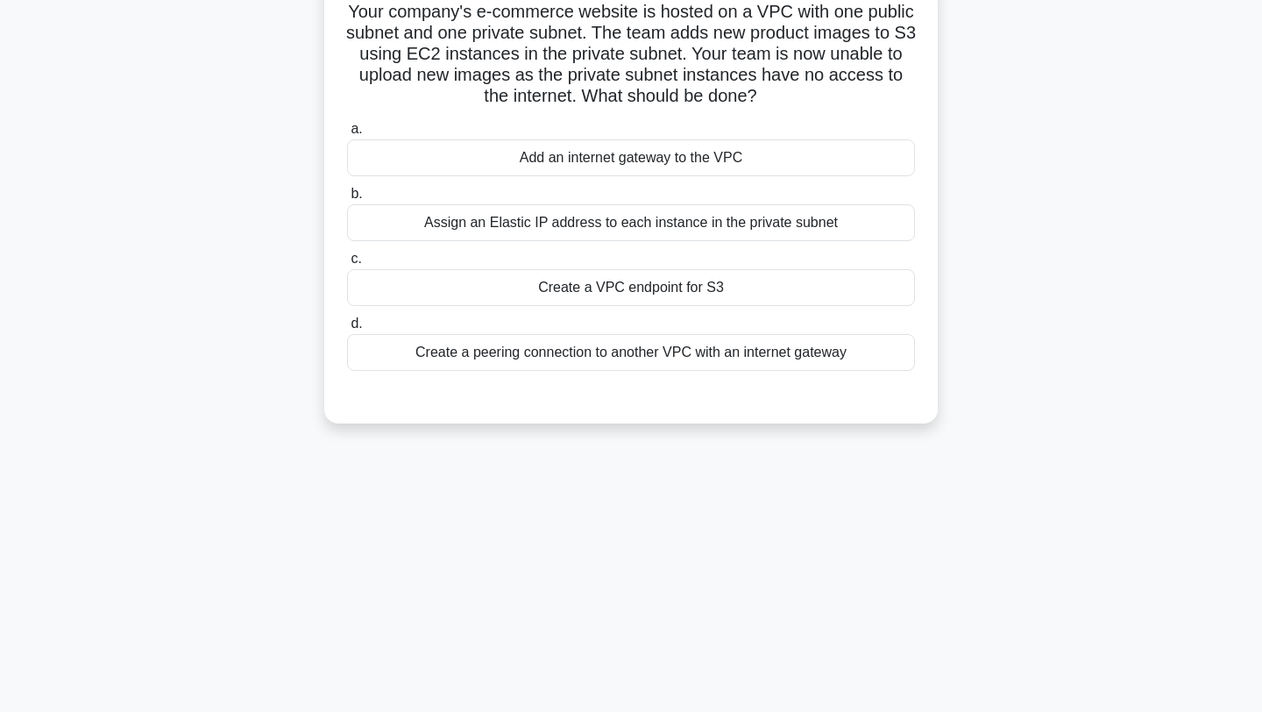
scroll to position [0, 0]
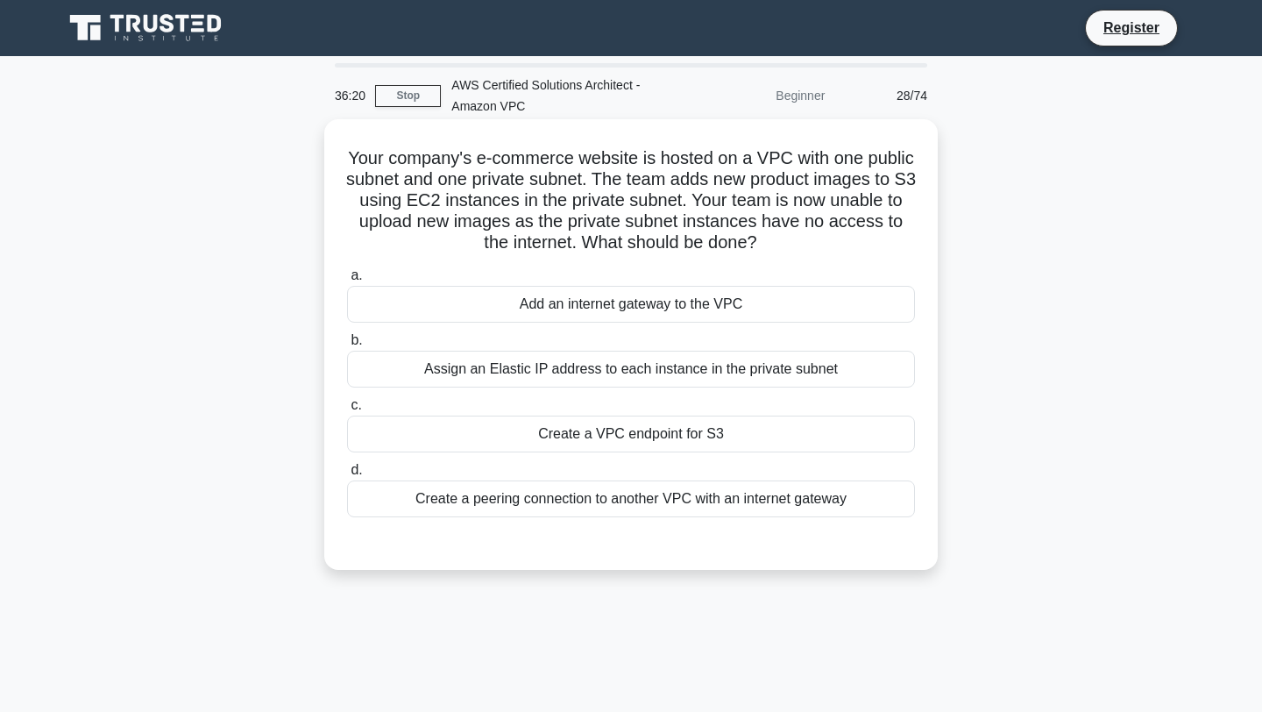
click at [578, 376] on div "Assign an Elastic IP address to each instance in the private subnet" at bounding box center [631, 369] width 568 height 37
click at [347, 346] on input "b. Assign an Elastic IP address to each instance in the private subnet" at bounding box center [347, 340] width 0 height 11
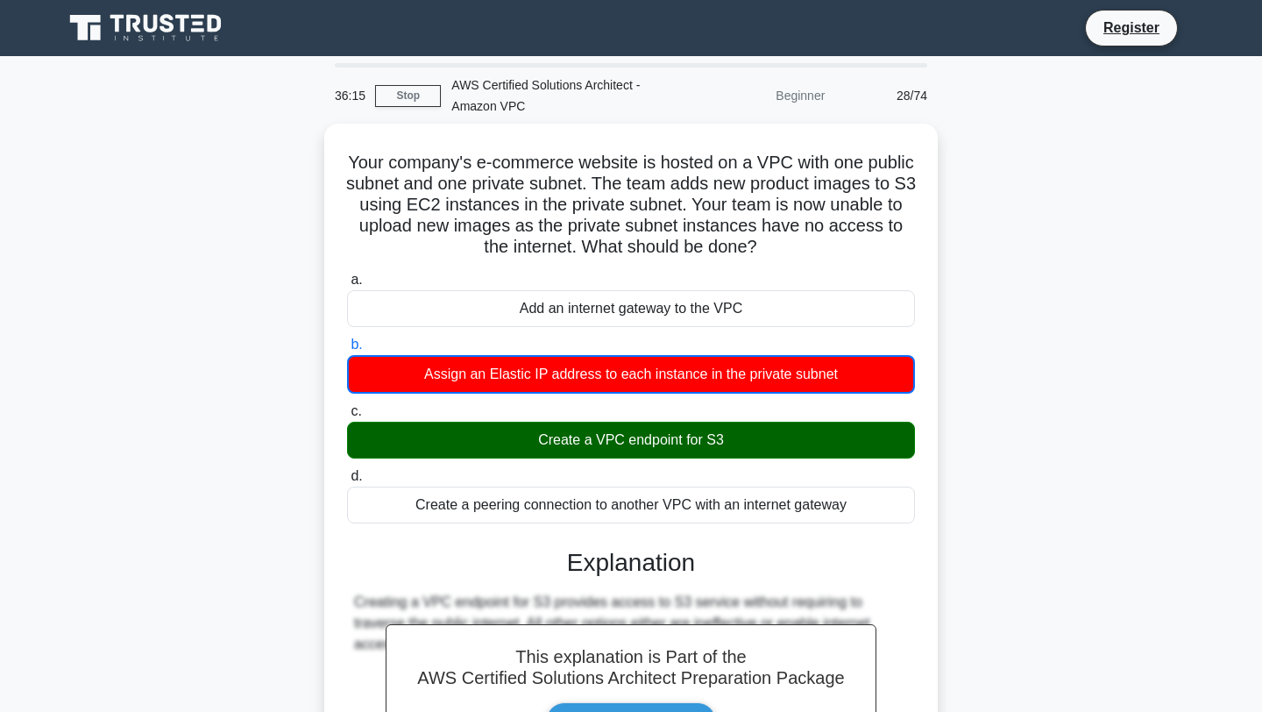
drag, startPoint x: 754, startPoint y: 250, endPoint x: 323, endPoint y: 155, distance: 440.7
click at [323, 155] on div "Your company's e-commerce website is hosted on a VPC with one public subnet and…" at bounding box center [631, 536] width 1157 height 825
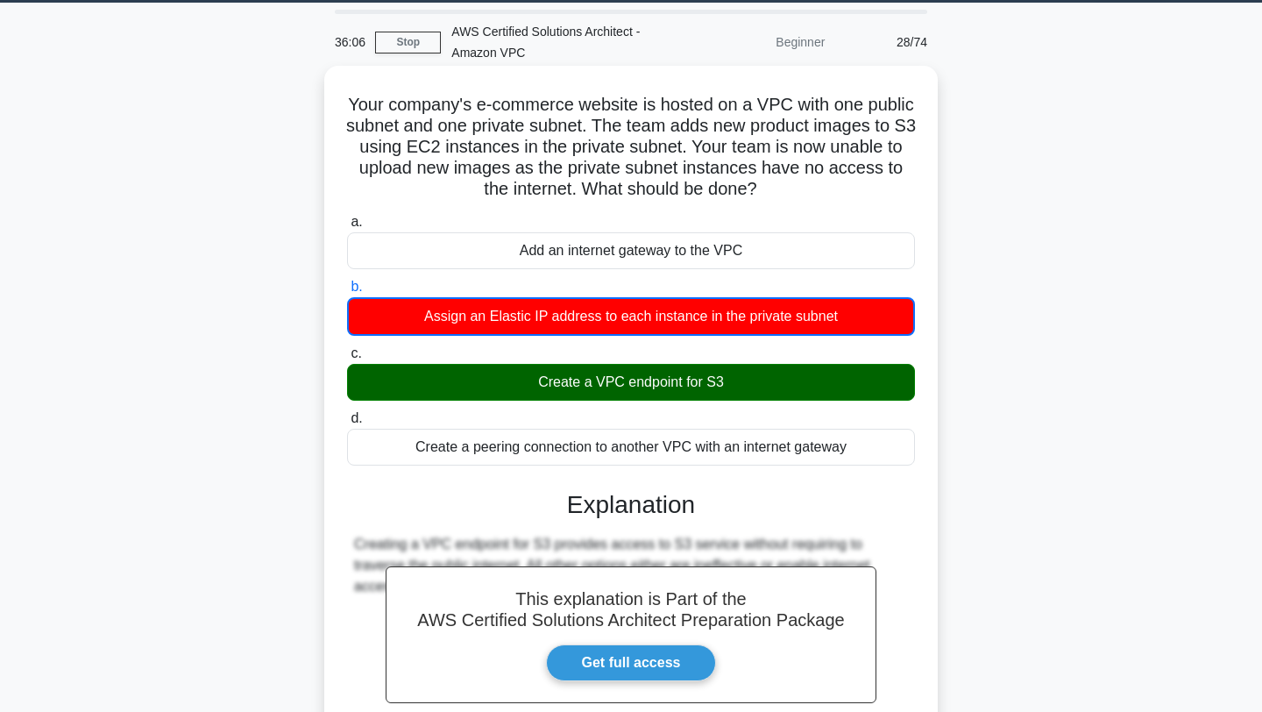
scroll to position [52, 0]
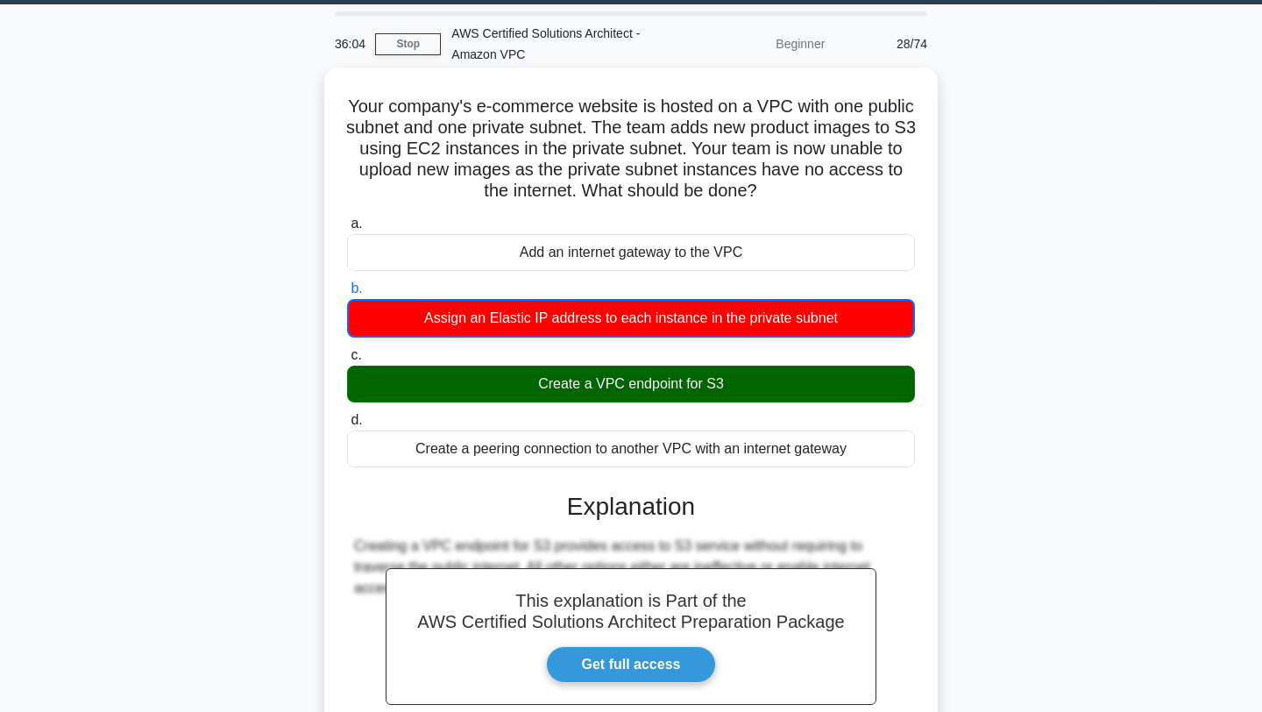
drag, startPoint x: 848, startPoint y: 450, endPoint x: 503, endPoint y: 246, distance: 400.0
click at [503, 246] on div "a. Add an internet gateway to the VPC b. Assign an Elastic IP address to each i…" at bounding box center [631, 339] width 589 height 261
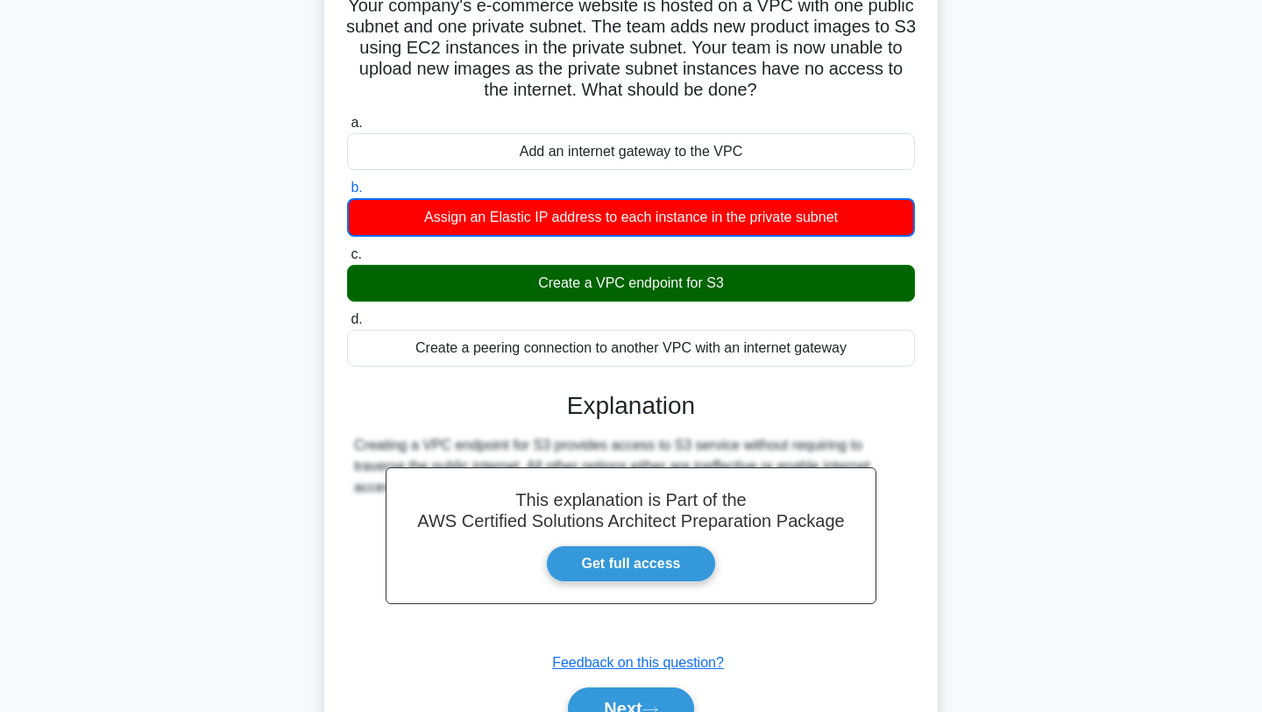
scroll to position [245, 0]
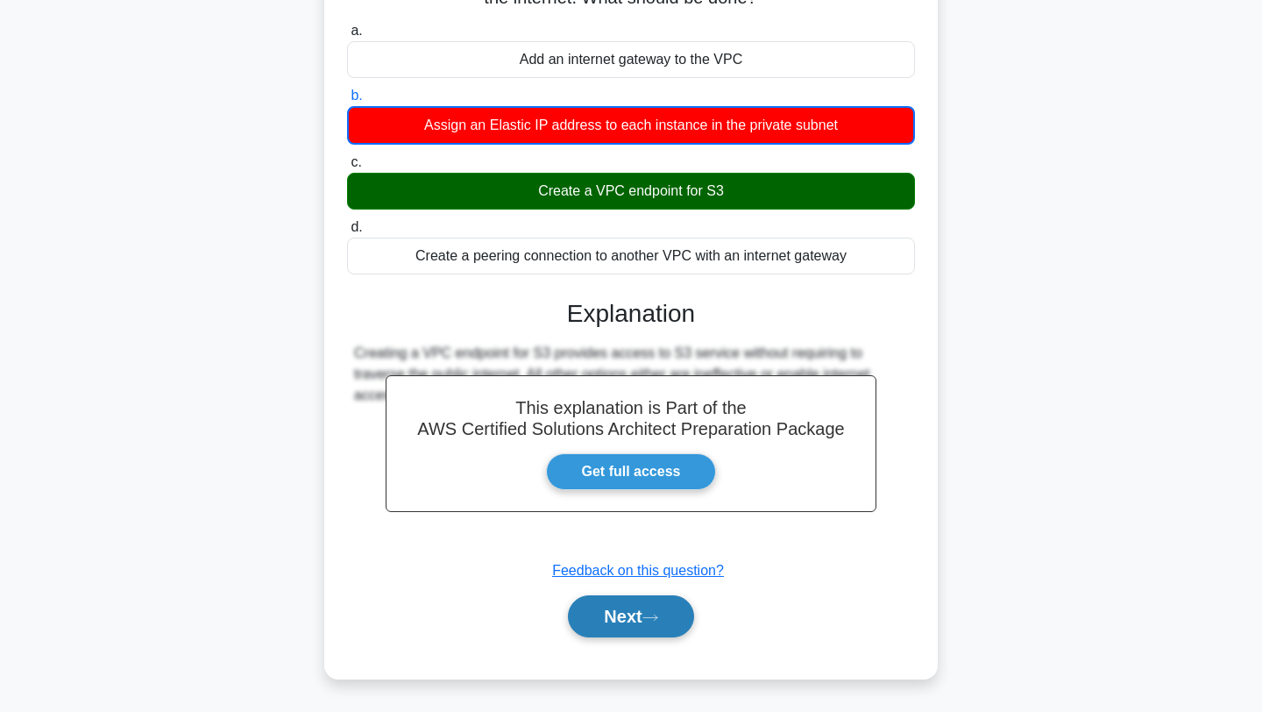
click at [636, 618] on button "Next" at bounding box center [630, 616] width 125 height 42
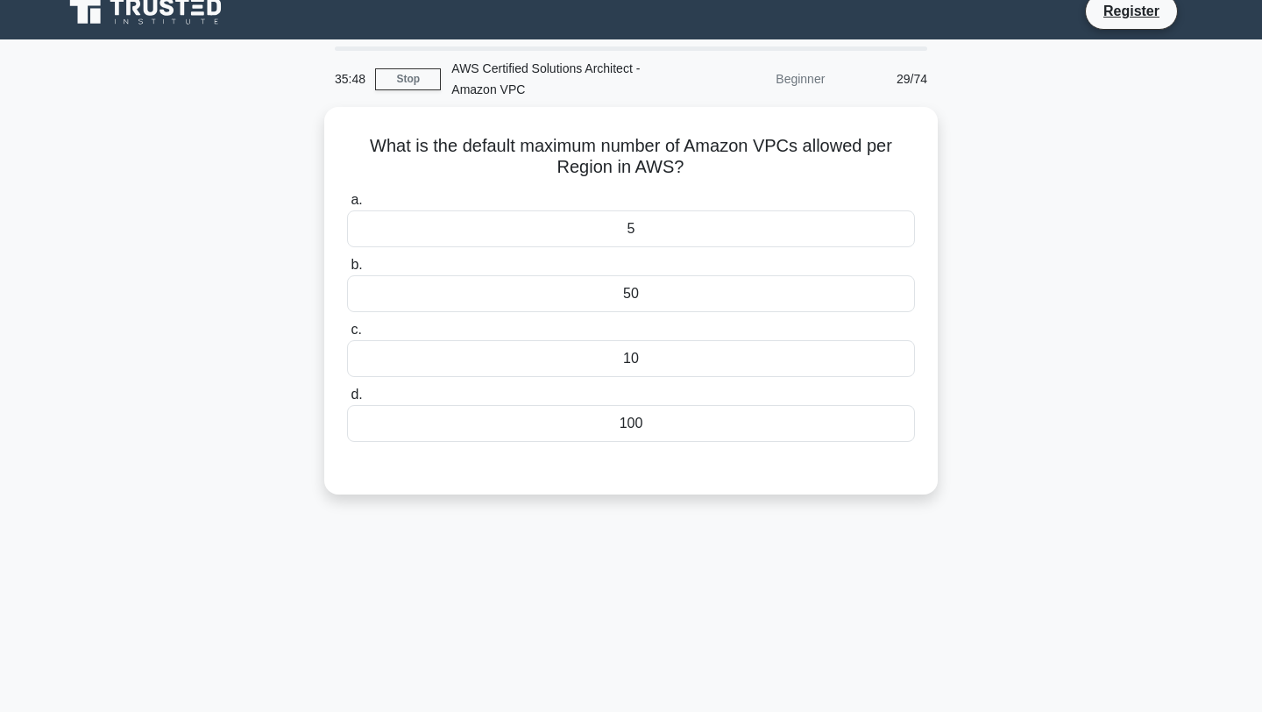
scroll to position [12, 0]
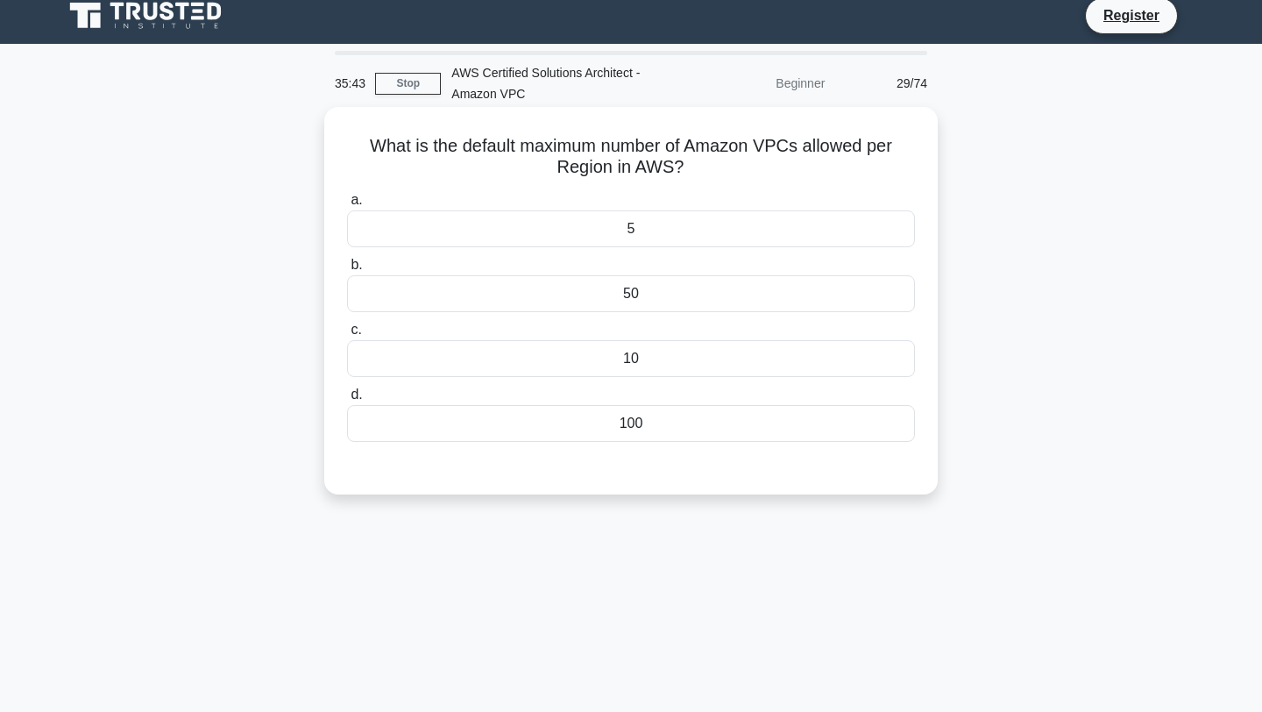
click at [662, 230] on div "5" at bounding box center [631, 228] width 568 height 37
click at [347, 206] on input "a. 5" at bounding box center [347, 200] width 0 height 11
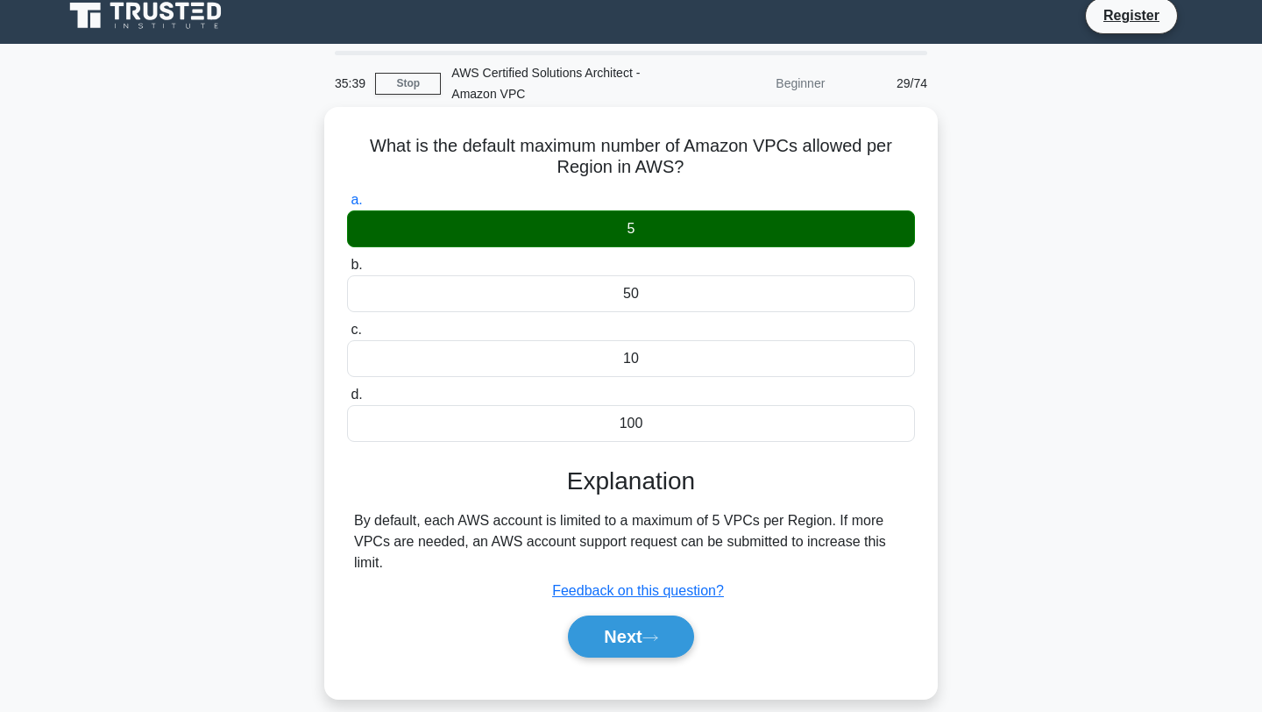
drag, startPoint x: 690, startPoint y: 178, endPoint x: 373, endPoint y: 131, distance: 319.9
click at [373, 131] on div "What is the default maximum number of Amazon VPCs allowed per Region in AWS? .s…" at bounding box center [631, 403] width 600 height 578
drag, startPoint x: 672, startPoint y: 437, endPoint x: 588, endPoint y: 228, distance: 224.9
click at [588, 228] on div "a. 5 b. 50 c. d." at bounding box center [631, 315] width 589 height 259
click at [643, 618] on button "Next" at bounding box center [630, 636] width 125 height 42
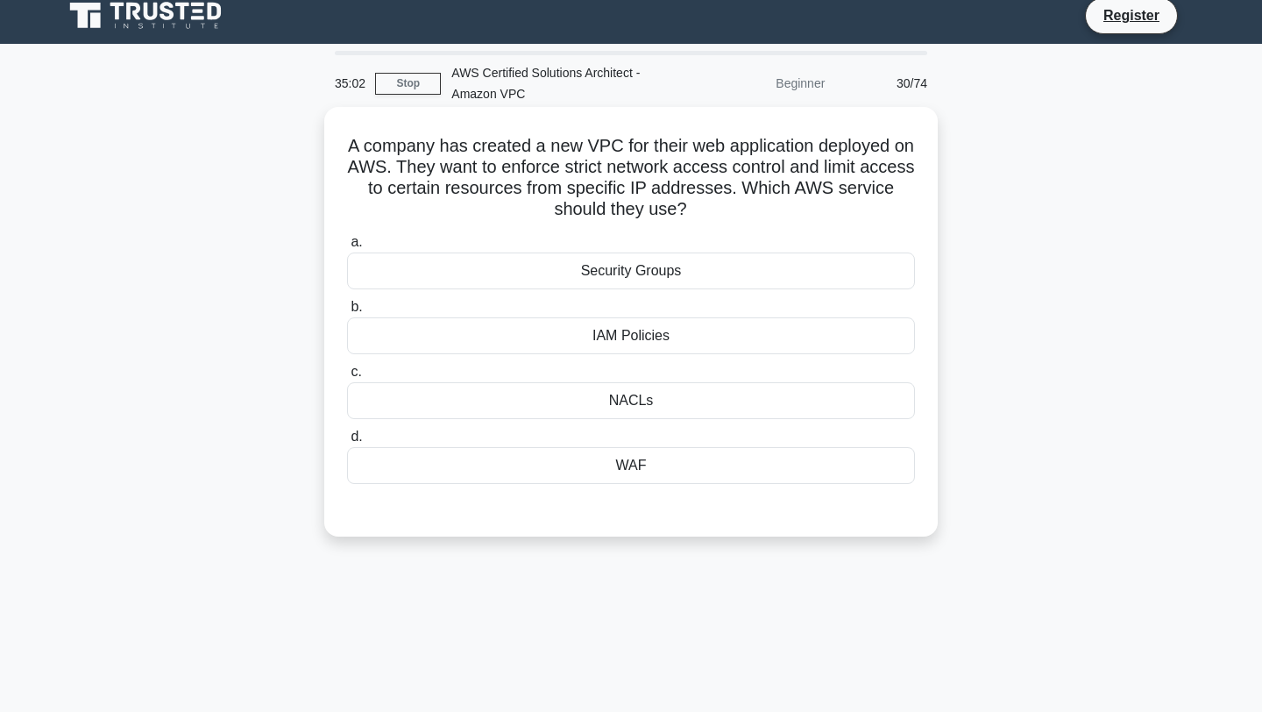
click at [639, 272] on div "Security Groups" at bounding box center [631, 270] width 568 height 37
click at [347, 248] on input "a. Security Groups" at bounding box center [347, 242] width 0 height 11
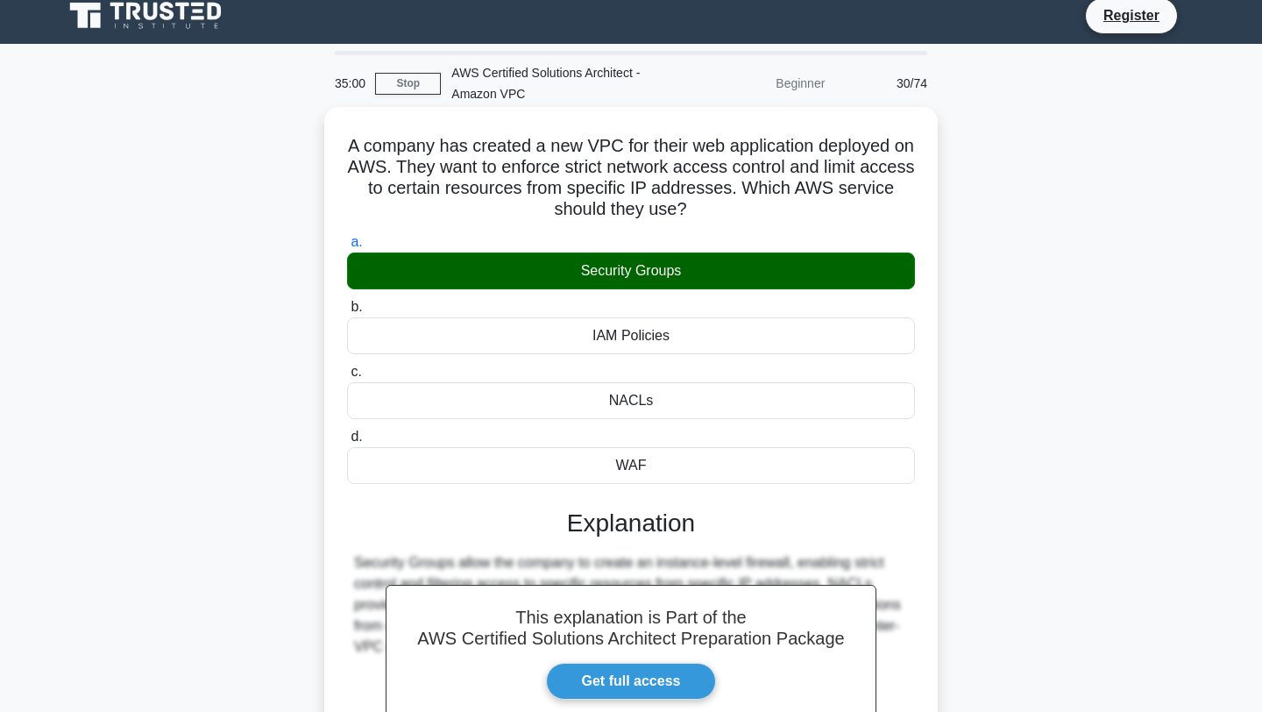
drag, startPoint x: 688, startPoint y: 208, endPoint x: 348, endPoint y: 150, distance: 345.0
click at [348, 150] on h5 "A company has created a new VPC for their web application deployed on AWS. They…" at bounding box center [630, 178] width 571 height 86
drag, startPoint x: 651, startPoint y: 467, endPoint x: 572, endPoint y: 254, distance: 227.1
click at [572, 254] on div "a. Security Groups b. IAM Policies c. d." at bounding box center [631, 357] width 589 height 259
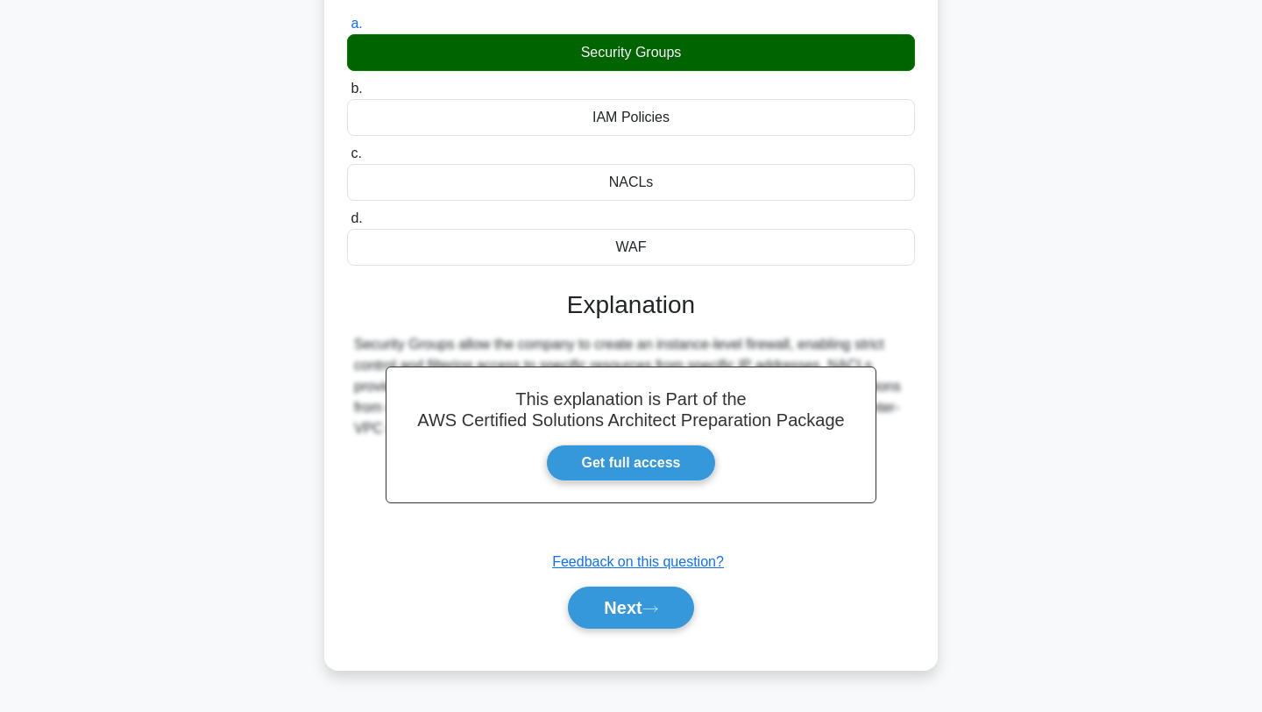
scroll to position [235, 0]
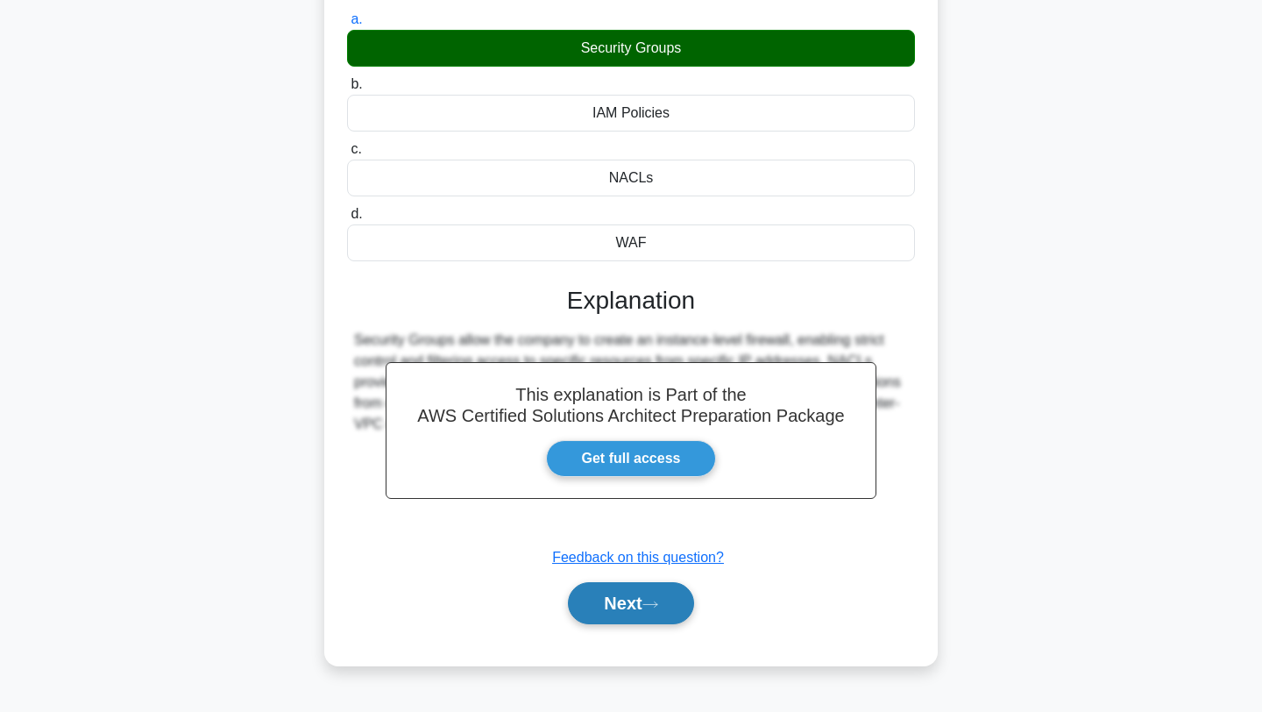
click at [626, 609] on button "Next" at bounding box center [630, 603] width 125 height 42
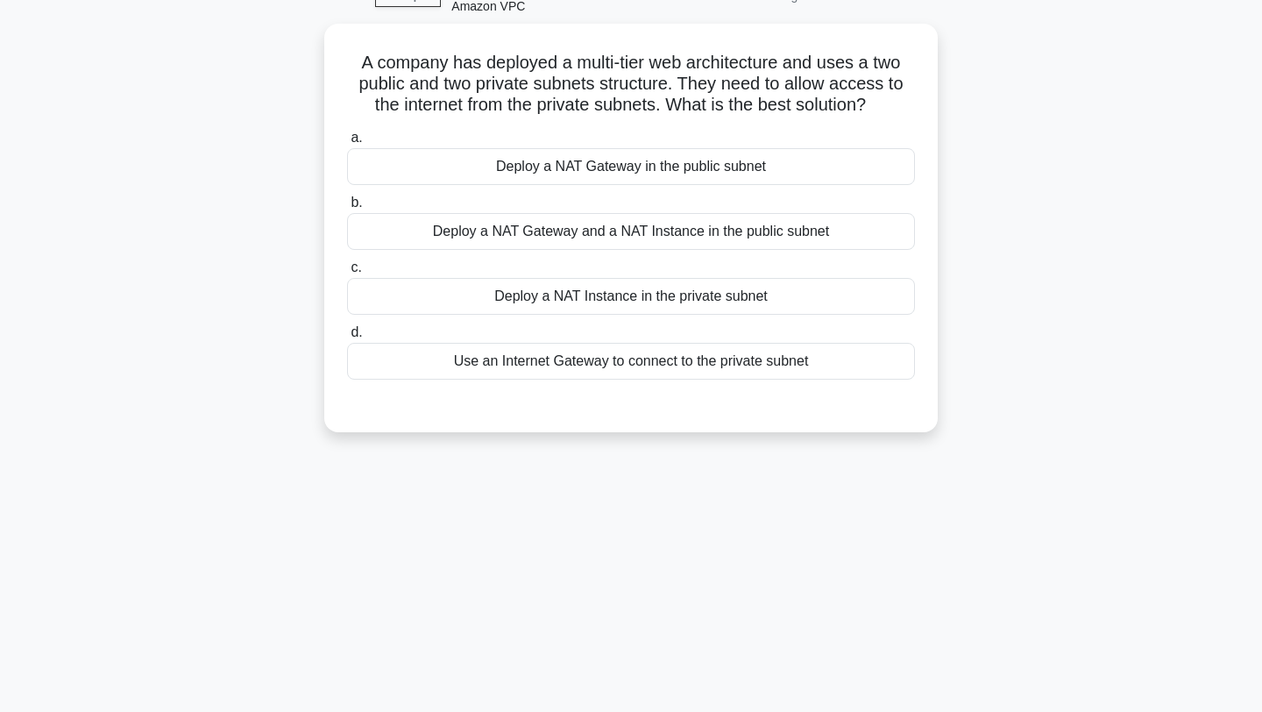
scroll to position [0, 0]
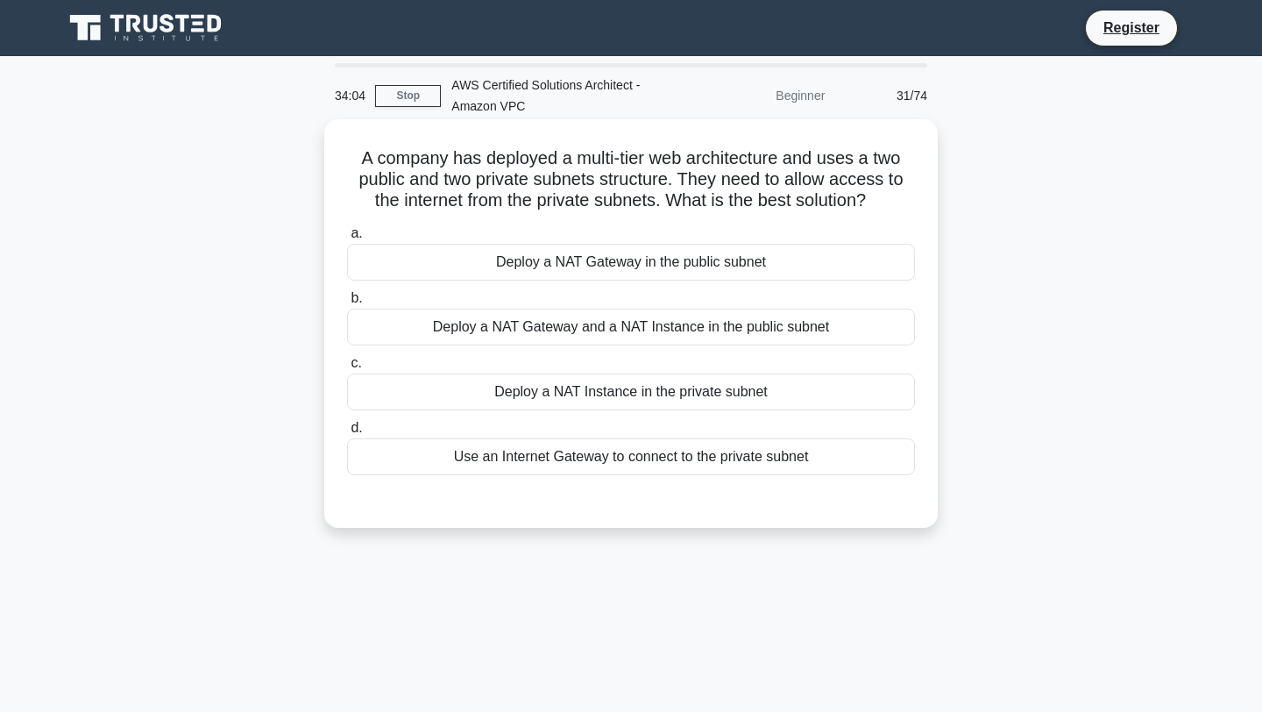
click at [665, 265] on div "Deploy a NAT Gateway in the public subnet" at bounding box center [631, 262] width 568 height 37
click at [347, 239] on input "a. Deploy a NAT Gateway in the public subnet" at bounding box center [347, 233] width 0 height 11
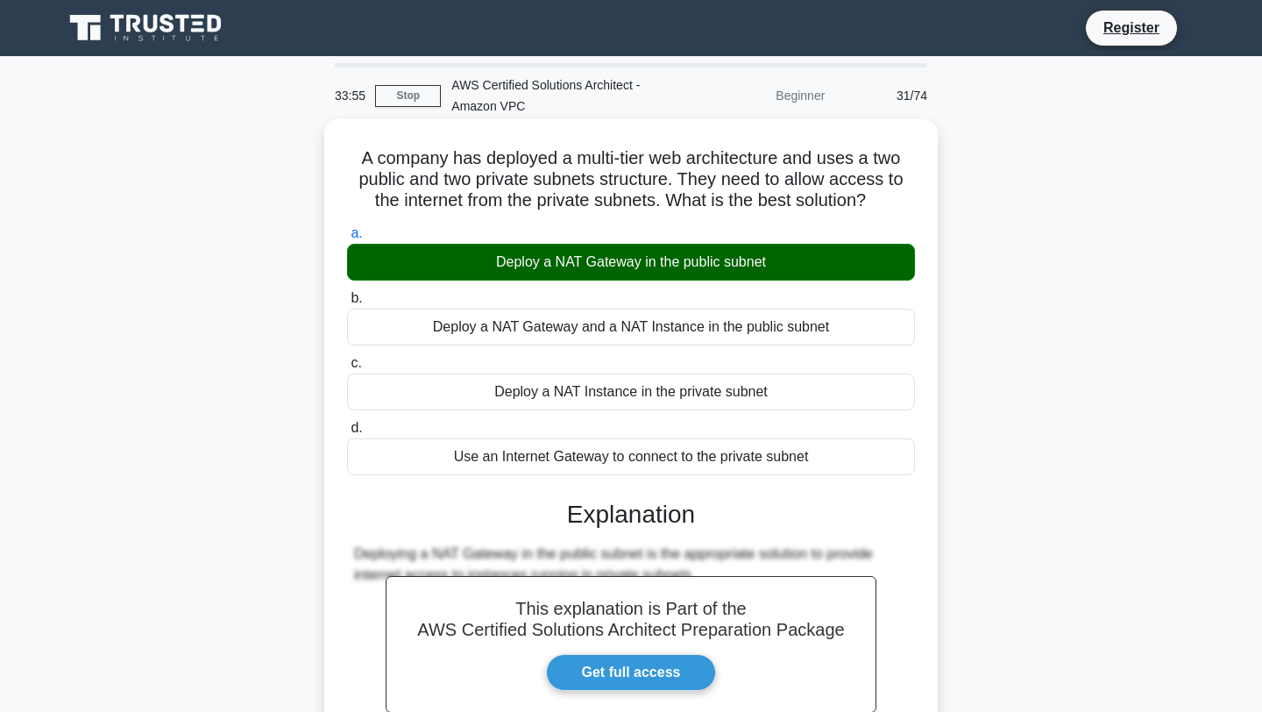
drag, startPoint x: 870, startPoint y: 200, endPoint x: 348, endPoint y: 164, distance: 523.6
click at [348, 164] on h5 "A company has deployed a multi-tier web architecture and uses a two public and …" at bounding box center [630, 179] width 571 height 65
drag, startPoint x: 807, startPoint y: 452, endPoint x: 491, endPoint y: 265, distance: 367.8
click at [491, 265] on div "a. Deploy a NAT Gateway in the public subnet b. Deploy a NAT Gateway and a NAT …" at bounding box center [631, 348] width 589 height 259
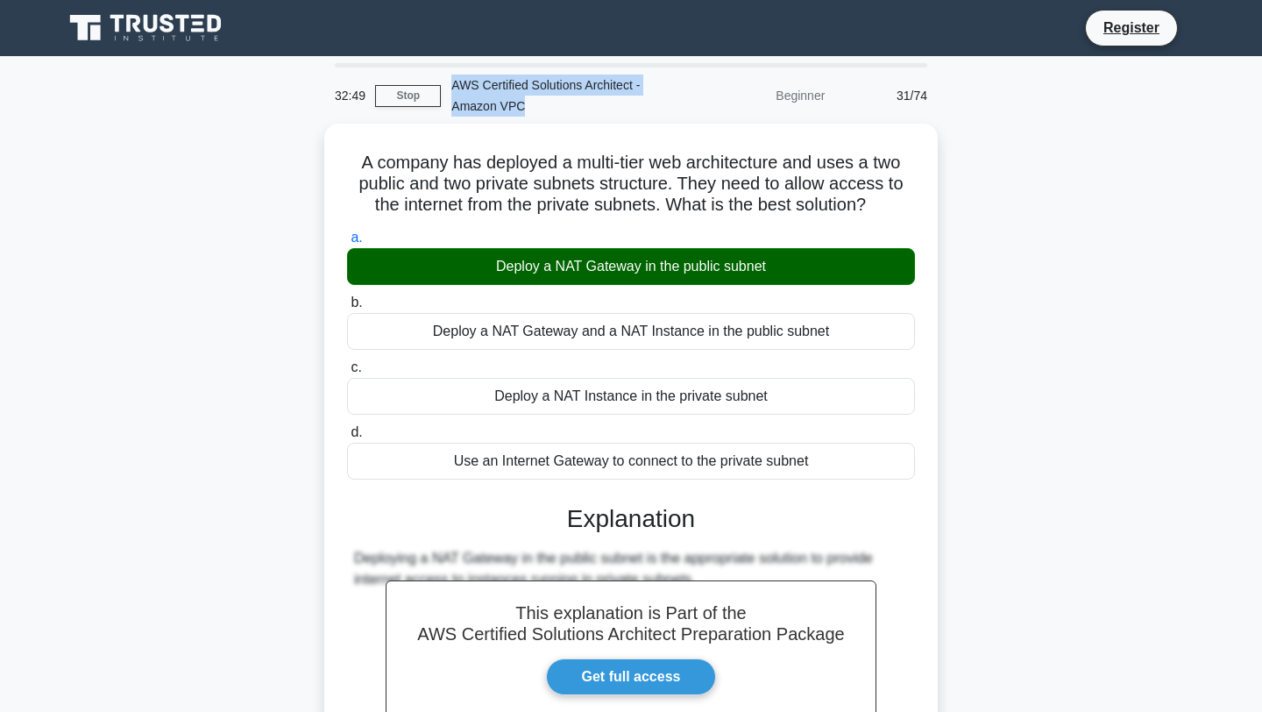
drag, startPoint x: 454, startPoint y: 87, endPoint x: 553, endPoint y: 103, distance: 100.3
click at [553, 103] on div "AWS Certified Solutions Architect - Amazon VPC" at bounding box center [561, 95] width 241 height 56
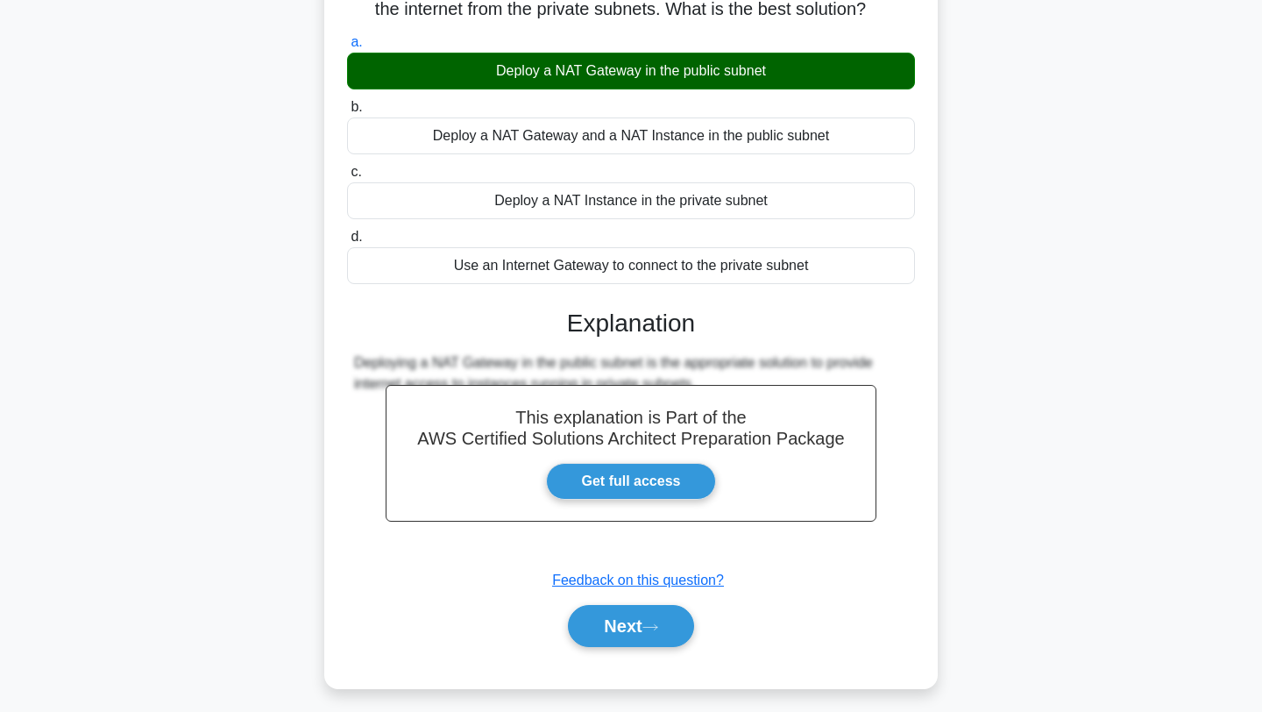
scroll to position [235, 0]
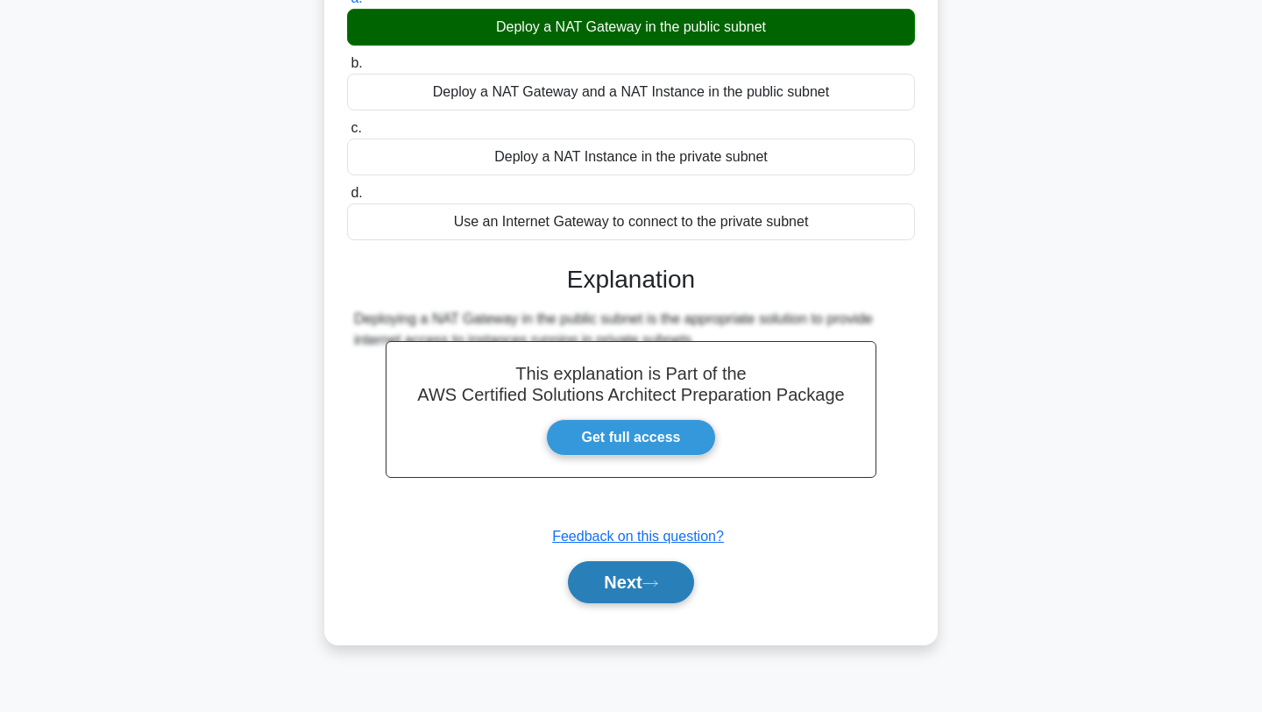
click at [651, 586] on icon at bounding box center [650, 583] width 16 height 10
click at [632, 584] on button "Next" at bounding box center [630, 582] width 125 height 42
click at [629, 586] on button "Next" at bounding box center [630, 582] width 125 height 42
click at [625, 582] on button "Next" at bounding box center [630, 582] width 125 height 42
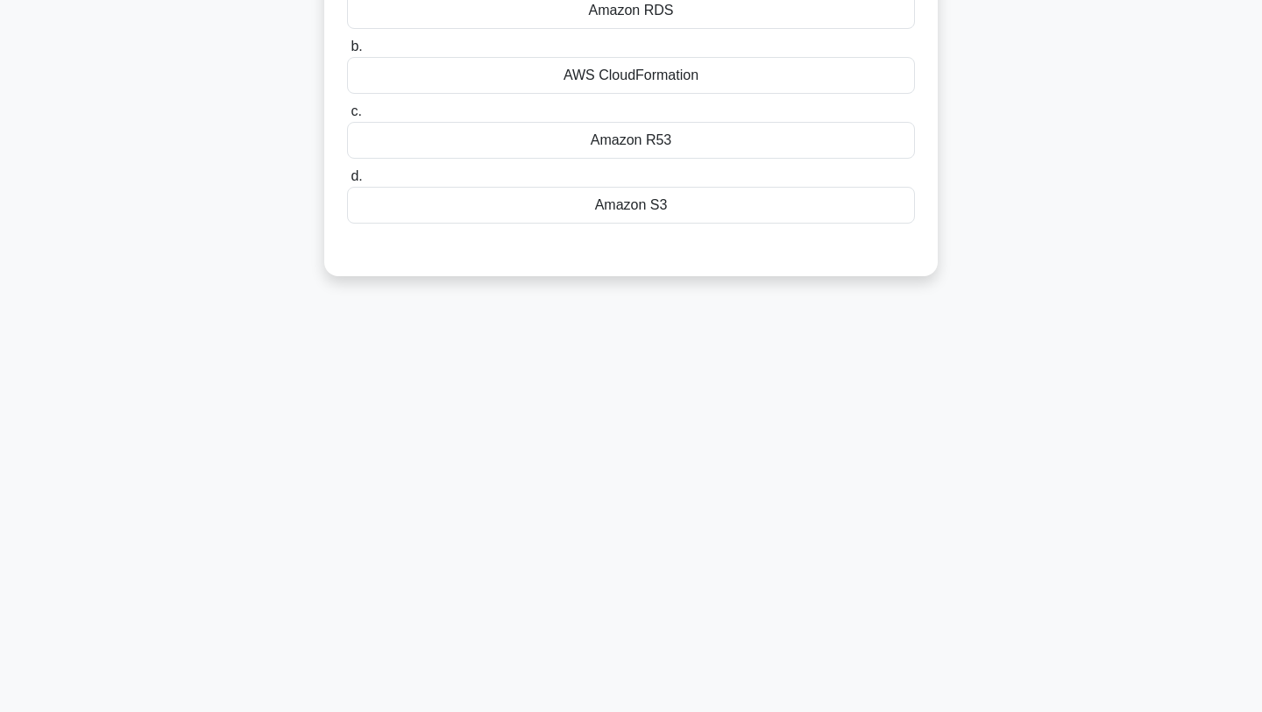
scroll to position [0, 0]
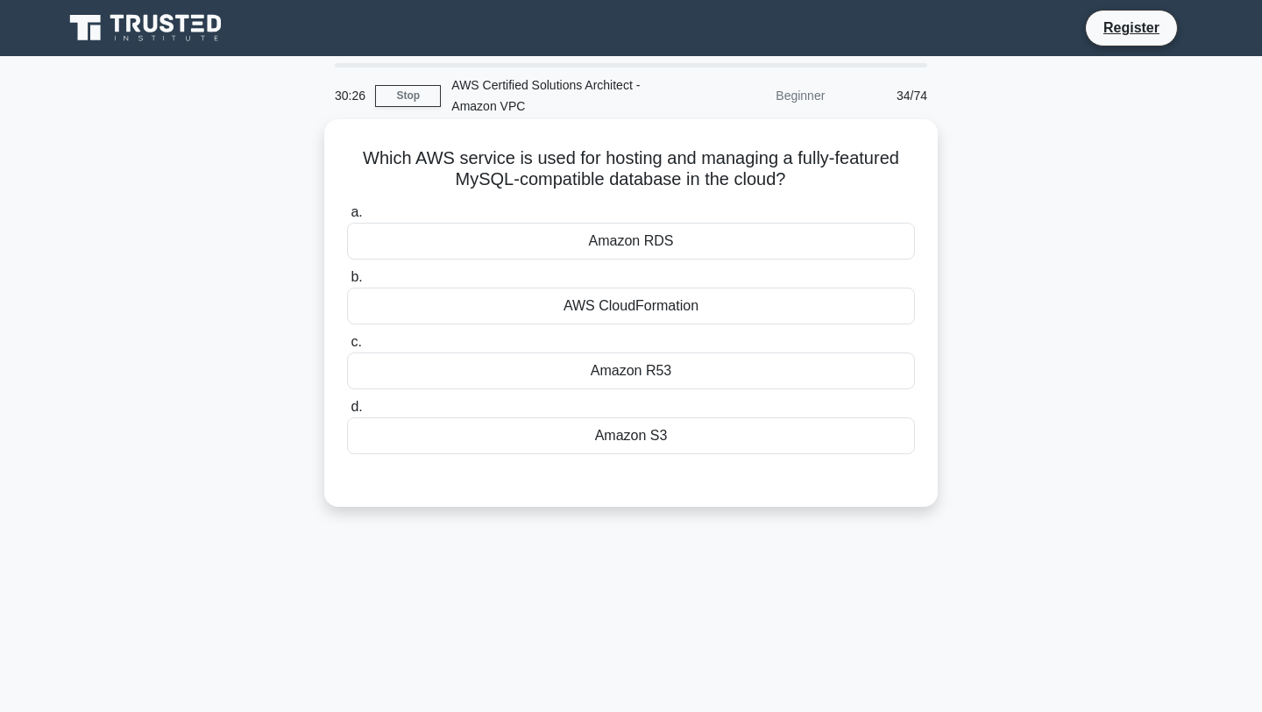
click at [658, 252] on div "Amazon RDS" at bounding box center [631, 241] width 568 height 37
click at [347, 218] on input "a. Amazon RDS" at bounding box center [347, 212] width 0 height 11
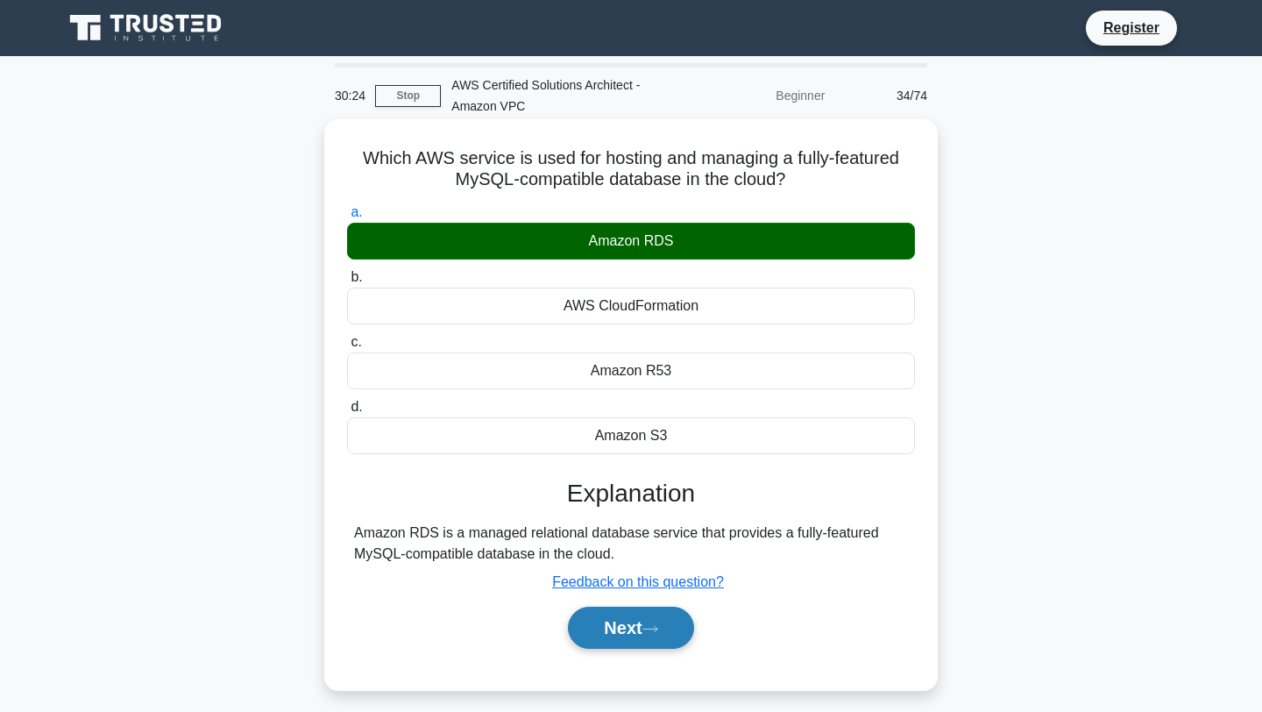
click at [623, 631] on button "Next" at bounding box center [630, 628] width 125 height 42
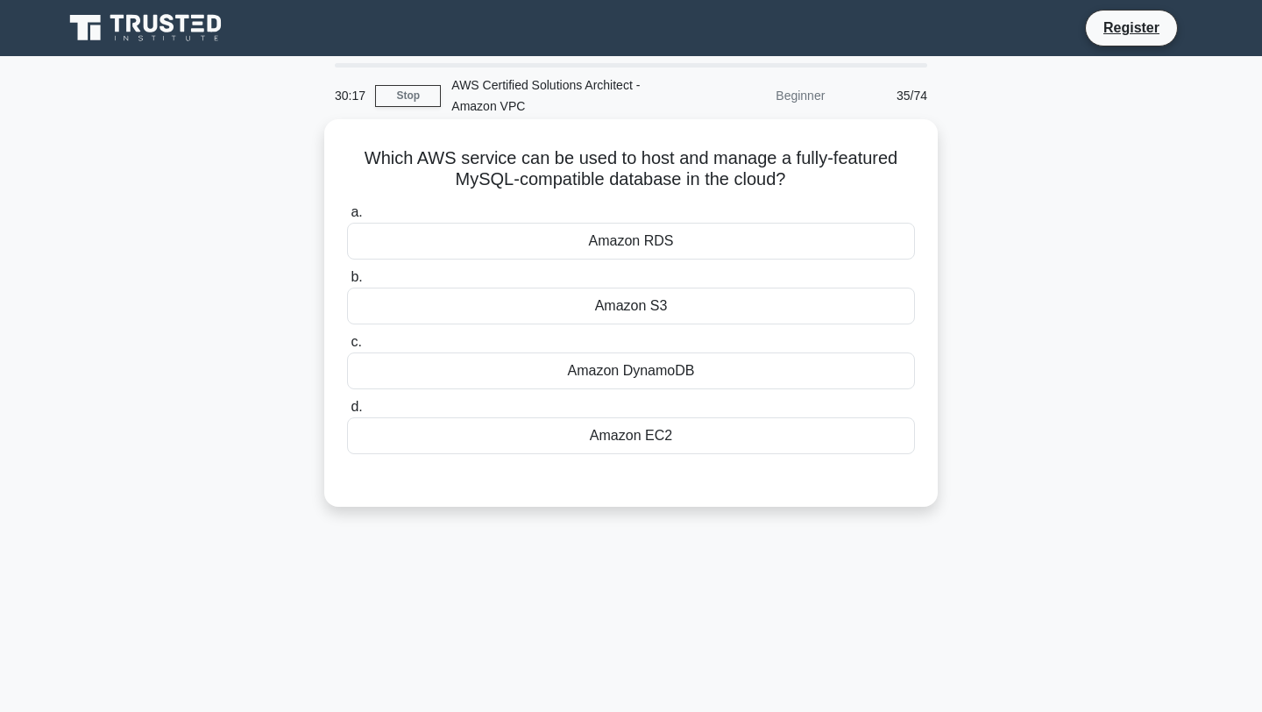
click at [673, 236] on div "Amazon RDS" at bounding box center [631, 241] width 568 height 37
click at [347, 218] on input "a. Amazon RDS" at bounding box center [347, 212] width 0 height 11
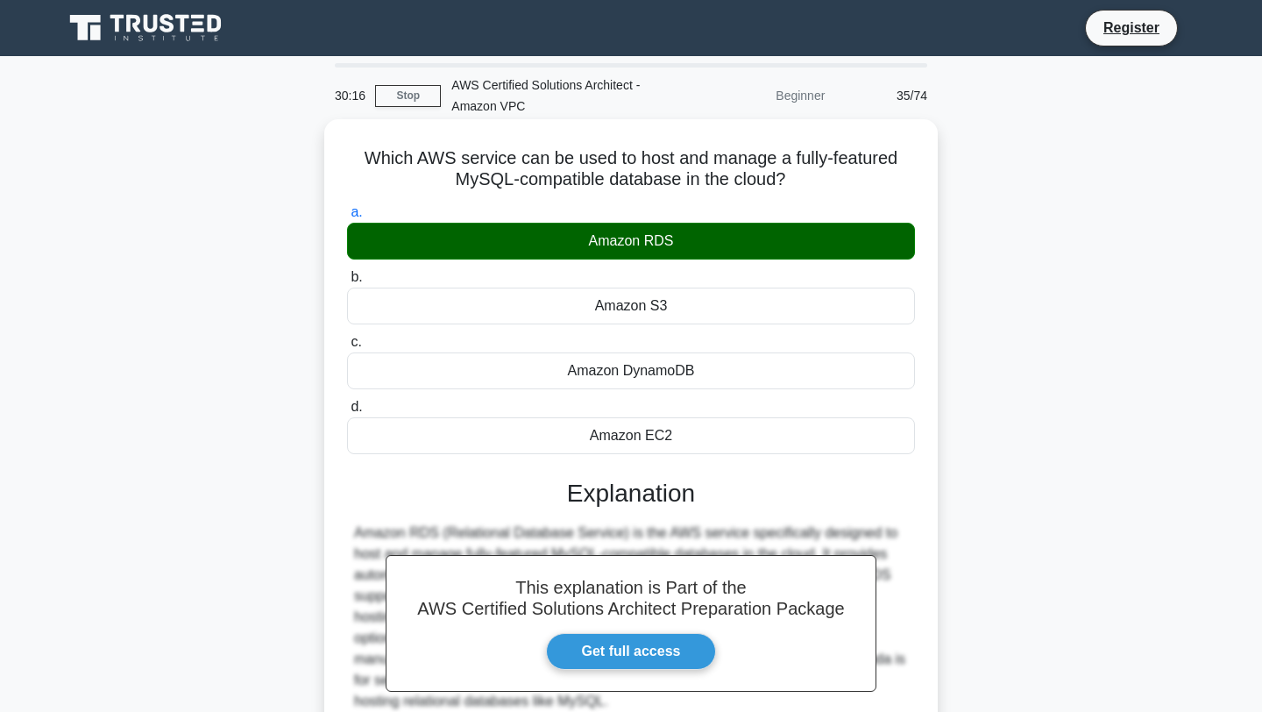
scroll to position [235, 0]
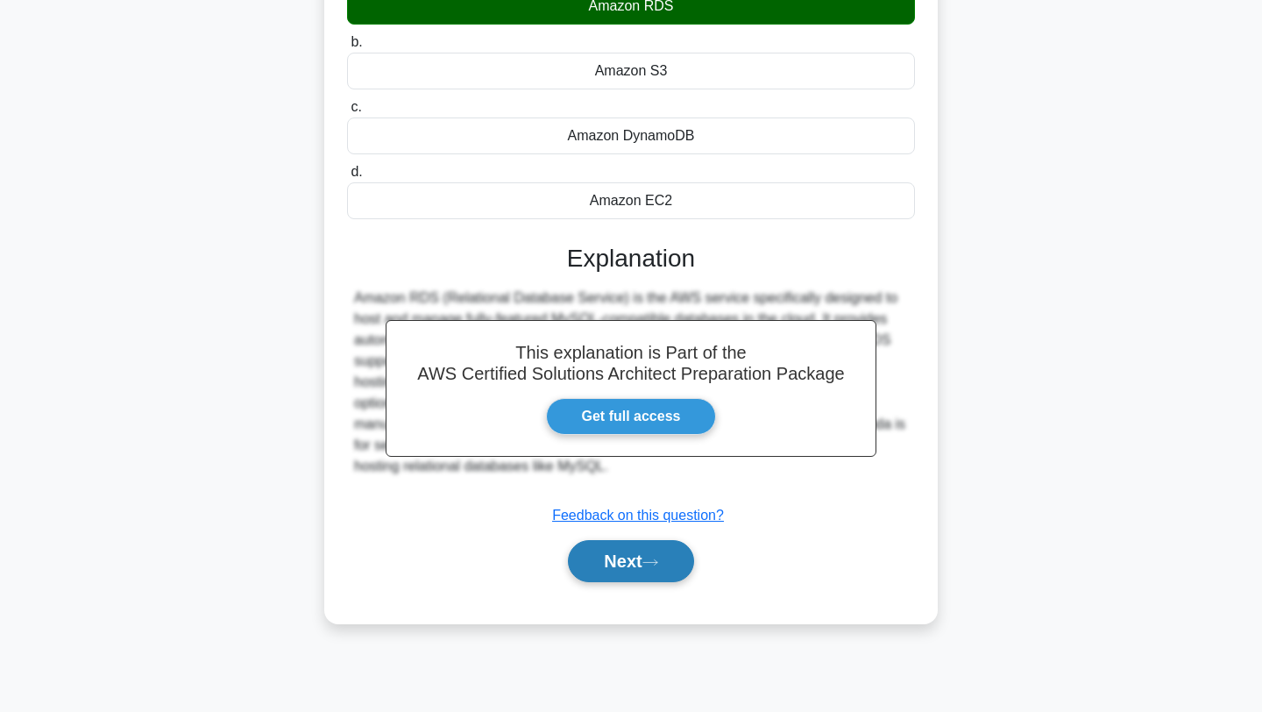
click at [646, 547] on button "Next" at bounding box center [630, 561] width 125 height 42
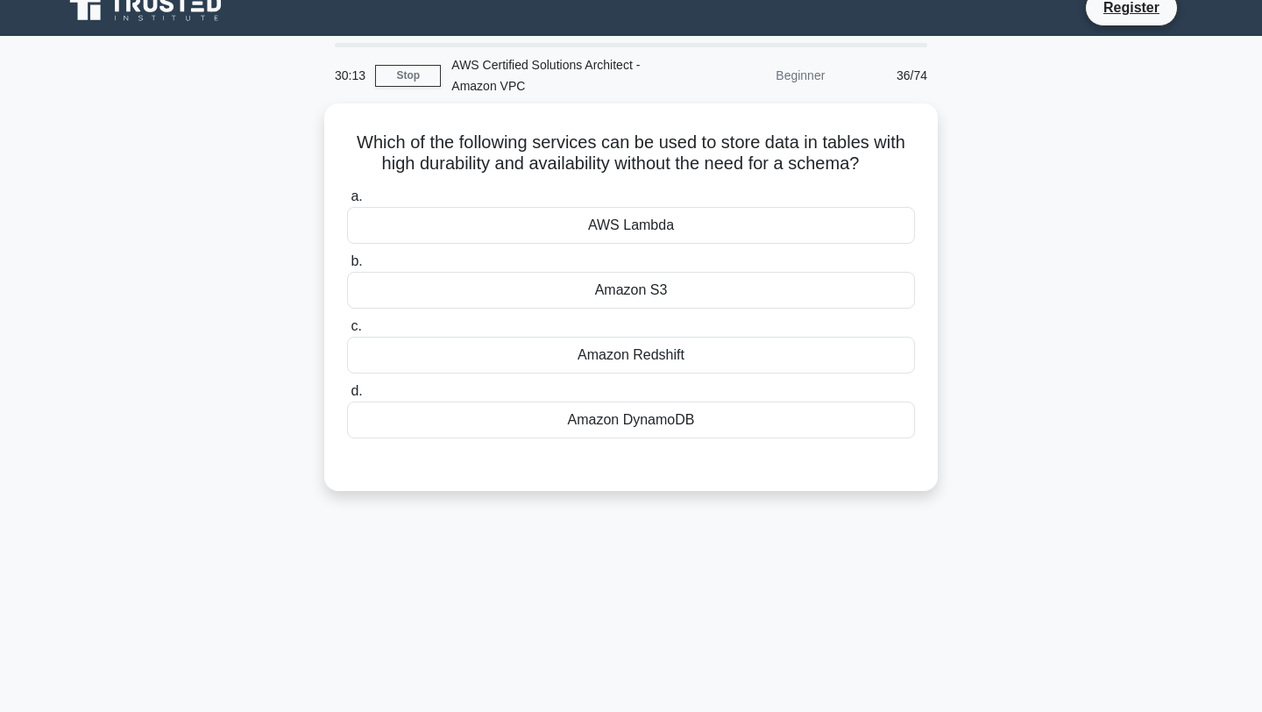
scroll to position [0, 0]
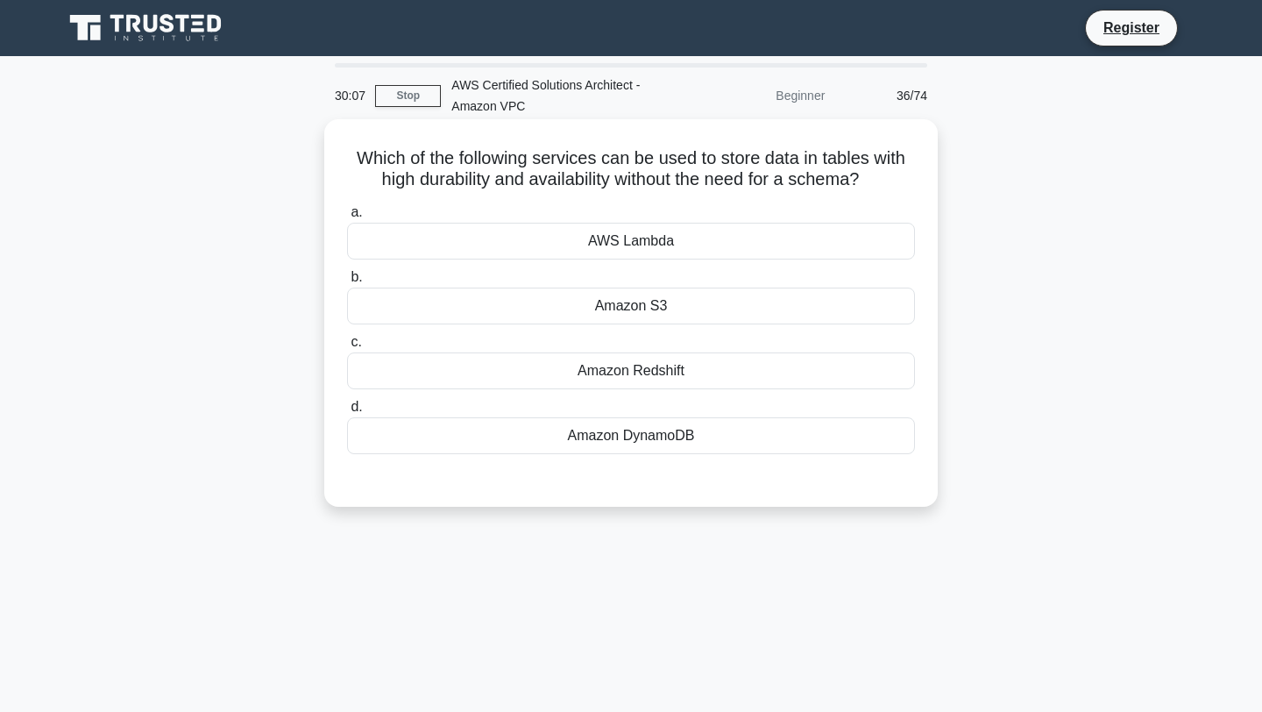
click at [672, 444] on div "Amazon DynamoDB" at bounding box center [631, 435] width 568 height 37
click at [347, 413] on input "d. Amazon DynamoDB" at bounding box center [347, 406] width 0 height 11
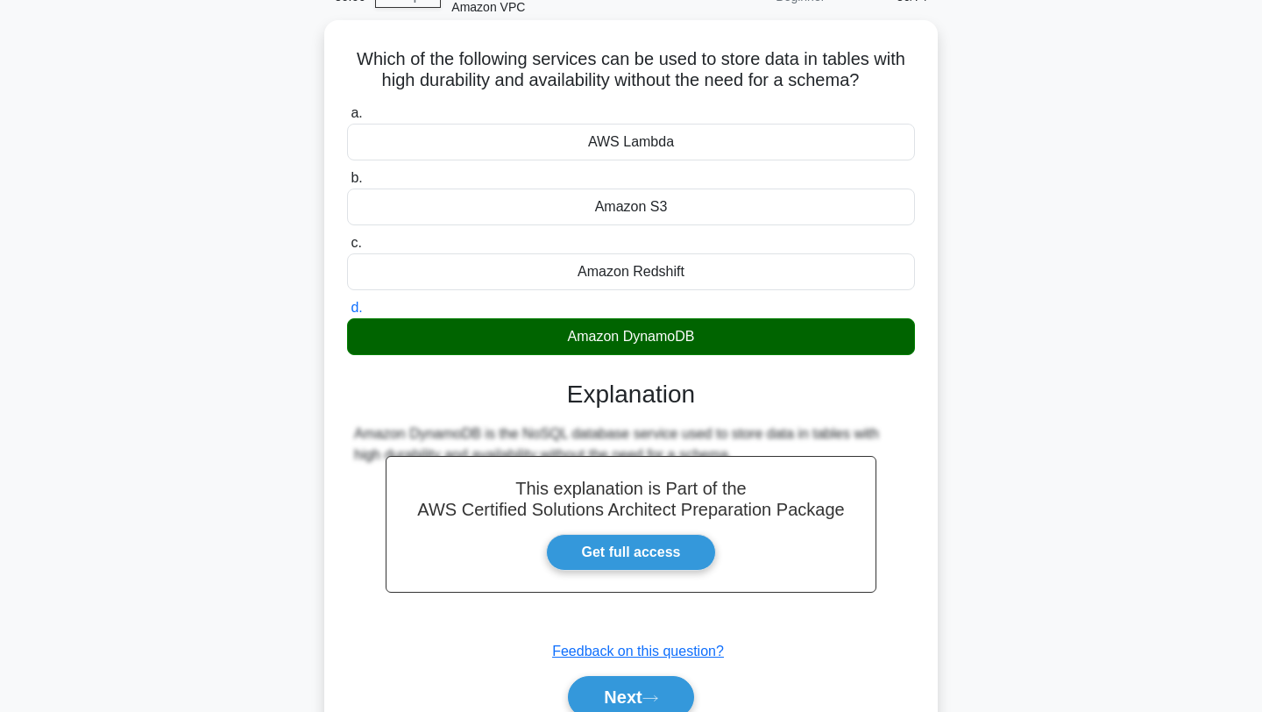
scroll to position [235, 0]
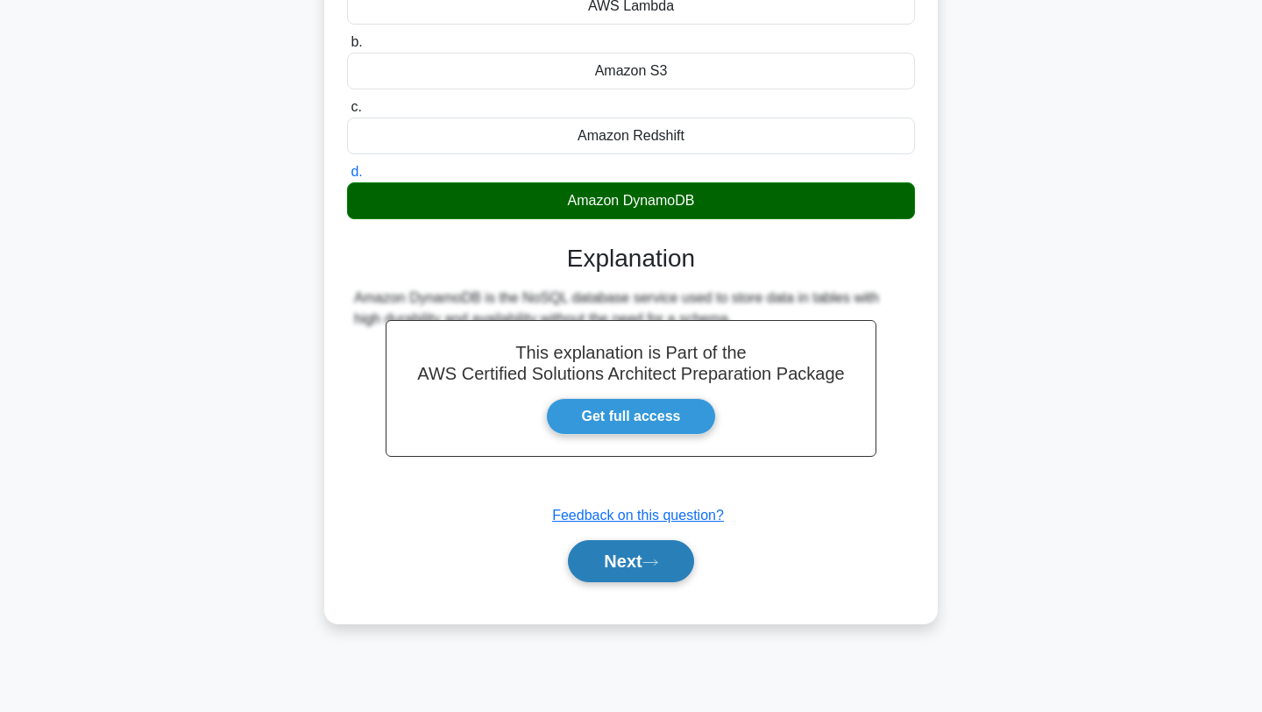
click at [652, 561] on icon at bounding box center [650, 562] width 16 height 10
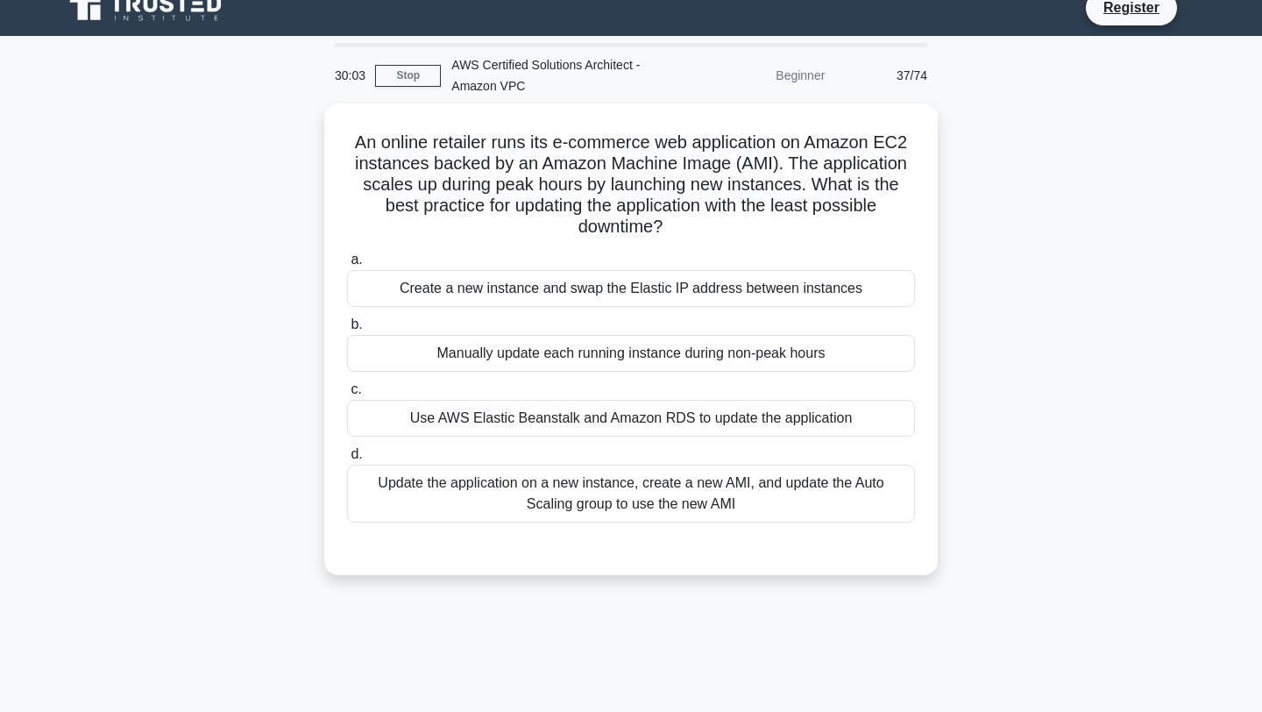
scroll to position [0, 0]
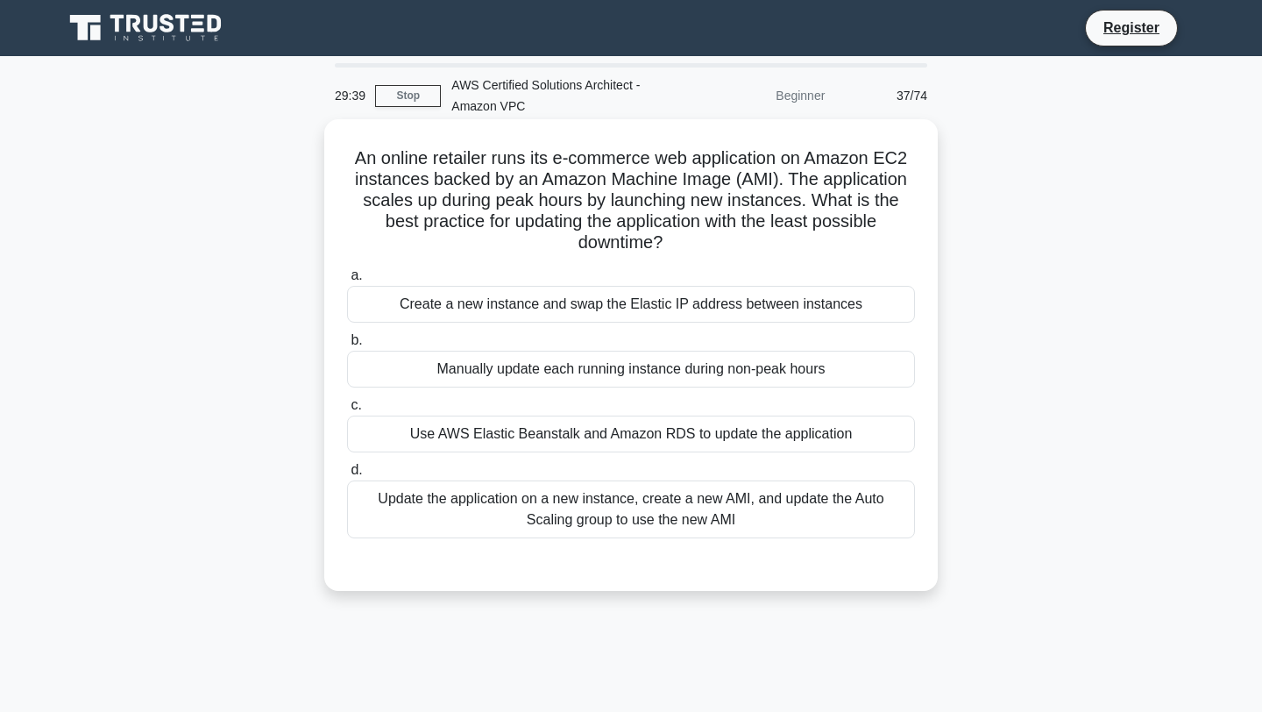
click at [631, 508] on div "Update the application on a new instance, create a new AMI, and update the Auto…" at bounding box center [631, 509] width 568 height 58
click at [347, 476] on input "d. Update the application on a new instance, create a new AMI, and update the A…" at bounding box center [347, 470] width 0 height 11
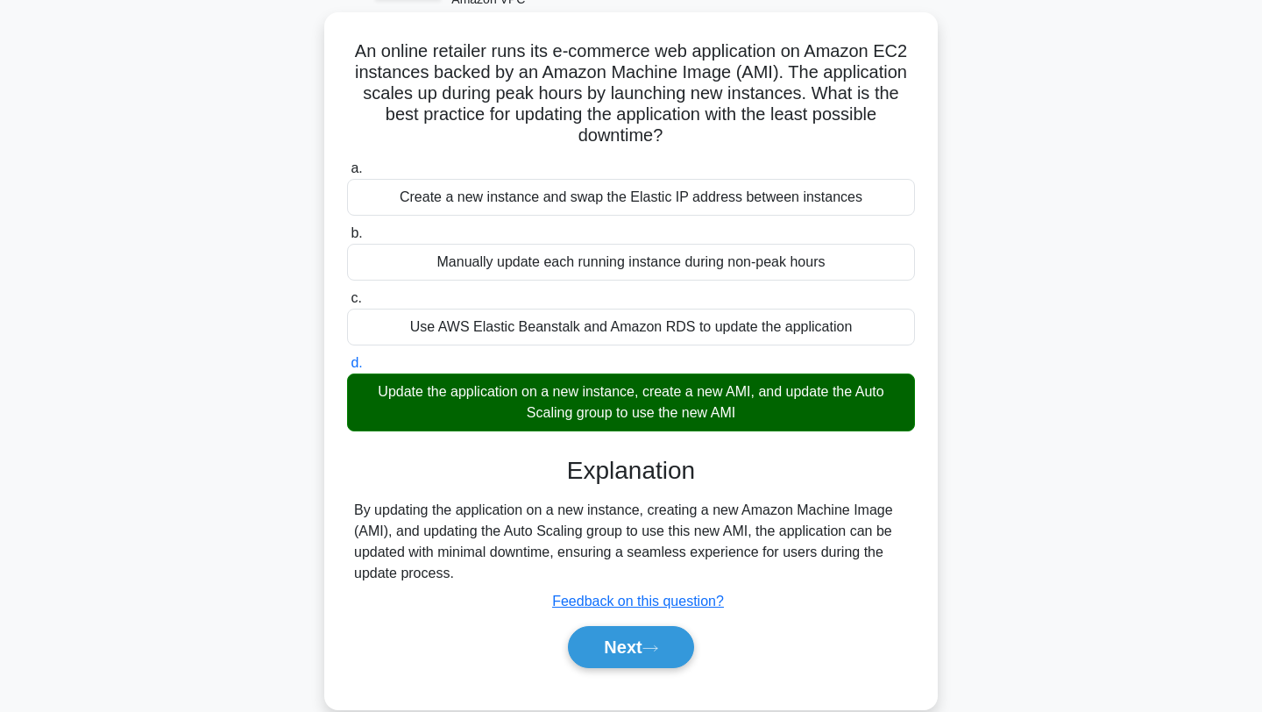
scroll to position [157, 0]
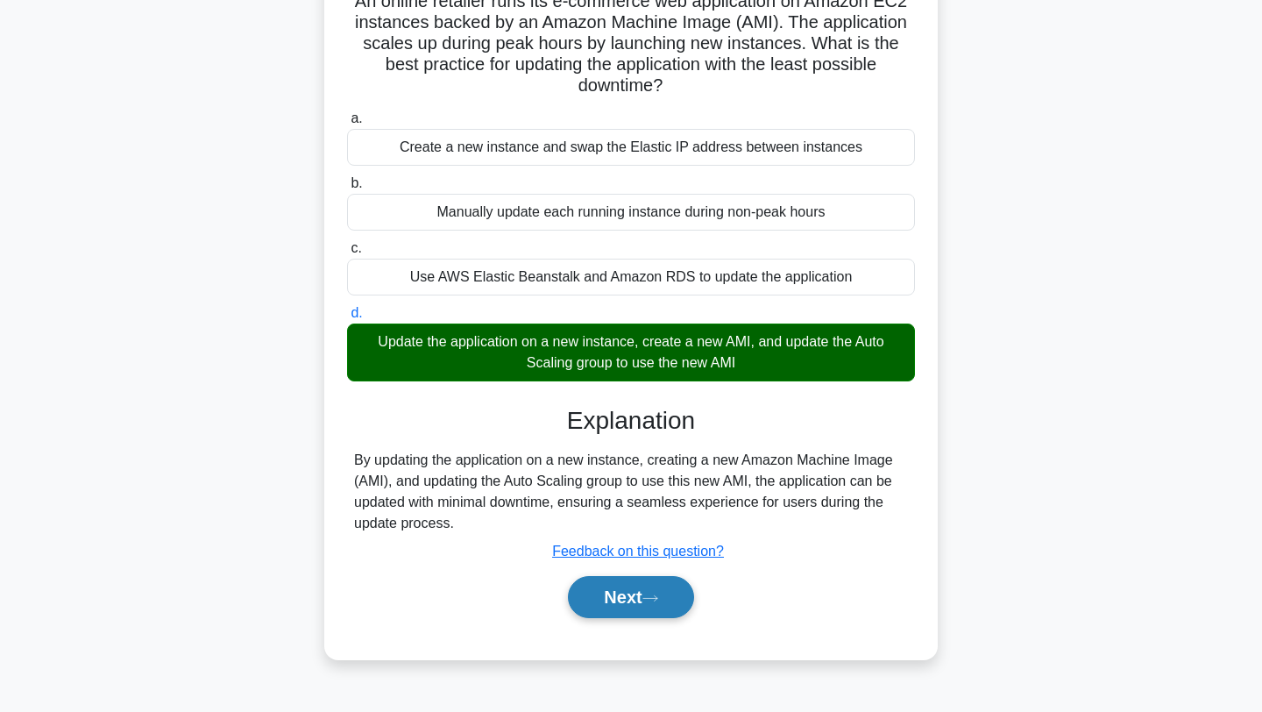
click at [615, 607] on button "Next" at bounding box center [630, 597] width 125 height 42
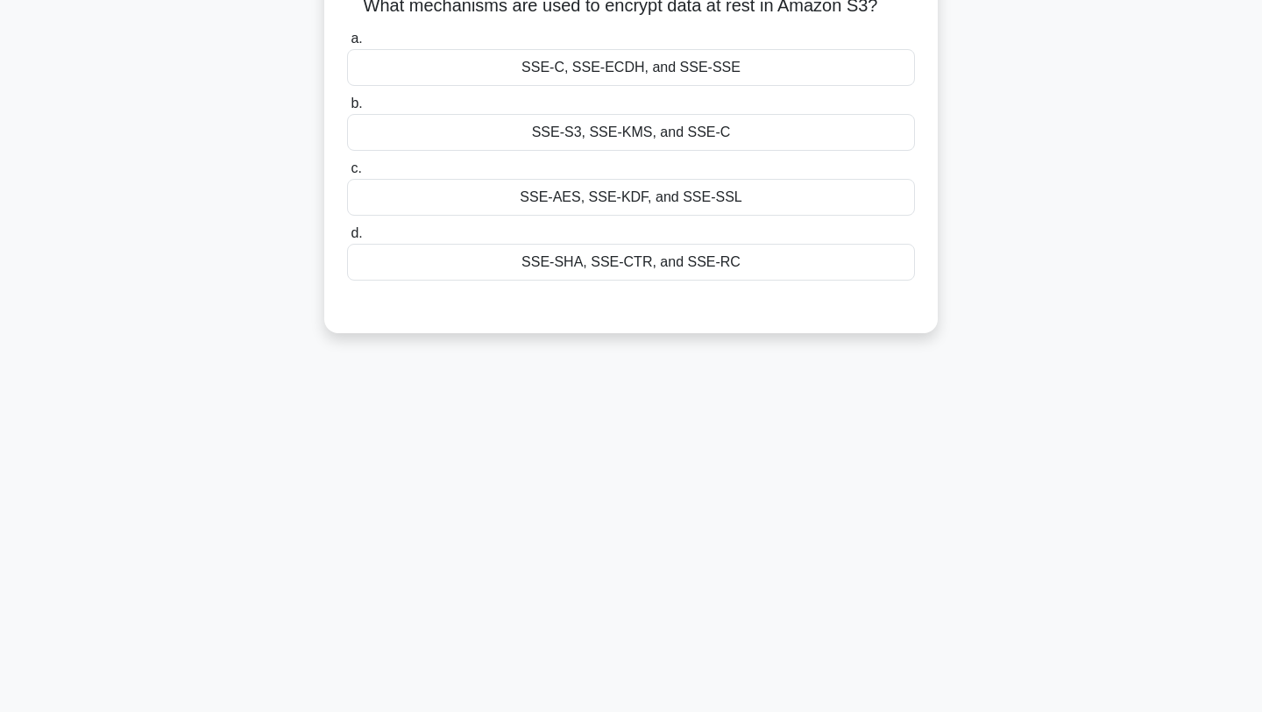
scroll to position [0, 0]
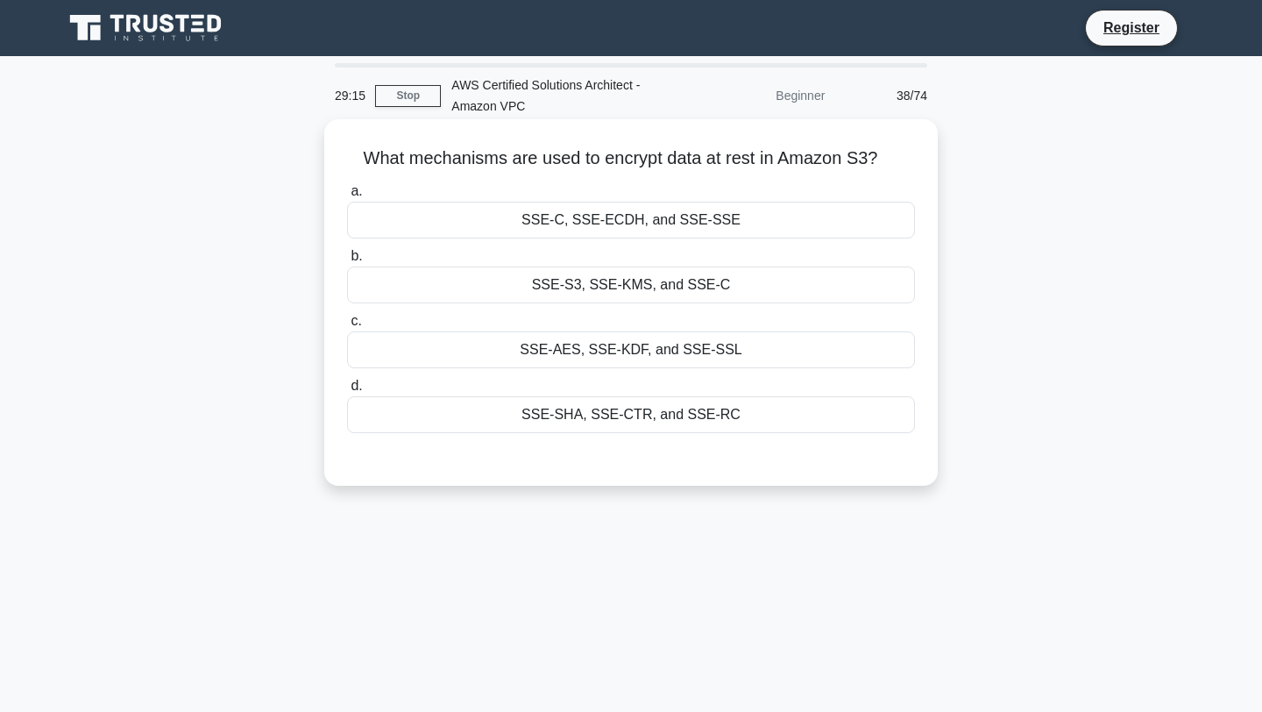
click at [655, 288] on div "SSE-S3, SSE-KMS, and SSE-C" at bounding box center [631, 284] width 568 height 37
click at [347, 262] on input "b. SSE-S3, SSE-KMS, and SSE-C" at bounding box center [347, 256] width 0 height 11
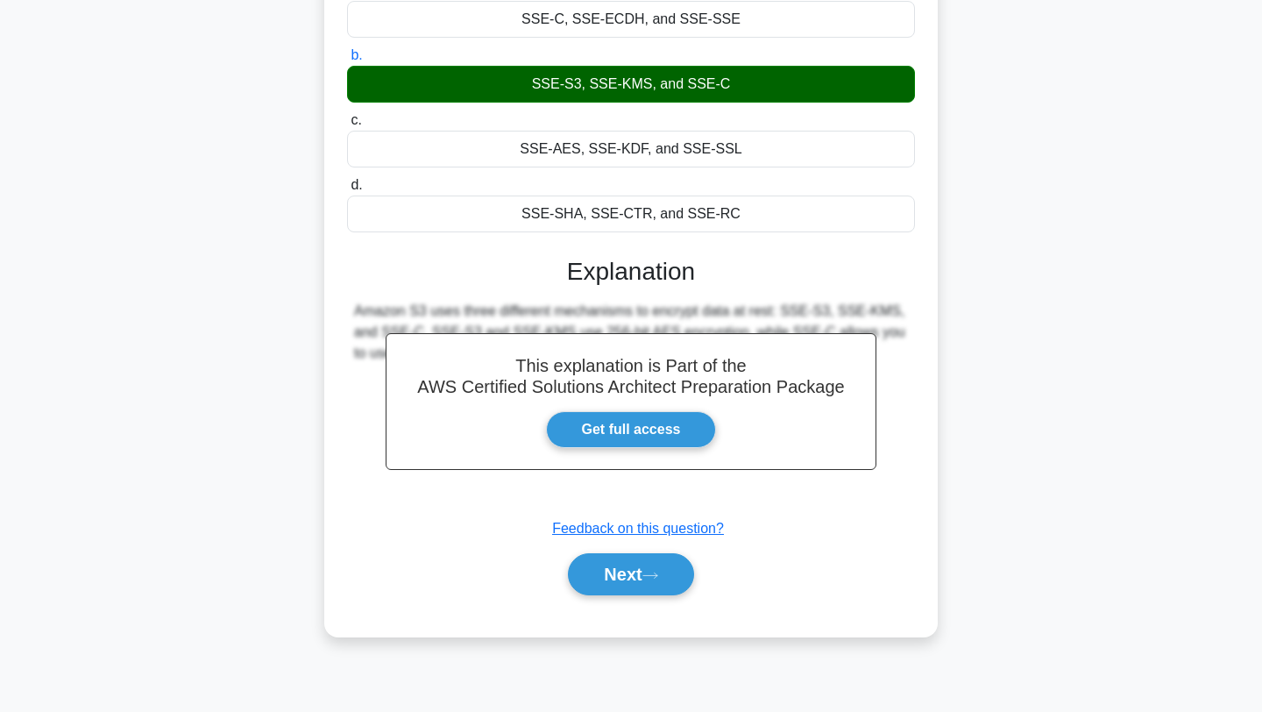
scroll to position [210, 0]
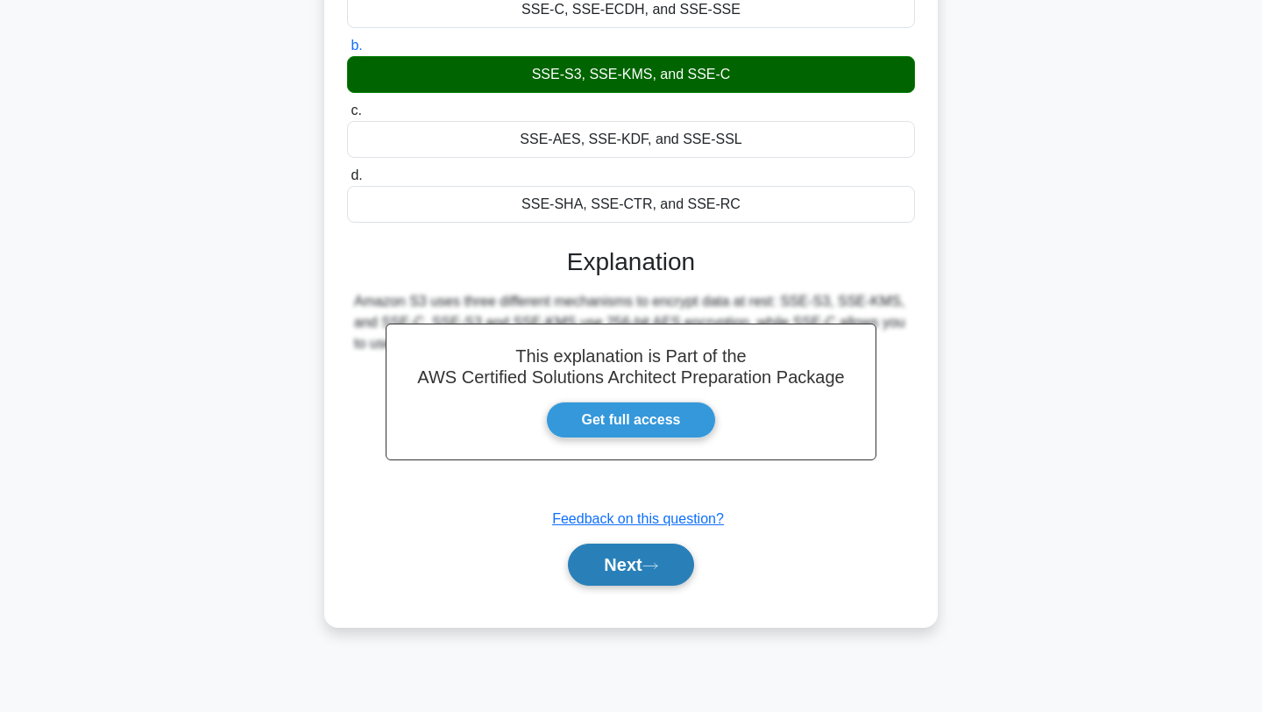
click at [621, 555] on button "Next" at bounding box center [630, 564] width 125 height 42
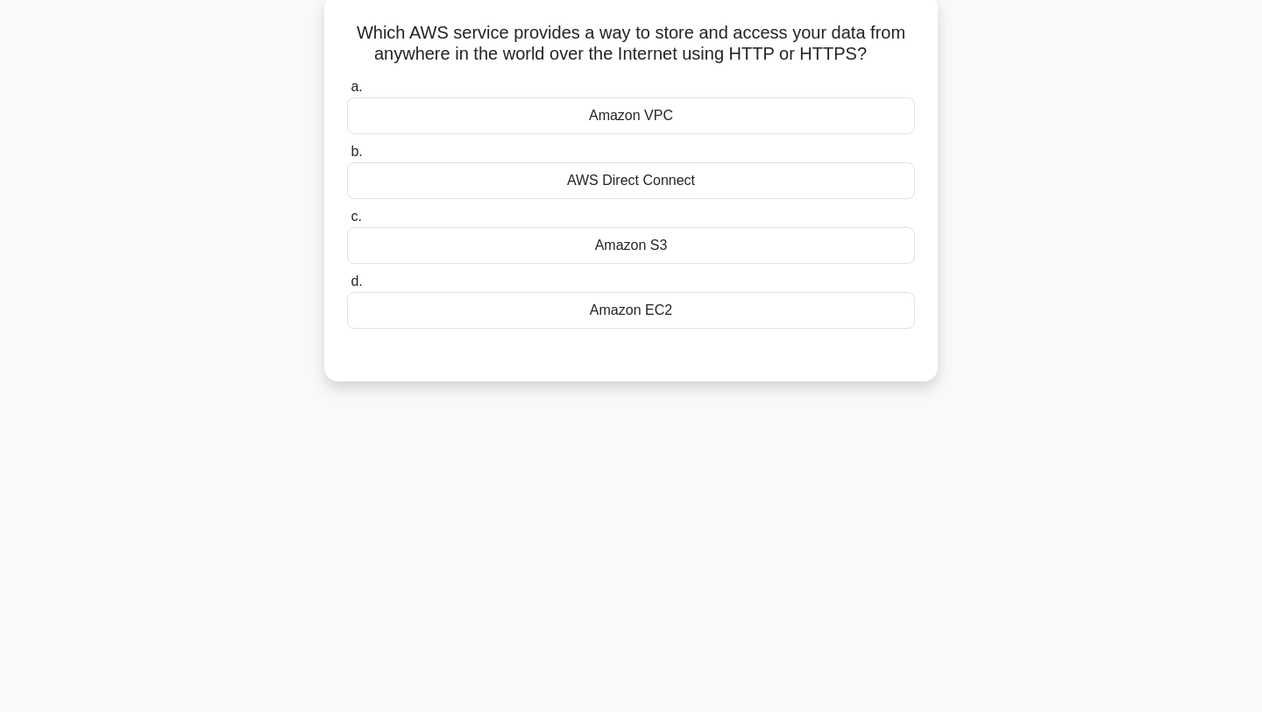
scroll to position [0, 0]
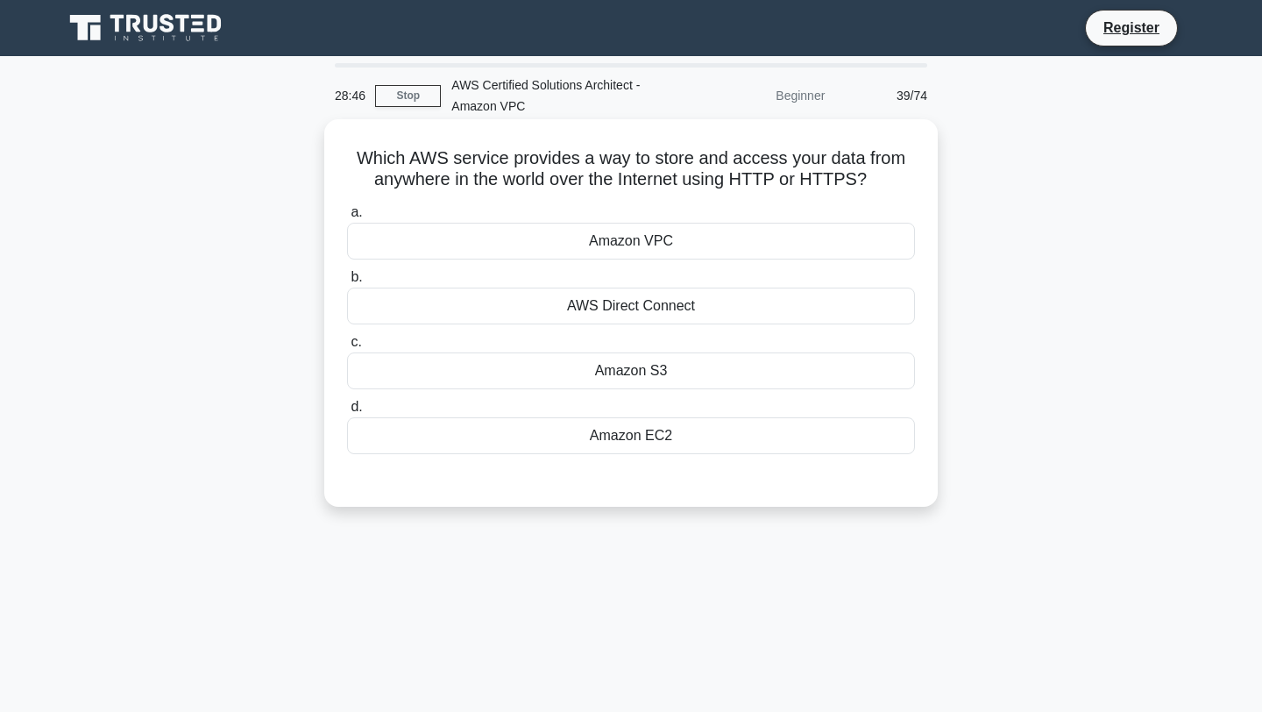
click at [634, 438] on div "Amazon EC2" at bounding box center [631, 435] width 568 height 37
click at [347, 413] on input "d. Amazon EC2" at bounding box center [347, 406] width 0 height 11
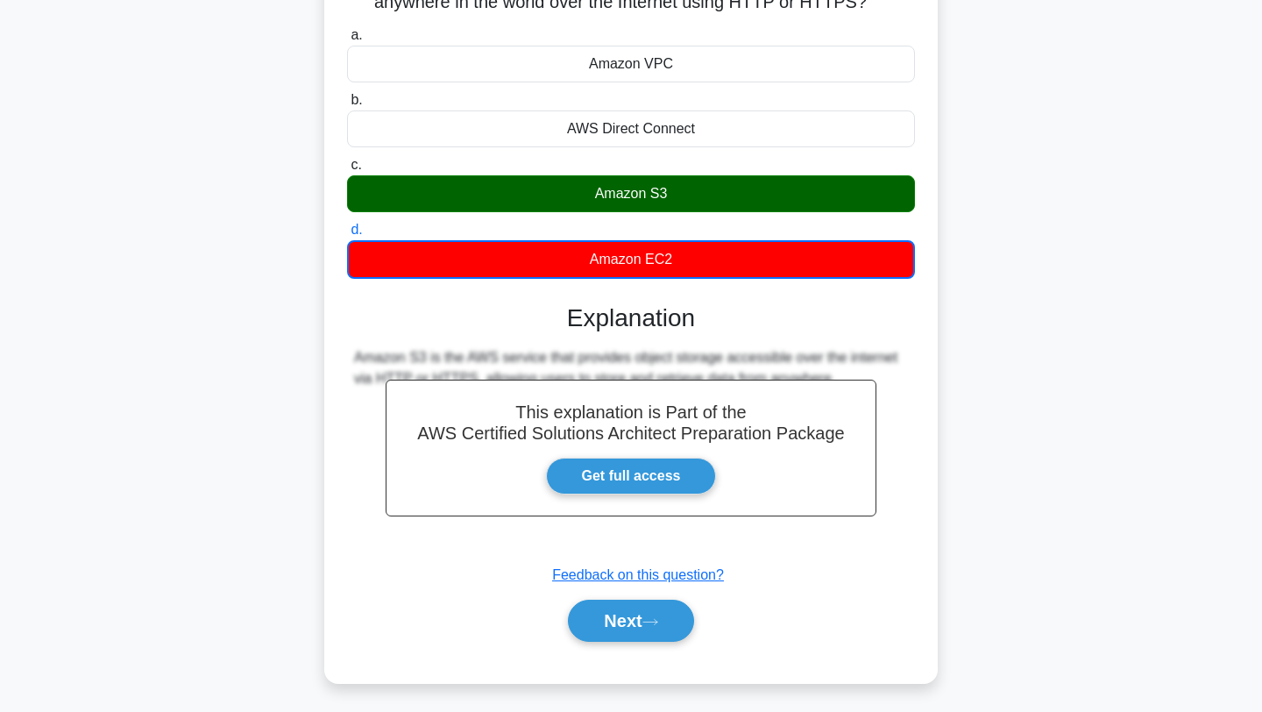
scroll to position [235, 0]
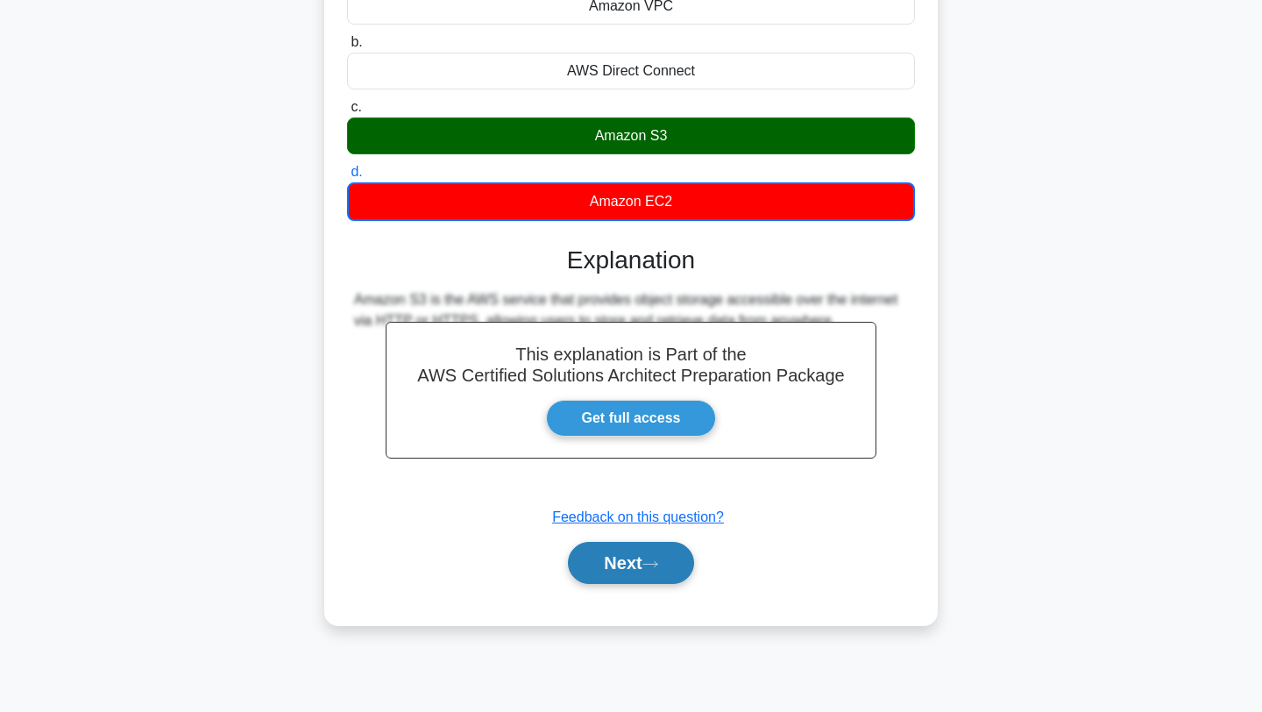
click at [628, 563] on button "Next" at bounding box center [630, 563] width 125 height 42
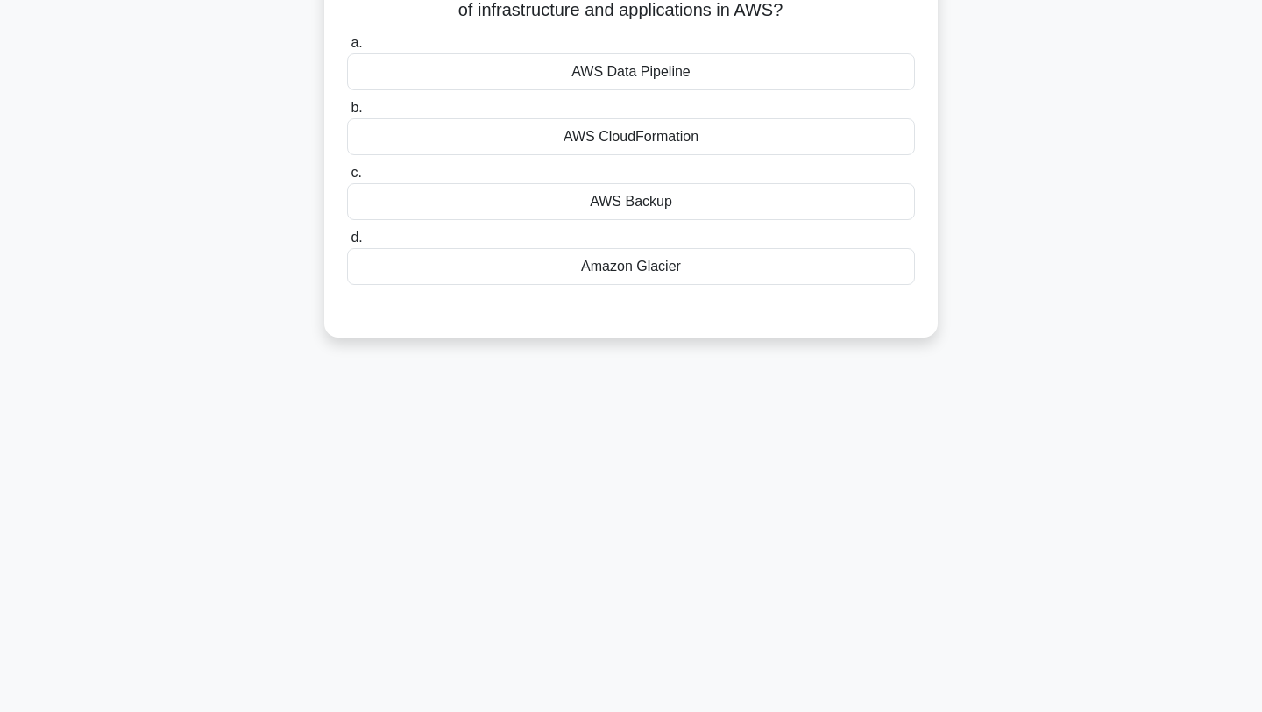
scroll to position [0, 0]
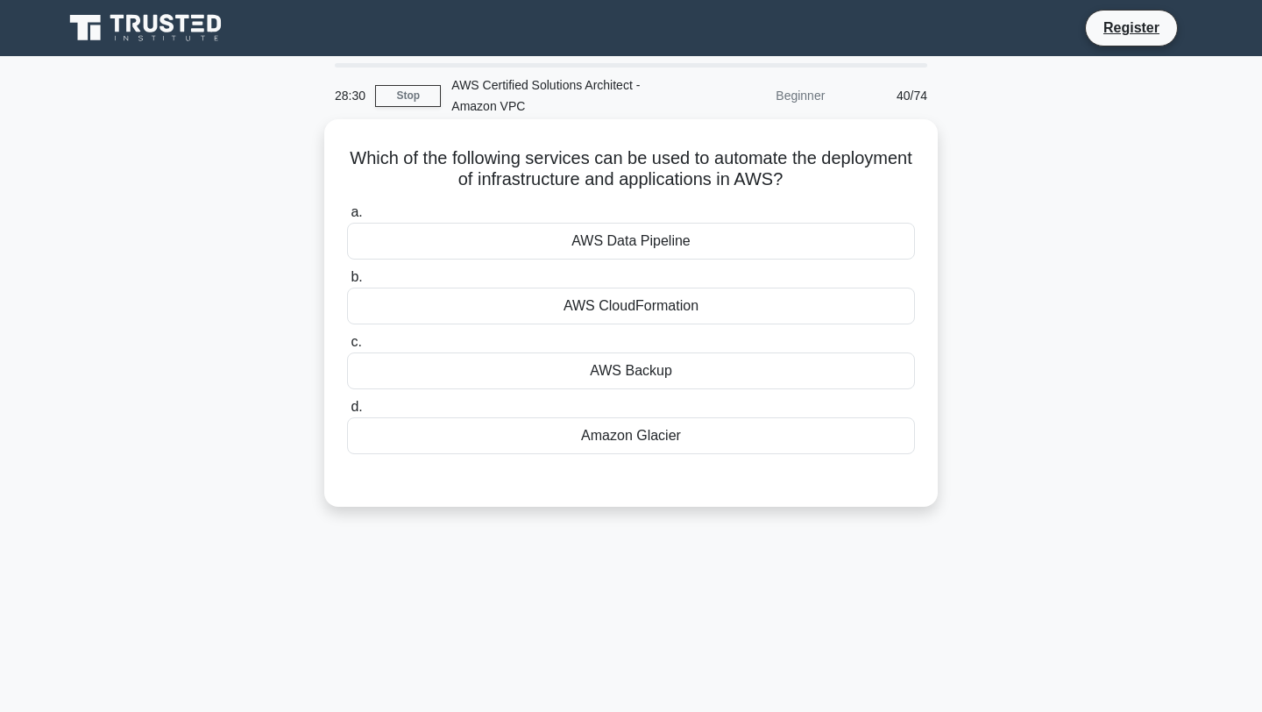
click at [667, 316] on div "AWS CloudFormation" at bounding box center [631, 305] width 568 height 37
click at [347, 283] on input "b. AWS CloudFormation" at bounding box center [347, 277] width 0 height 11
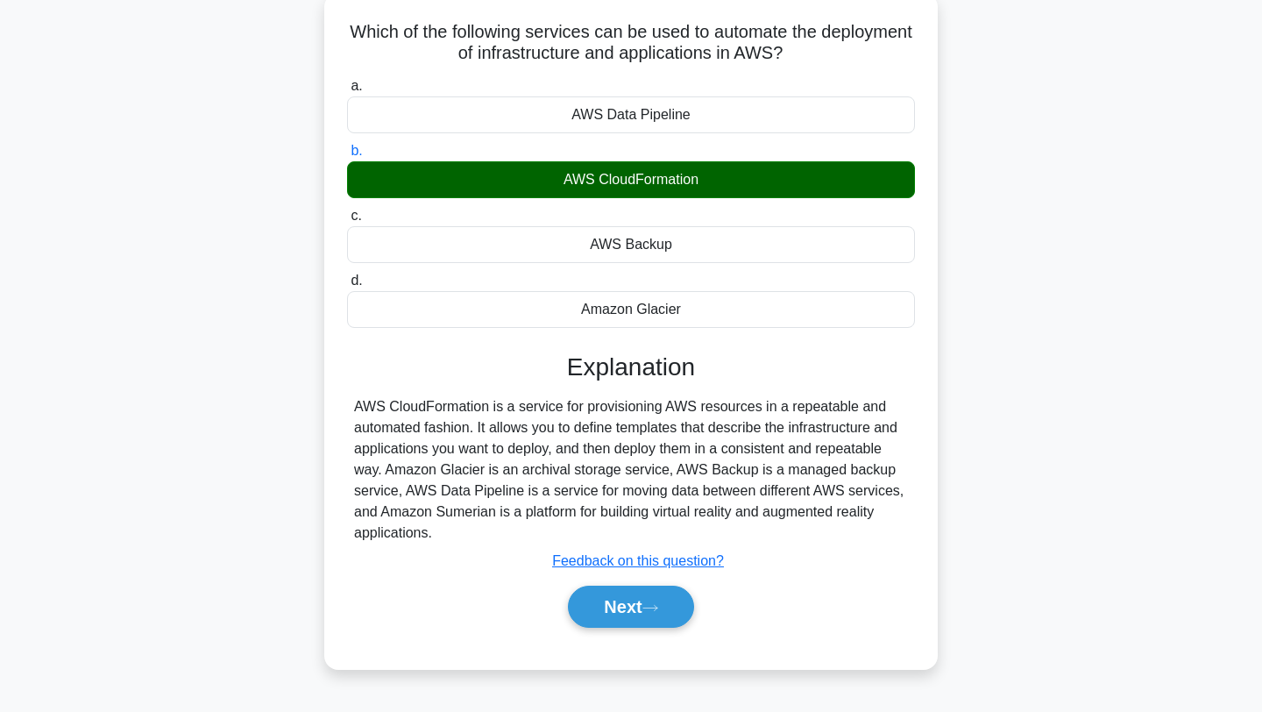
scroll to position [193, 0]
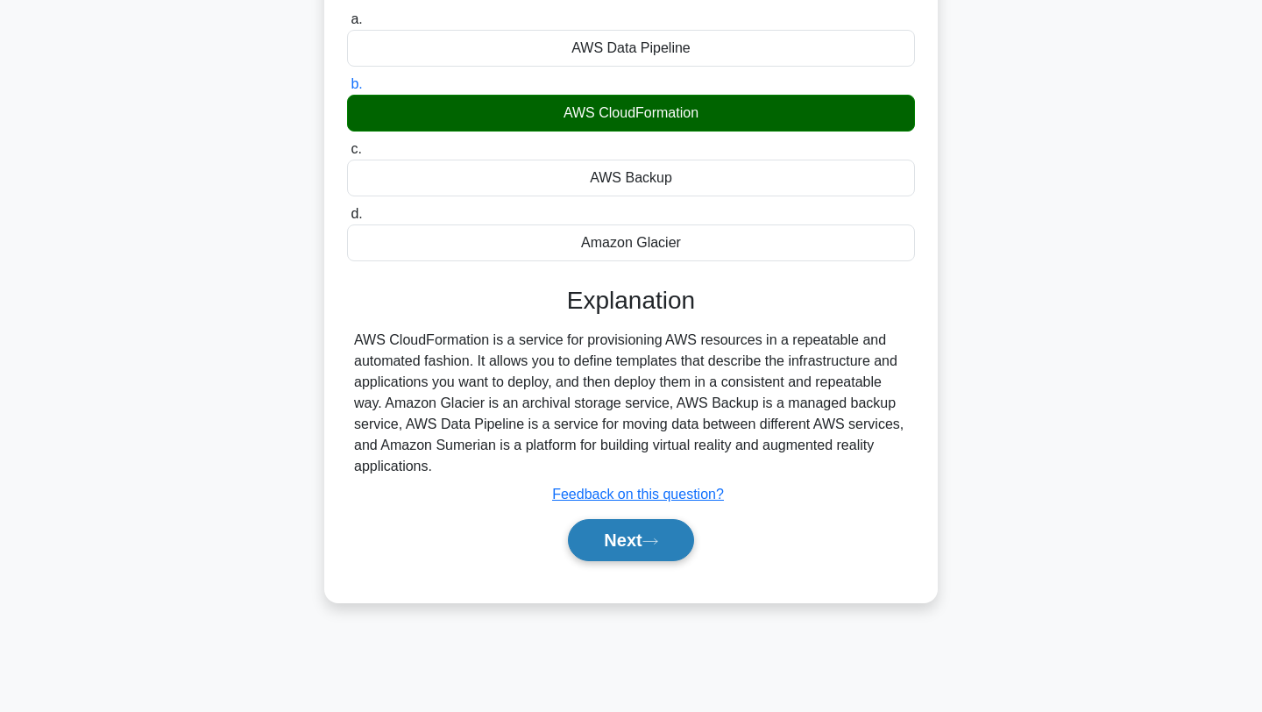
click at [607, 538] on button "Next" at bounding box center [630, 540] width 125 height 42
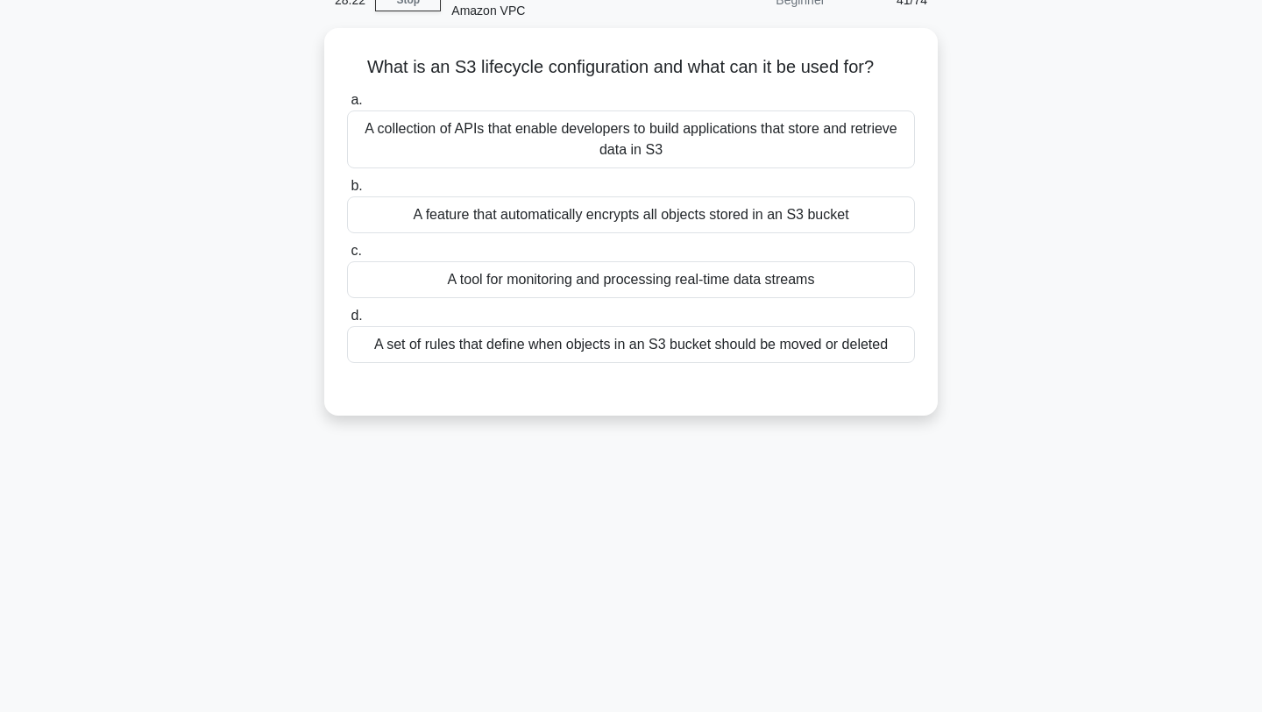
scroll to position [0, 0]
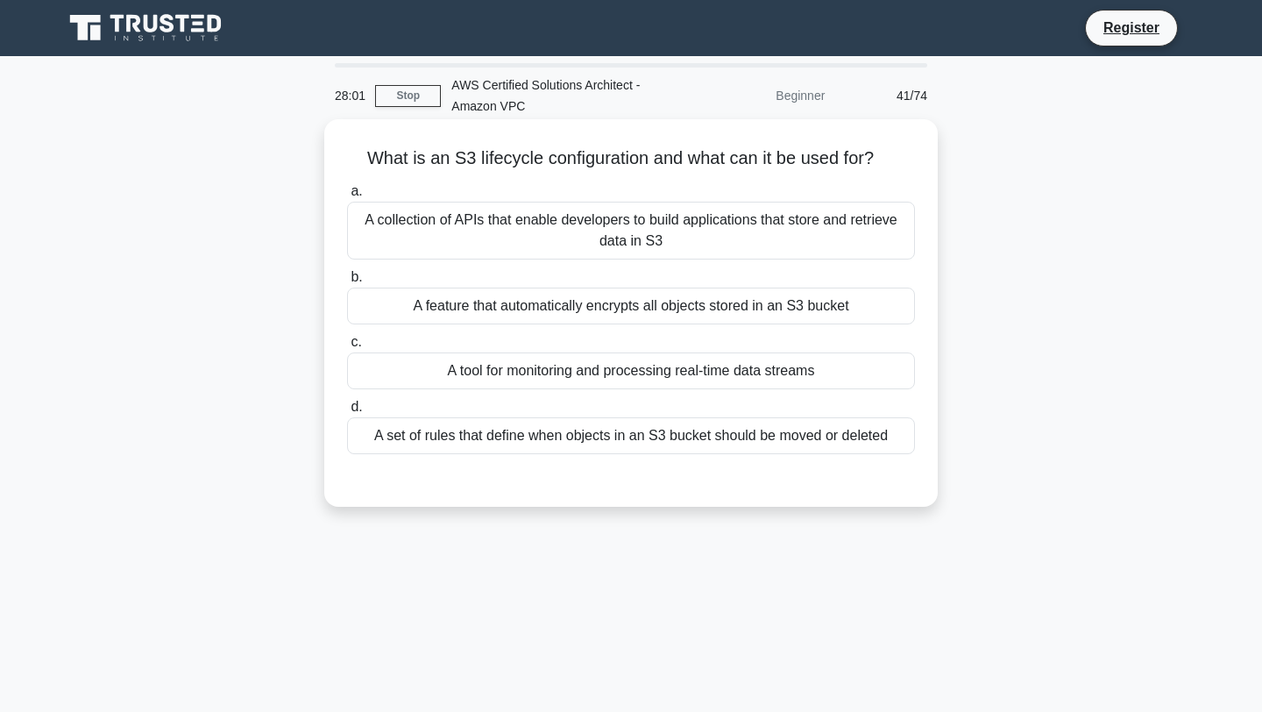
click at [601, 438] on div "A set of rules that define when objects in an S3 bucket should be moved or dele…" at bounding box center [631, 435] width 568 height 37
click at [347, 413] on input "d. A set of rules that define when objects in an S3 bucket should be moved or d…" at bounding box center [347, 406] width 0 height 11
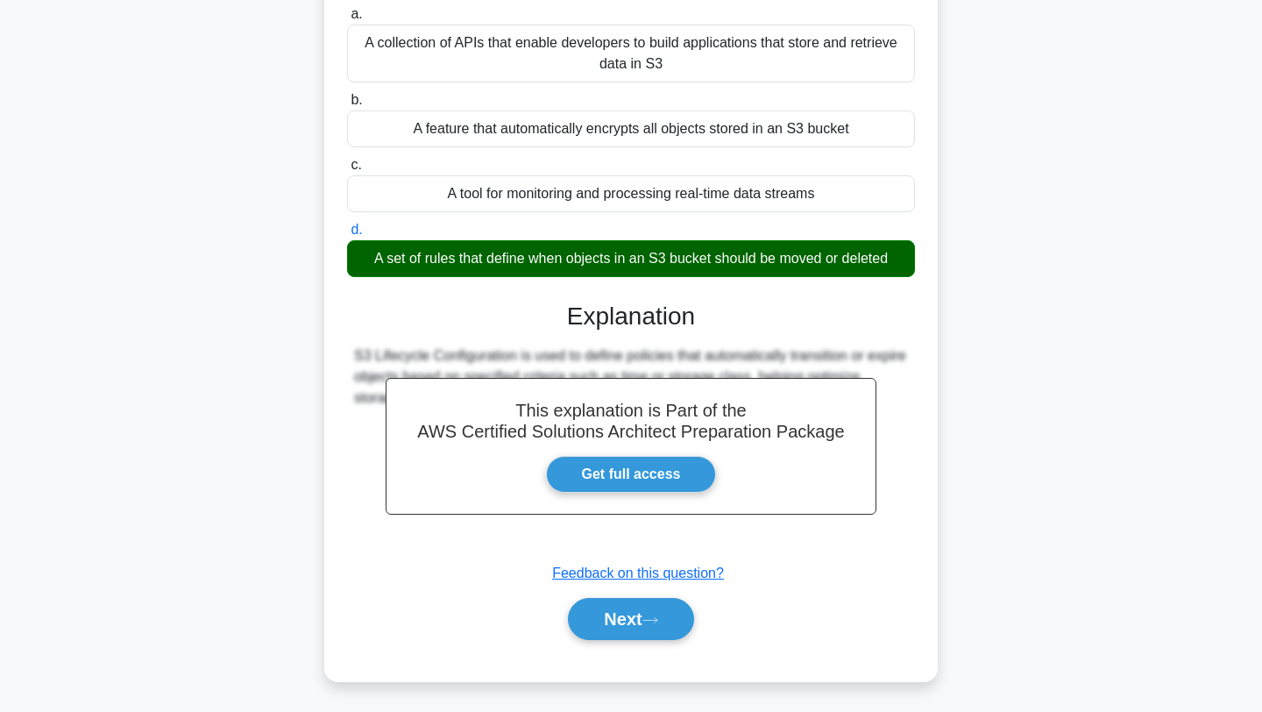
scroll to position [235, 0]
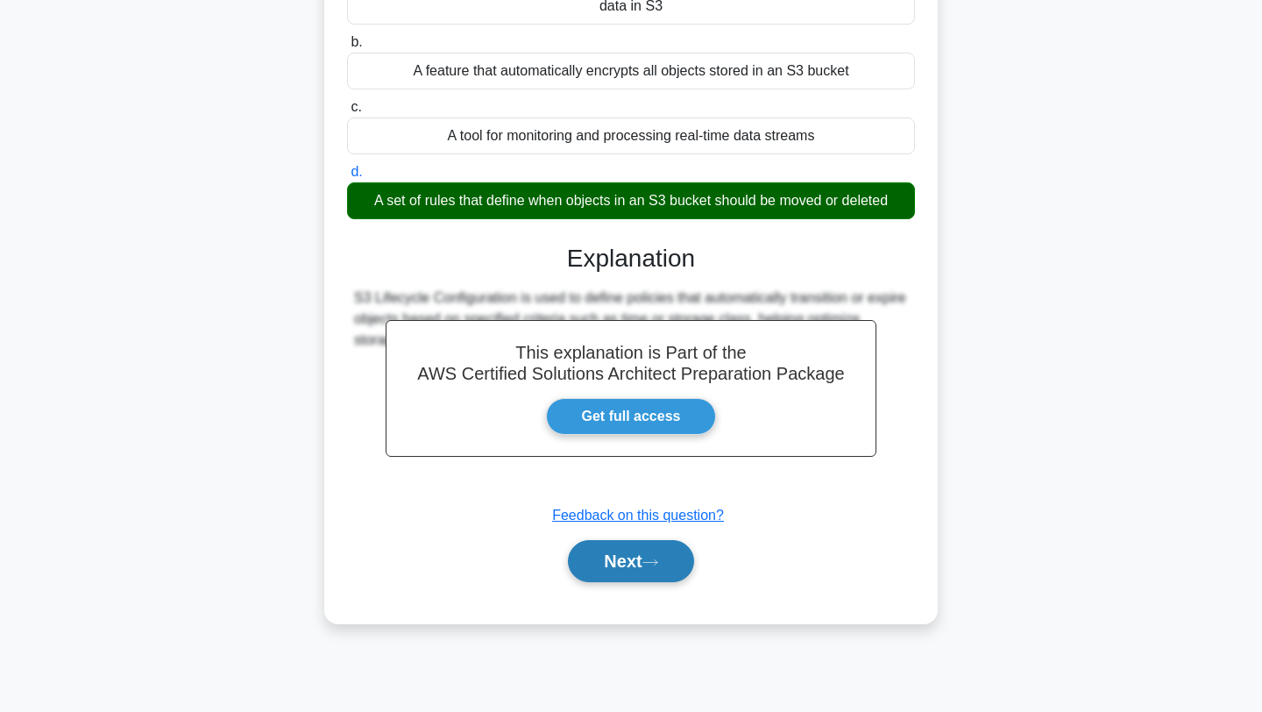
click at [607, 573] on button "Next" at bounding box center [630, 561] width 125 height 42
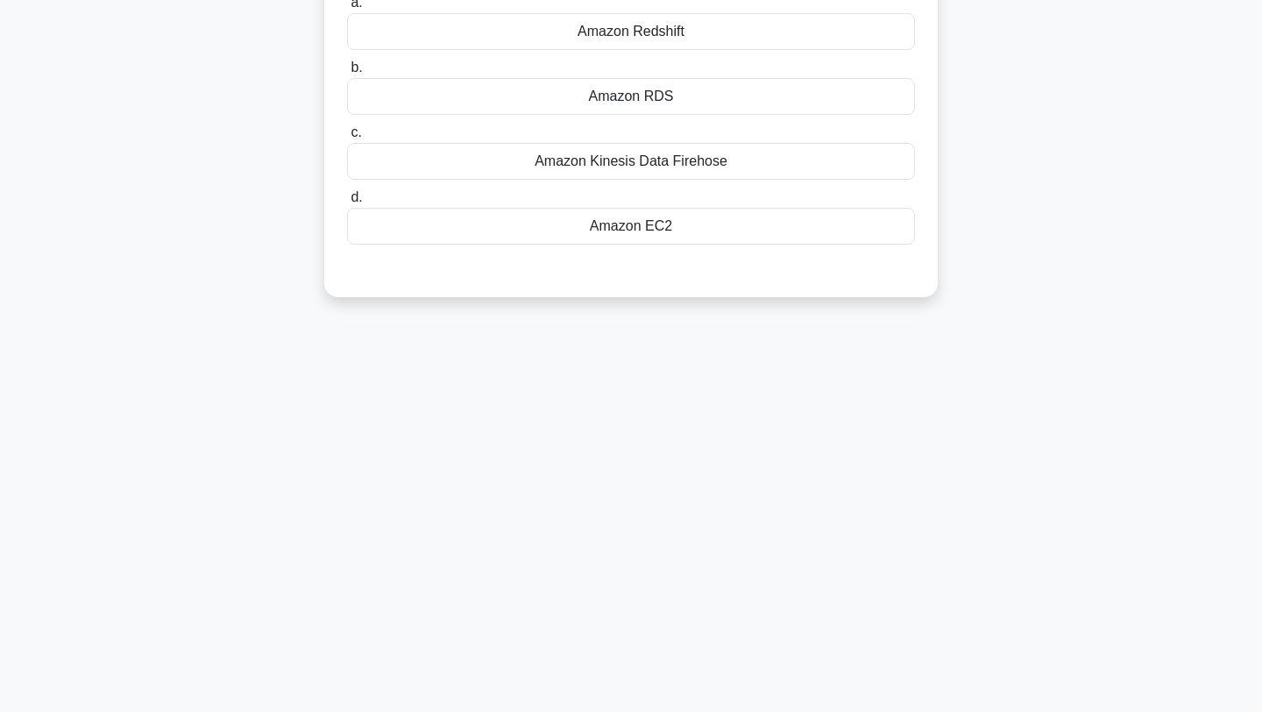
scroll to position [0, 0]
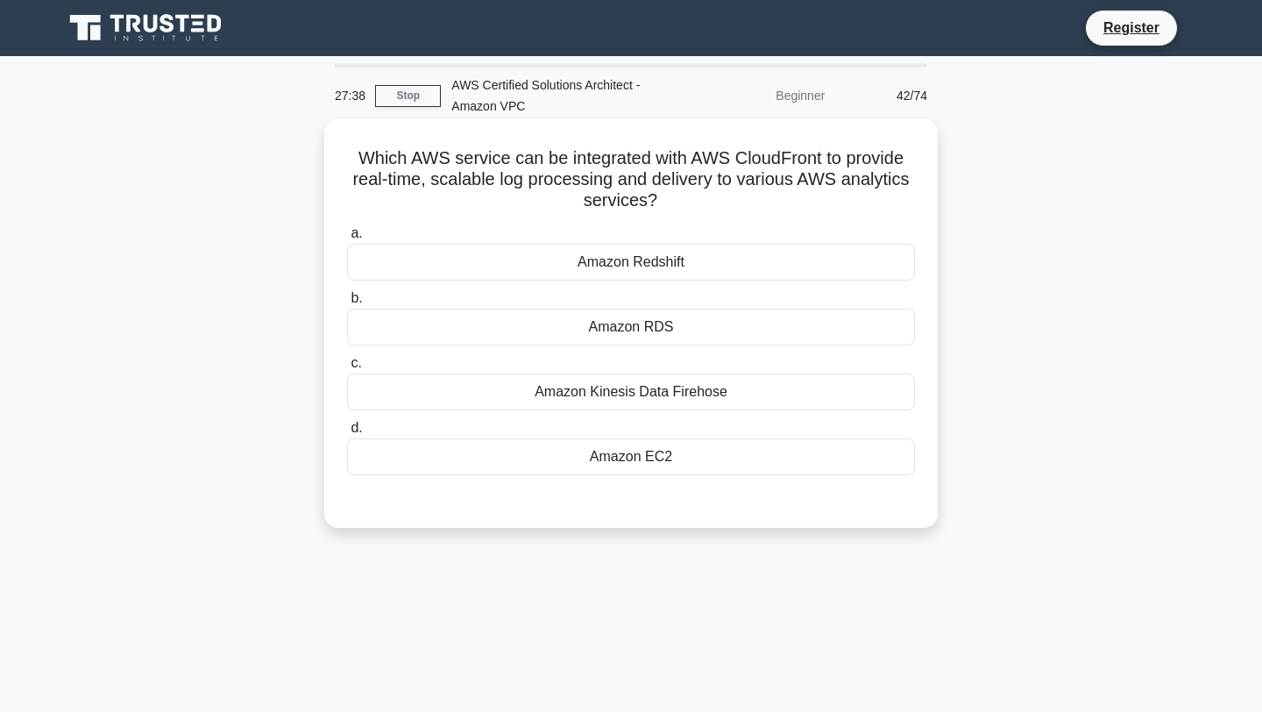
click at [669, 259] on div "Amazon Redshift" at bounding box center [631, 262] width 568 height 37
click at [347, 239] on input "a. Amazon Redshift" at bounding box center [347, 233] width 0 height 11
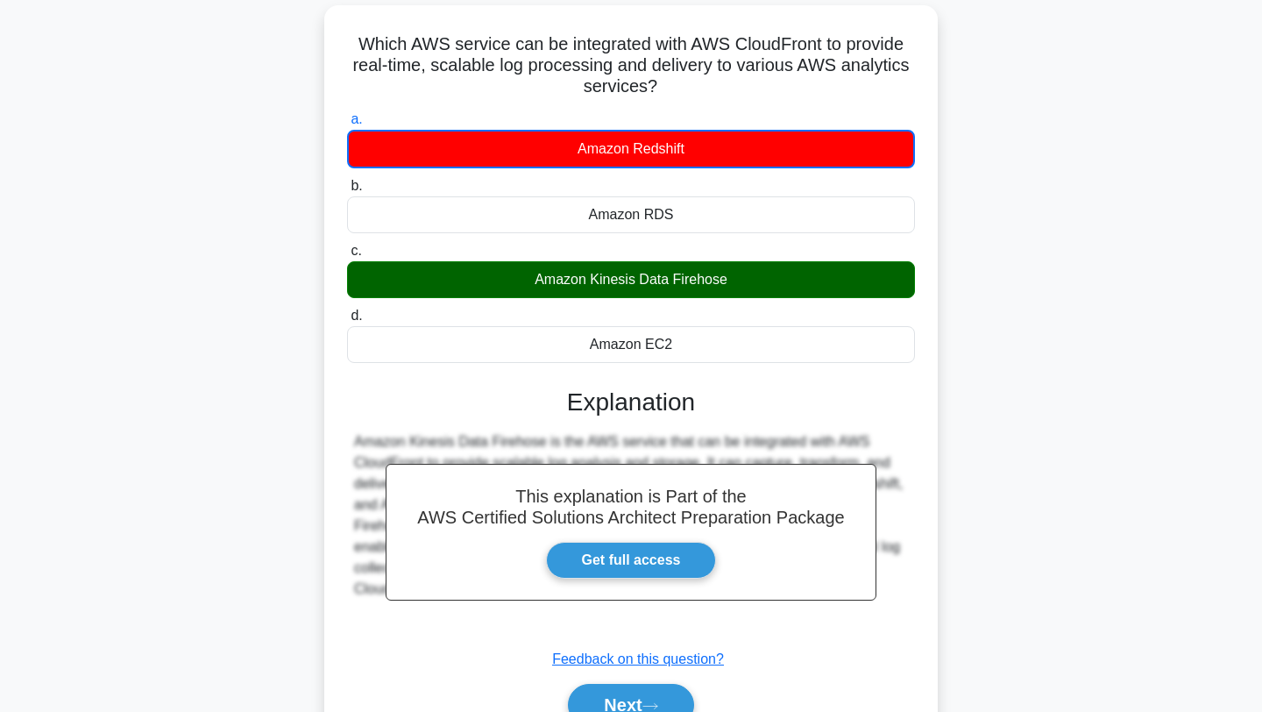
scroll to position [235, 0]
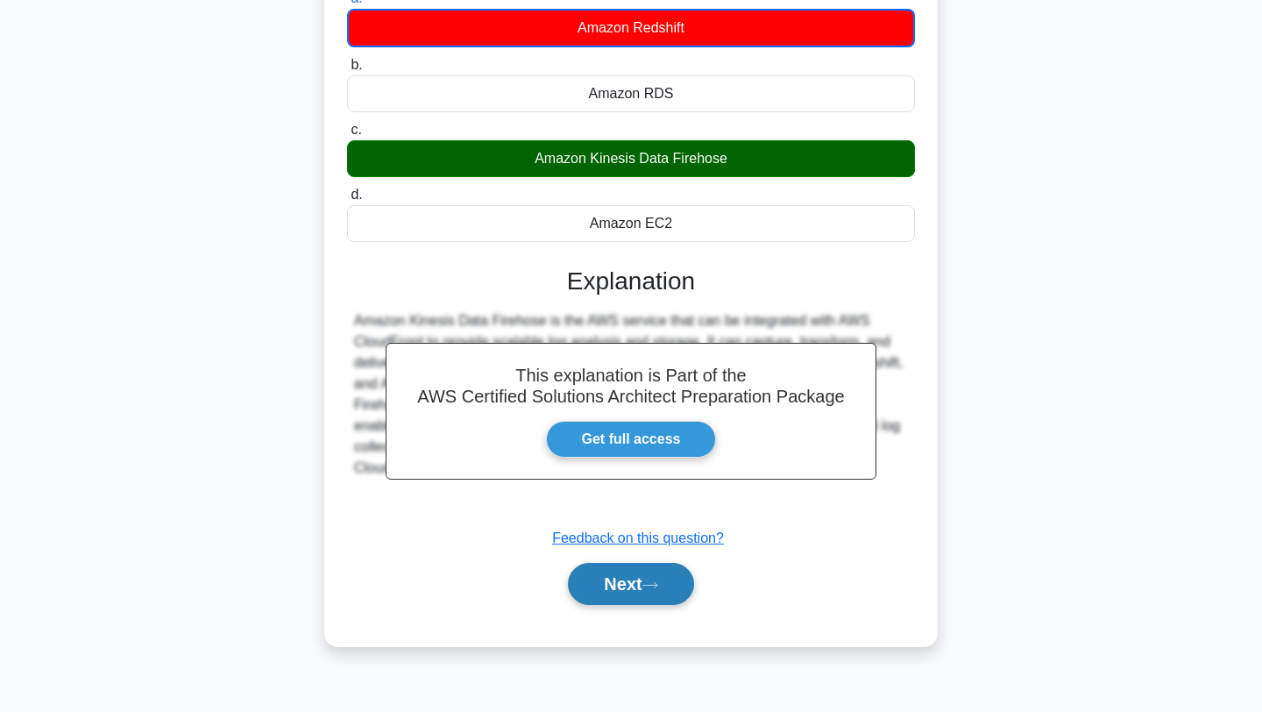
click at [644, 586] on button "Next" at bounding box center [630, 584] width 125 height 42
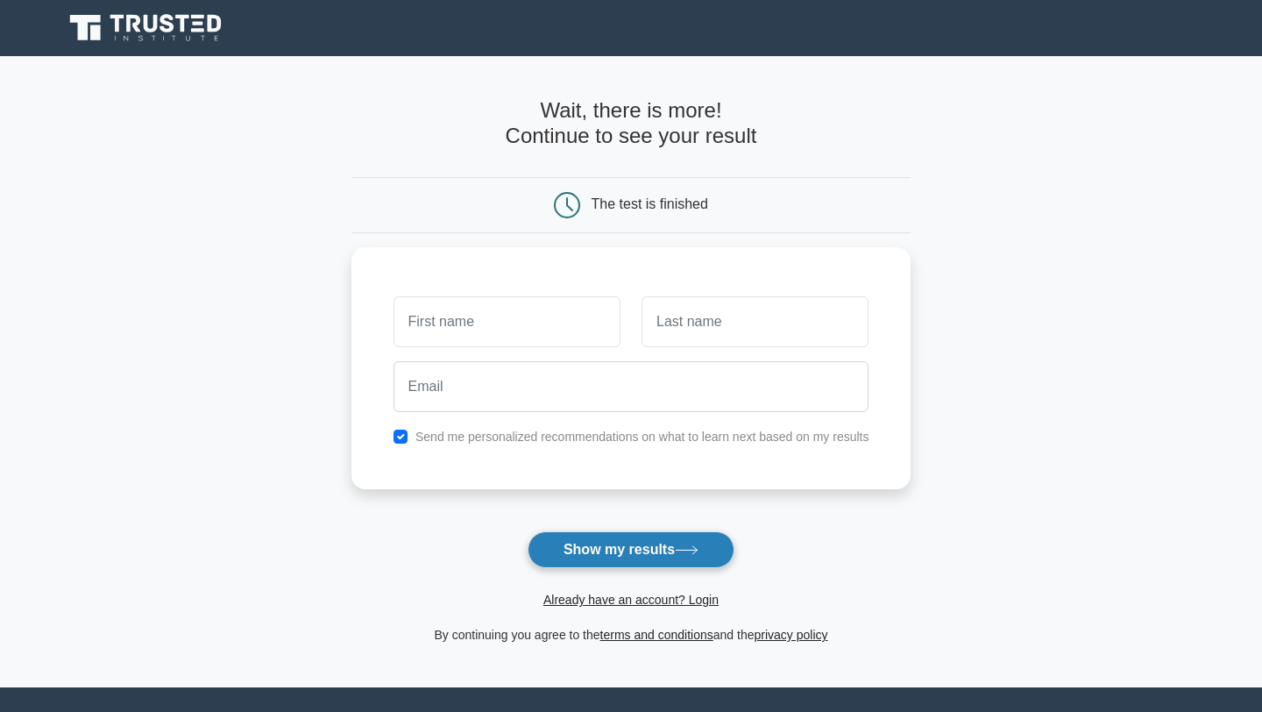
click at [651, 550] on button "Show my results" at bounding box center [631, 549] width 207 height 37
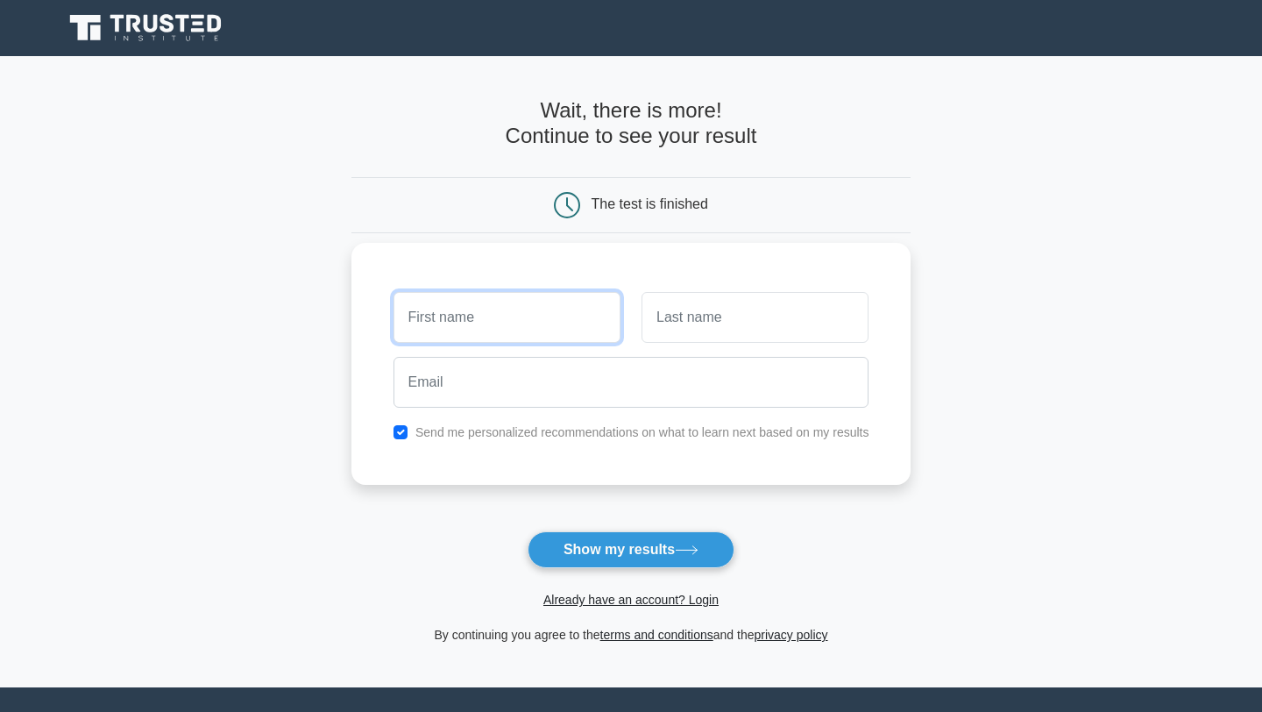
click at [543, 302] on input "text" at bounding box center [507, 317] width 227 height 51
type input "Ivy"
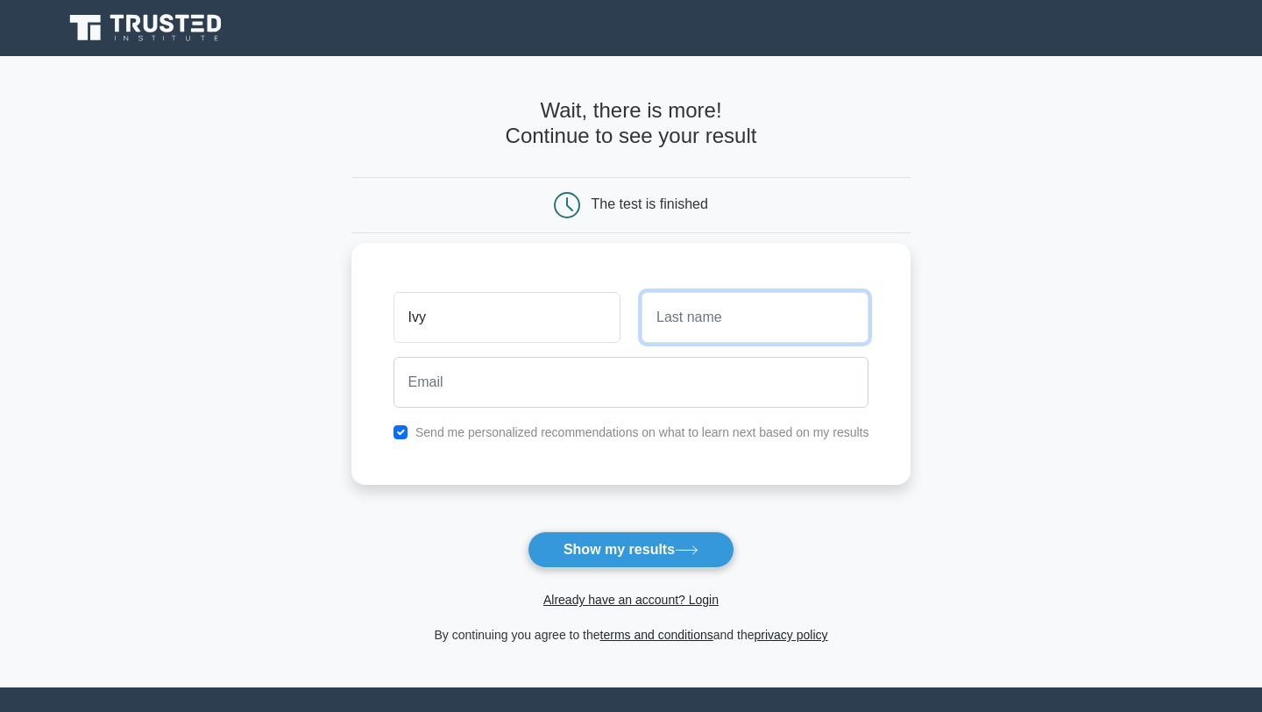
click at [680, 309] on input "text" at bounding box center [755, 317] width 227 height 51
type input "Murage"
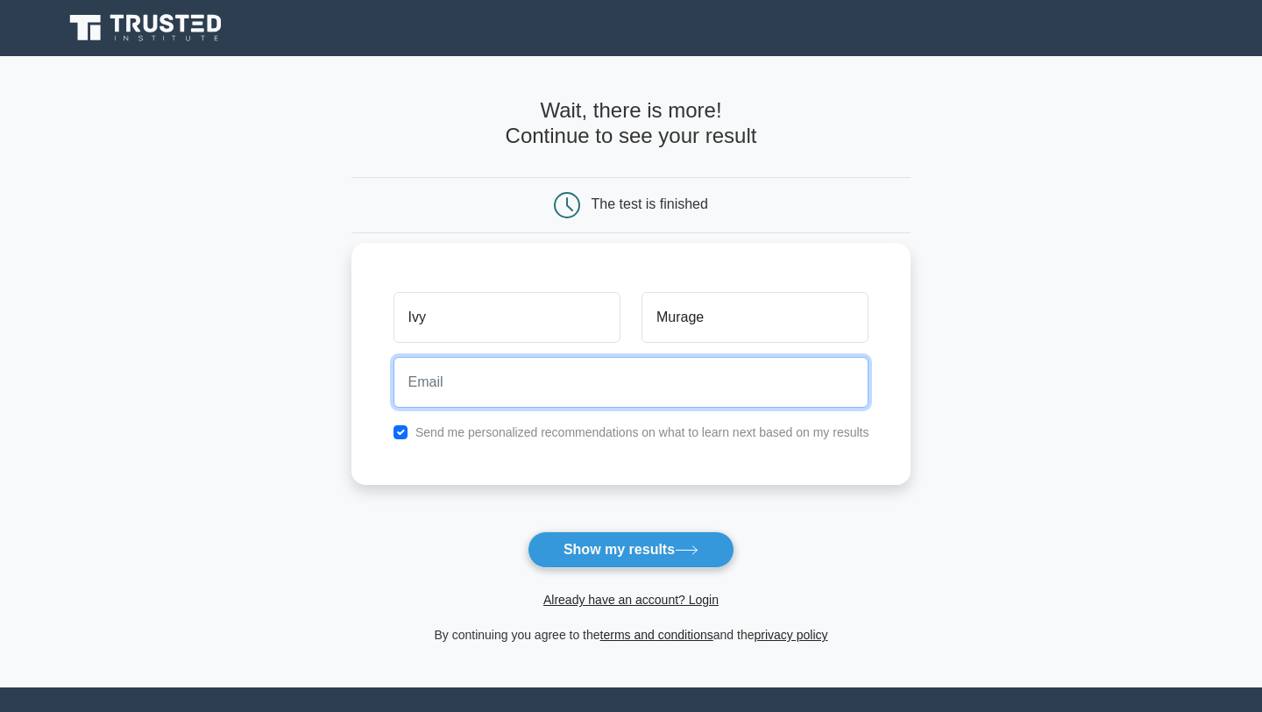
click at [638, 387] on input "email" at bounding box center [632, 382] width 476 height 51
type input "ivymurage2000@gmail.com"
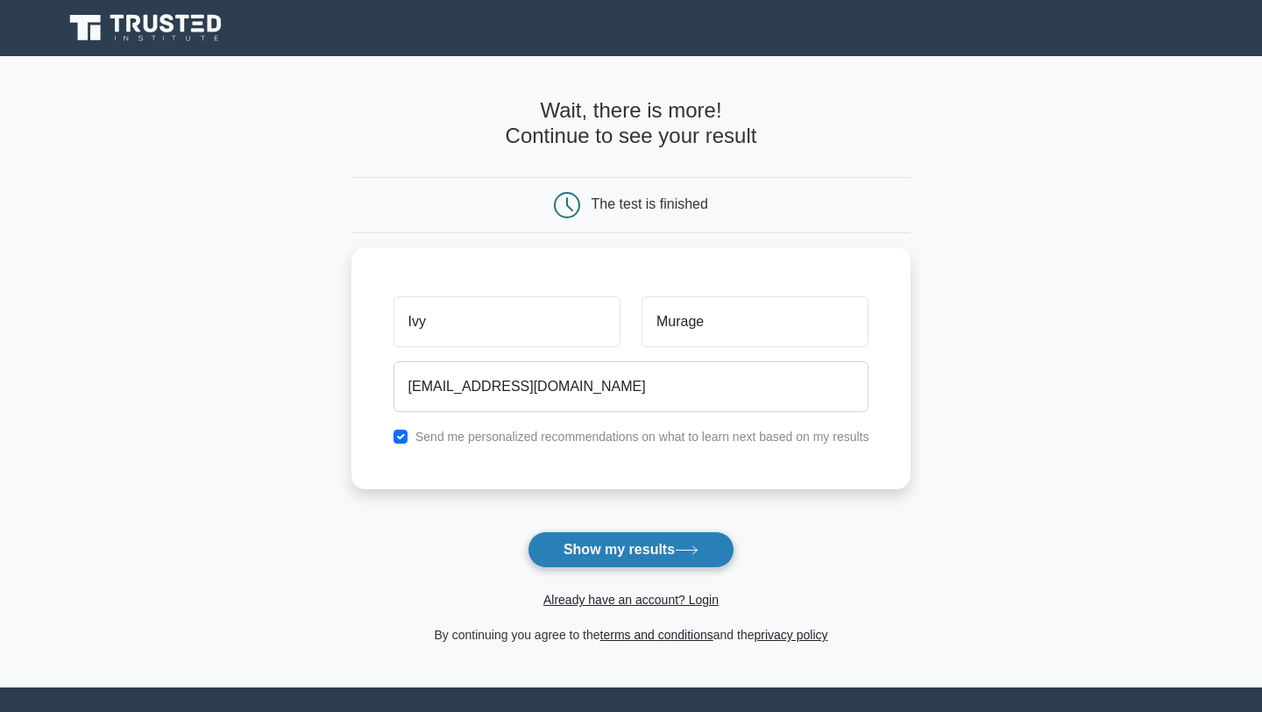
click at [627, 554] on button "Show my results" at bounding box center [631, 549] width 207 height 37
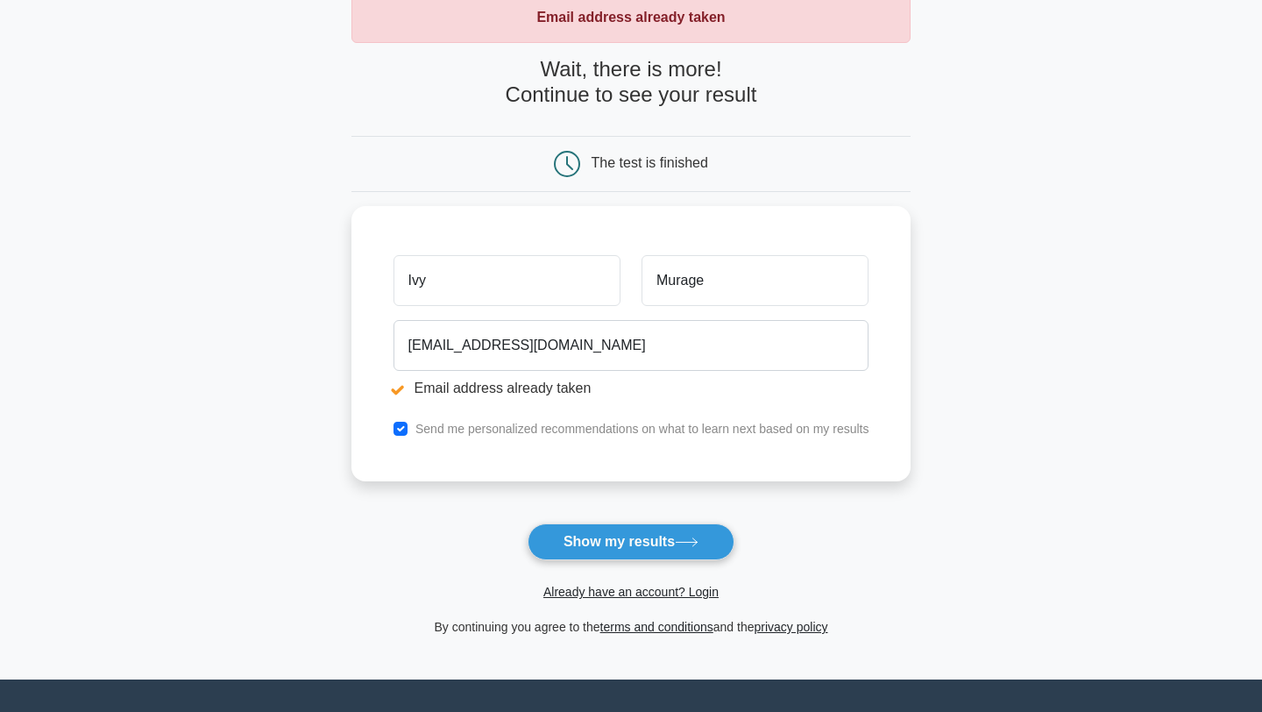
scroll to position [267, 0]
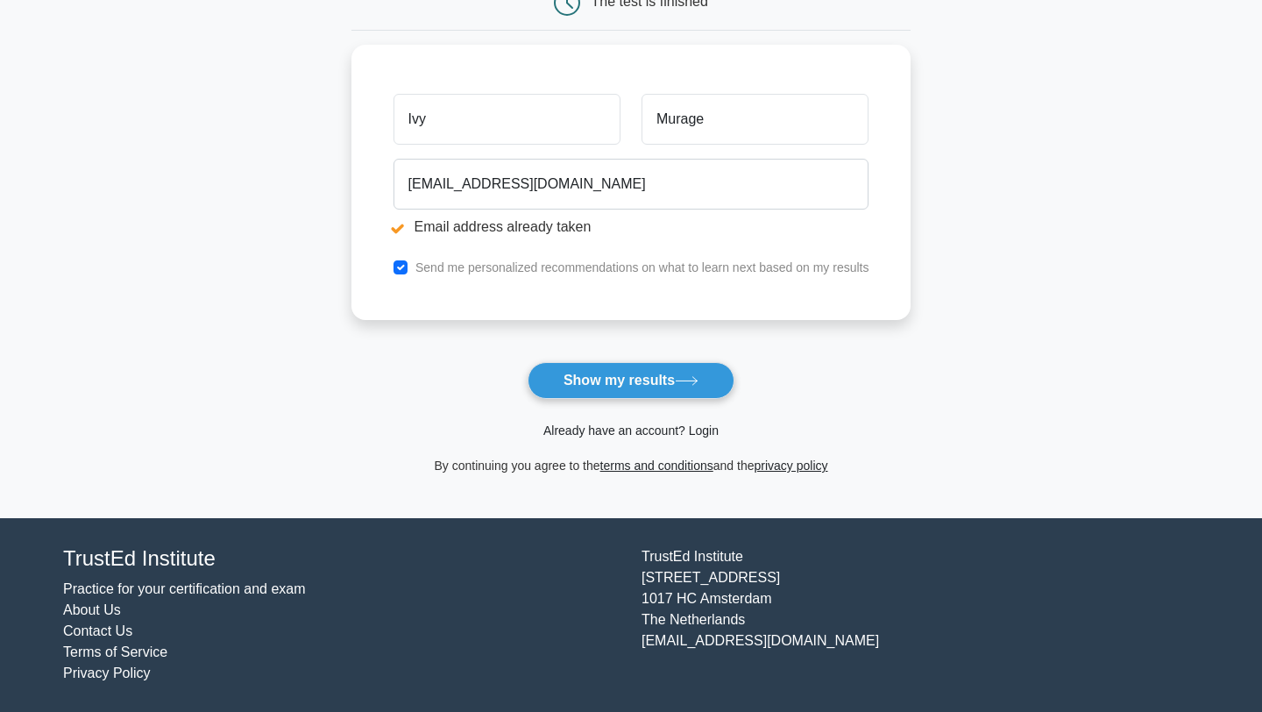
click at [614, 428] on link "Already have an account? Login" at bounding box center [630, 430] width 175 height 14
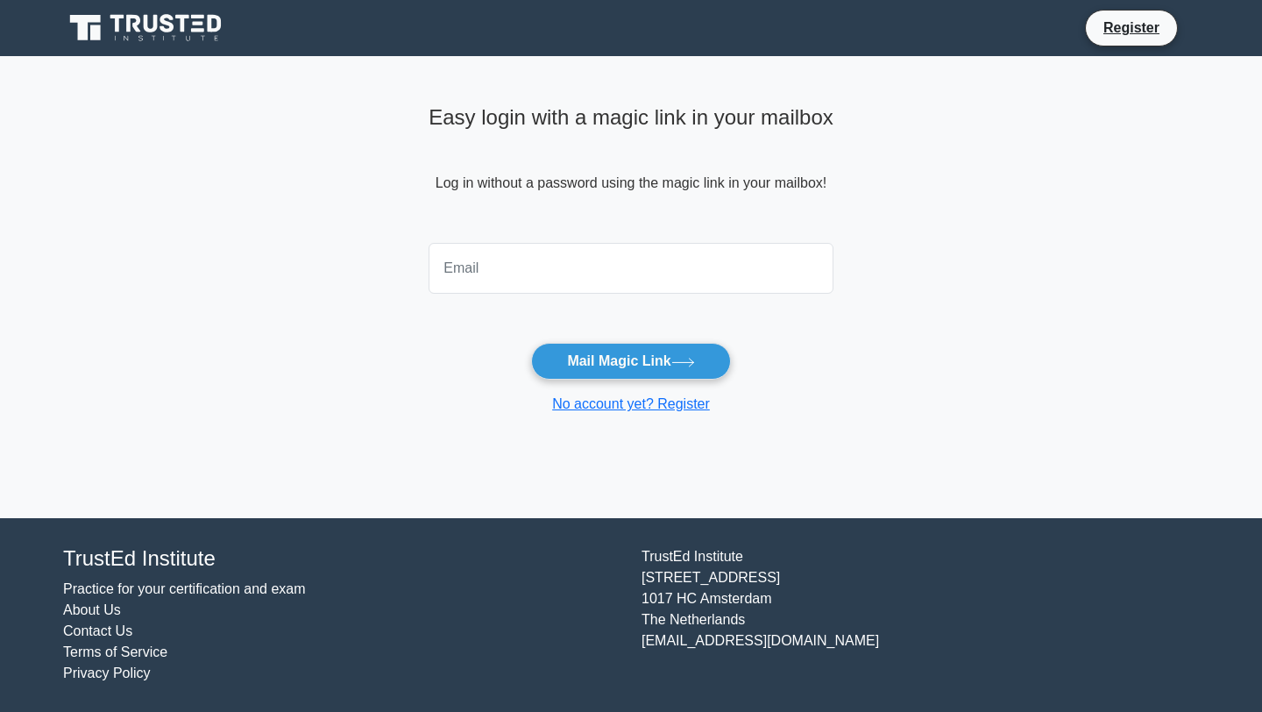
click at [598, 271] on input "email" at bounding box center [631, 268] width 405 height 51
type input "[EMAIL_ADDRESS][DOMAIN_NAME]"
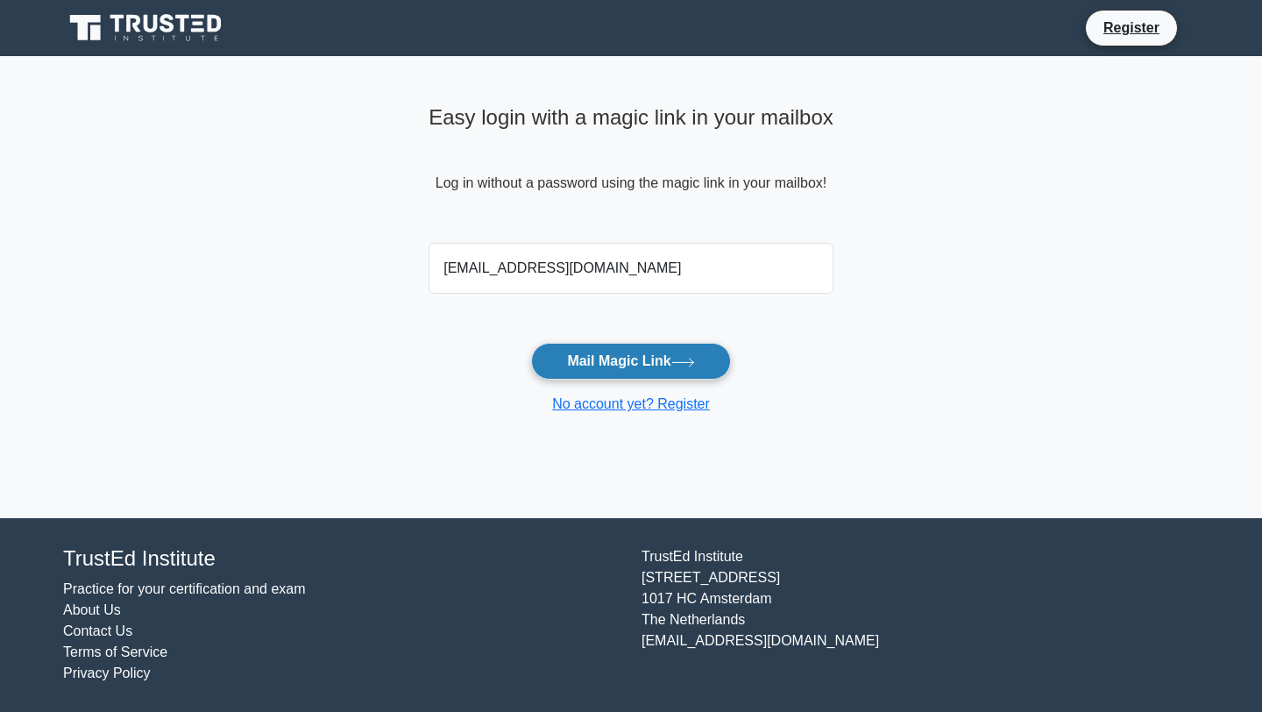
click at [614, 349] on button "Mail Magic Link" at bounding box center [630, 361] width 199 height 37
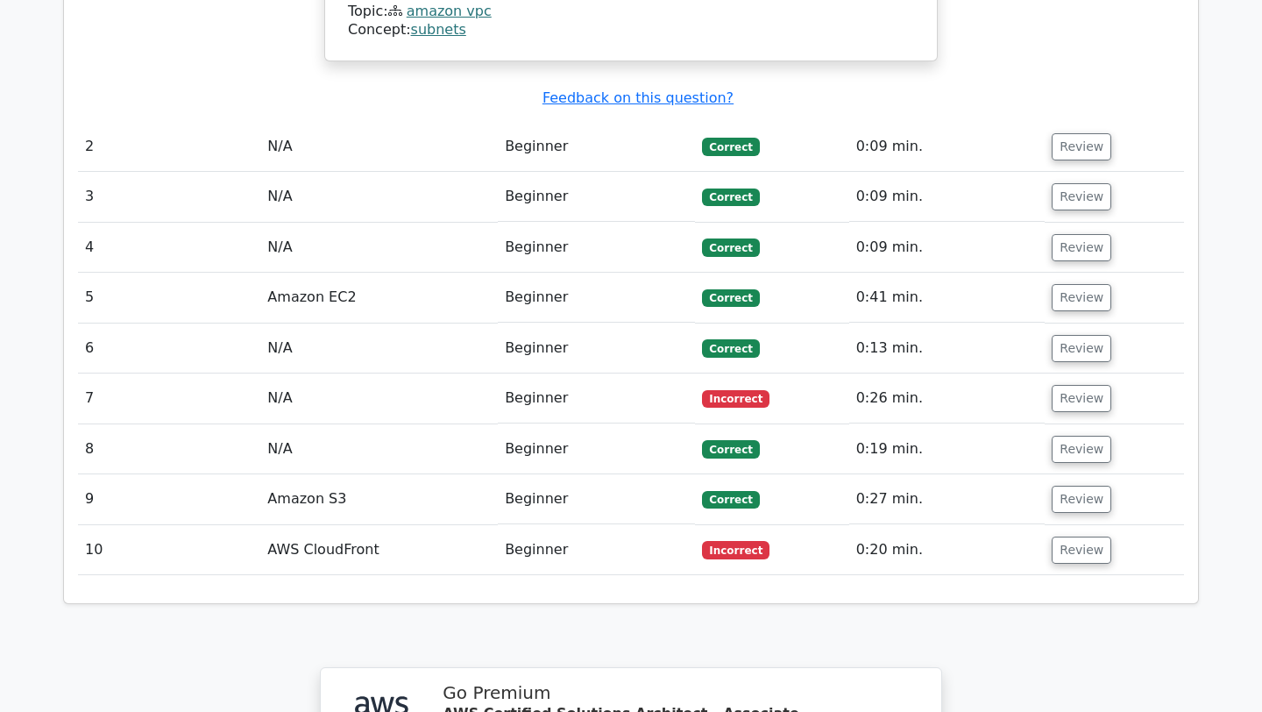
scroll to position [1955, 0]
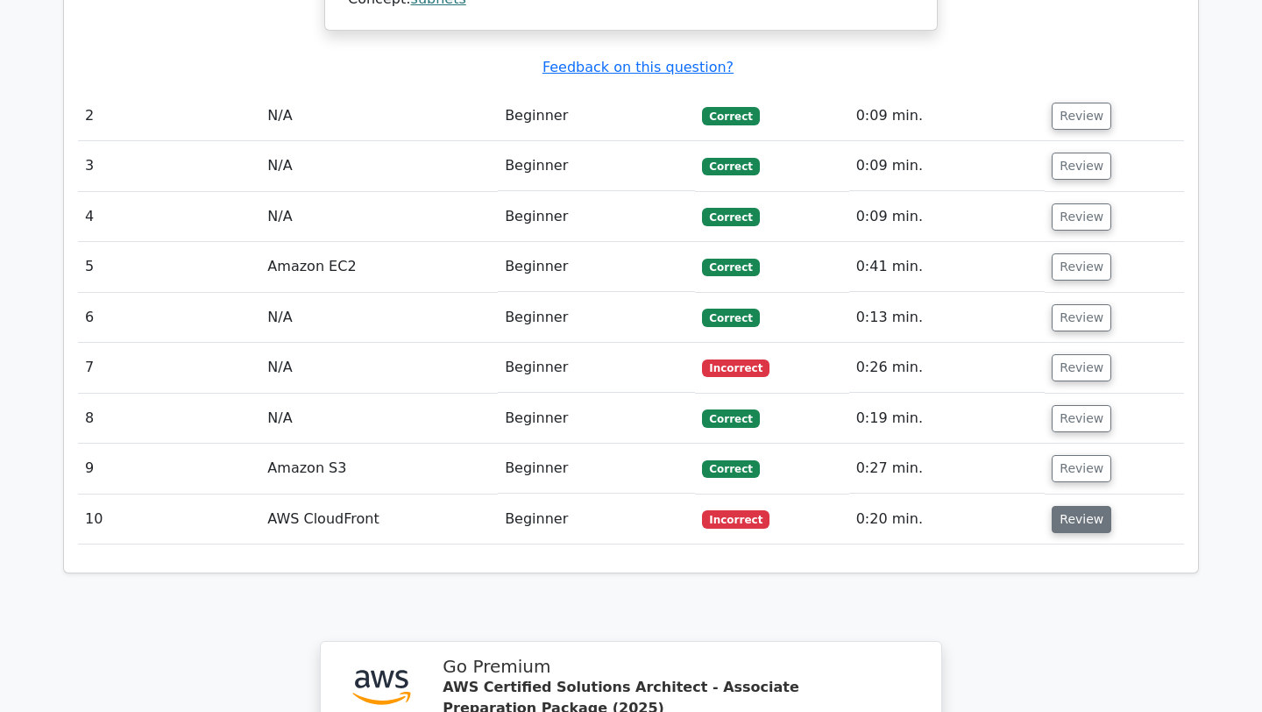
click at [1055, 506] on button "Review" at bounding box center [1082, 519] width 60 height 27
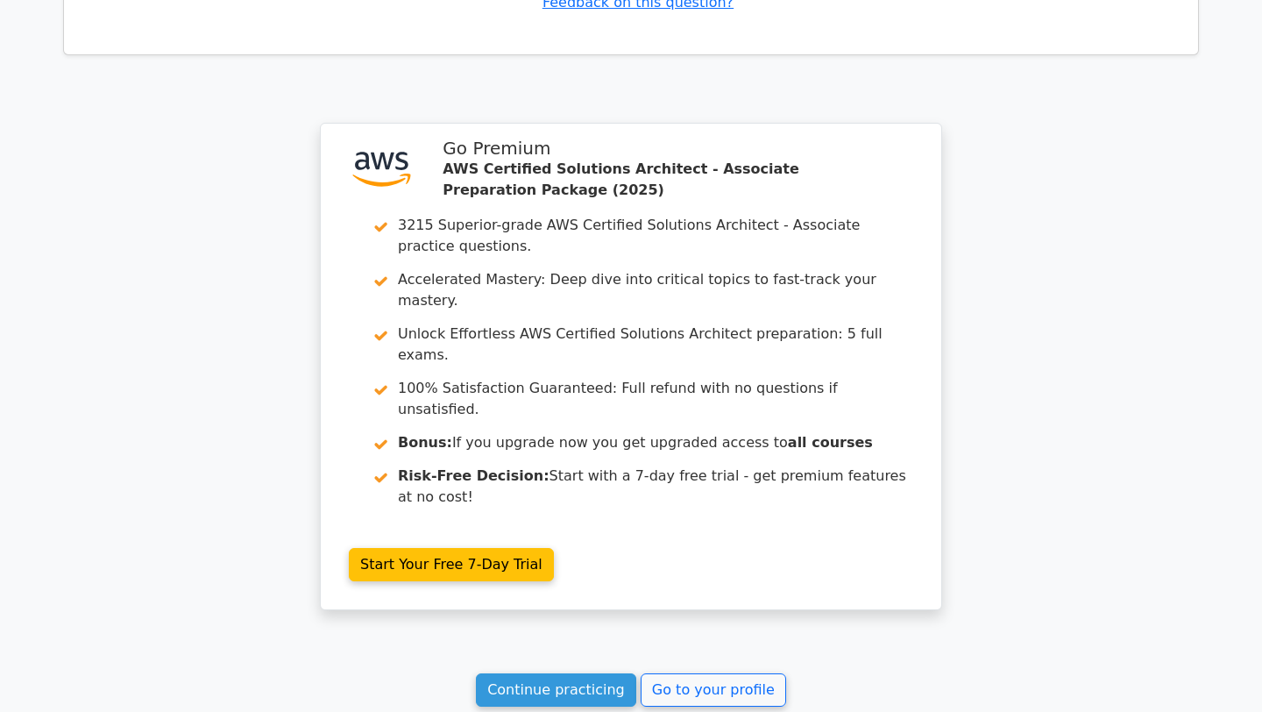
scroll to position [3297, 0]
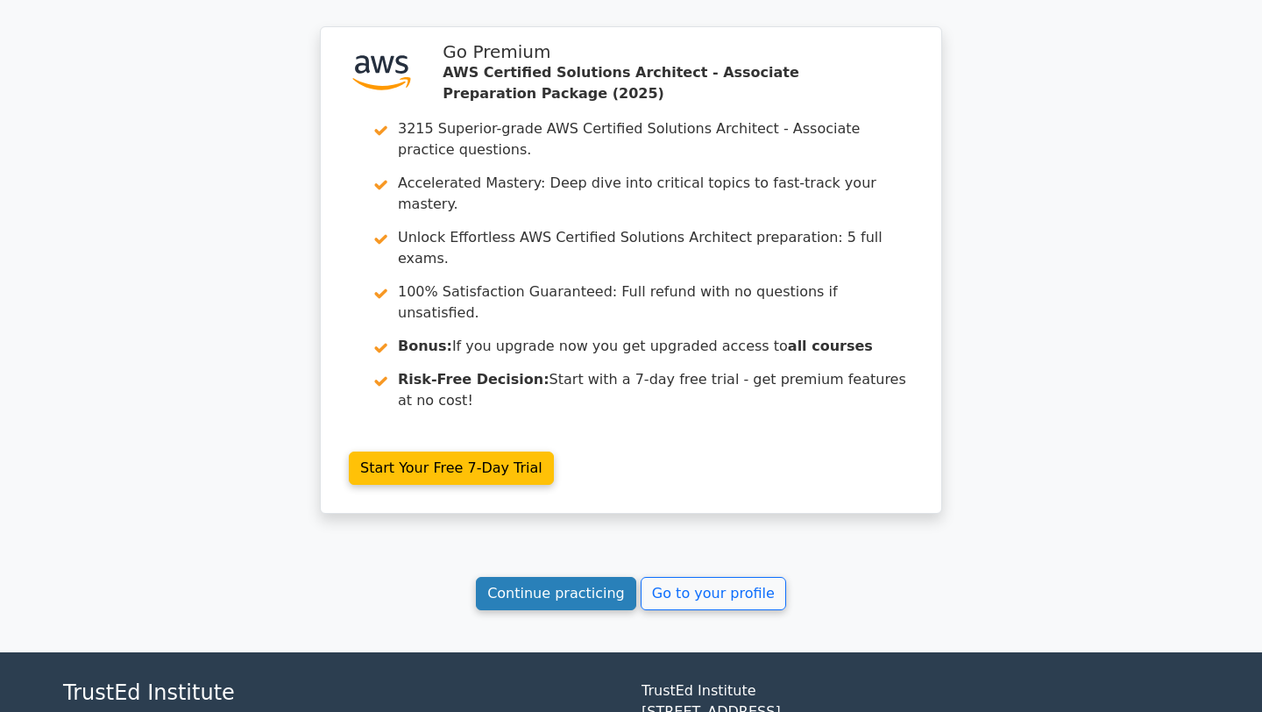
click at [583, 577] on link "Continue practicing" at bounding box center [556, 593] width 160 height 33
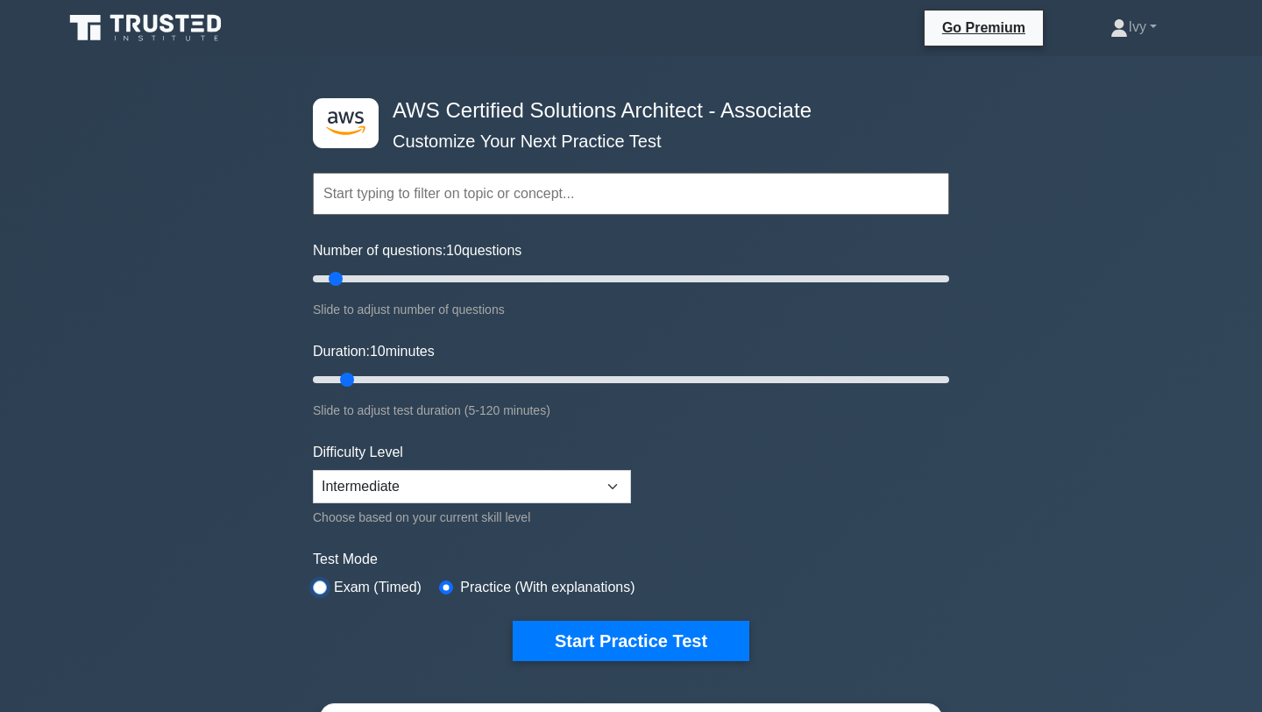
click at [318, 586] on input "radio" at bounding box center [320, 587] width 14 height 14
radio input "true"
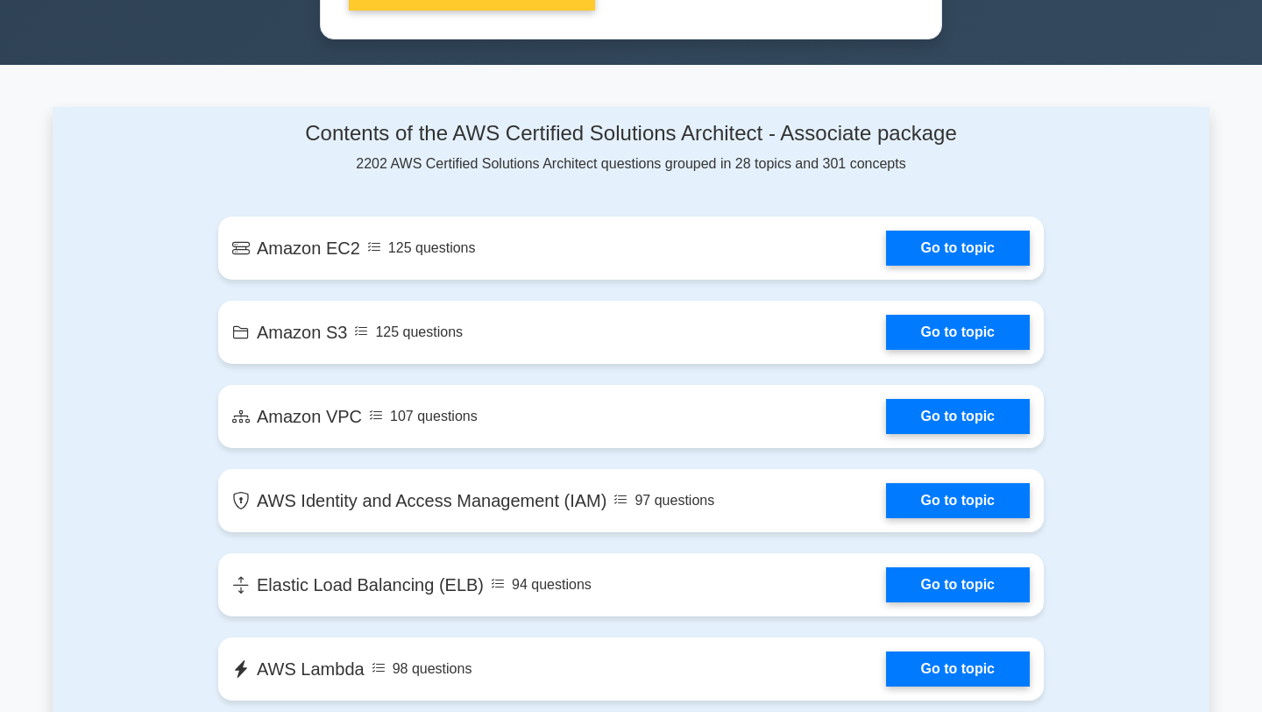
scroll to position [1238, 0]
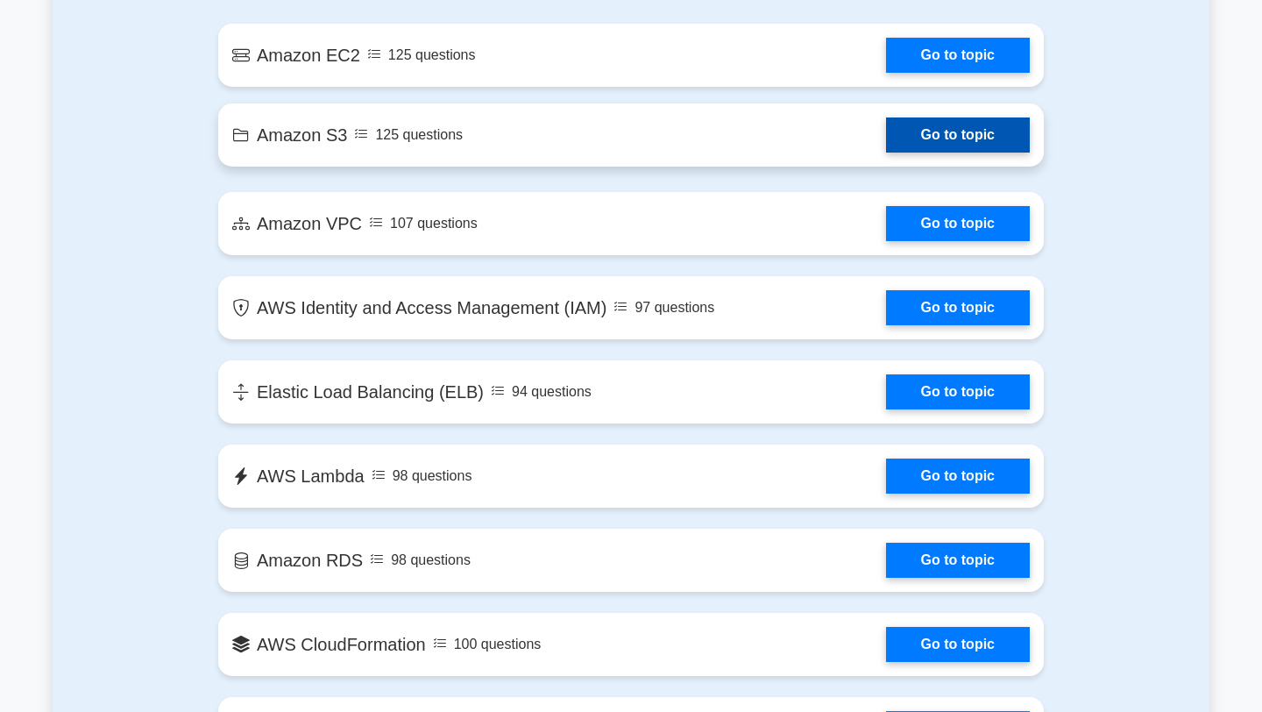
click at [904, 134] on link "Go to topic" at bounding box center [958, 134] width 144 height 35
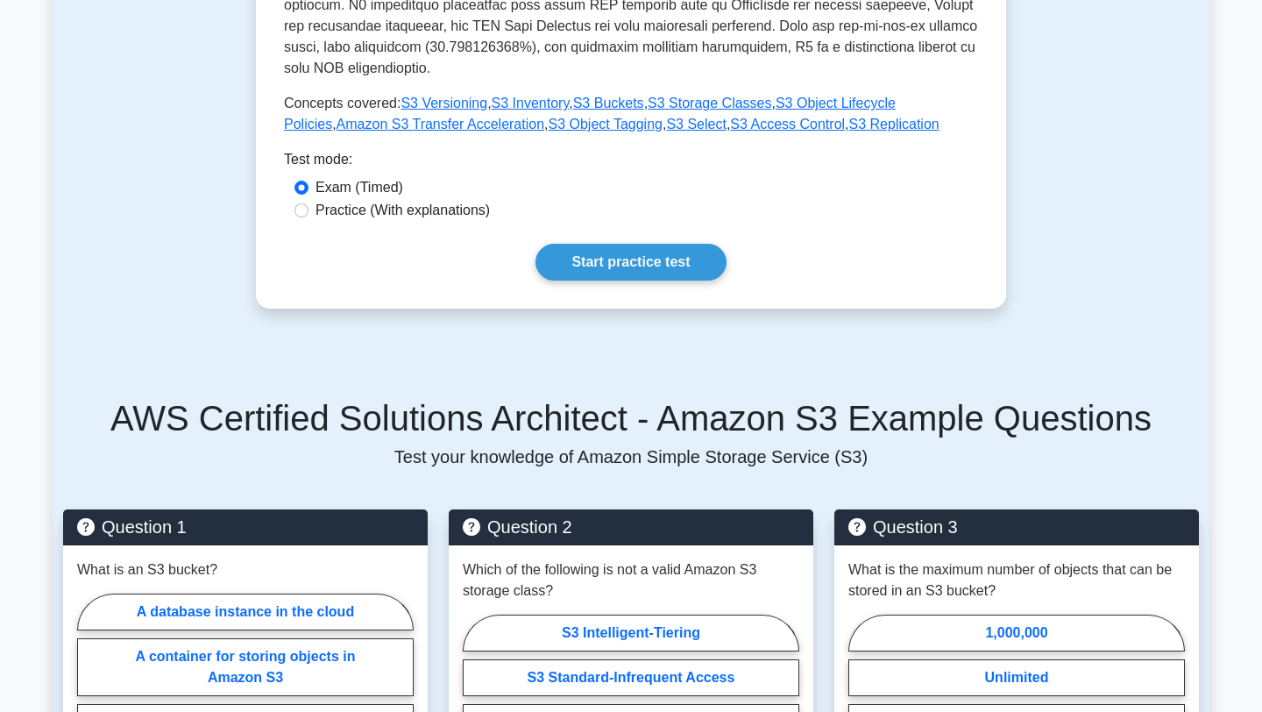
scroll to position [600, 0]
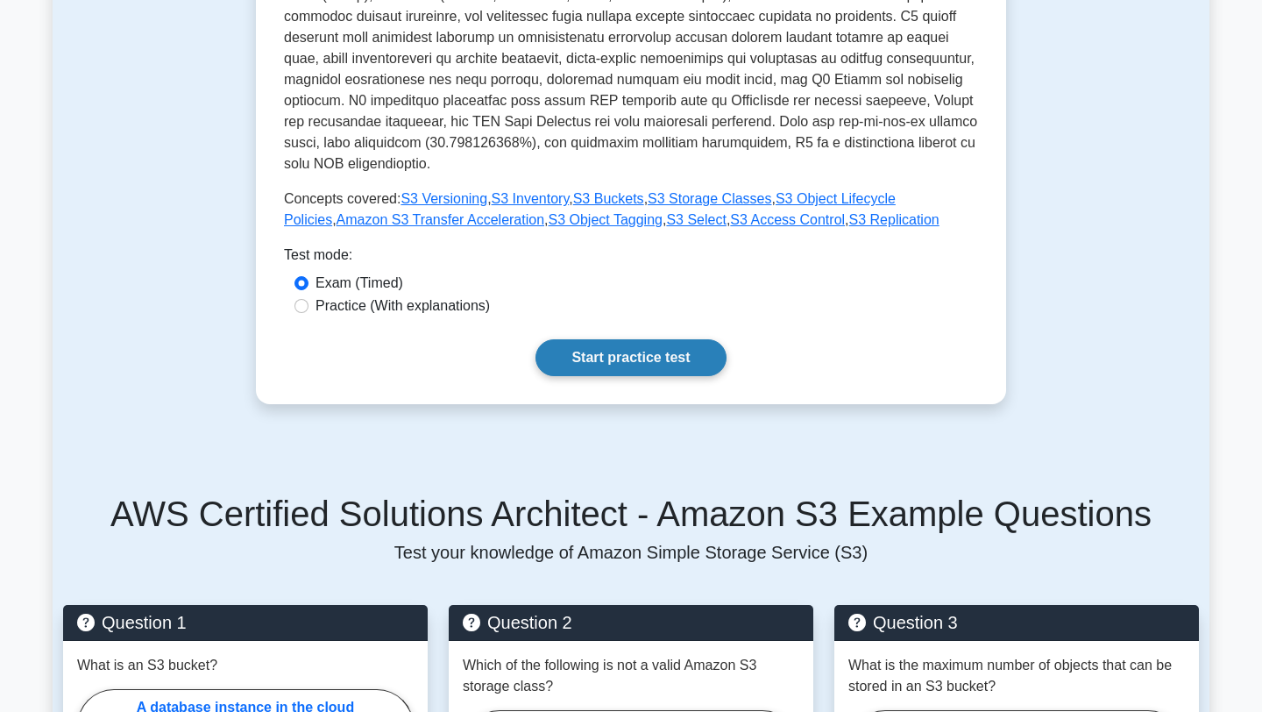
click at [637, 339] on link "Start practice test" at bounding box center [631, 357] width 190 height 37
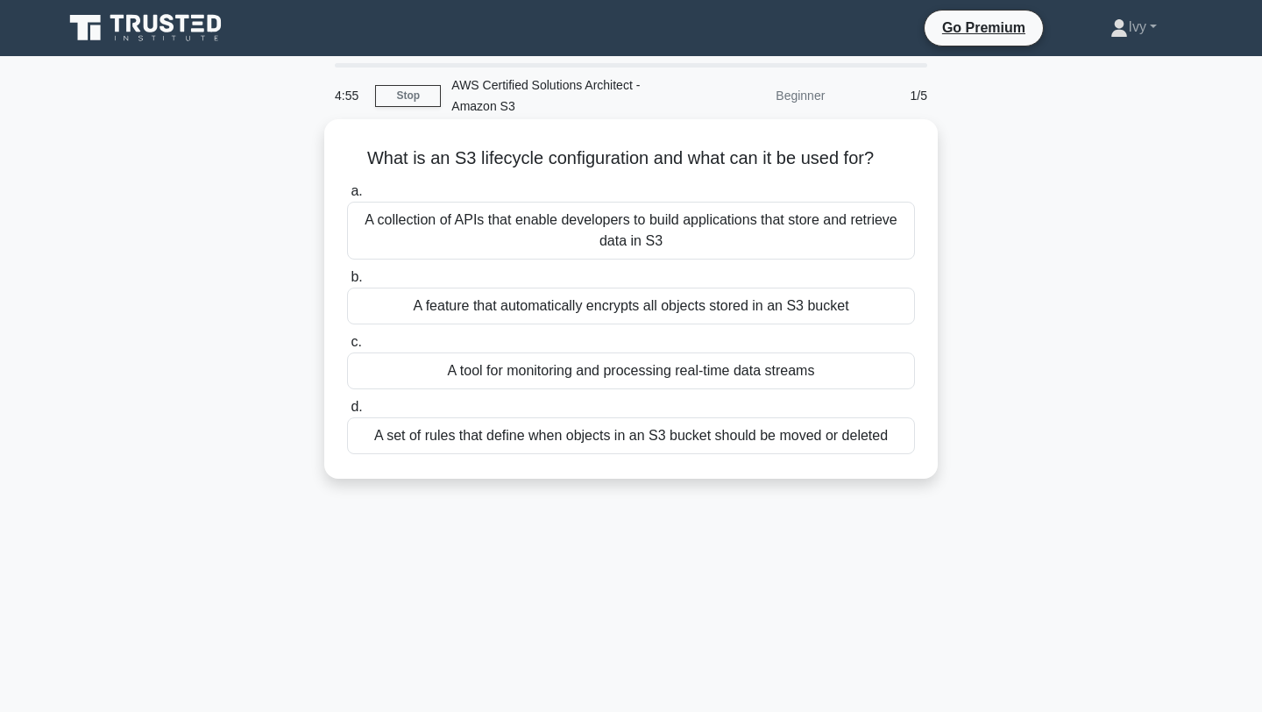
click at [583, 435] on div "A set of rules that define when objects in an S3 bucket should be moved or dele…" at bounding box center [631, 435] width 568 height 37
click at [347, 413] on input "d. A set of rules that define when objects in an S3 bucket should be moved or d…" at bounding box center [347, 406] width 0 height 11
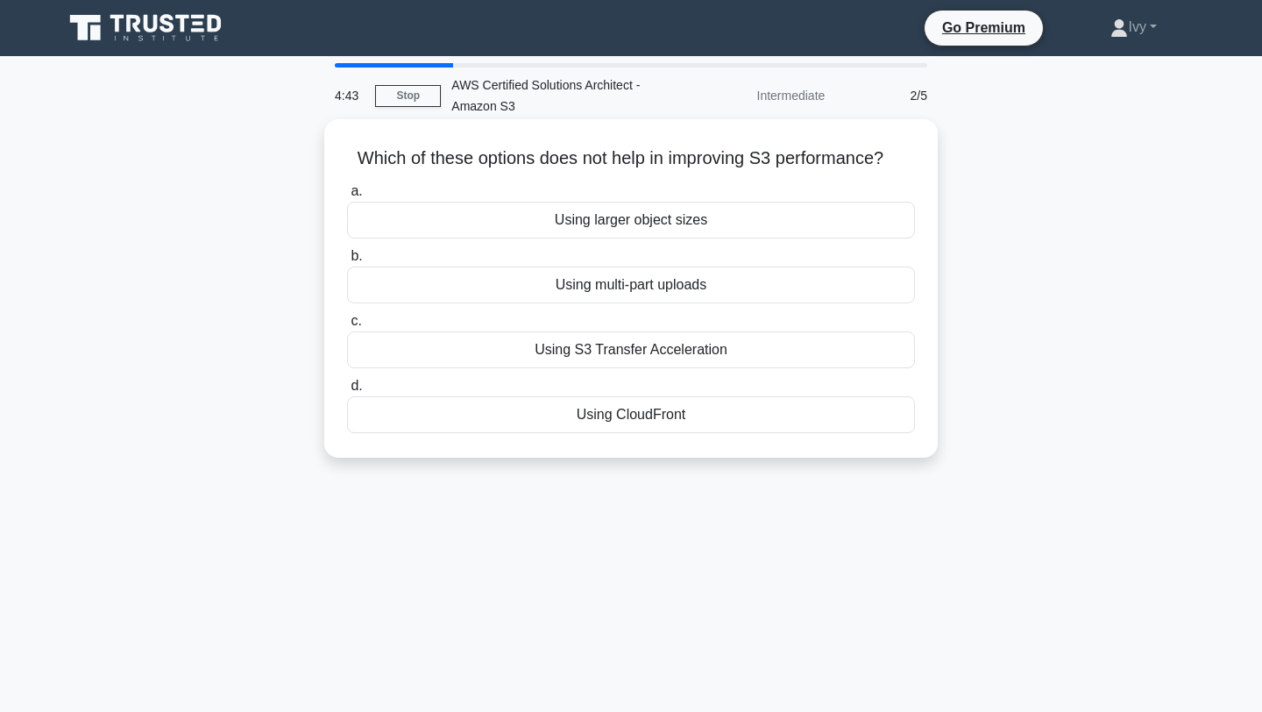
click at [697, 217] on div "Using larger object sizes" at bounding box center [631, 220] width 568 height 37
click at [347, 197] on input "a. Using larger object sizes" at bounding box center [347, 191] width 0 height 11
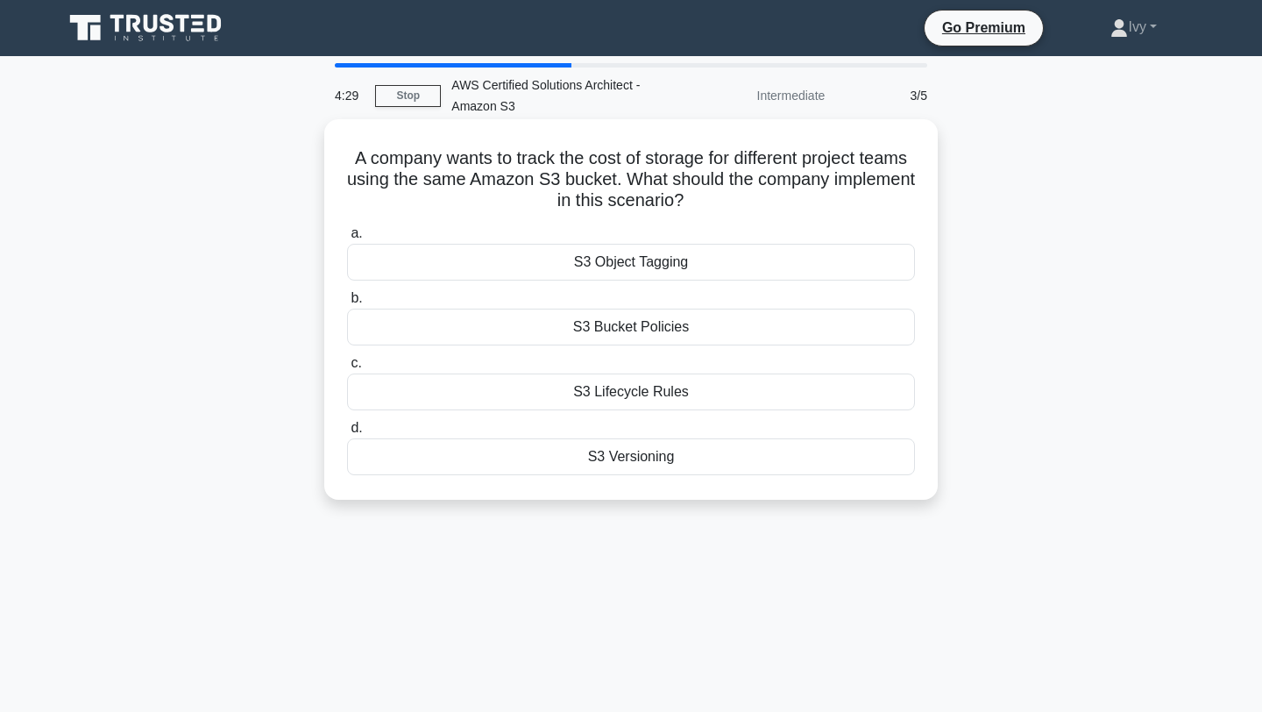
click at [679, 266] on div "S3 Object Tagging" at bounding box center [631, 262] width 568 height 37
click at [347, 239] on input "a. S3 Object Tagging" at bounding box center [347, 233] width 0 height 11
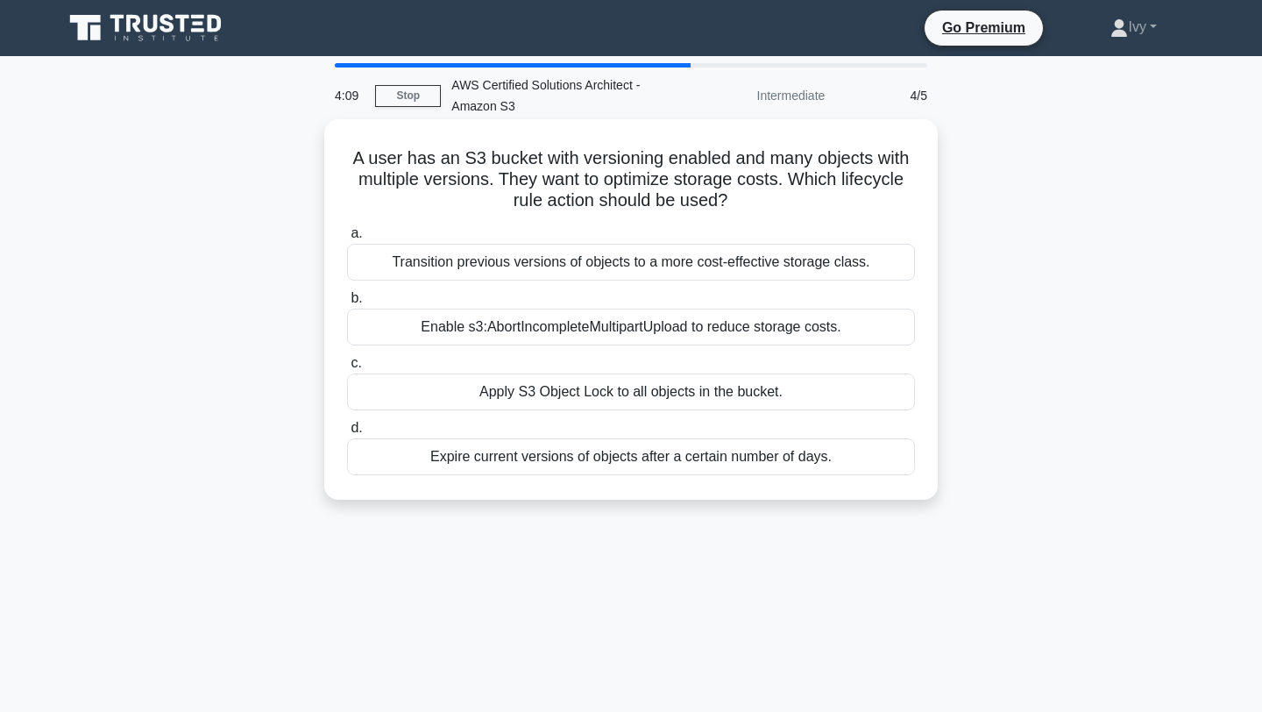
click at [551, 465] on div "Expire current versions of objects after a certain number of days." at bounding box center [631, 456] width 568 height 37
click at [347, 434] on input "d. Expire current versions of objects after a certain number of days." at bounding box center [347, 427] width 0 height 11
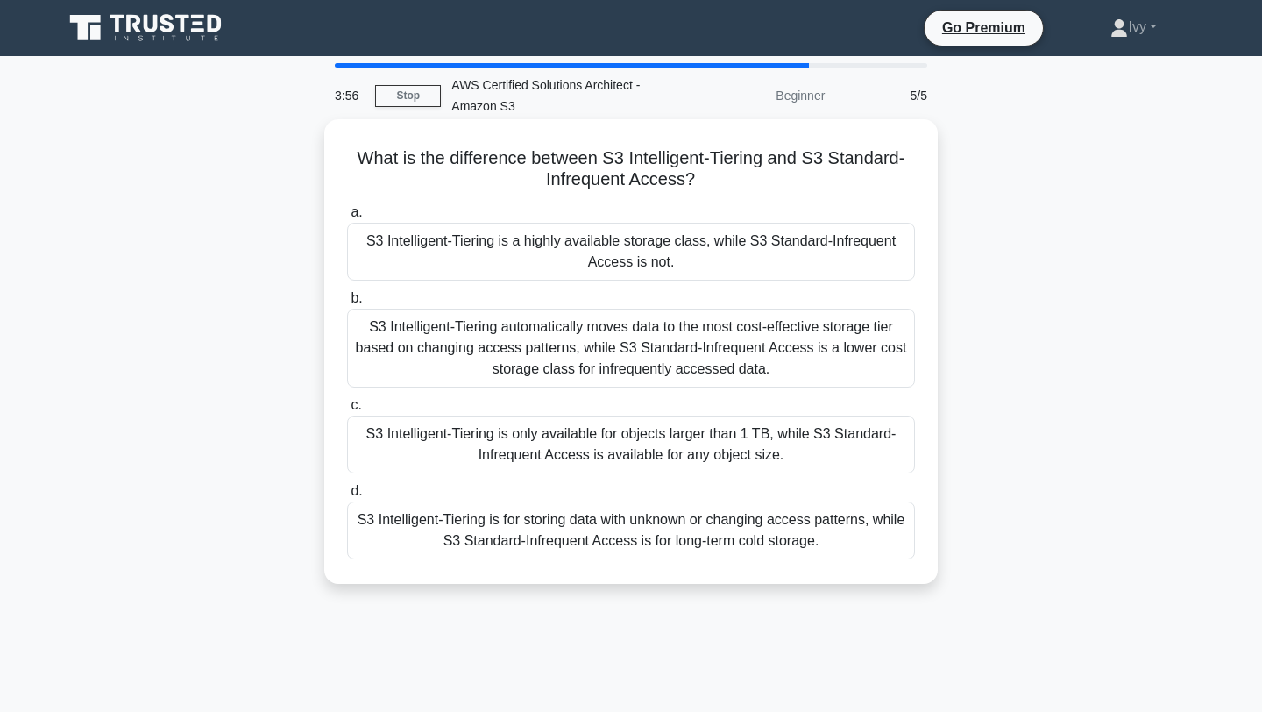
click at [619, 341] on div "S3 Intelligent-Tiering automatically moves data to the most cost-effective stor…" at bounding box center [631, 348] width 568 height 79
click at [347, 304] on input "b. S3 Intelligent-Tiering automatically moves data to the most cost-effective s…" at bounding box center [347, 298] width 0 height 11
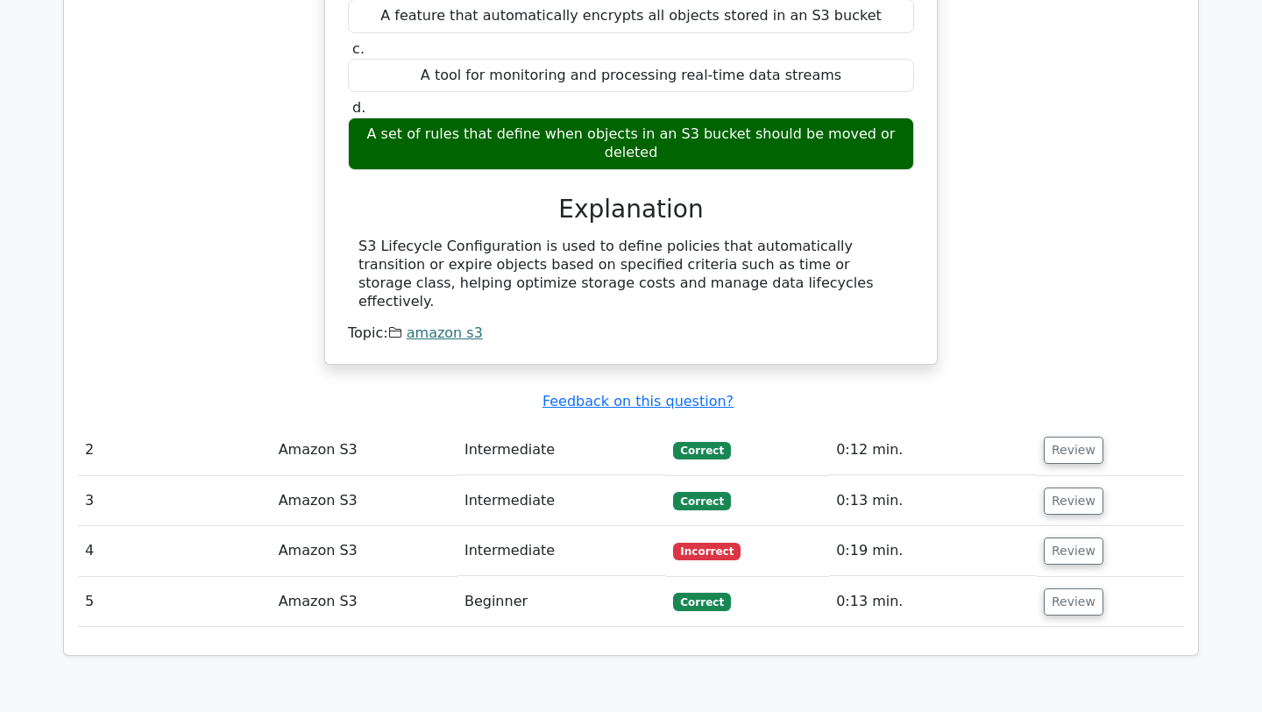
scroll to position [1711, 0]
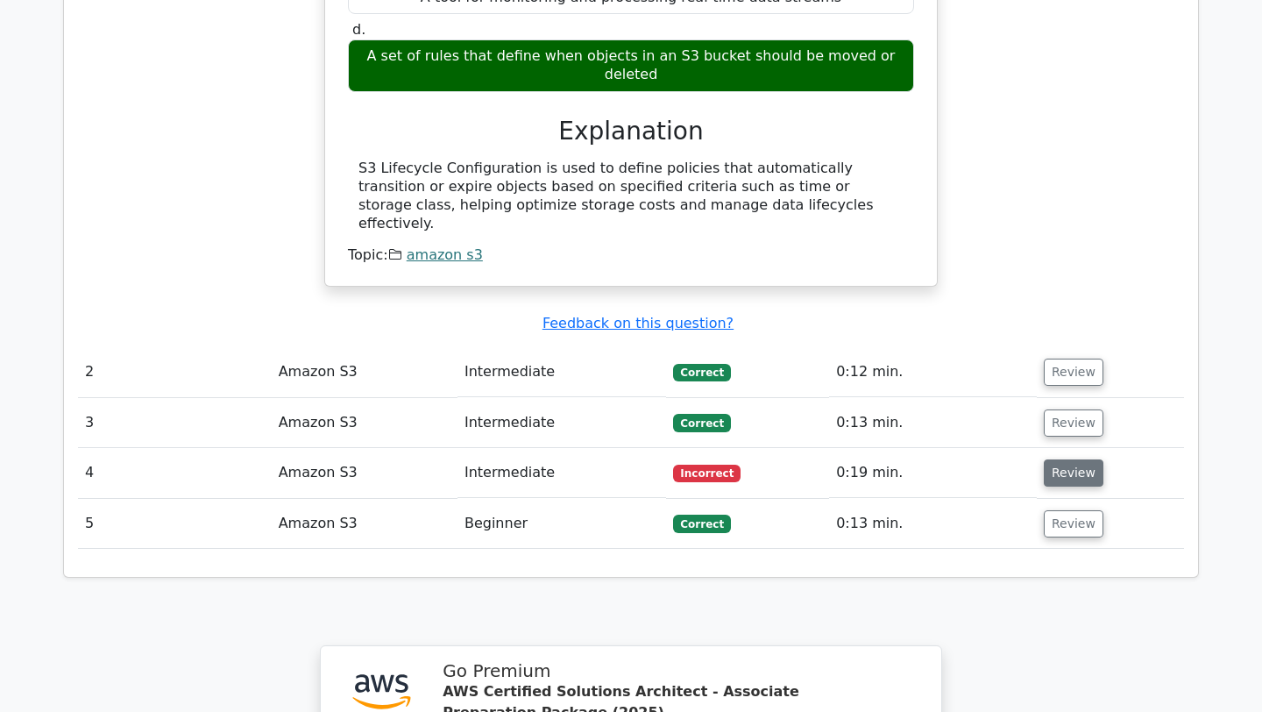
click at [1065, 459] on button "Review" at bounding box center [1074, 472] width 60 height 27
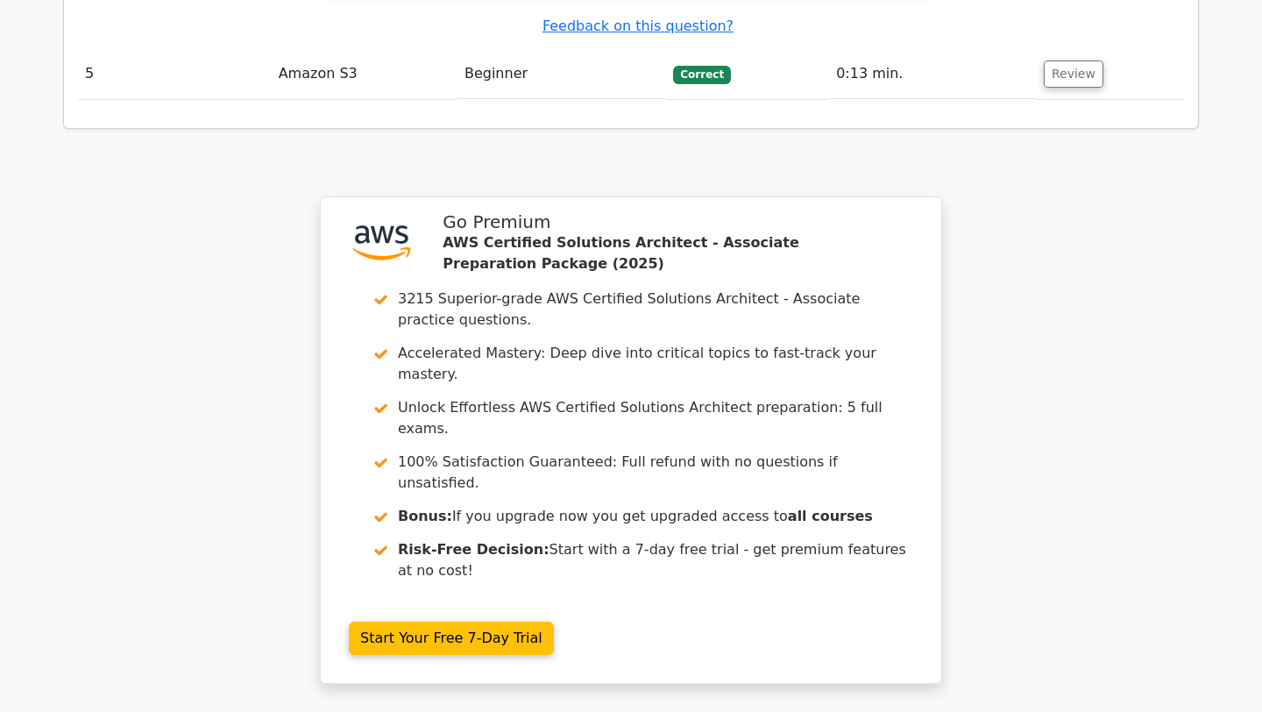
scroll to position [3022, 0]
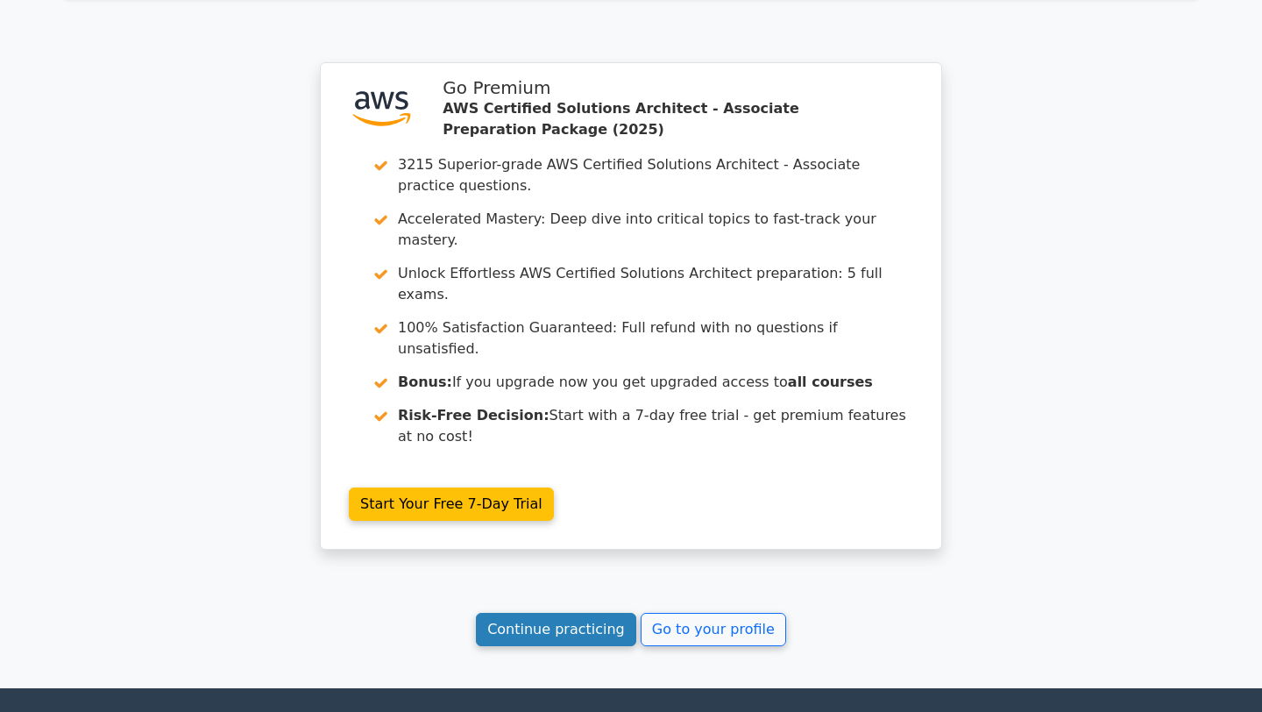
click at [604, 613] on link "Continue practicing" at bounding box center [556, 629] width 160 height 33
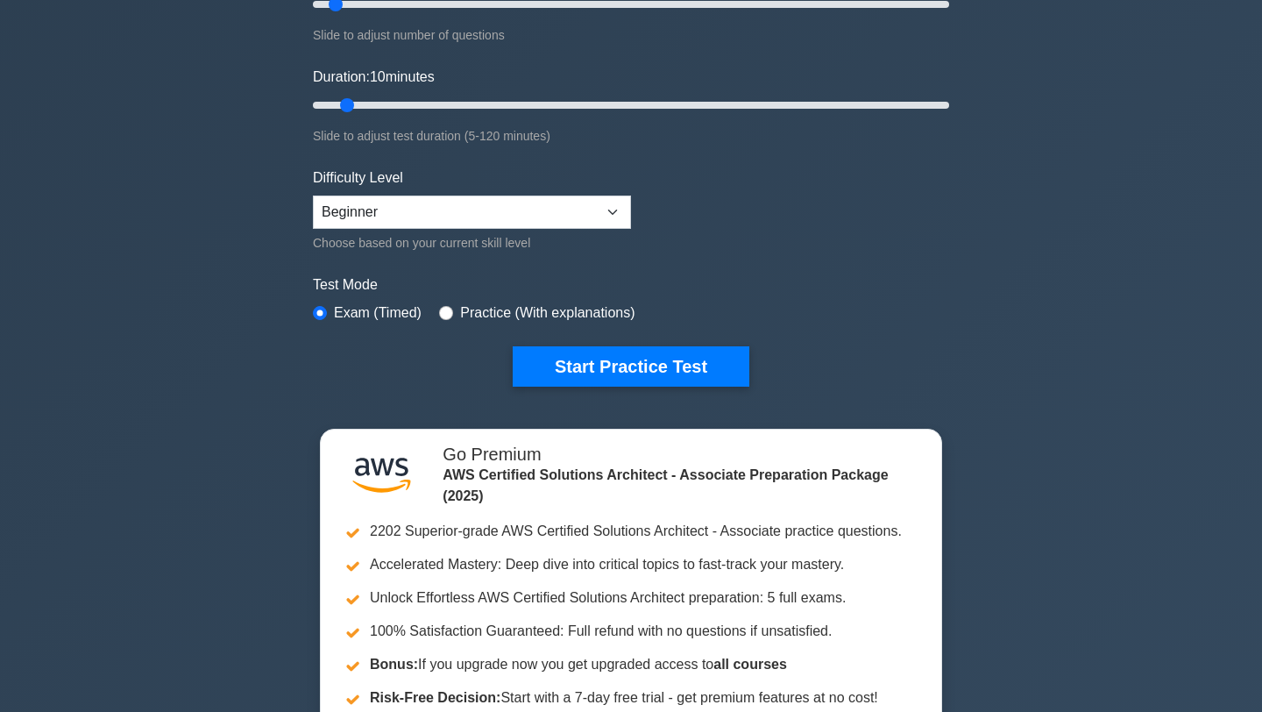
scroll to position [305, 0]
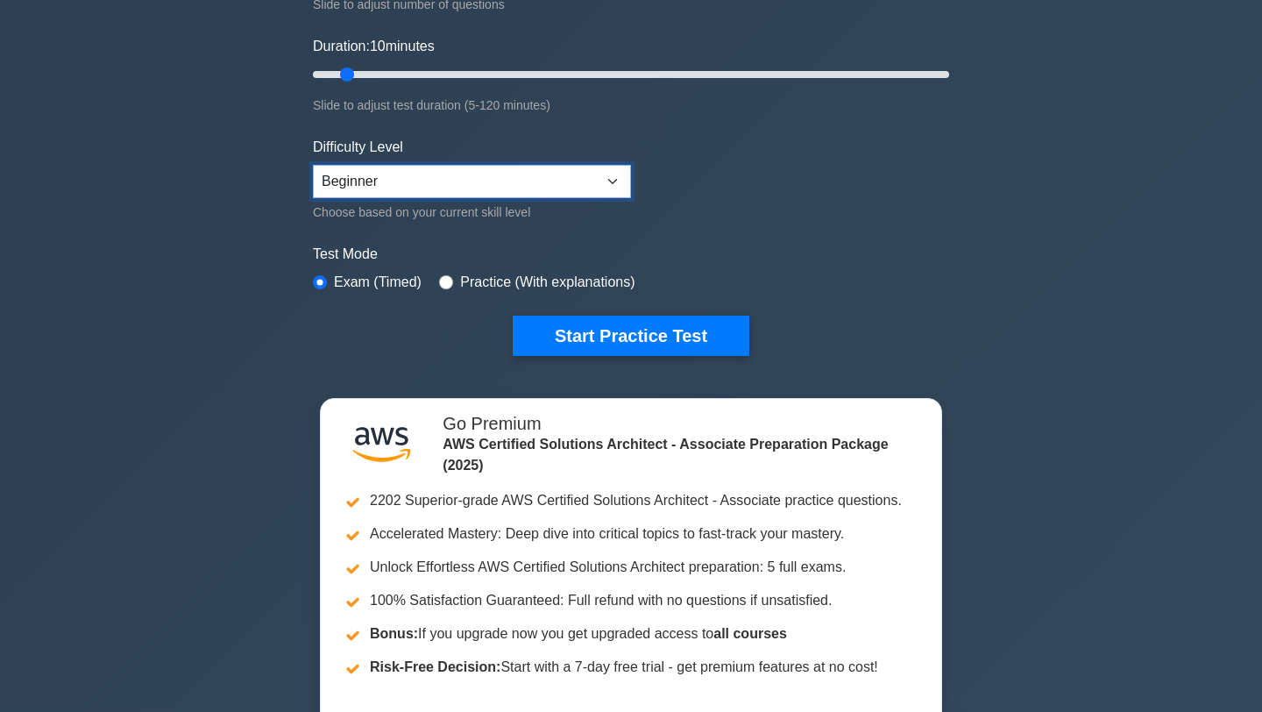
click at [498, 188] on select "Beginner Intermediate Expert" at bounding box center [472, 181] width 318 height 33
select select "expert"
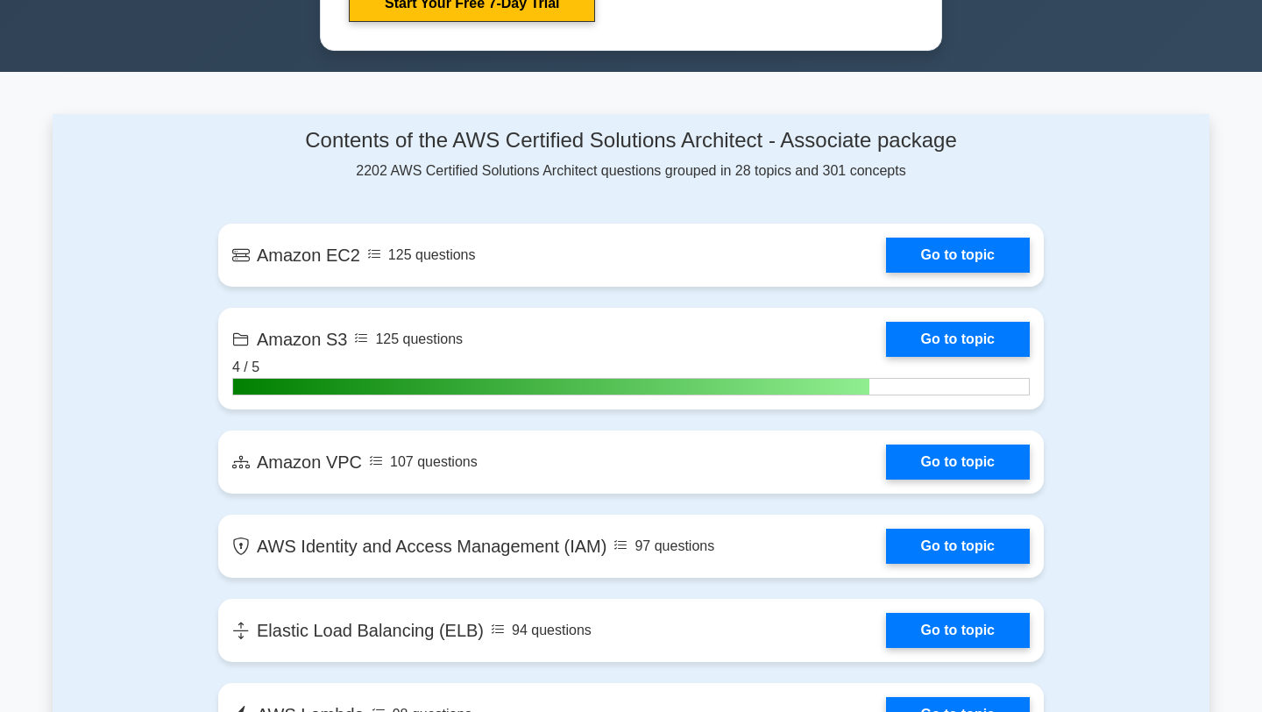
scroll to position [1089, 0]
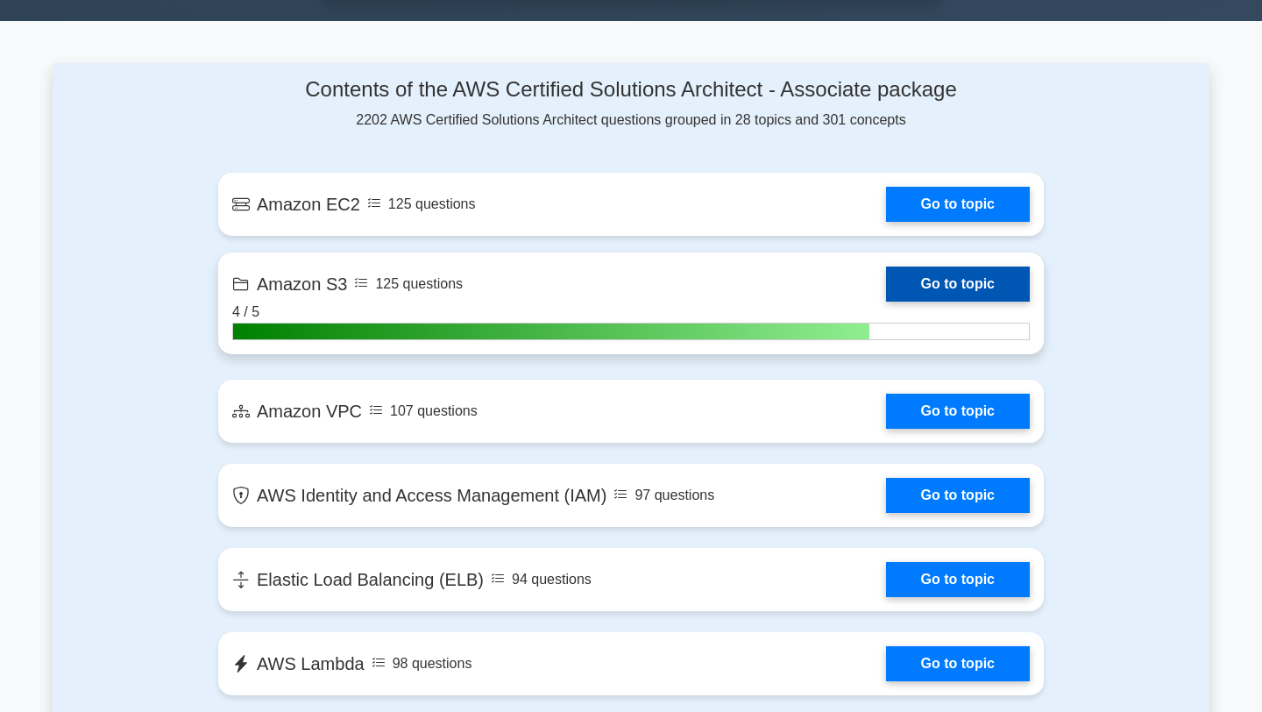
click at [919, 285] on link "Go to topic" at bounding box center [958, 283] width 144 height 35
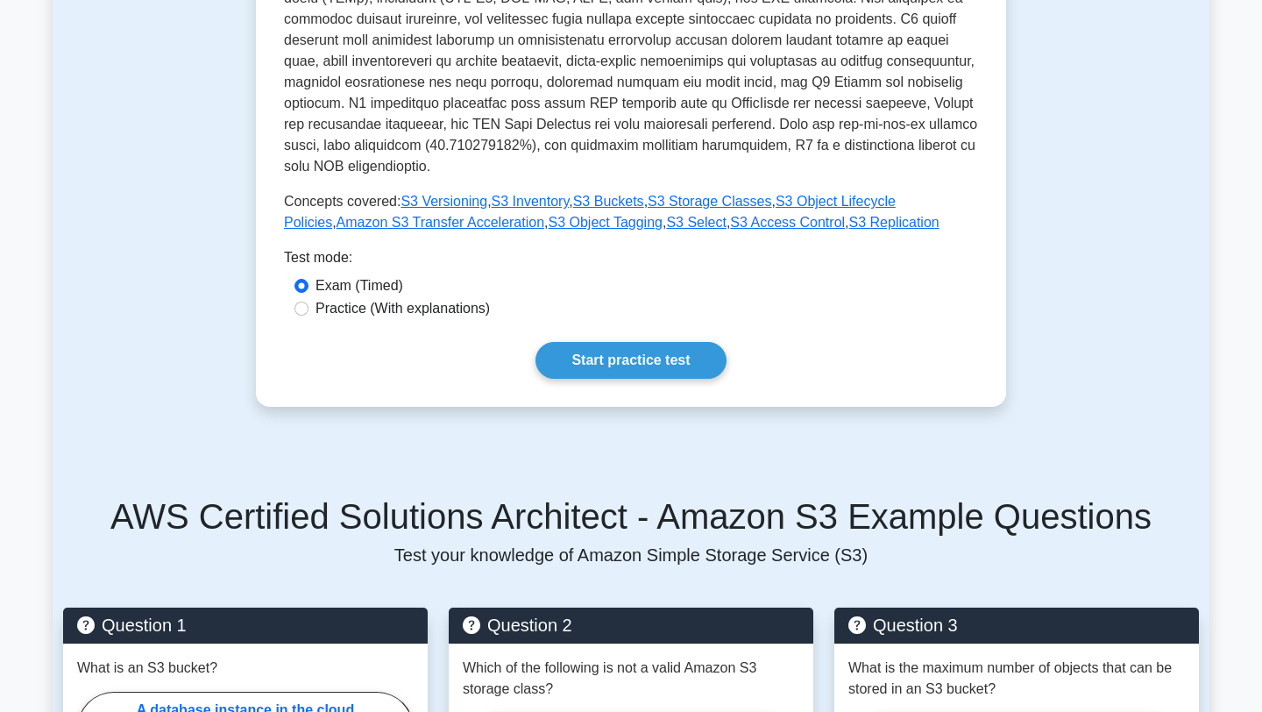
scroll to position [634, 0]
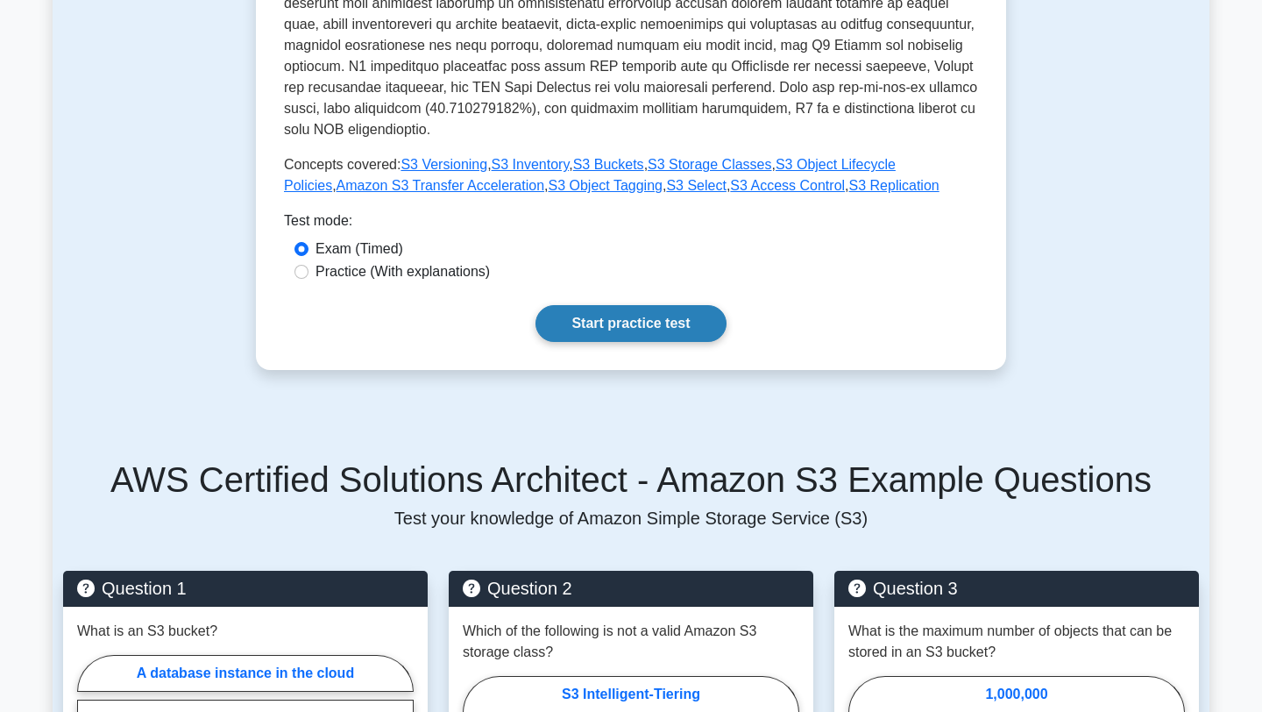
click at [630, 308] on link "Start practice test" at bounding box center [631, 323] width 190 height 37
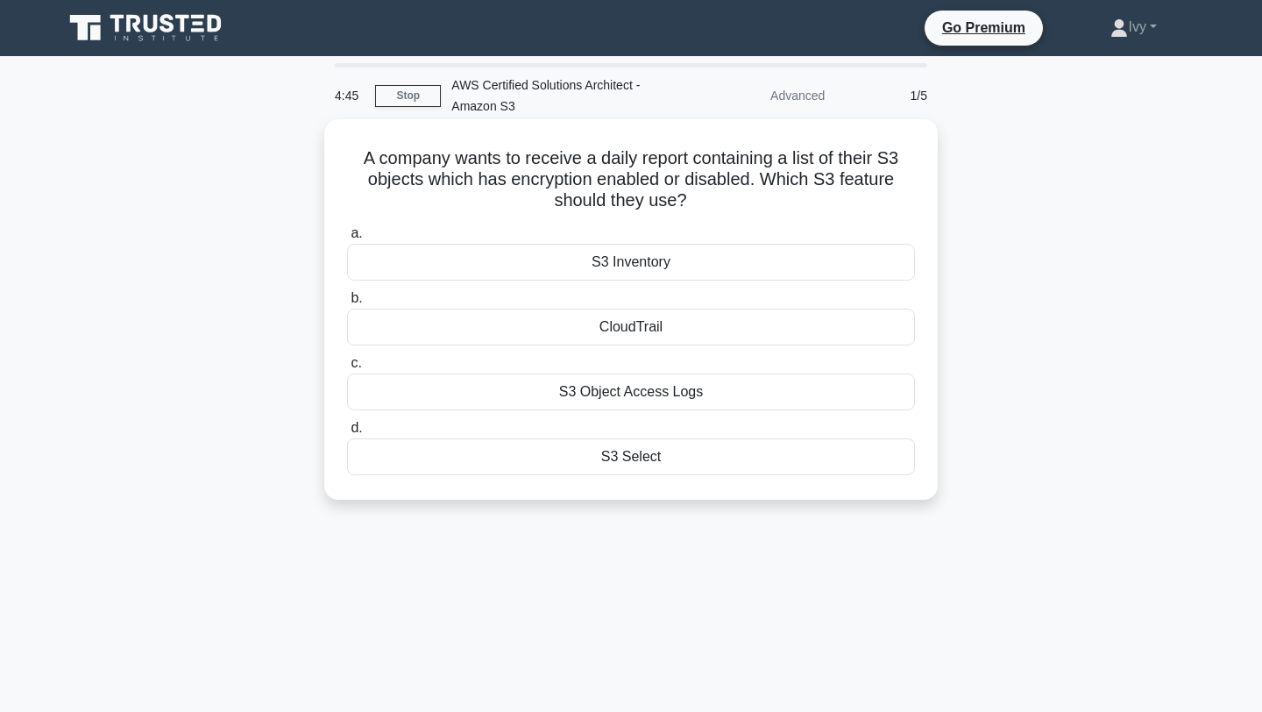
click at [664, 395] on div "S3 Object Access Logs" at bounding box center [631, 391] width 568 height 37
click at [347, 369] on input "c. S3 Object Access Logs" at bounding box center [347, 363] width 0 height 11
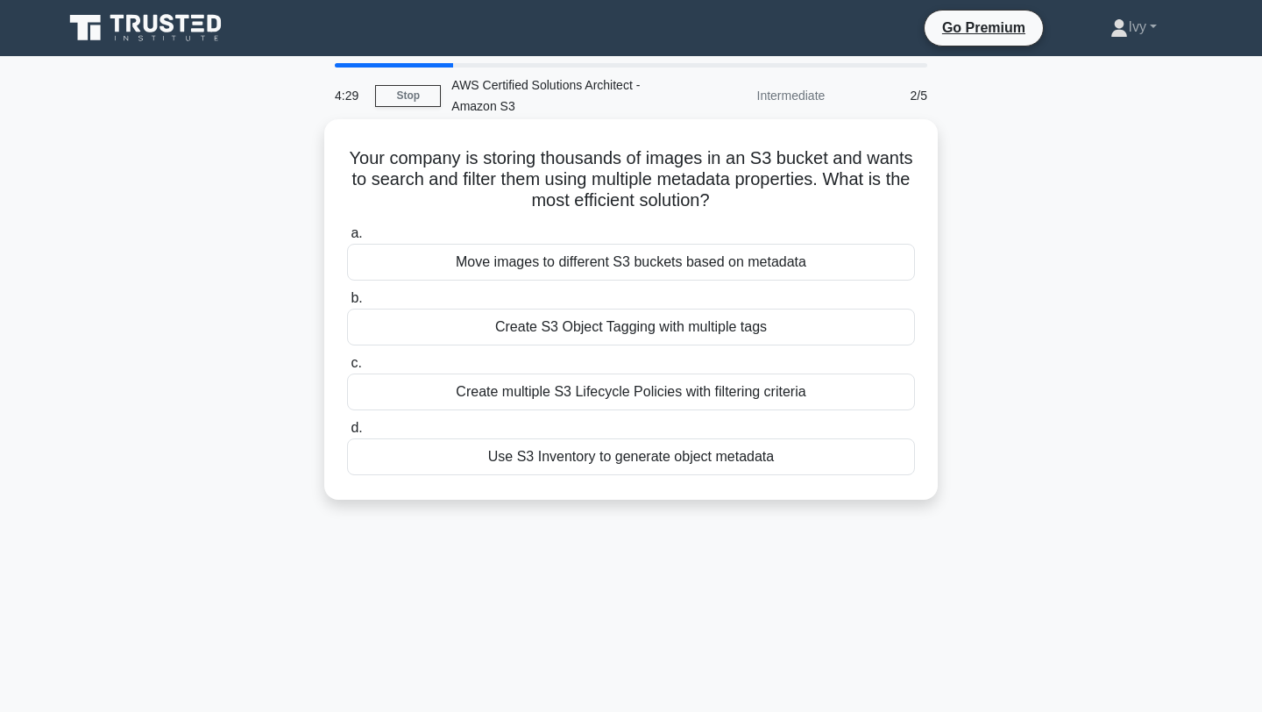
click at [644, 329] on div "Create S3 Object Tagging with multiple tags" at bounding box center [631, 327] width 568 height 37
click at [347, 304] on input "b. Create S3 Object Tagging with multiple tags" at bounding box center [347, 298] width 0 height 11
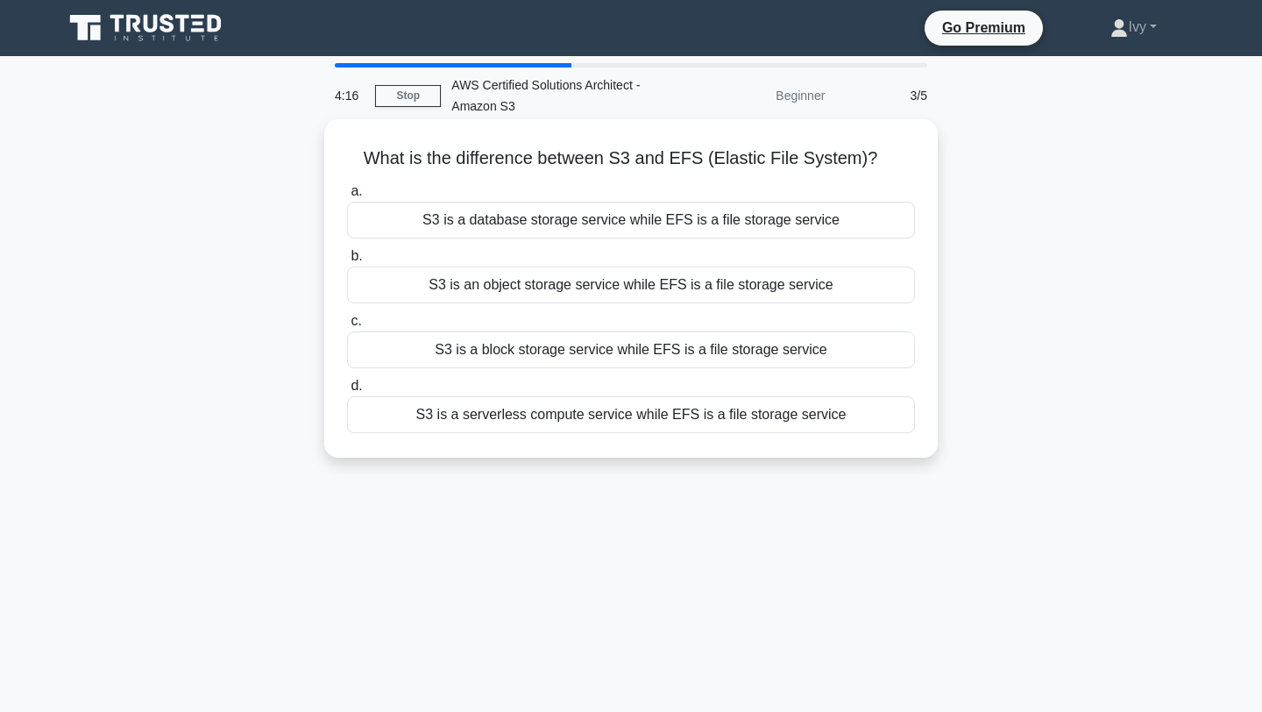
click at [610, 282] on div "S3 is an object storage service while EFS is a file storage service" at bounding box center [631, 284] width 568 height 37
click at [347, 262] on input "b. S3 is an object storage service while EFS is a file storage service" at bounding box center [347, 256] width 0 height 11
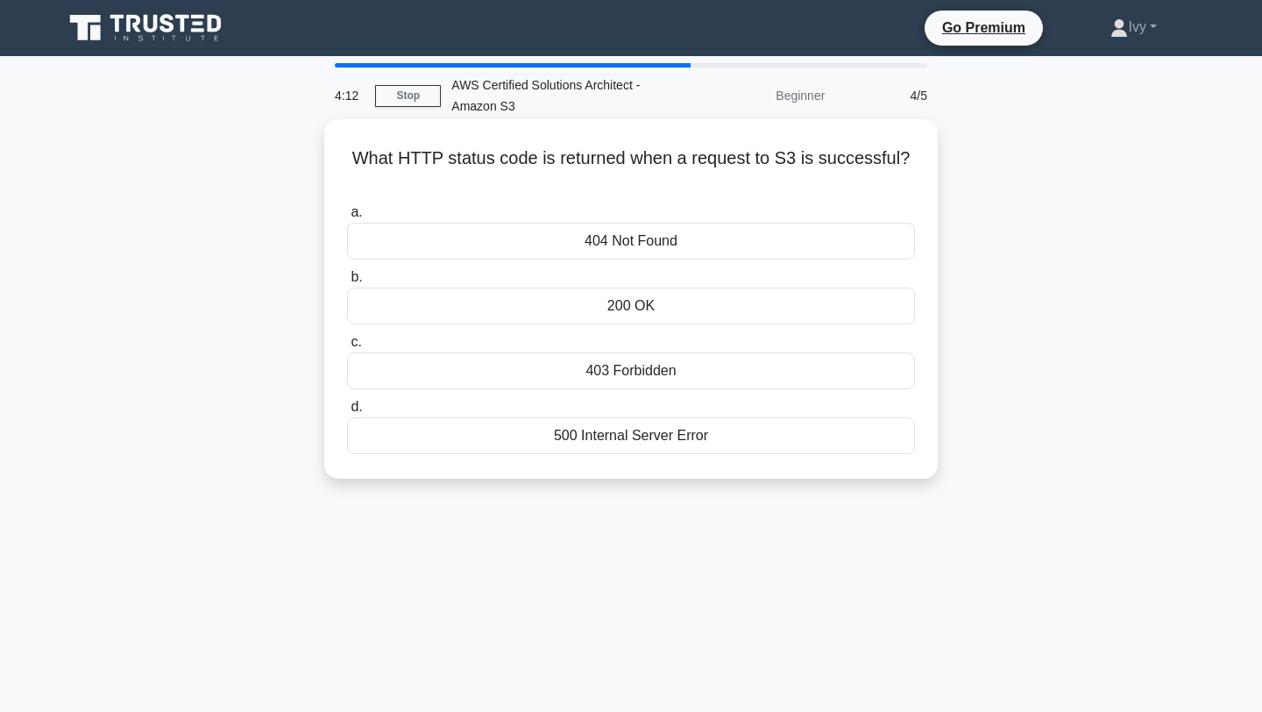
click at [616, 309] on div "200 OK" at bounding box center [631, 305] width 568 height 37
click at [347, 283] on input "b. 200 OK" at bounding box center [347, 277] width 0 height 11
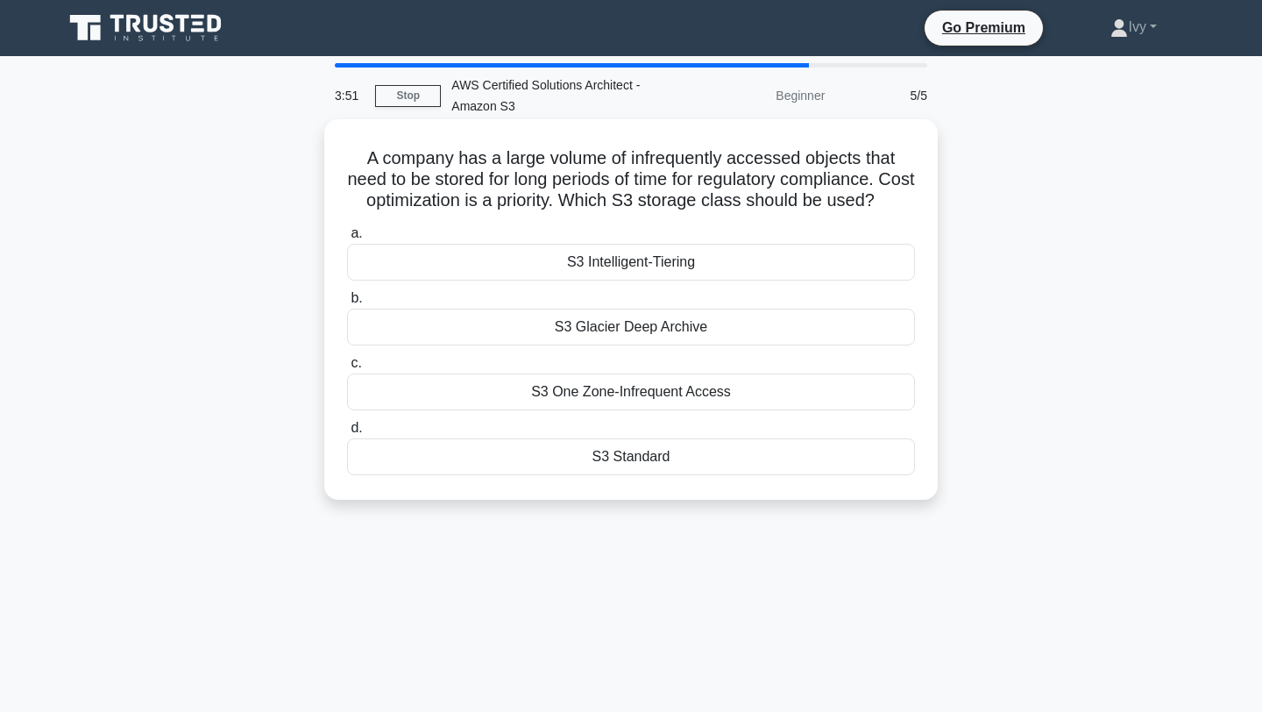
click at [643, 326] on div "S3 Glacier Deep Archive" at bounding box center [631, 327] width 568 height 37
click at [347, 304] on input "b. S3 Glacier Deep Archive" at bounding box center [347, 298] width 0 height 11
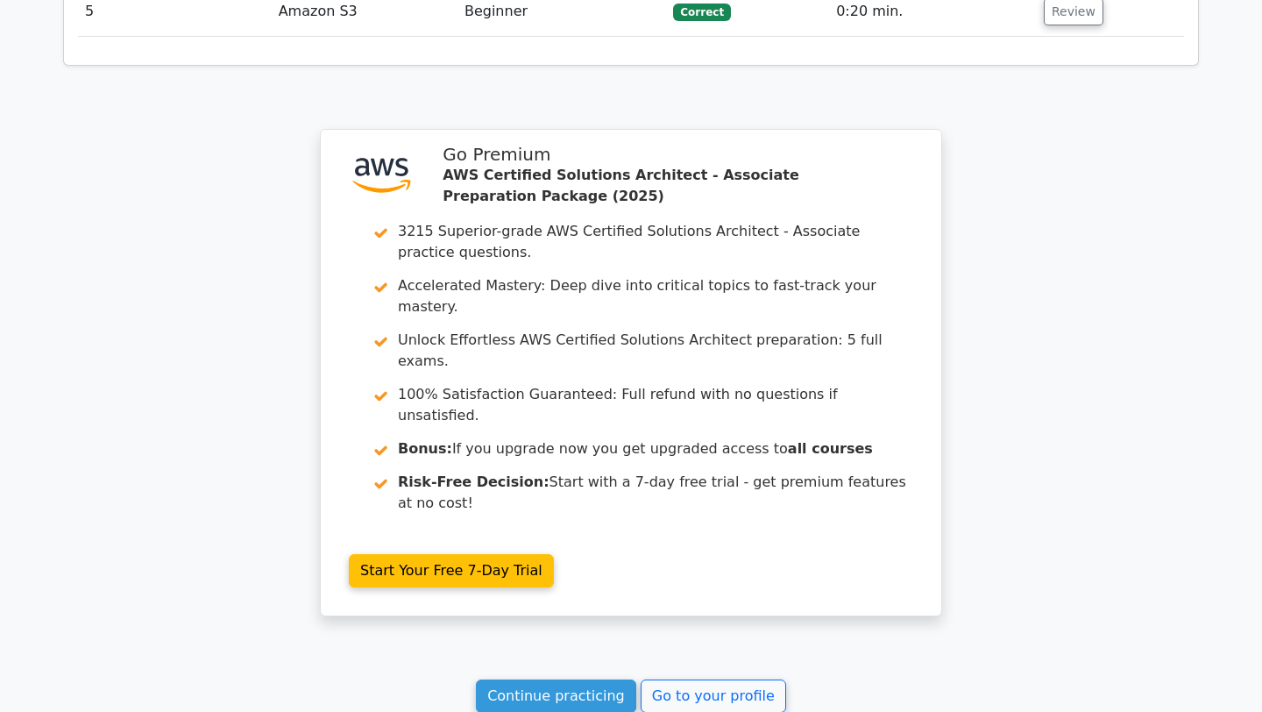
scroll to position [2354, 0]
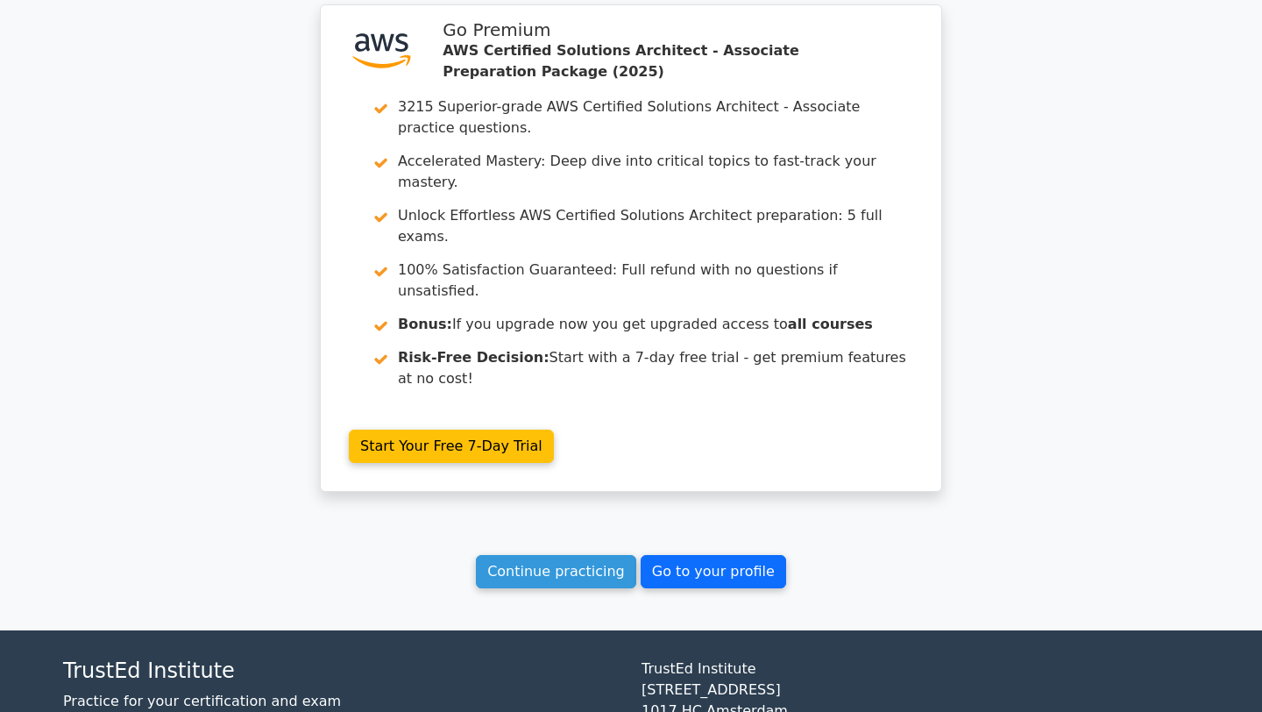
click at [699, 555] on link "Go to your profile" at bounding box center [714, 571] width 146 height 33
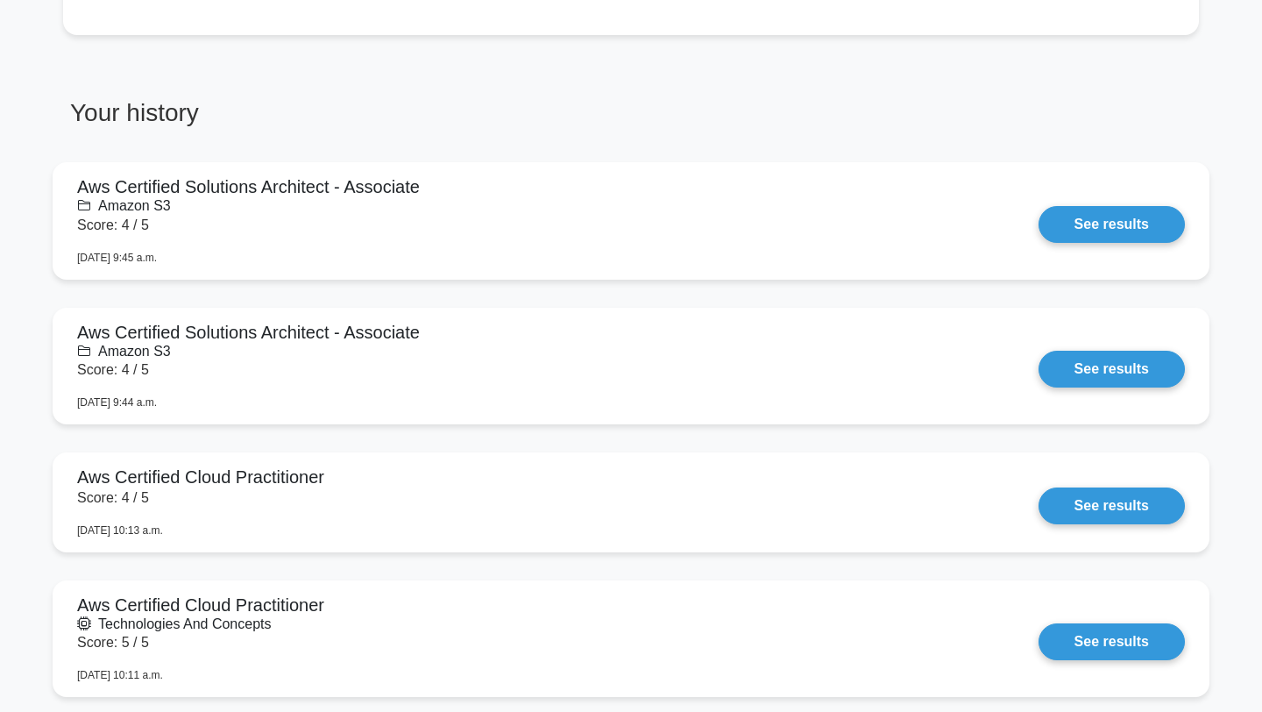
scroll to position [1312, 0]
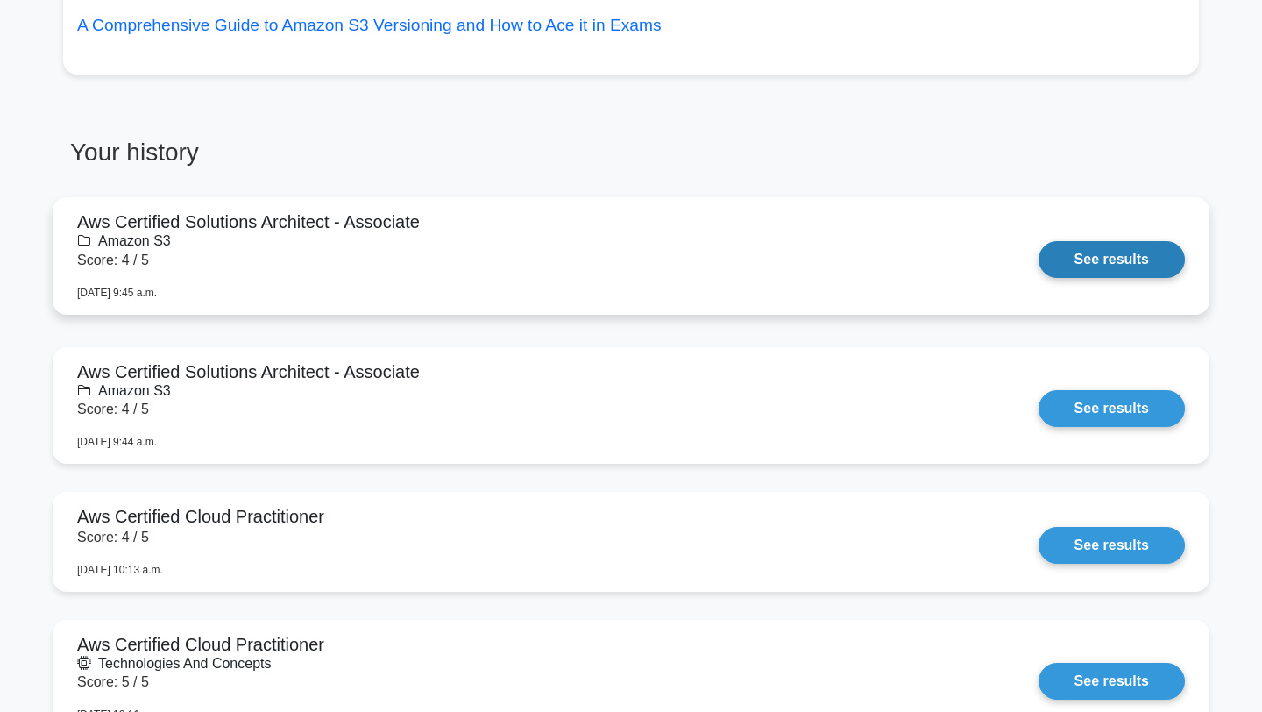
click at [1039, 250] on link "See results" at bounding box center [1112, 259] width 146 height 37
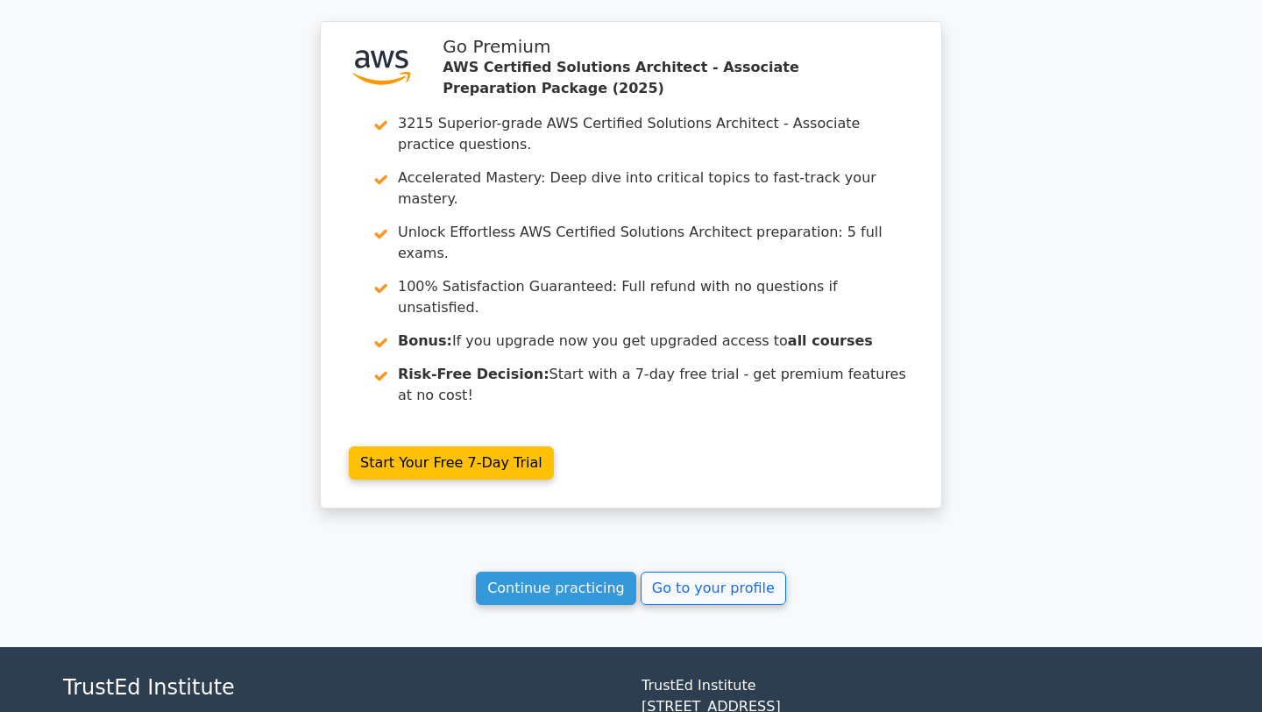
scroll to position [2354, 0]
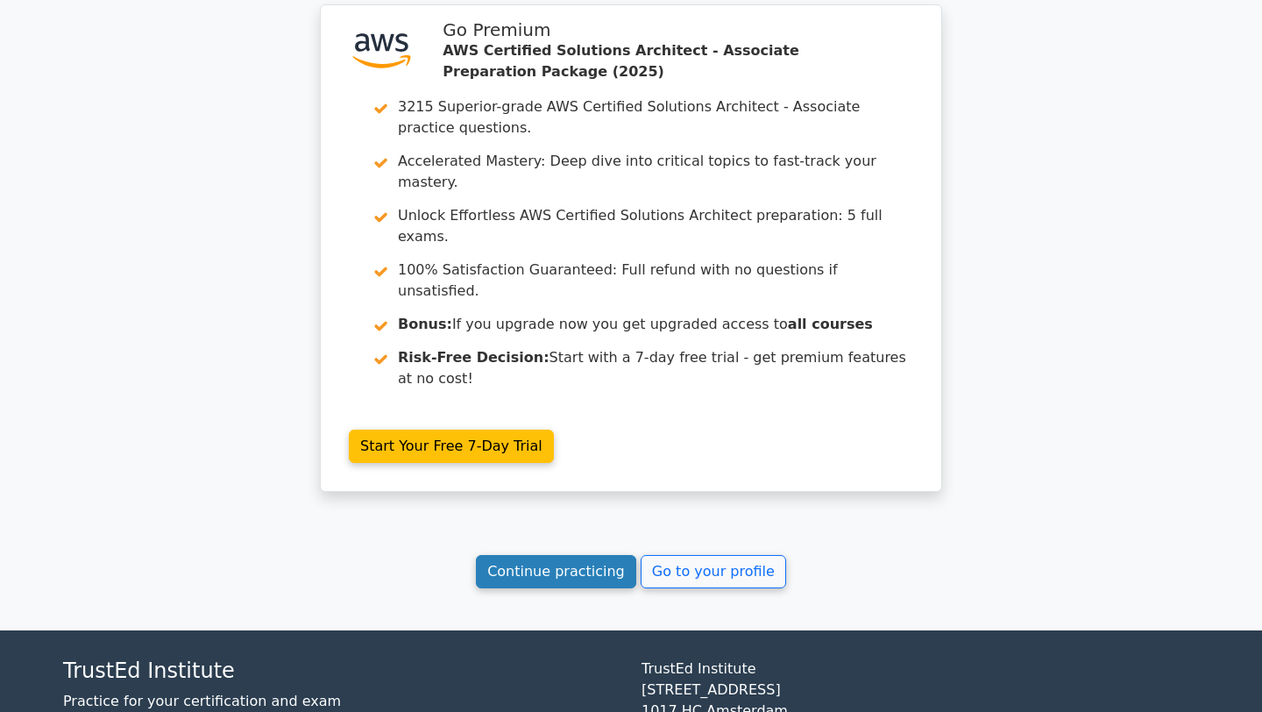
click at [588, 555] on link "Continue practicing" at bounding box center [556, 571] width 160 height 33
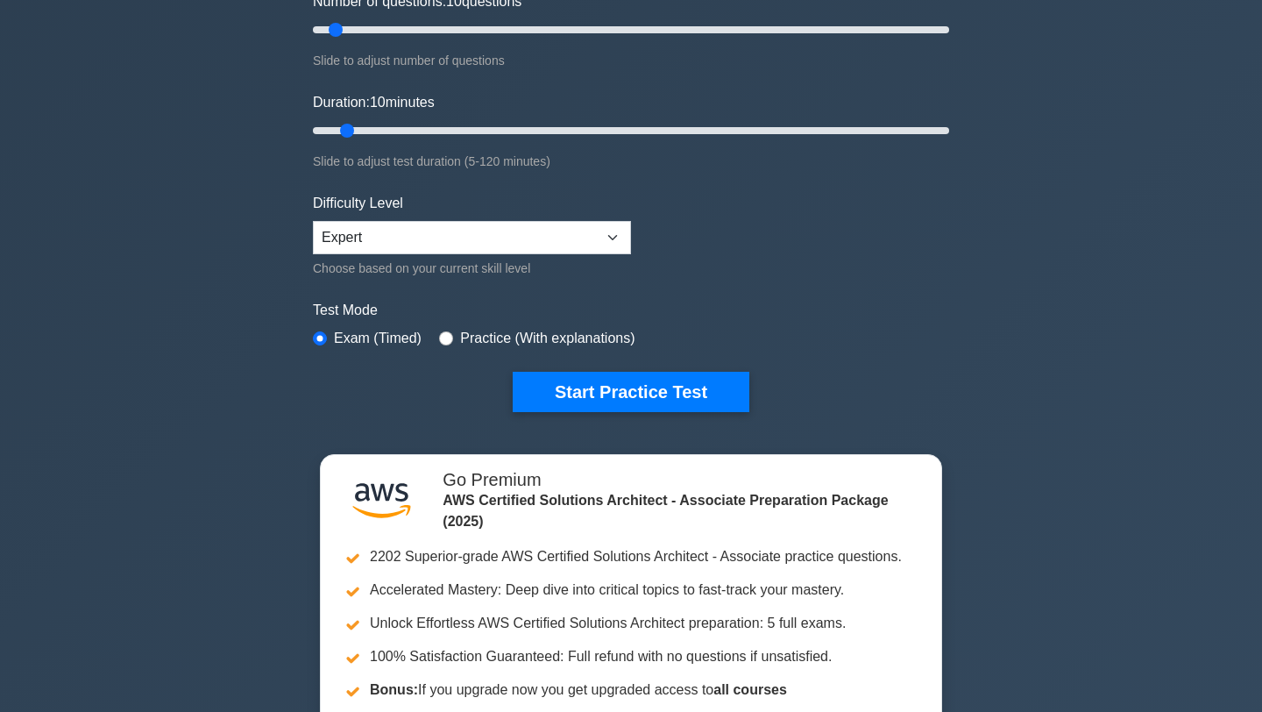
scroll to position [202, 0]
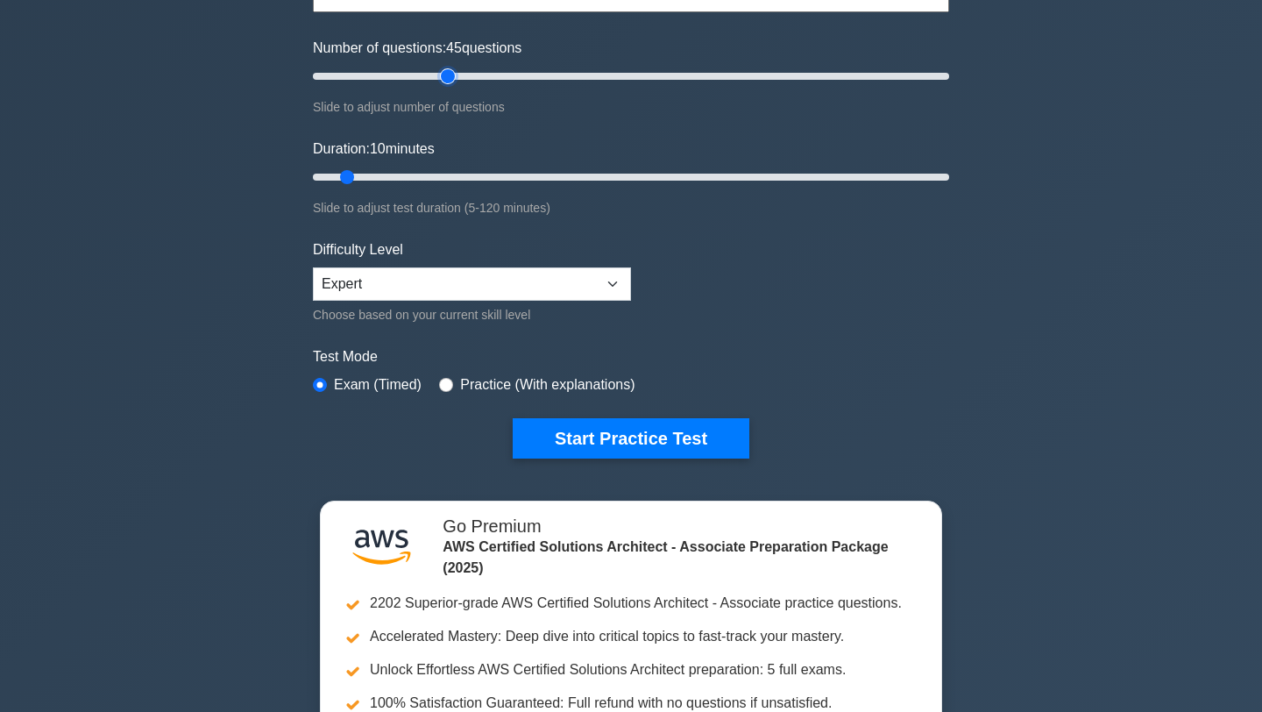
drag, startPoint x: 337, startPoint y: 78, endPoint x: 440, endPoint y: 82, distance: 102.6
type input "45"
click at [440, 82] on input "Number of questions: 45 questions" at bounding box center [631, 76] width 636 height 21
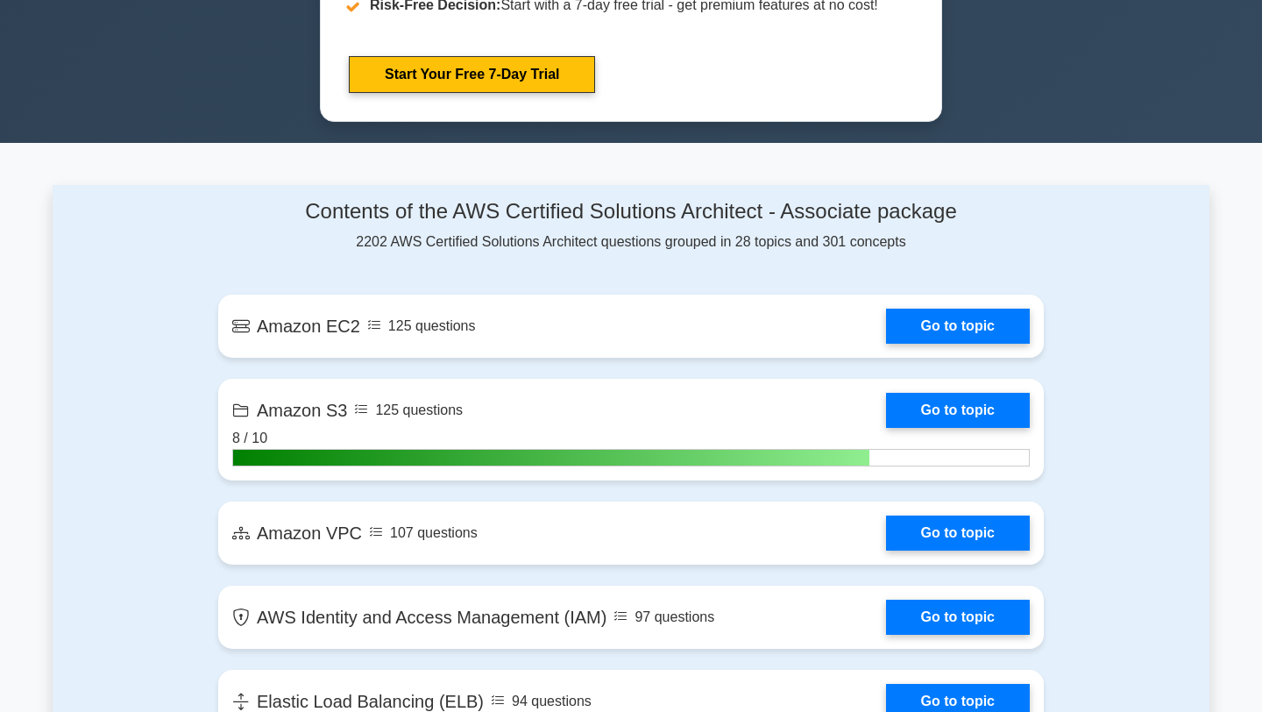
scroll to position [1082, 0]
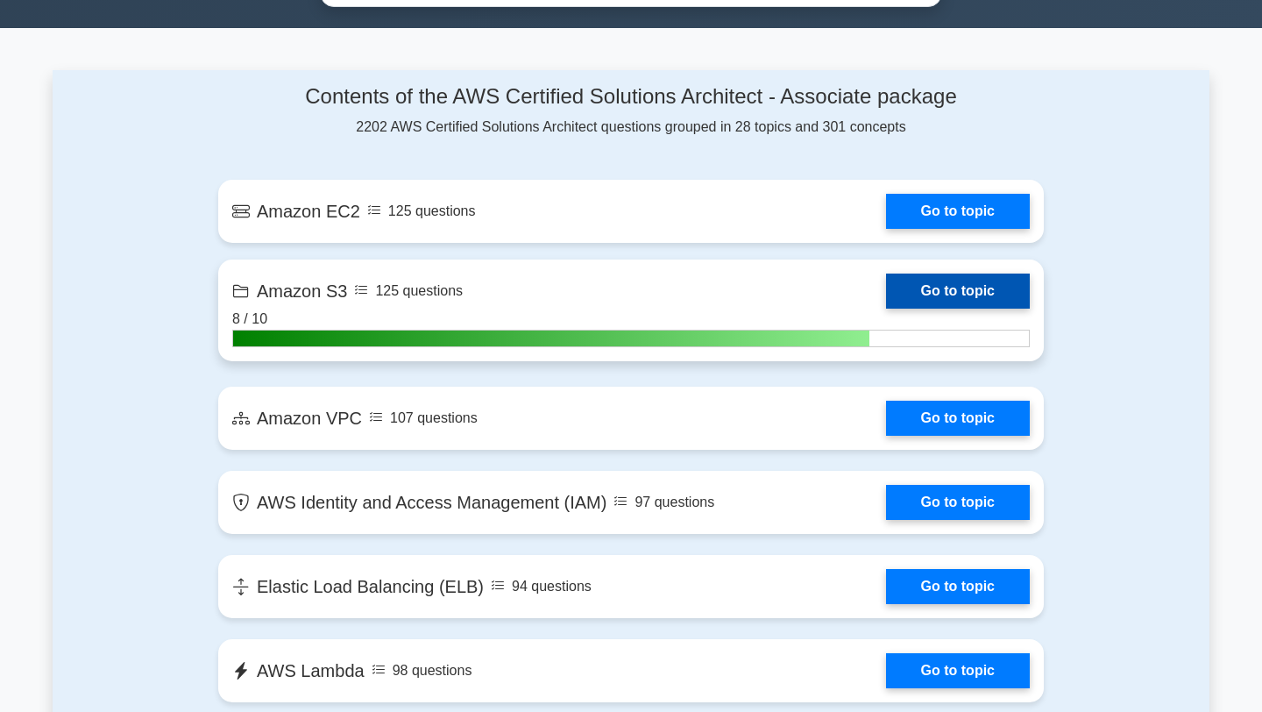
click at [949, 296] on link "Go to topic" at bounding box center [958, 290] width 144 height 35
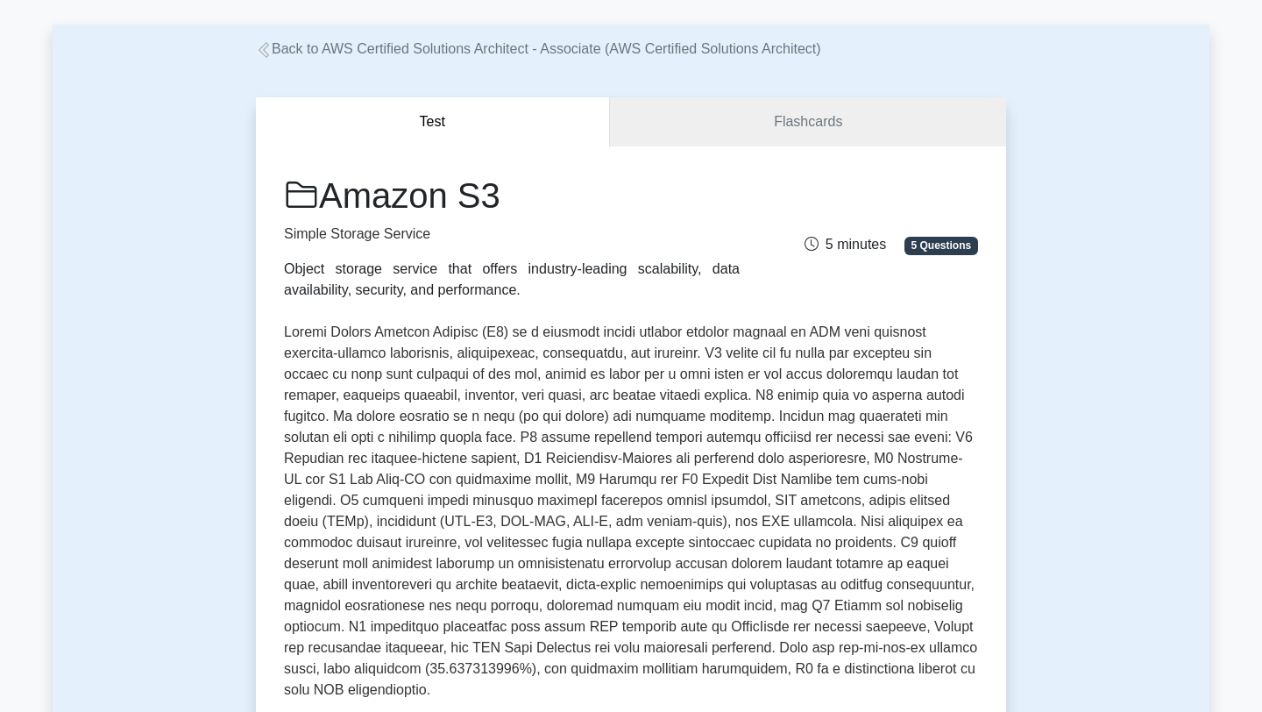
scroll to position [107, 0]
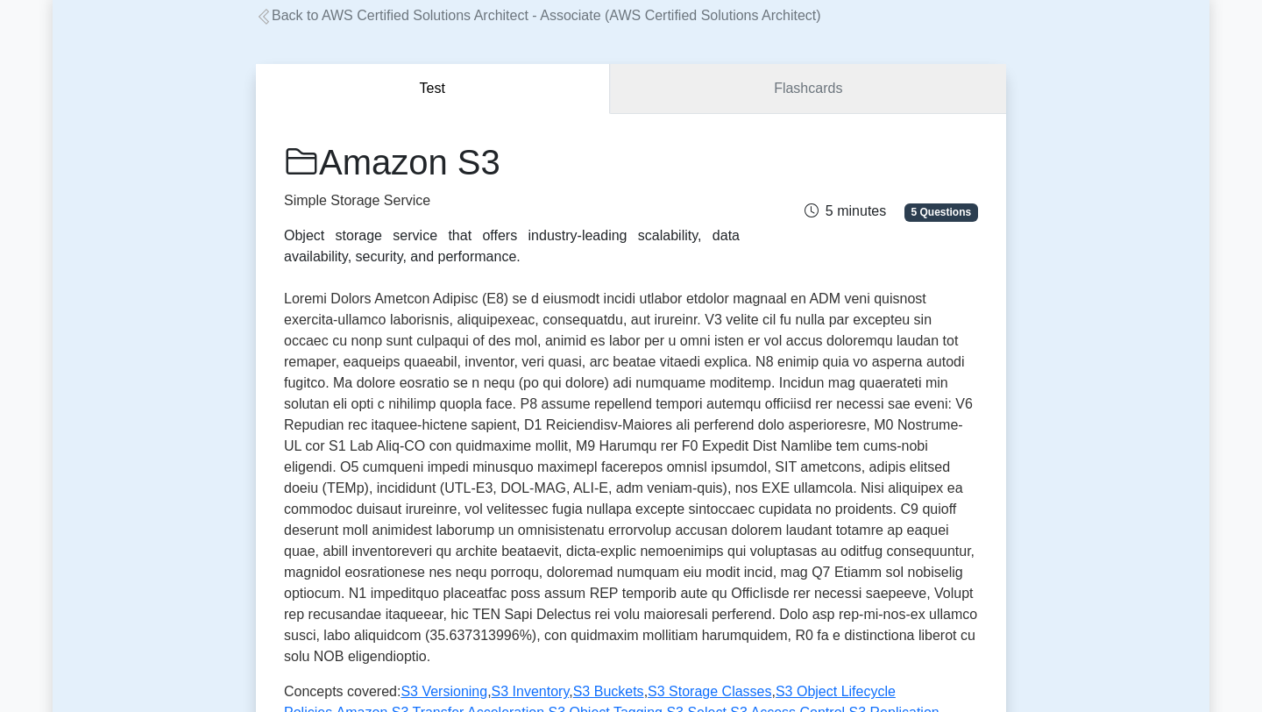
click at [863, 89] on link "Flashcards" at bounding box center [808, 89] width 396 height 50
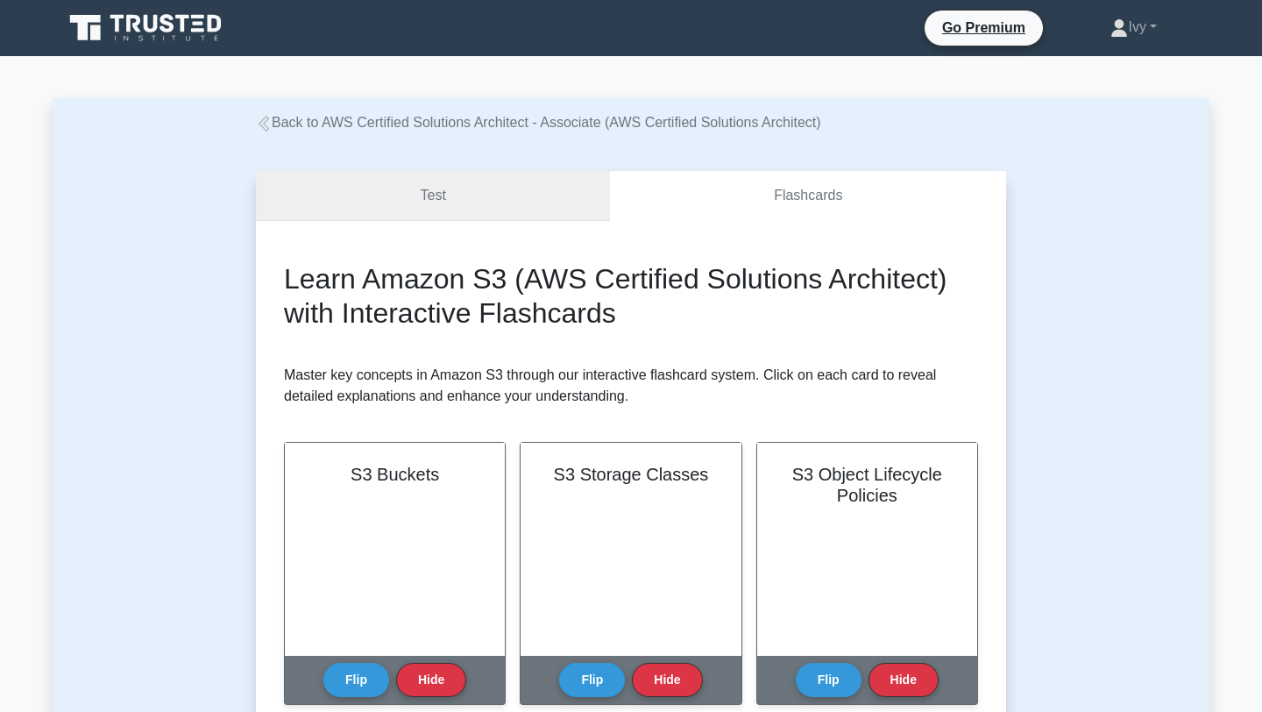
click at [515, 203] on link "Test" at bounding box center [433, 196] width 354 height 50
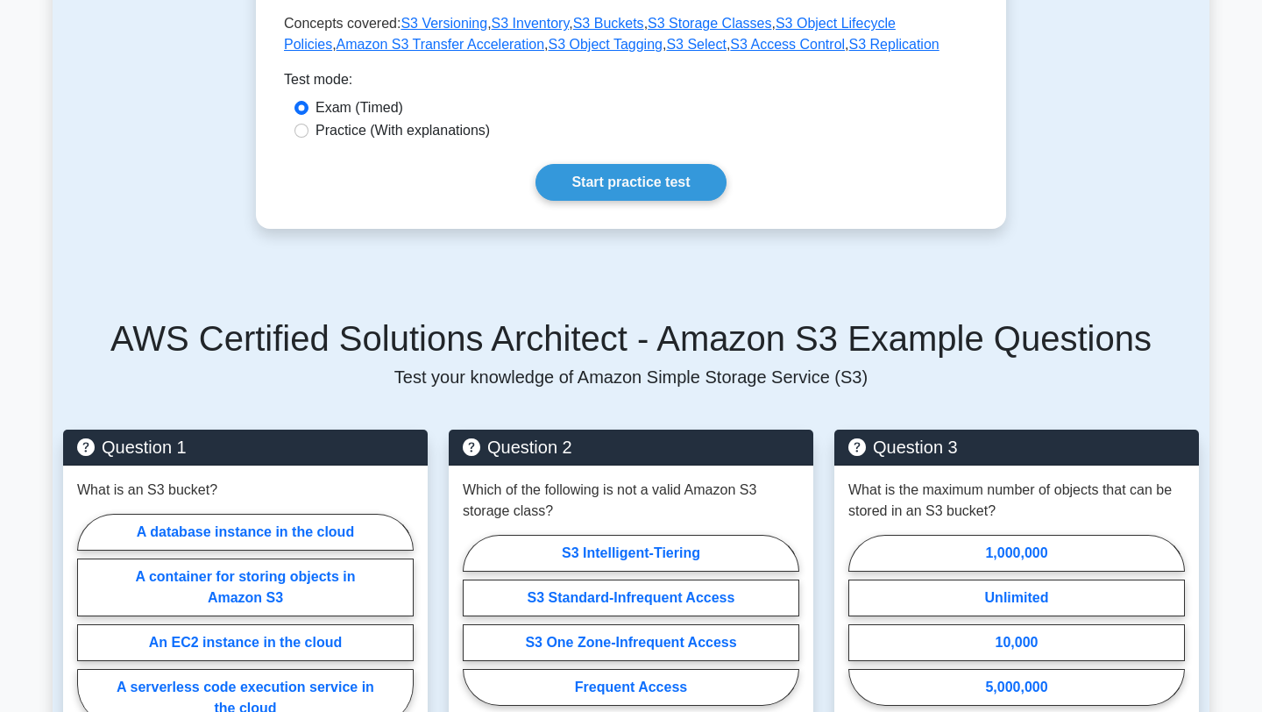
scroll to position [636, 0]
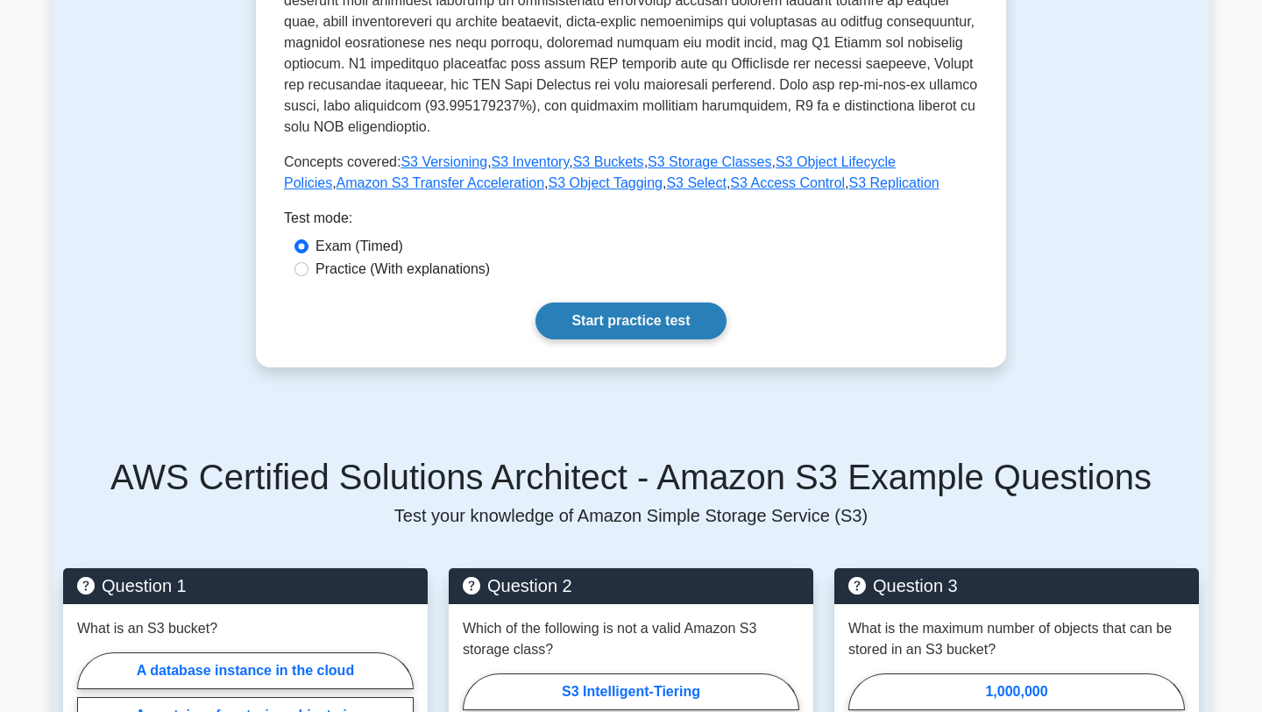
click at [620, 302] on link "Start practice test" at bounding box center [631, 320] width 190 height 37
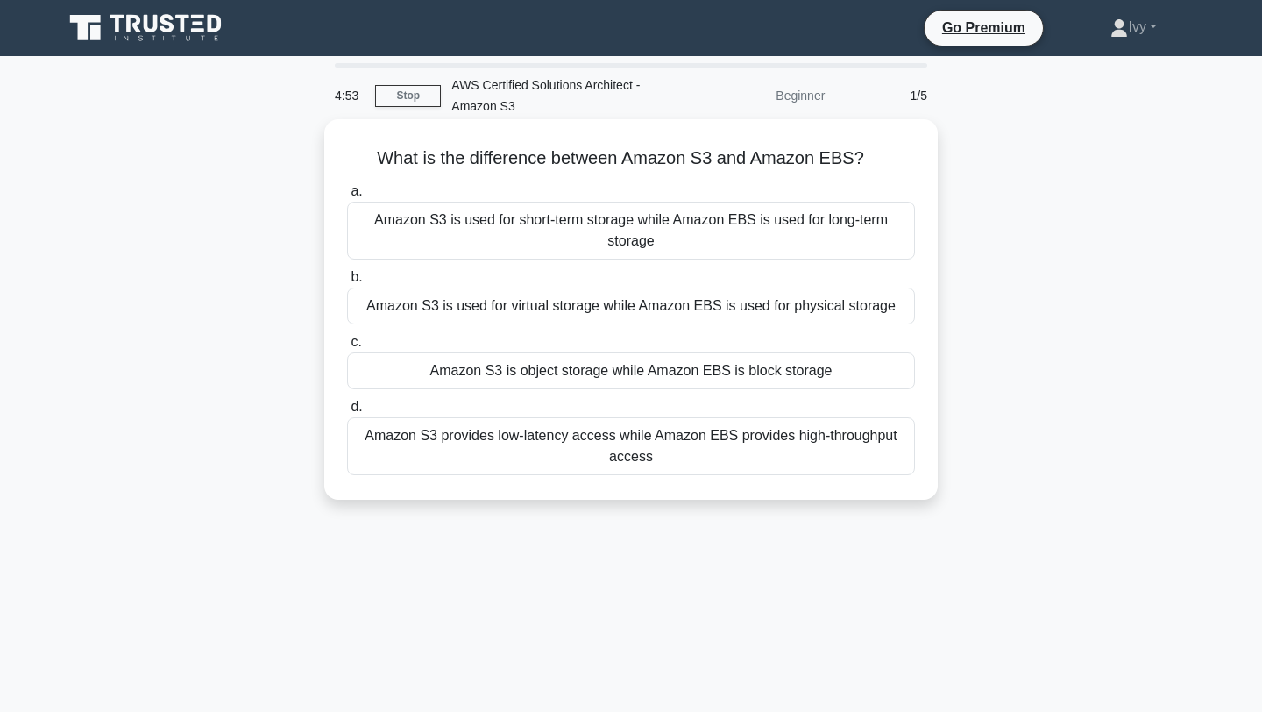
click at [632, 373] on div "Amazon S3 is object storage while Amazon EBS is block storage" at bounding box center [631, 370] width 568 height 37
click at [347, 348] on input "c. Amazon S3 is object storage while Amazon EBS is block storage" at bounding box center [347, 342] width 0 height 11
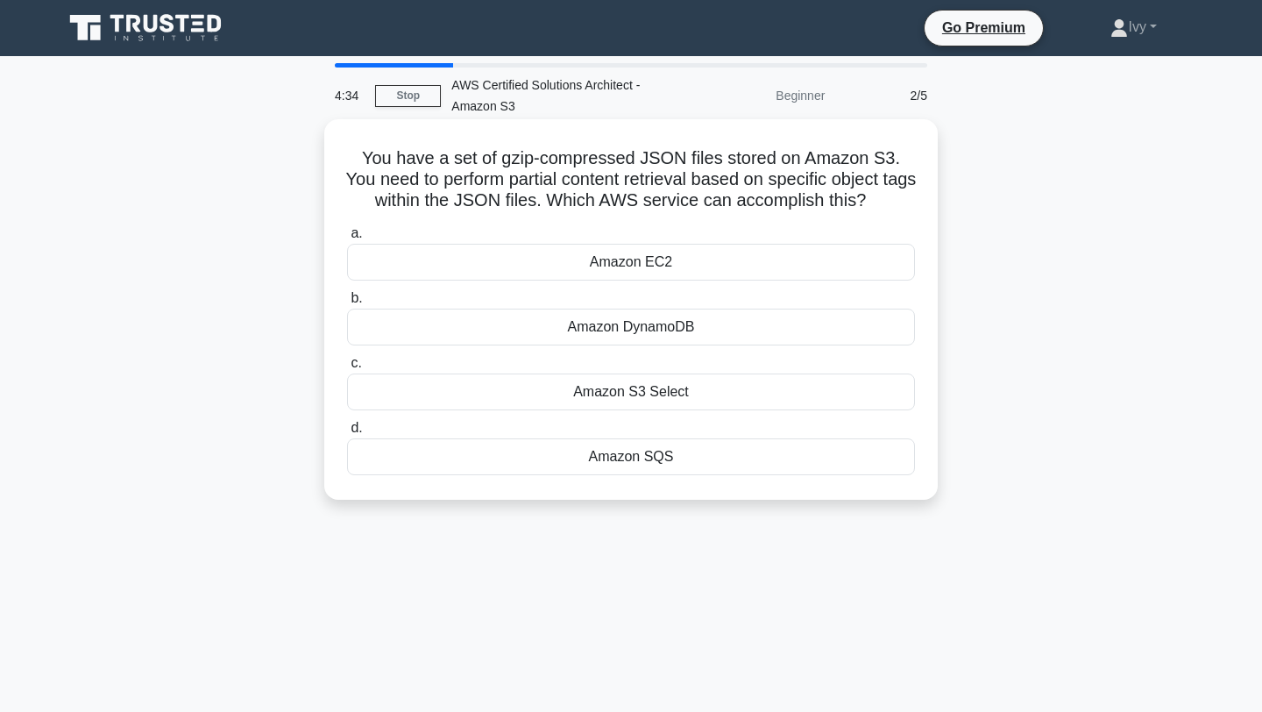
click at [644, 395] on div "Amazon S3 Select" at bounding box center [631, 391] width 568 height 37
click at [347, 369] on input "c. Amazon S3 Select" at bounding box center [347, 363] width 0 height 11
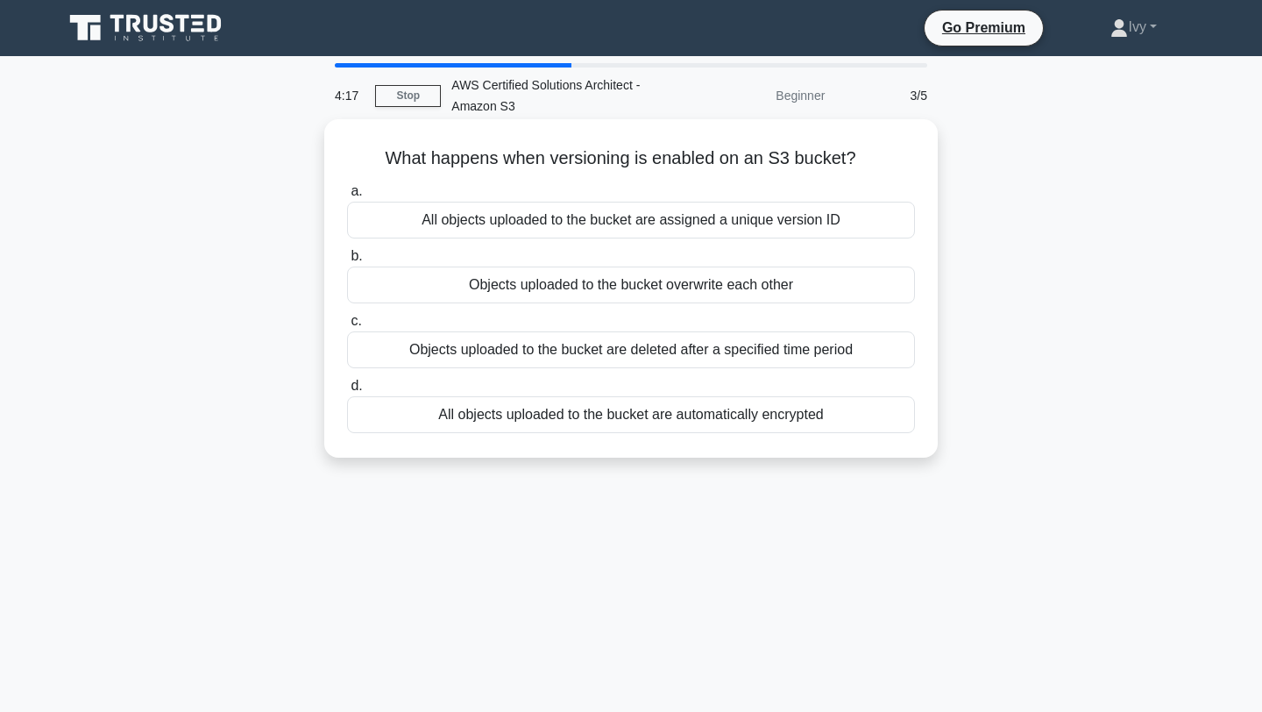
click at [699, 225] on div "All objects uploaded to the bucket are assigned a unique version ID" at bounding box center [631, 220] width 568 height 37
click at [347, 197] on input "a. All objects uploaded to the bucket are assigned a unique version ID" at bounding box center [347, 191] width 0 height 11
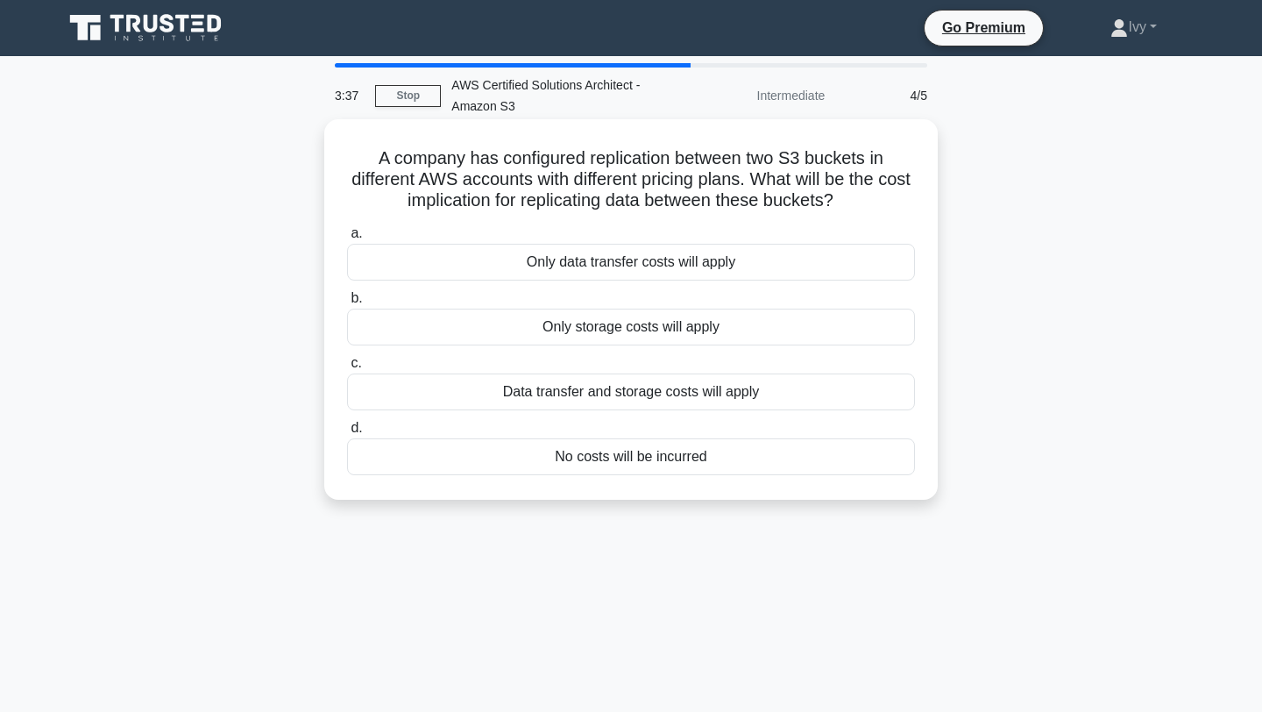
click at [688, 271] on div "Only data transfer costs will apply" at bounding box center [631, 262] width 568 height 37
click at [347, 239] on input "a. Only data transfer costs will apply" at bounding box center [347, 233] width 0 height 11
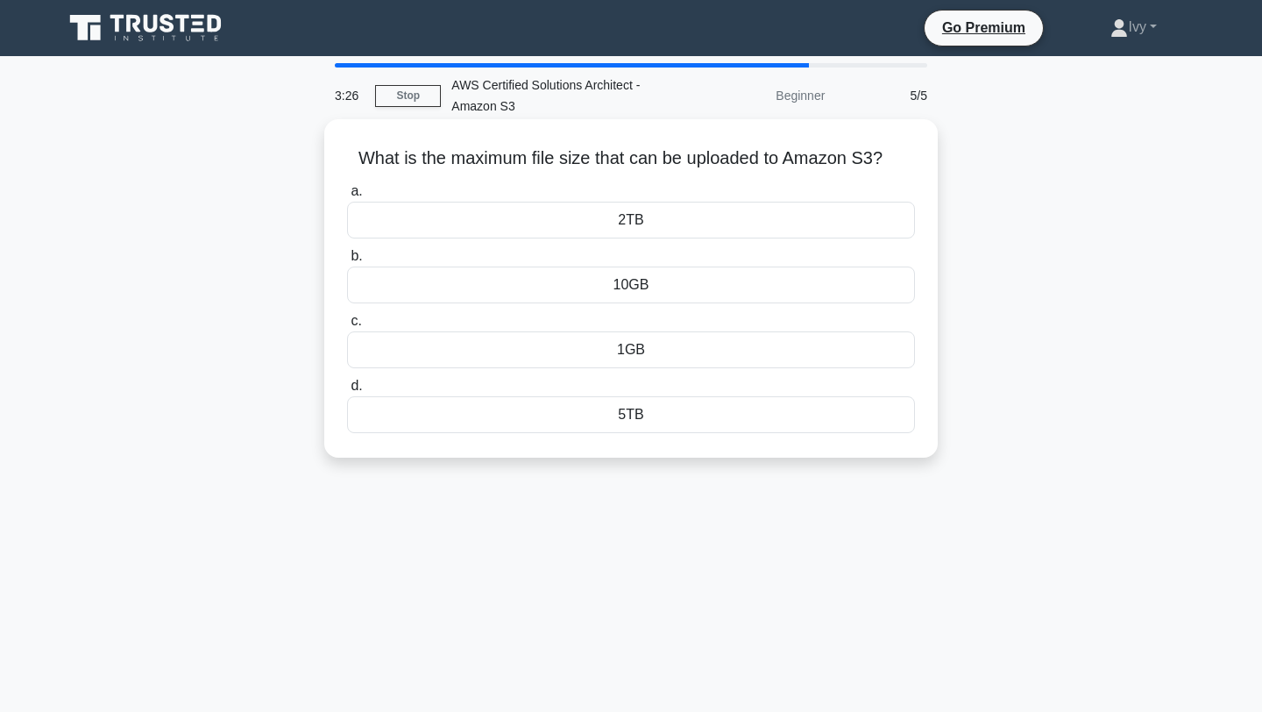
click at [654, 224] on div "2TB" at bounding box center [631, 220] width 568 height 37
click at [347, 197] on input "a. 2TB" at bounding box center [347, 191] width 0 height 11
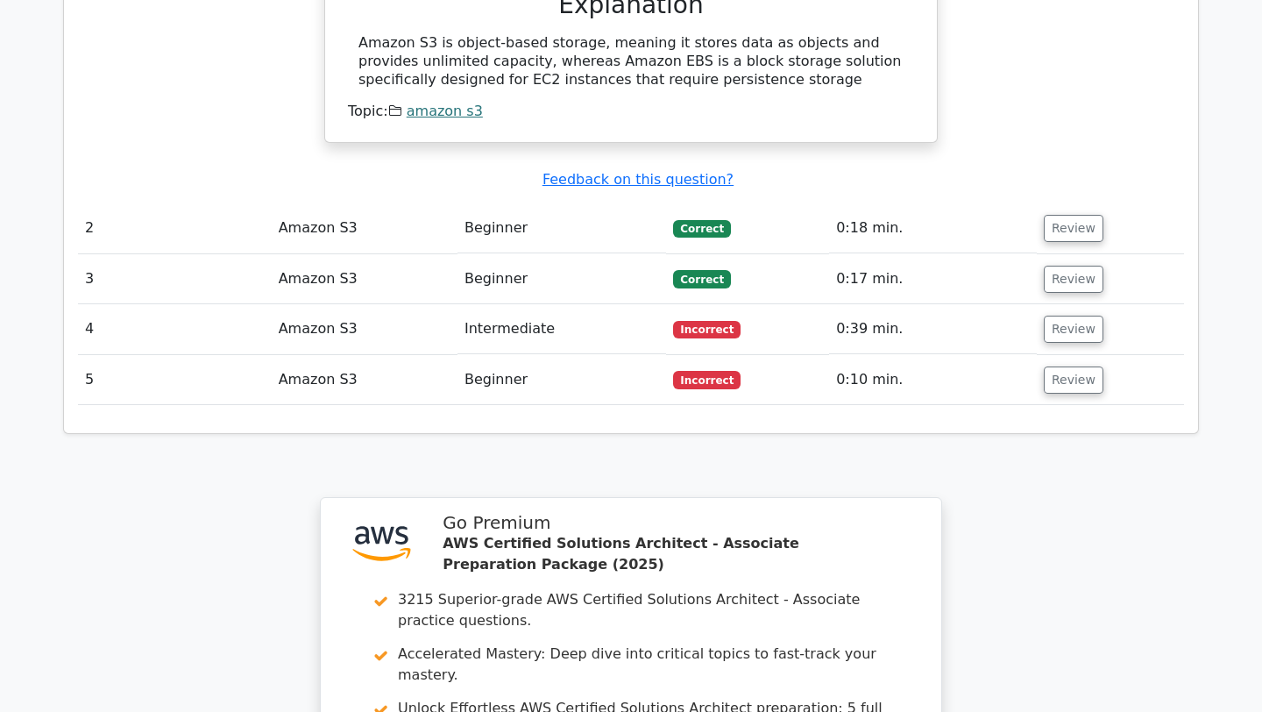
scroll to position [1896, 0]
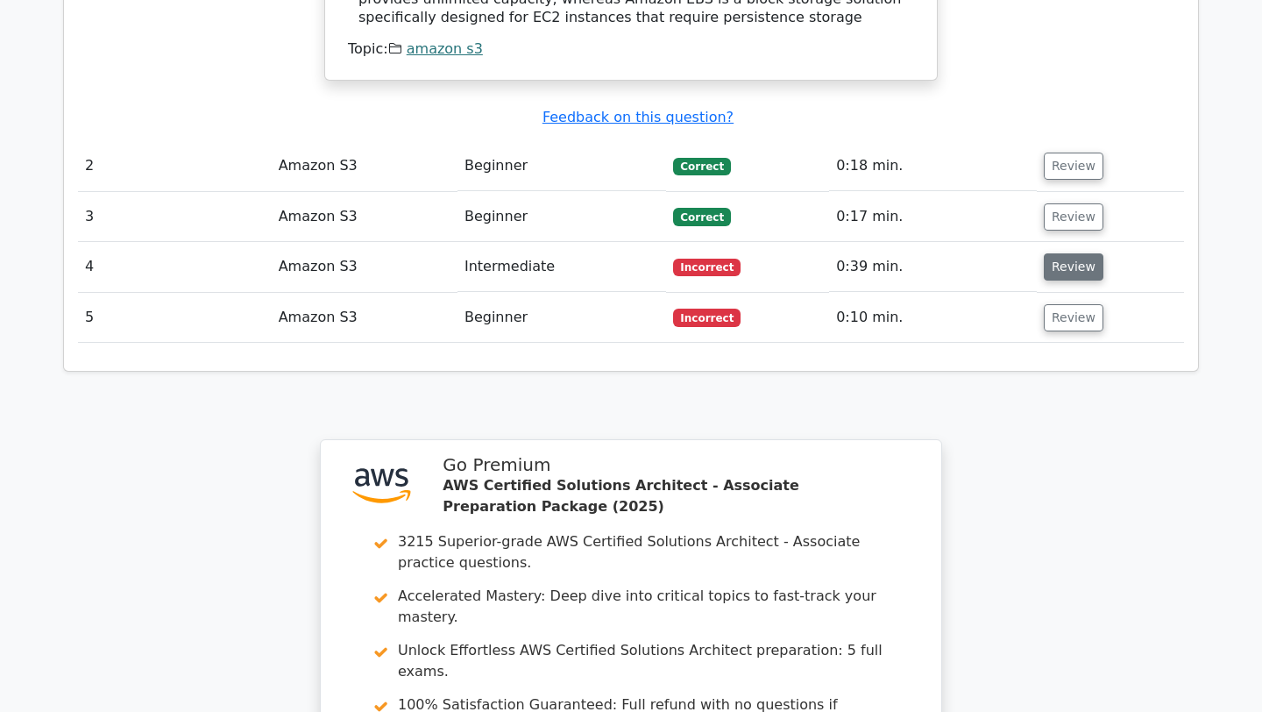
click at [1075, 253] on button "Review" at bounding box center [1074, 266] width 60 height 27
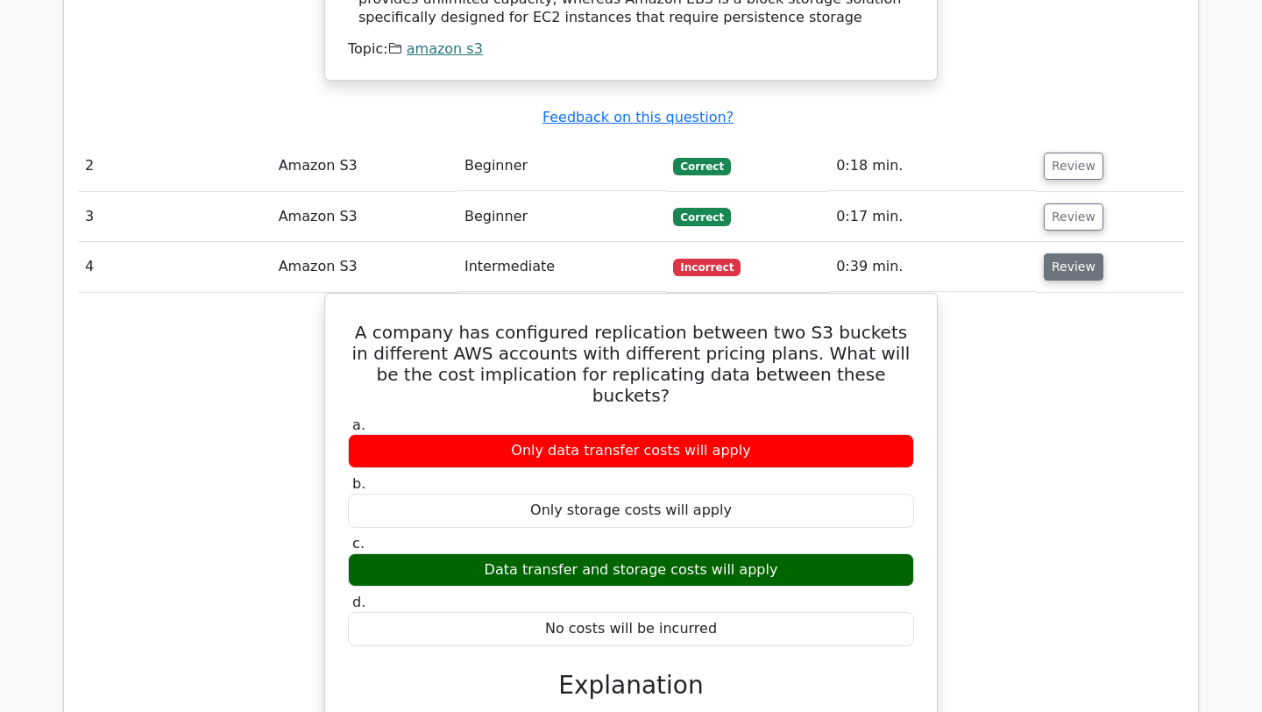
click at [1071, 253] on button "Review" at bounding box center [1074, 266] width 60 height 27
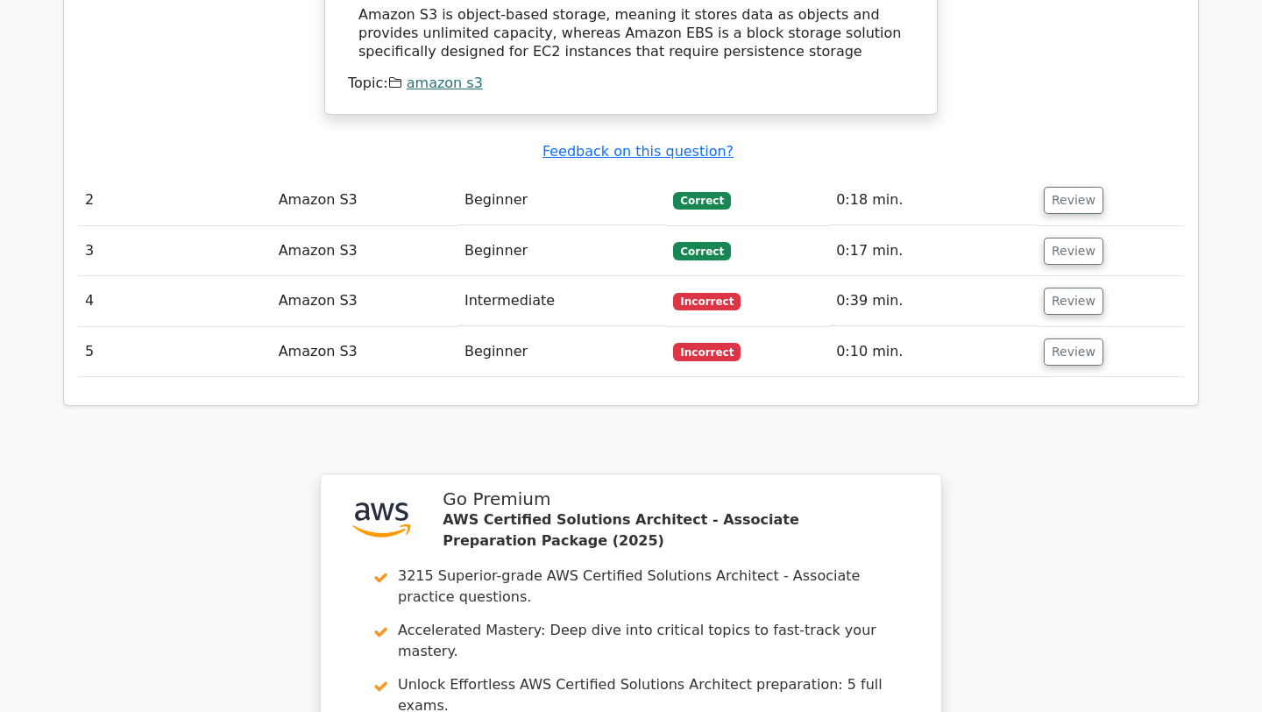
scroll to position [1812, 0]
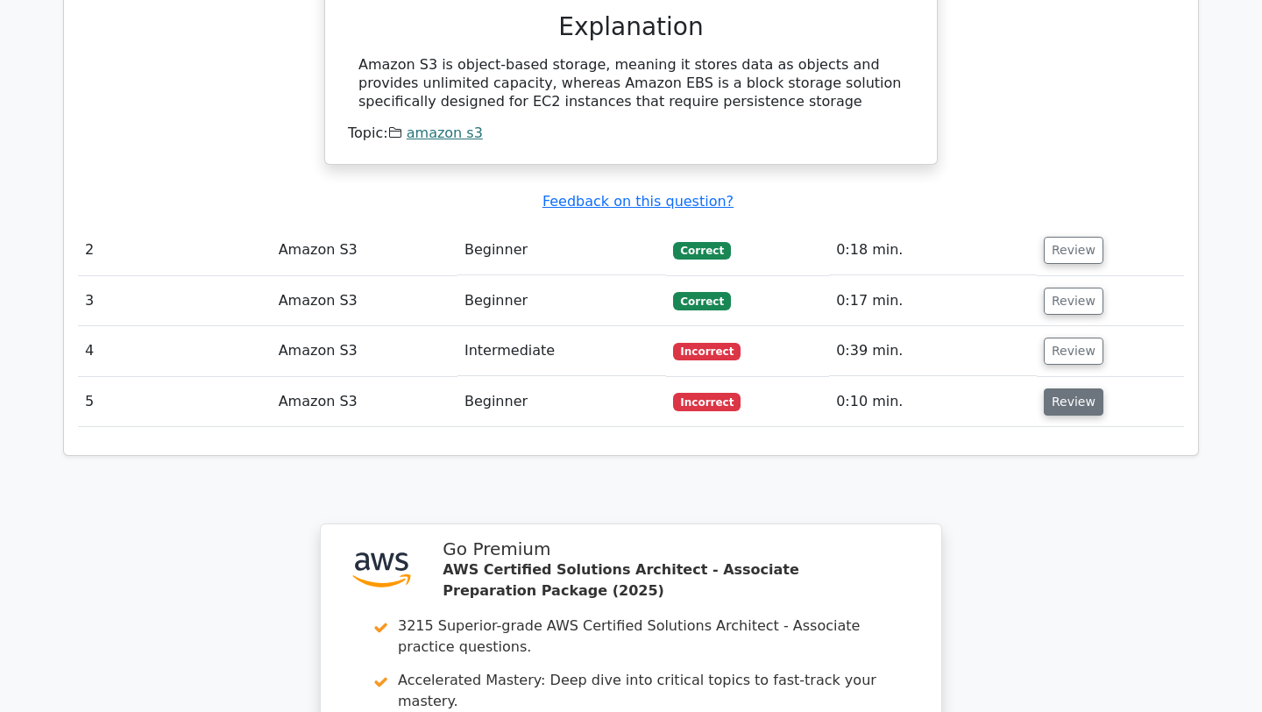
click at [1063, 388] on button "Review" at bounding box center [1074, 401] width 60 height 27
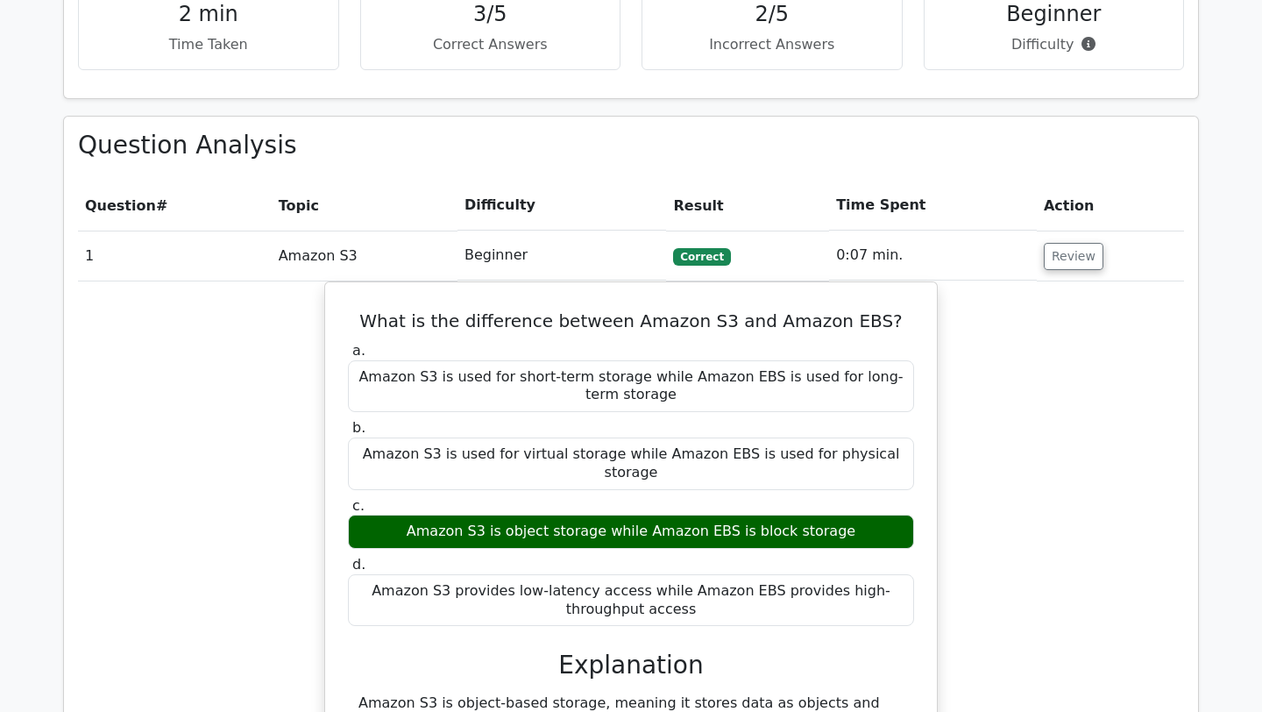
scroll to position [1172, 0]
